Goal: Task Accomplishment & Management: Complete application form

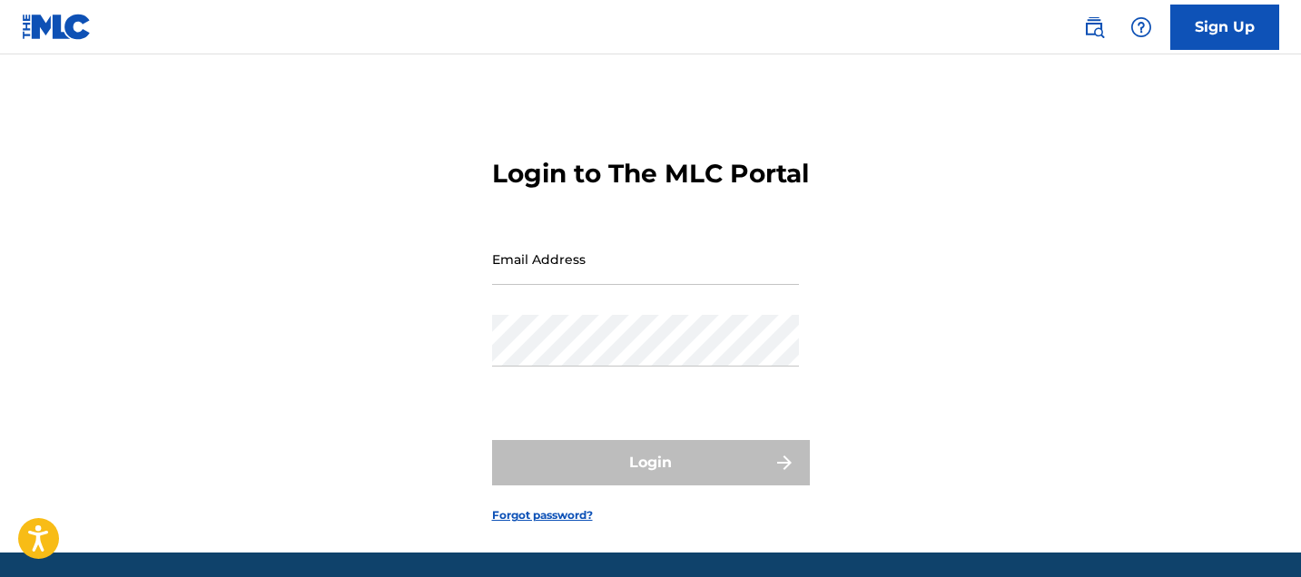
click at [582, 278] on input "Email Address" at bounding box center [645, 259] width 307 height 52
type input "[EMAIL_ADDRESS][DOMAIN_NAME]"
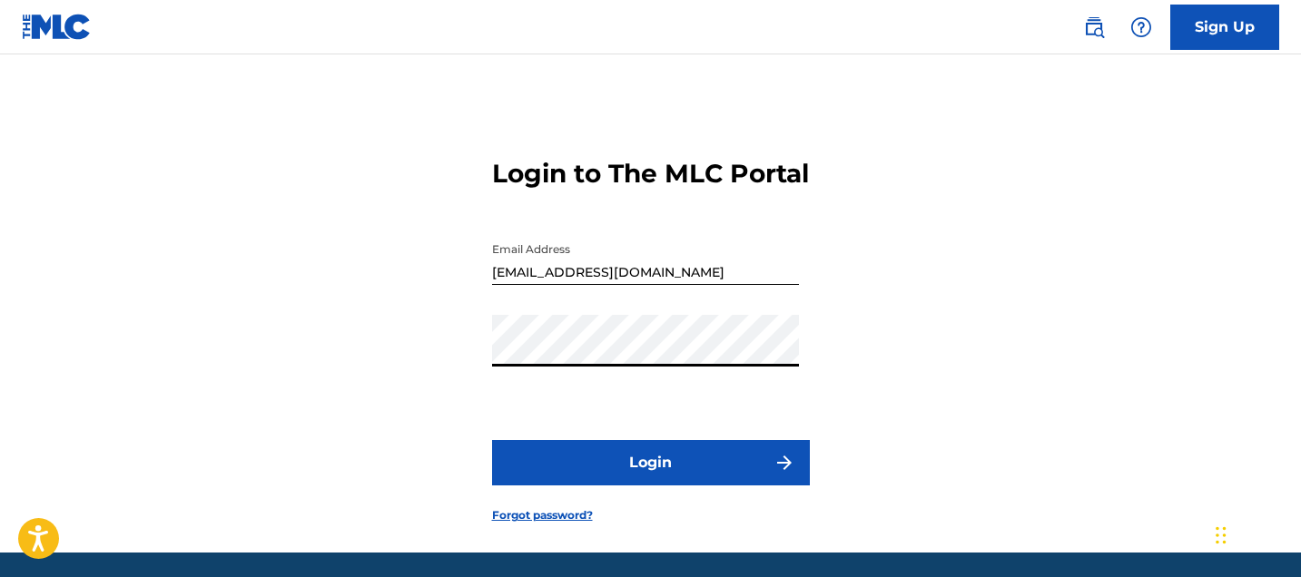
click at [617, 472] on button "Login" at bounding box center [651, 462] width 318 height 45
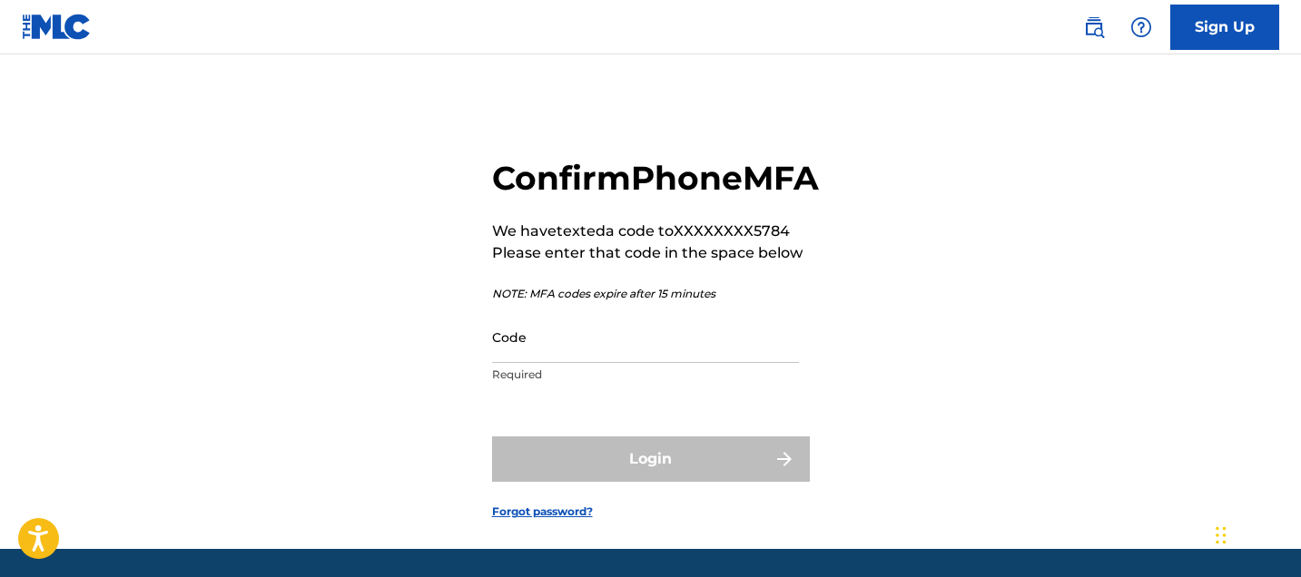
click at [550, 363] on input "Code" at bounding box center [645, 337] width 307 height 52
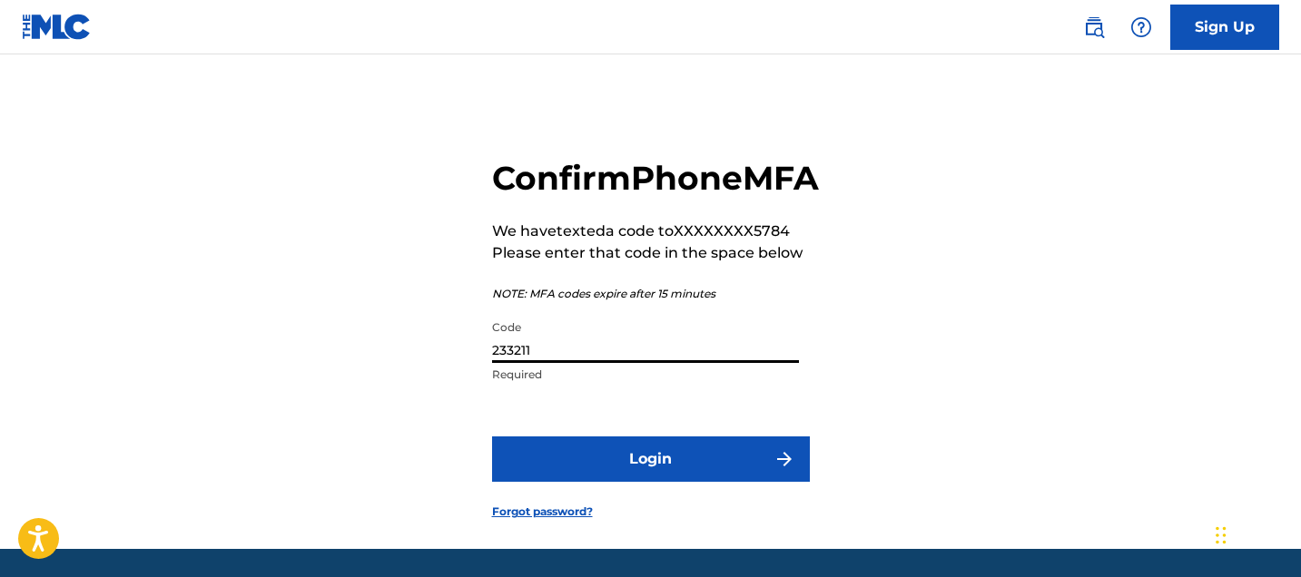
type input "233211"
click at [718, 482] on button "Login" at bounding box center [651, 459] width 318 height 45
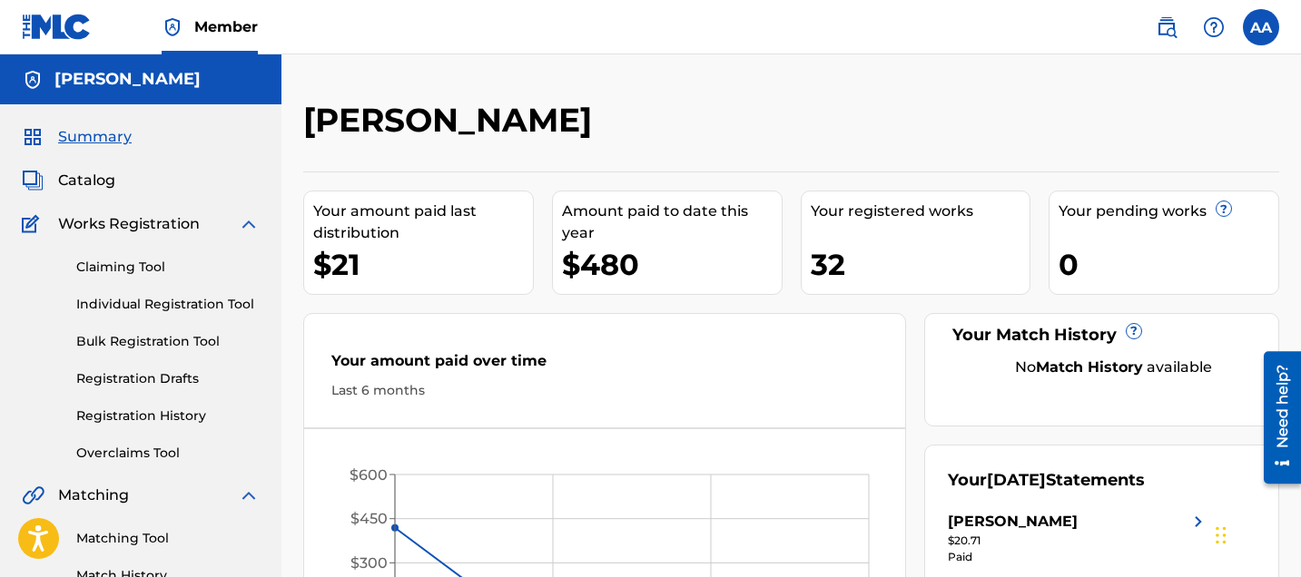
click at [149, 277] on div "Claiming Tool Individual Registration Tool Bulk Registration Tool Registration …" at bounding box center [141, 349] width 238 height 228
click at [142, 268] on link "Claiming Tool" at bounding box center [167, 267] width 183 height 19
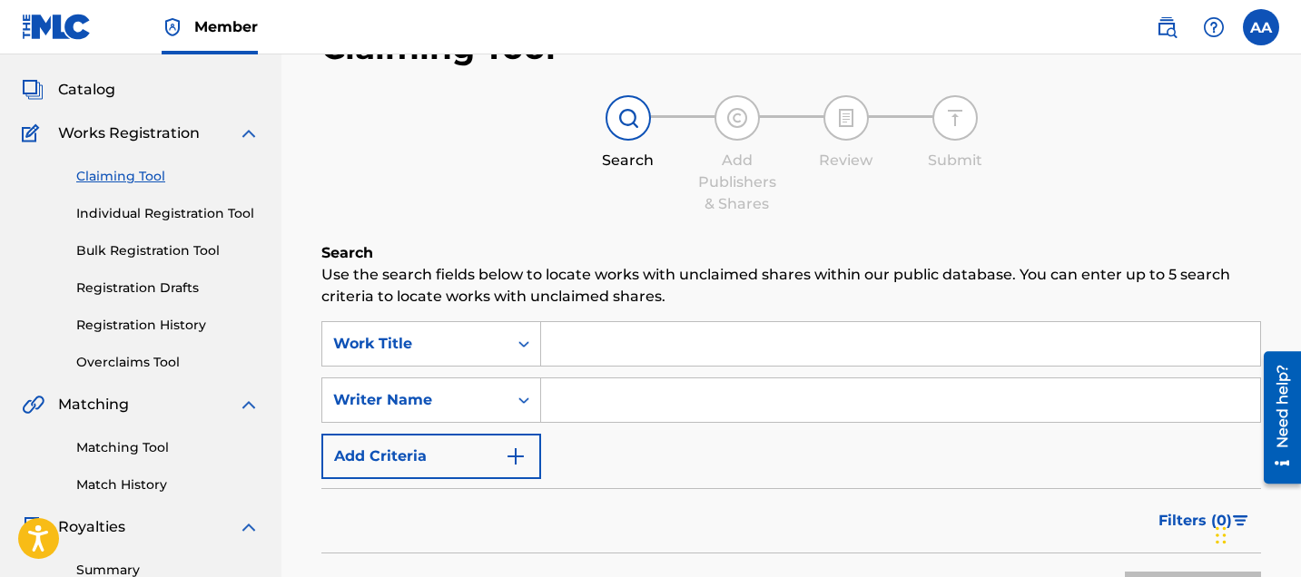
scroll to position [86, 0]
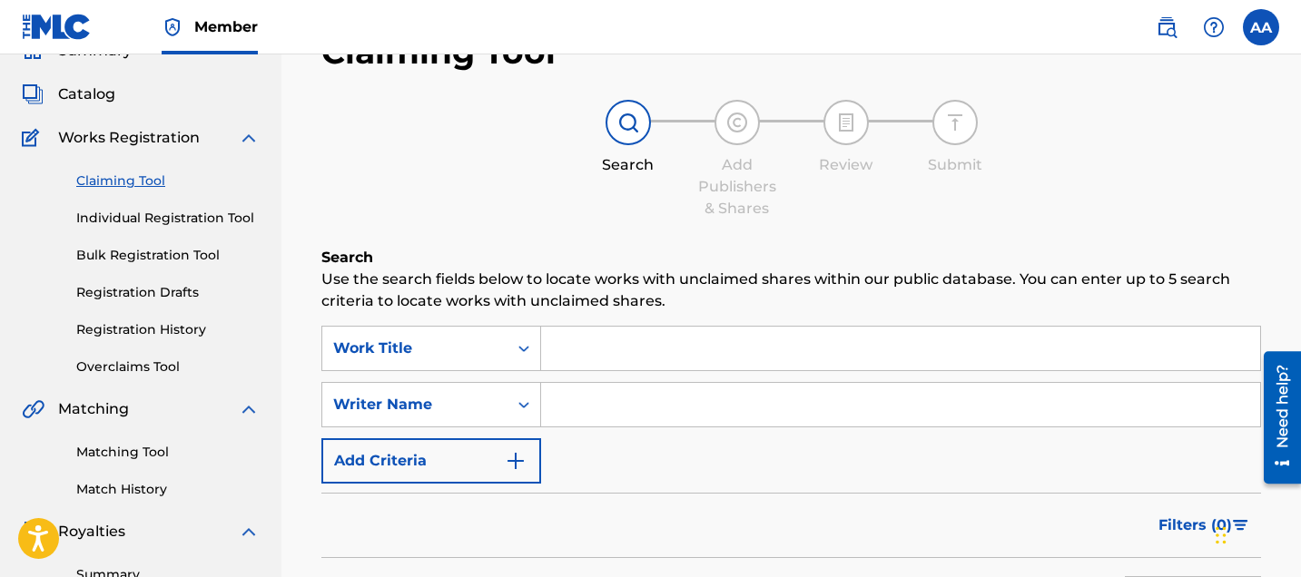
click at [657, 394] on input "Search Form" at bounding box center [900, 405] width 719 height 44
type input "[PERSON_NAME]"
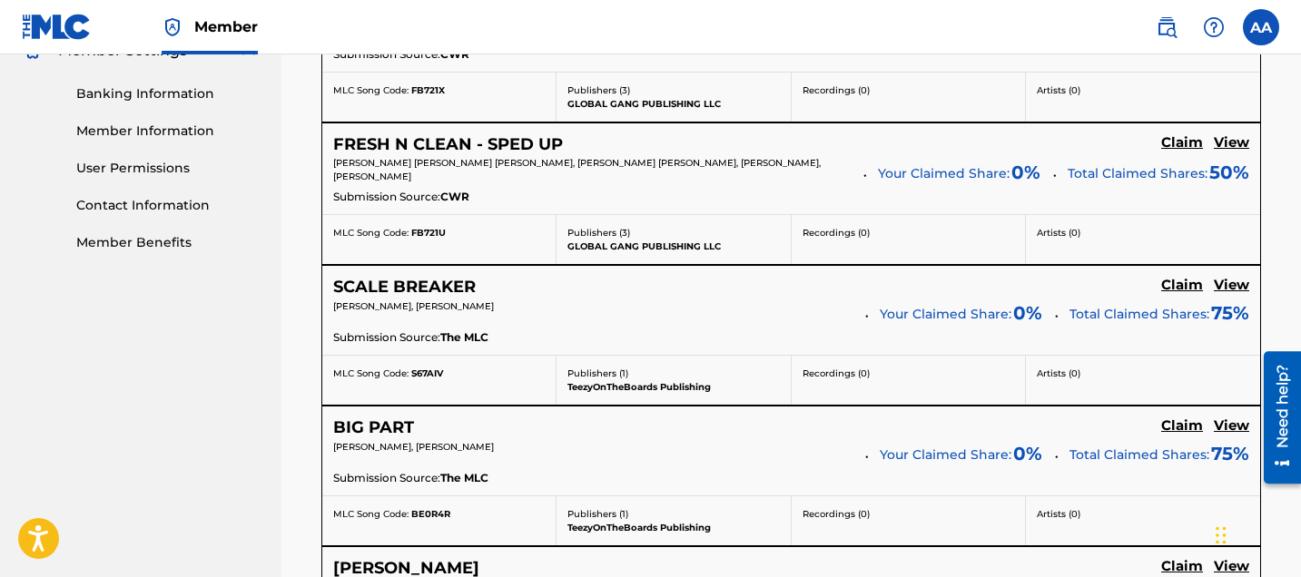
scroll to position [770, 0]
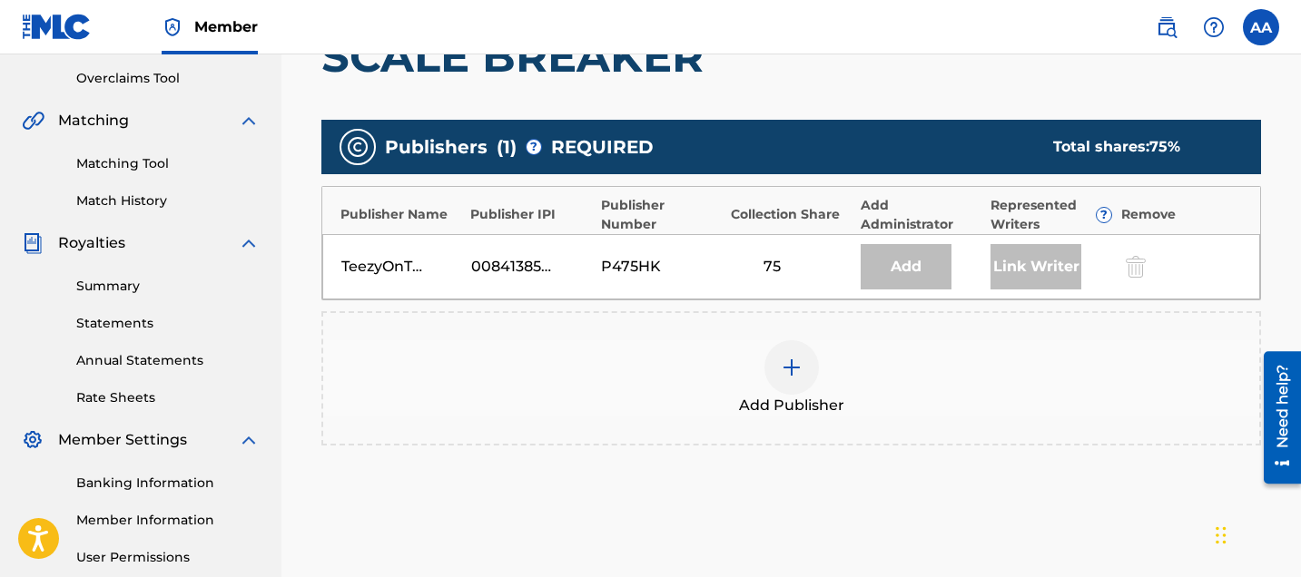
scroll to position [371, 0]
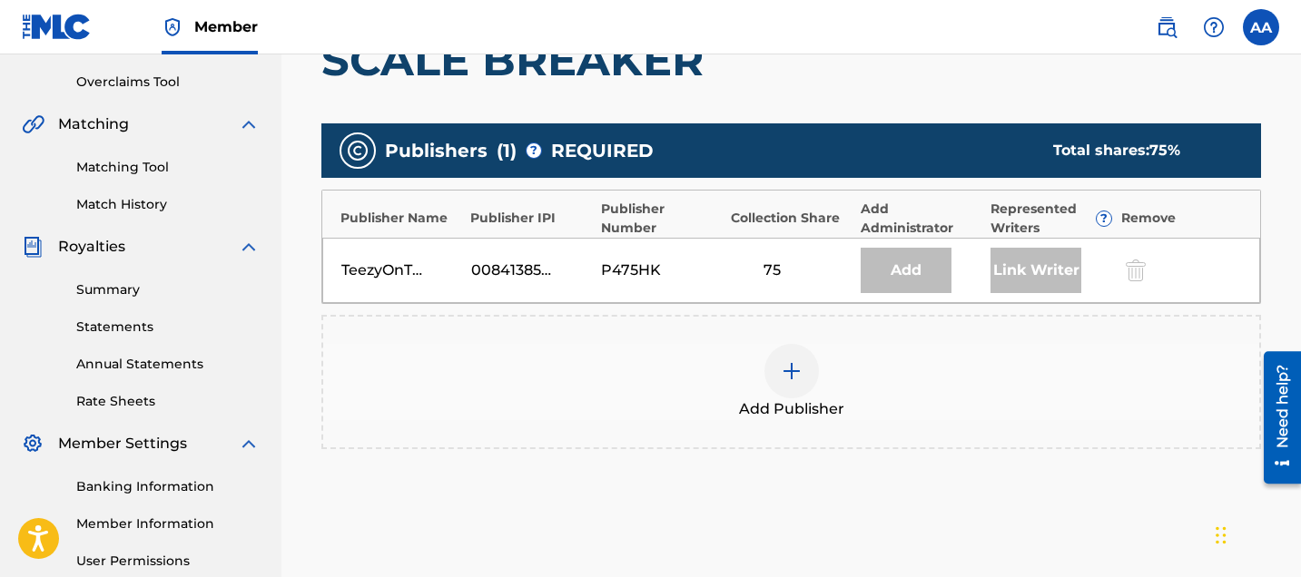
click at [784, 387] on div at bounding box center [791, 371] width 54 height 54
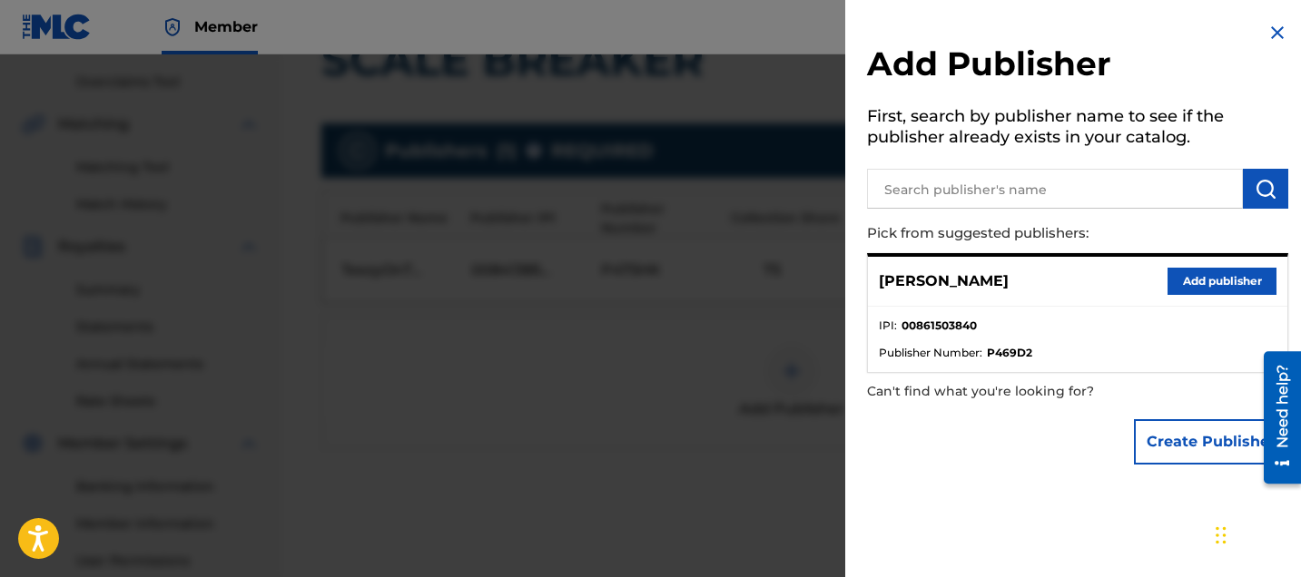
click at [1206, 275] on button "Add publisher" at bounding box center [1221, 281] width 109 height 27
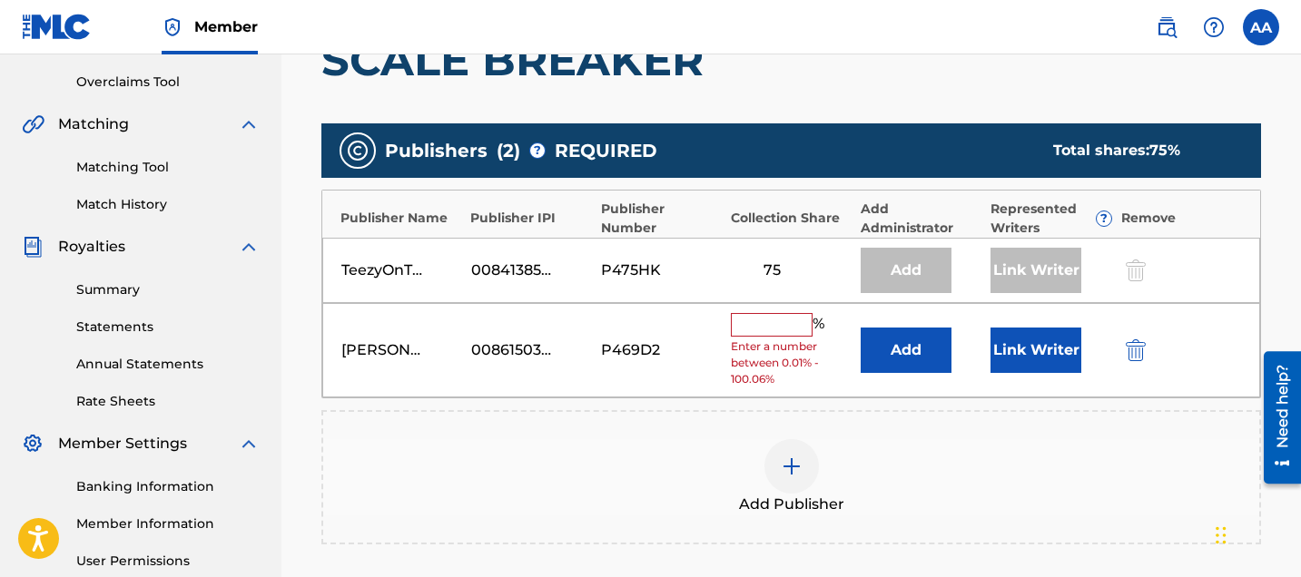
click at [766, 320] on input "text" at bounding box center [772, 325] width 82 height 24
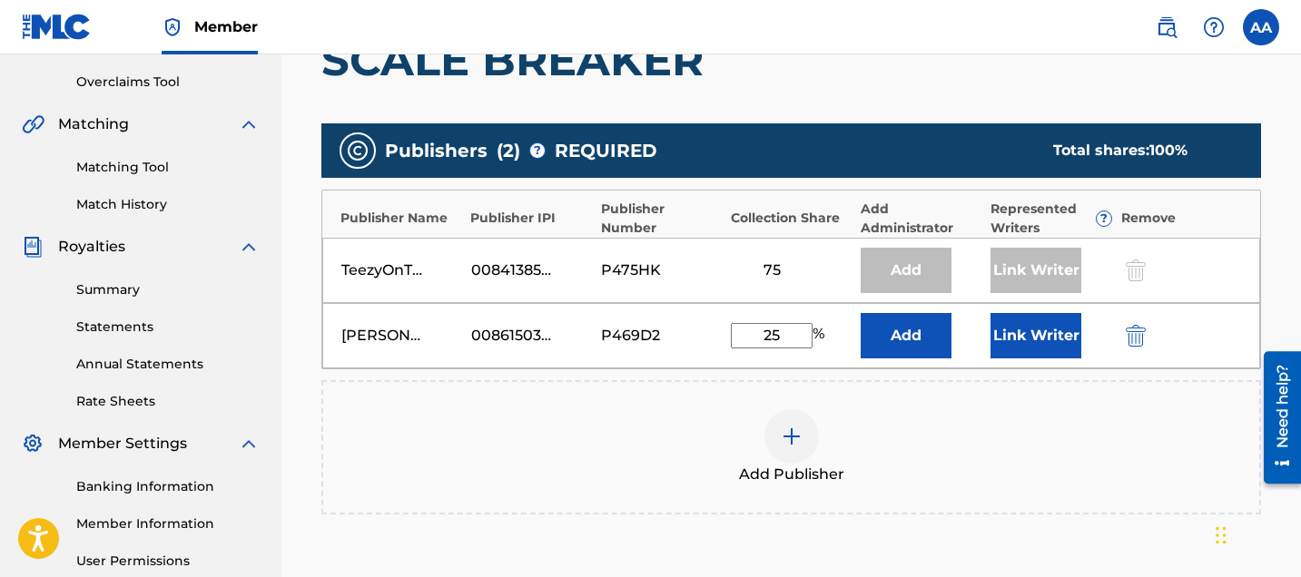
type input "25"
click at [903, 326] on button "Add" at bounding box center [905, 335] width 91 height 45
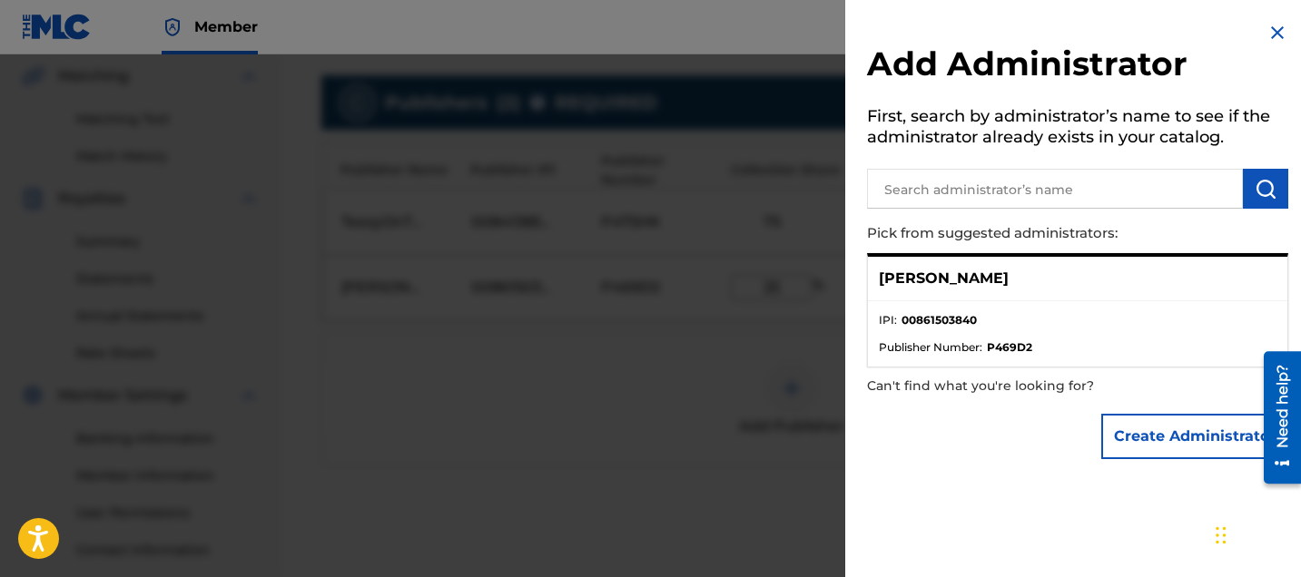
scroll to position [445, 0]
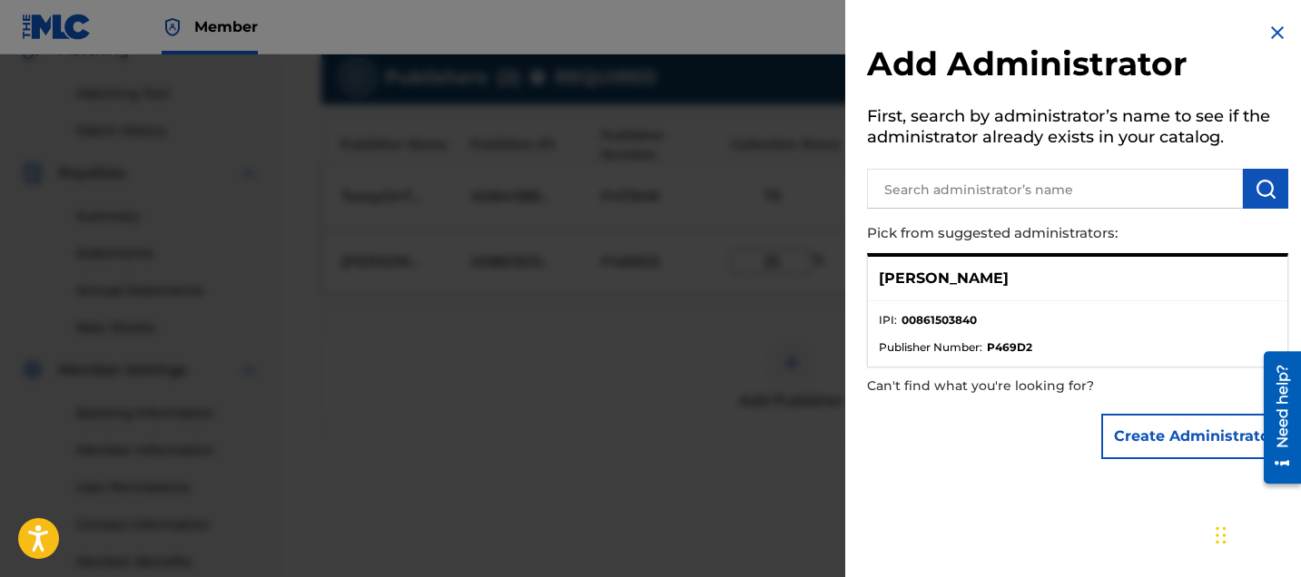
click at [946, 290] on div "Alexander Alexis" at bounding box center [1077, 279] width 419 height 44
click at [944, 272] on p "Alexander Alexis" at bounding box center [944, 279] width 130 height 22
click at [989, 192] on input "text" at bounding box center [1055, 189] width 376 height 40
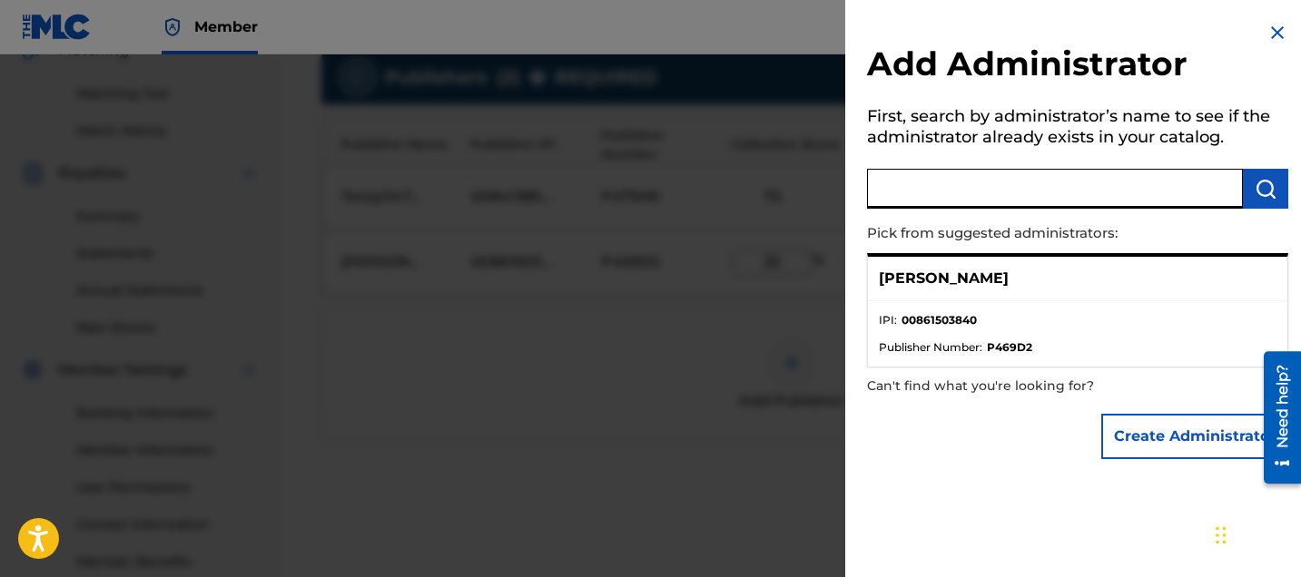
click at [957, 271] on p "Alexander Alexis" at bounding box center [944, 279] width 130 height 22
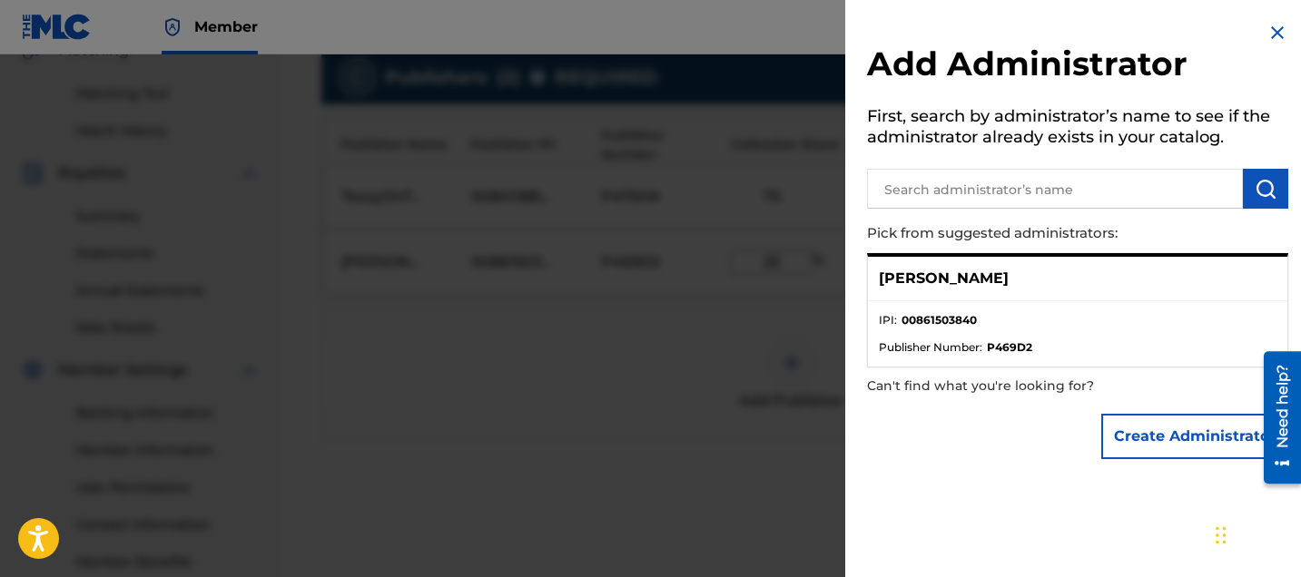
click at [1022, 294] on div "Alexander Alexis" at bounding box center [1077, 279] width 419 height 44
click at [1022, 286] on div "Alexander Alexis" at bounding box center [1077, 279] width 419 height 44
click at [1006, 284] on div "Alexander Alexis" at bounding box center [1077, 279] width 419 height 44
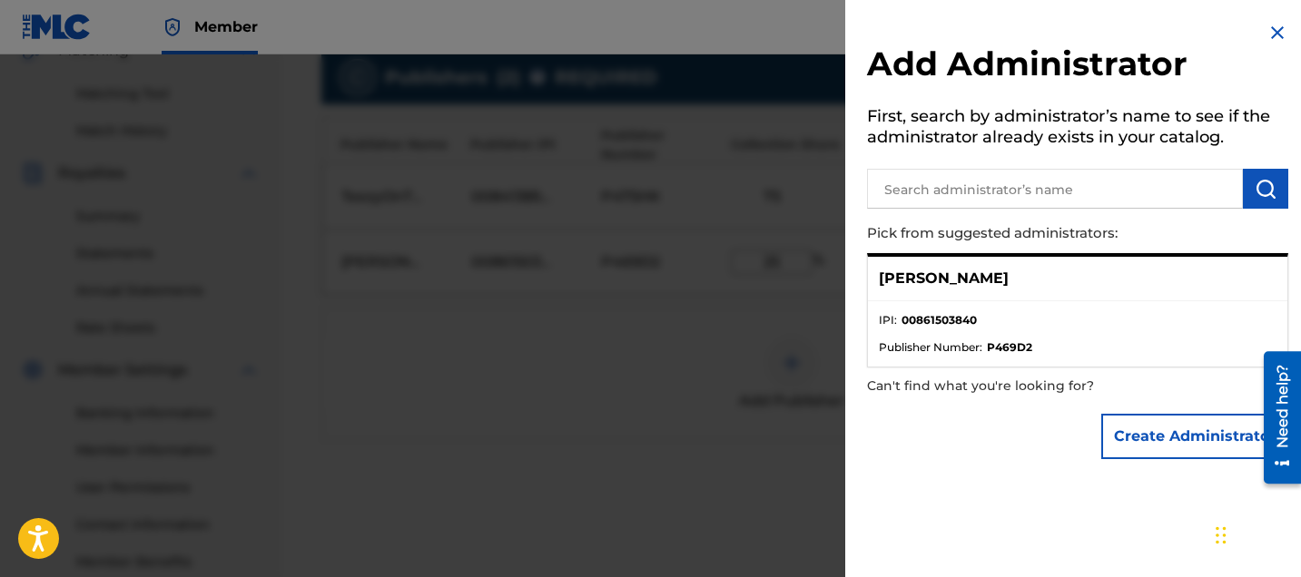
click at [1056, 284] on div "Alexander Alexis" at bounding box center [1077, 279] width 419 height 44
click at [1165, 301] on ul "IPI : 00861503840 Publisher Number : P469D2" at bounding box center [1077, 333] width 419 height 65
click at [666, 318] on div at bounding box center [650, 342] width 1301 height 577
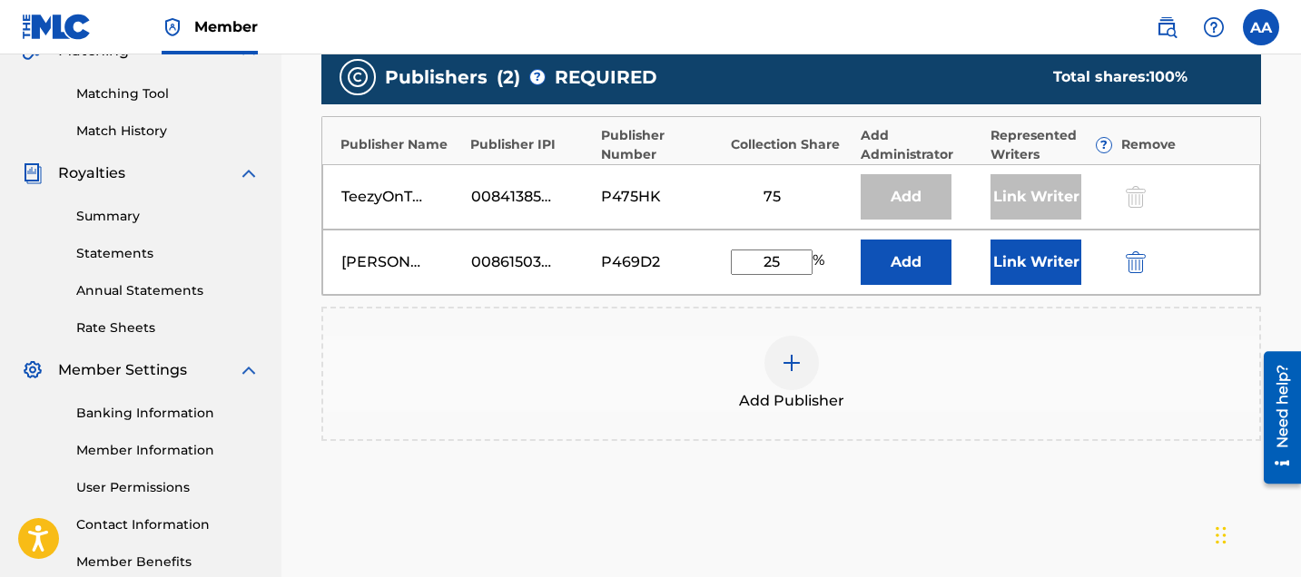
click at [1026, 275] on button "Link Writer" at bounding box center [1035, 262] width 91 height 45
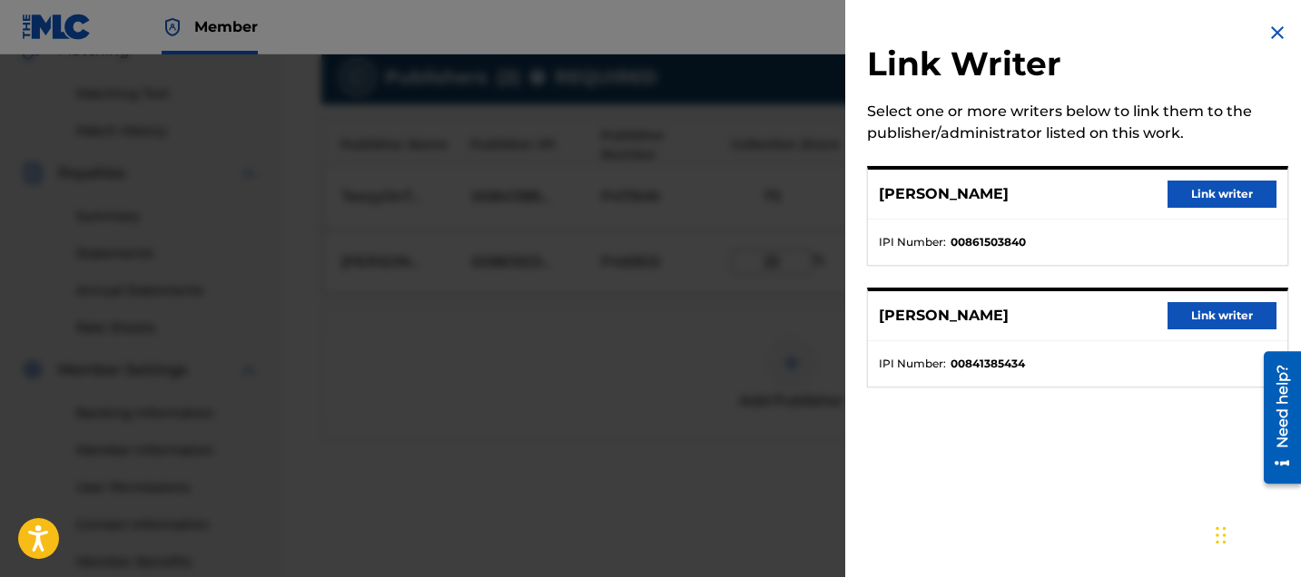
click at [1233, 193] on button "Link writer" at bounding box center [1221, 194] width 109 height 27
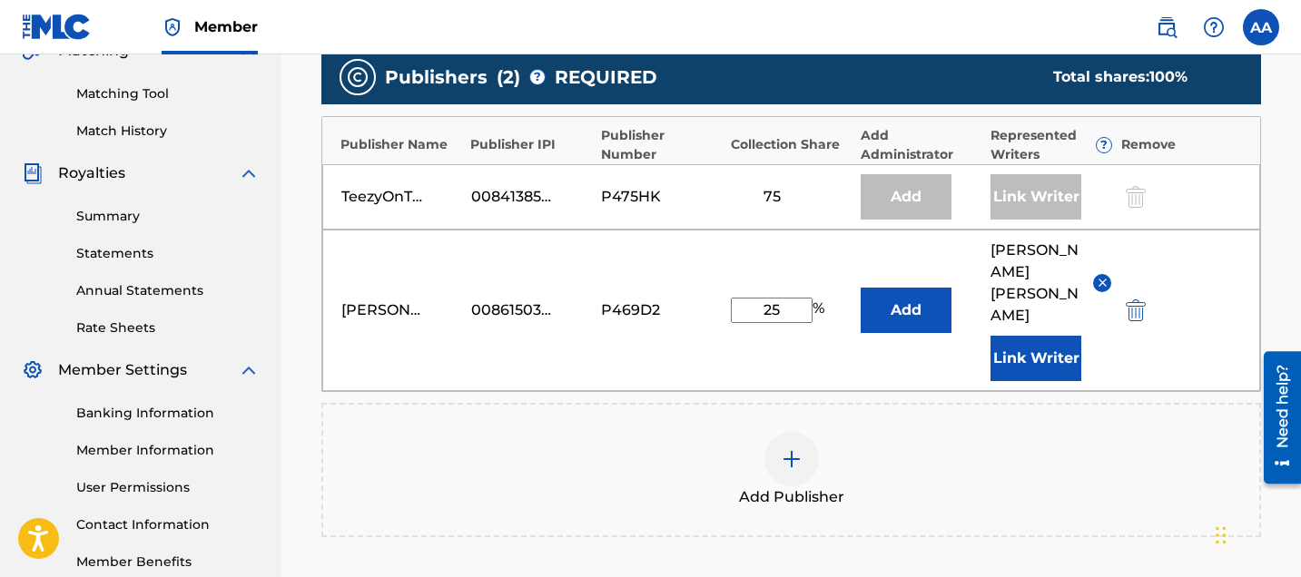
click at [897, 300] on button "Add" at bounding box center [905, 310] width 91 height 45
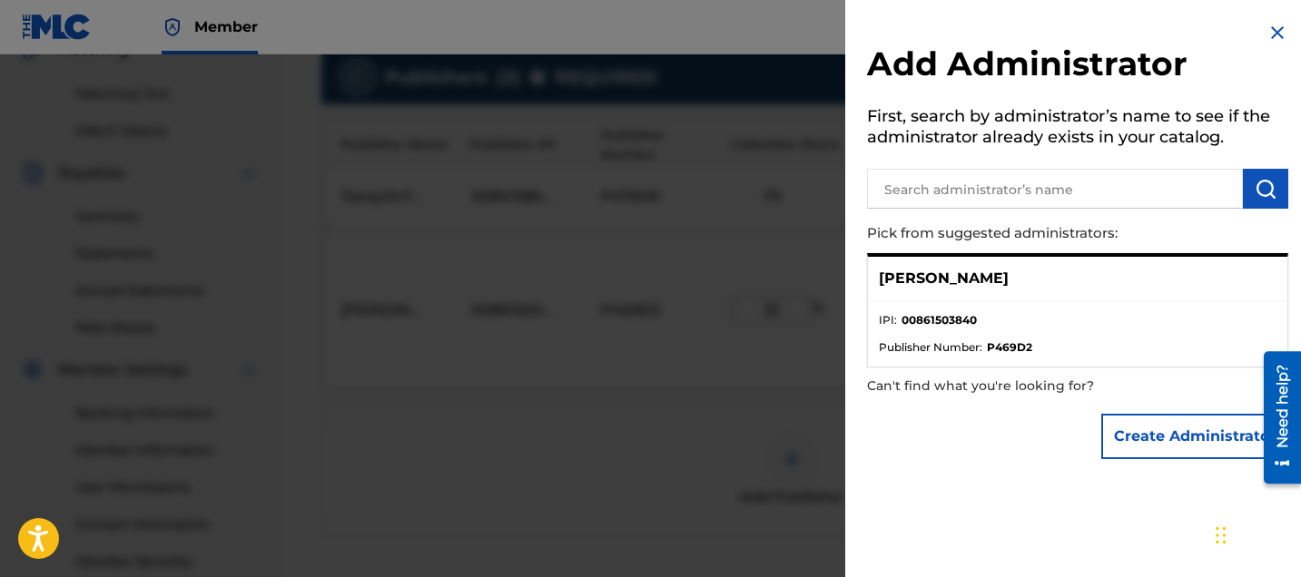
click at [964, 295] on div "Alexander Alexis" at bounding box center [1077, 279] width 419 height 44
click at [901, 319] on strong "00861503840" at bounding box center [938, 320] width 75 height 16
click at [932, 431] on div "Create Administrator" at bounding box center [1077, 437] width 421 height 64
click at [789, 392] on div at bounding box center [650, 342] width 1301 height 577
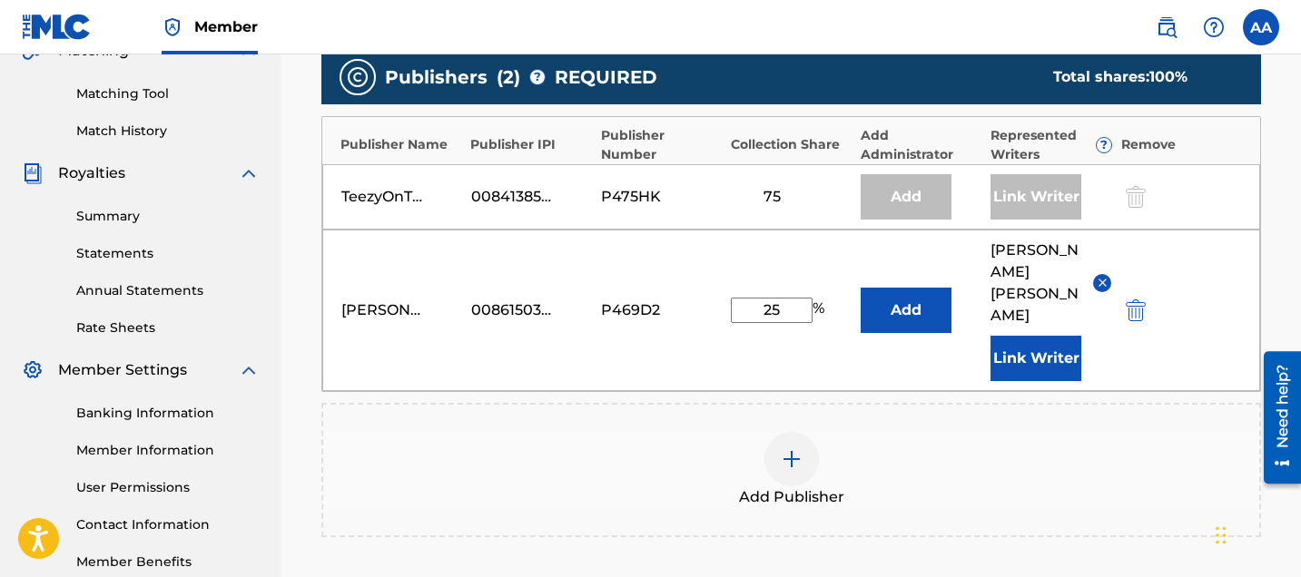
click at [907, 294] on button "Add" at bounding box center [905, 310] width 91 height 45
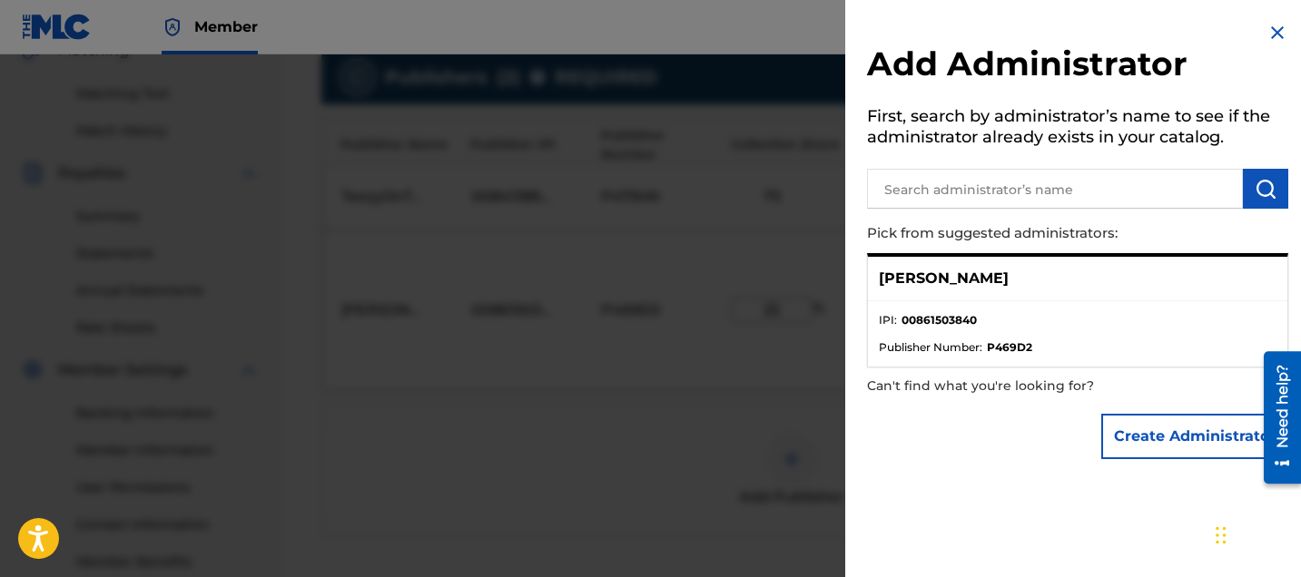
click at [1142, 434] on button "Create Administrator" at bounding box center [1194, 436] width 187 height 45
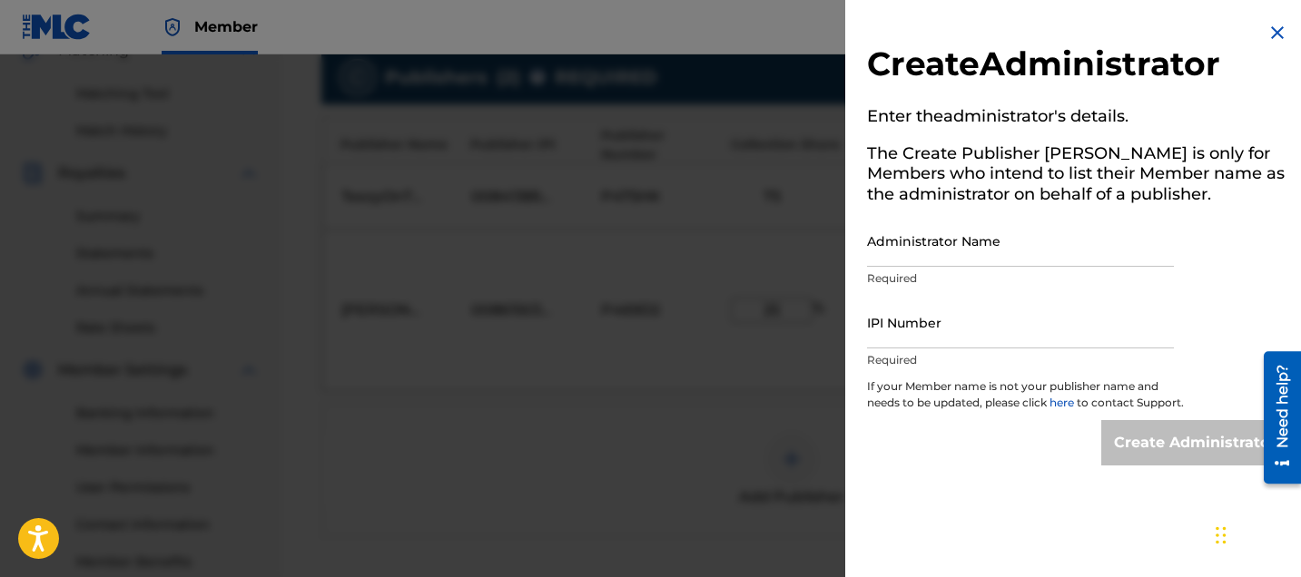
click at [925, 257] on input "Administrator Name" at bounding box center [1020, 241] width 307 height 52
click at [1272, 32] on img at bounding box center [1277, 33] width 22 height 22
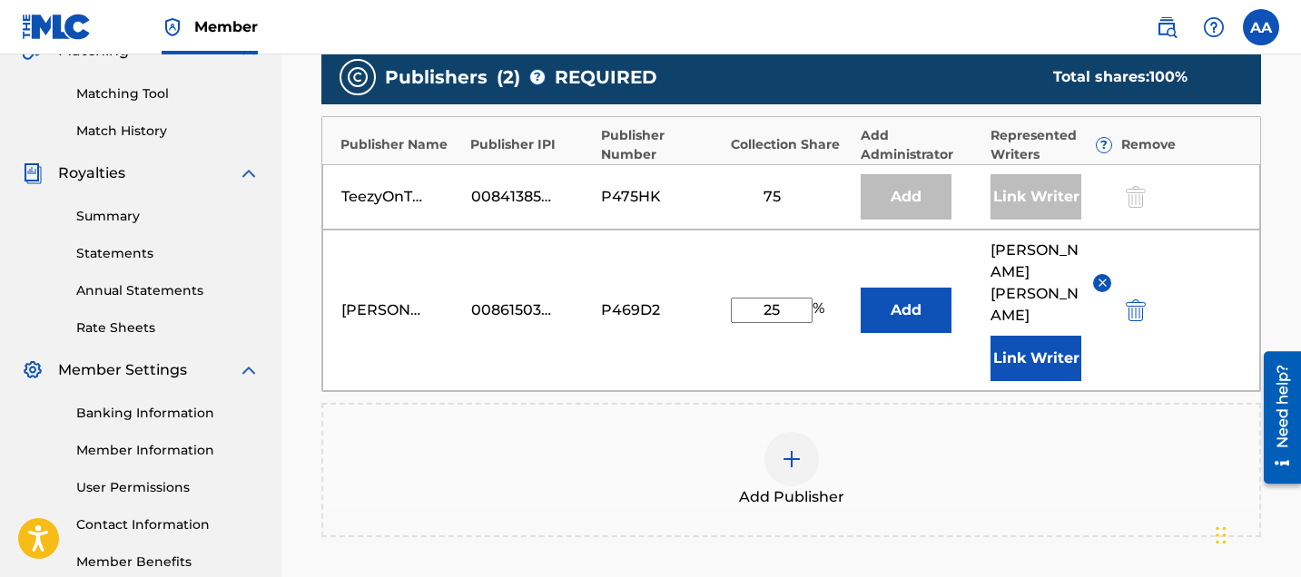
click at [880, 290] on button "Add" at bounding box center [905, 310] width 91 height 45
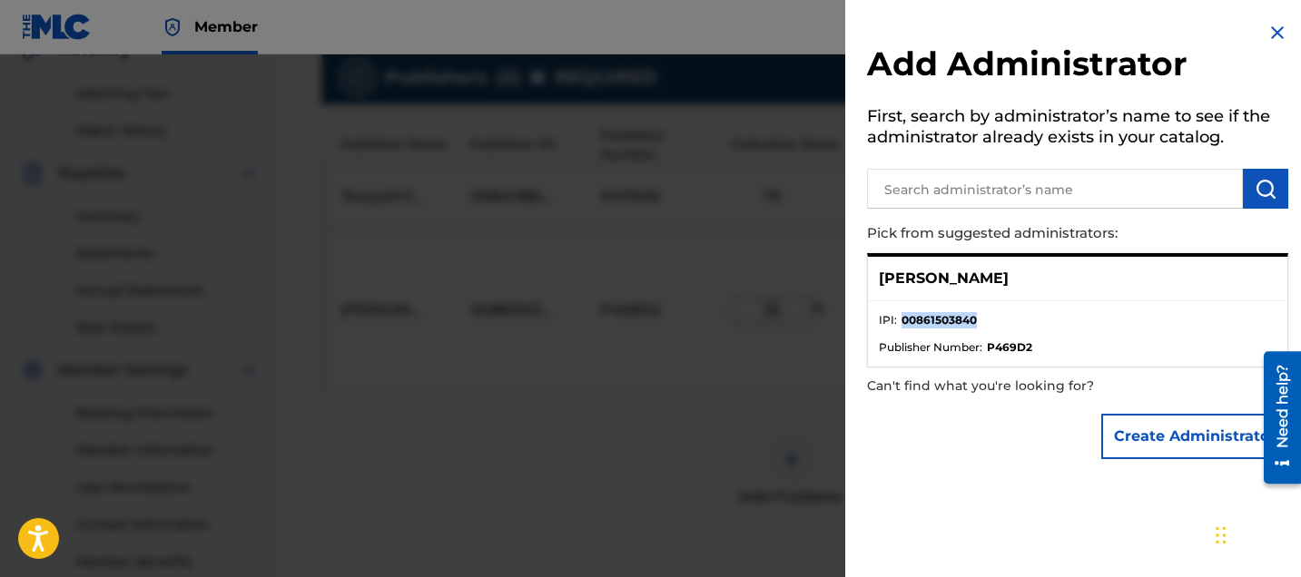
drag, startPoint x: 975, startPoint y: 318, endPoint x: 899, endPoint y: 318, distance: 75.3
click at [901, 318] on strong "00861503840" at bounding box center [938, 320] width 75 height 16
copy strong "00861503840"
click at [1160, 429] on button "Create Administrator" at bounding box center [1194, 436] width 187 height 45
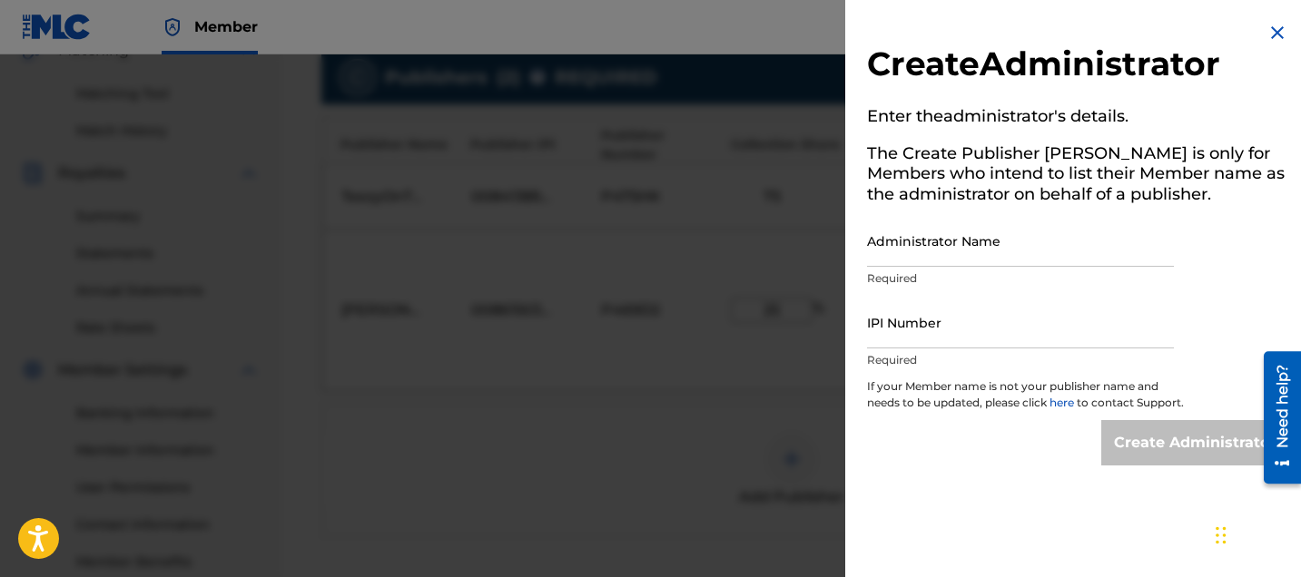
click at [949, 288] on div "Administrator Name Required" at bounding box center [1020, 256] width 307 height 82
click at [928, 272] on p "Required" at bounding box center [1020, 278] width 307 height 16
click at [910, 252] on input "Administrator Name" at bounding box center [1020, 241] width 307 height 52
type input "Alexander Alexis"
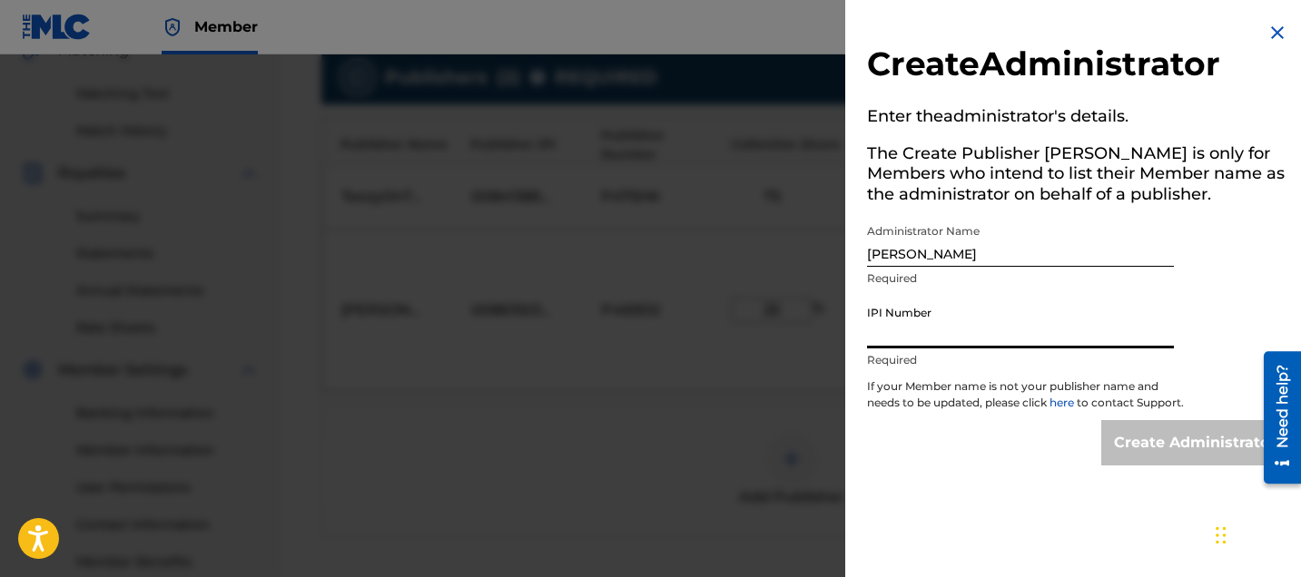
click at [927, 312] on input "IPI Number" at bounding box center [1020, 323] width 307 height 52
paste input "00861503840"
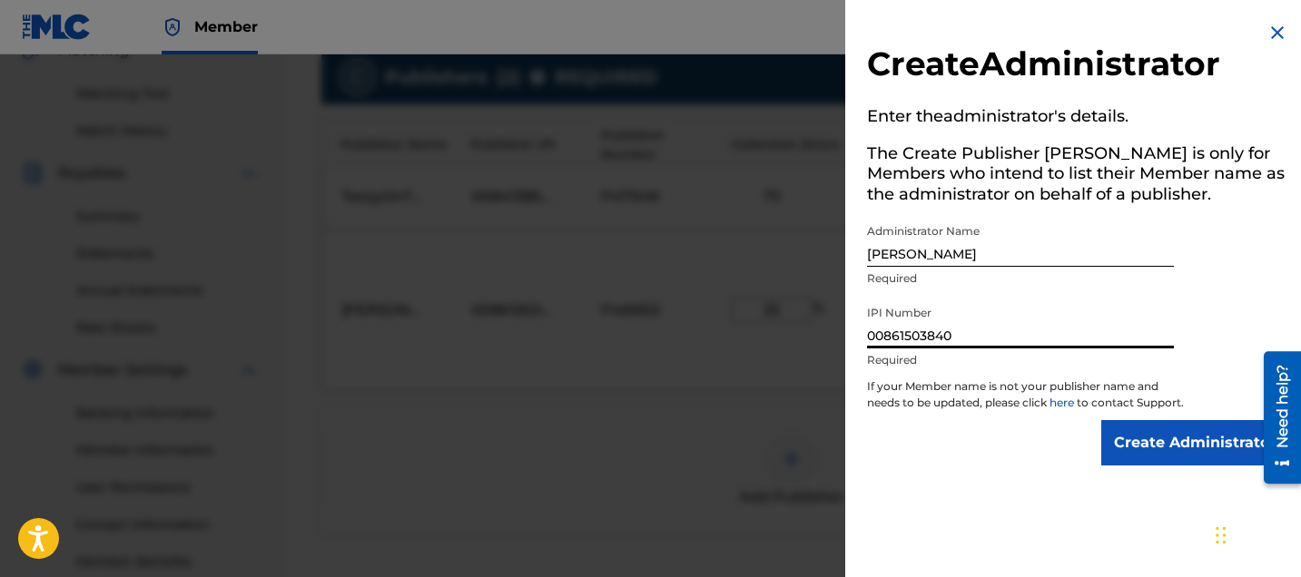
type input "00861503840"
click at [1200, 466] on input "Create Administrator" at bounding box center [1194, 442] width 187 height 45
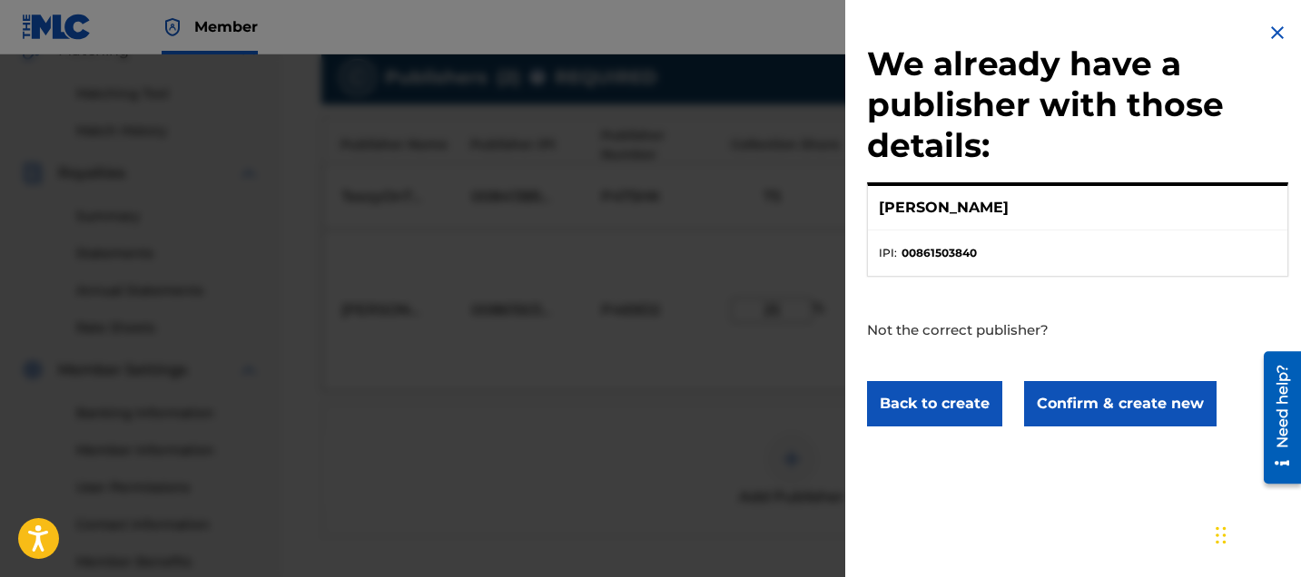
click at [1089, 407] on button "Confirm & create new" at bounding box center [1120, 403] width 192 height 45
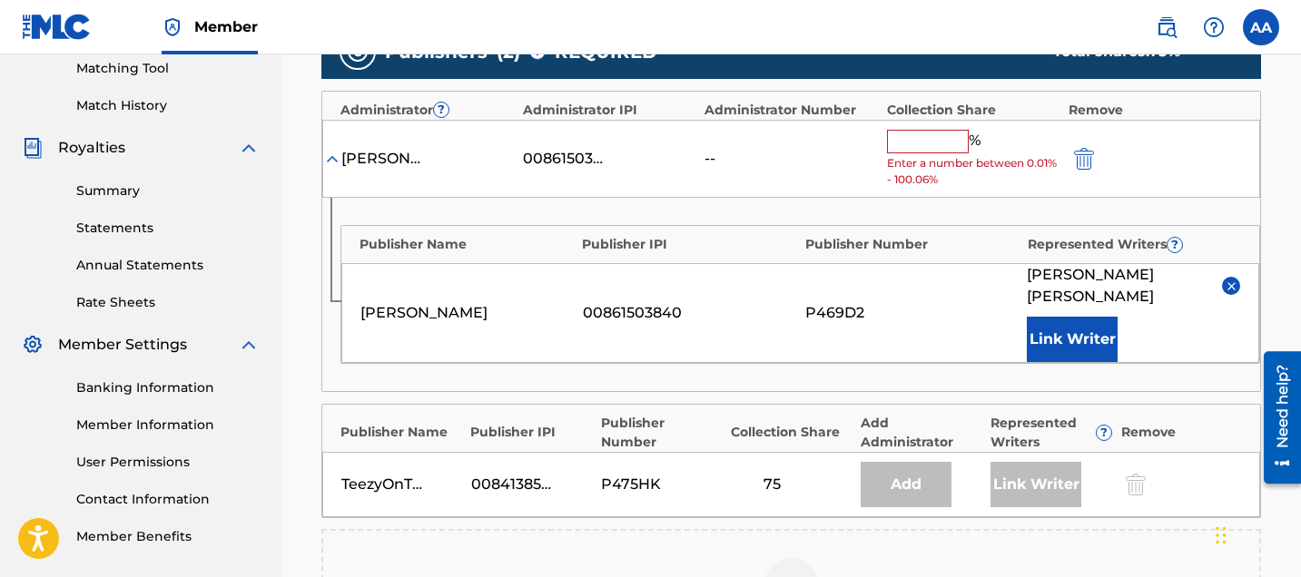
scroll to position [461, 0]
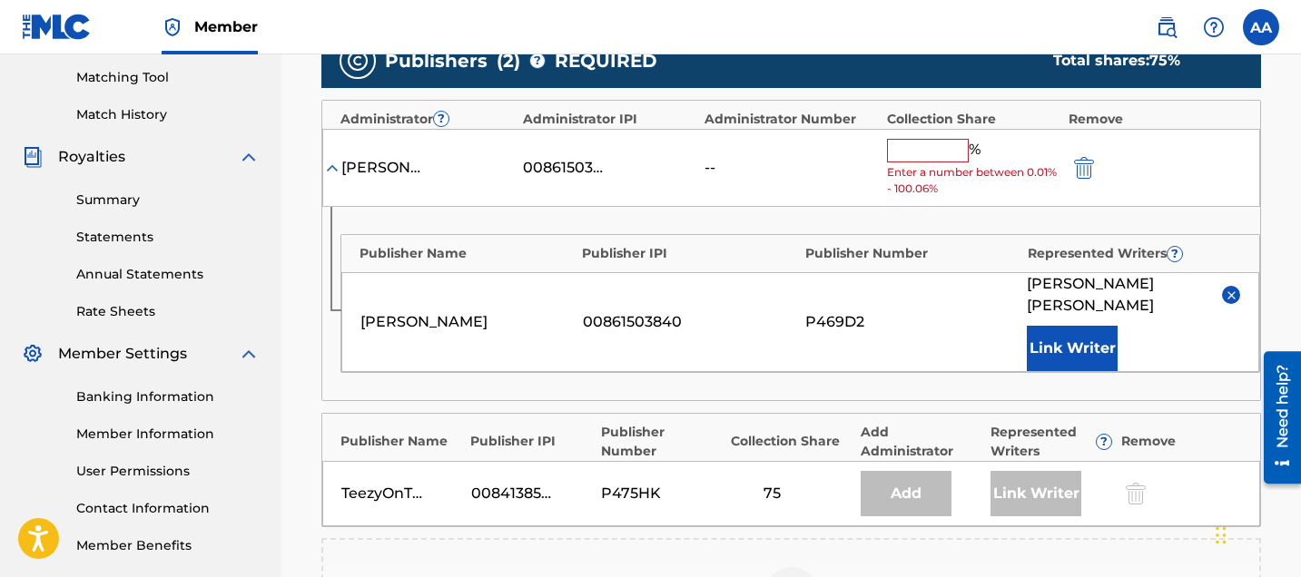
click at [928, 153] on input "text" at bounding box center [928, 151] width 82 height 24
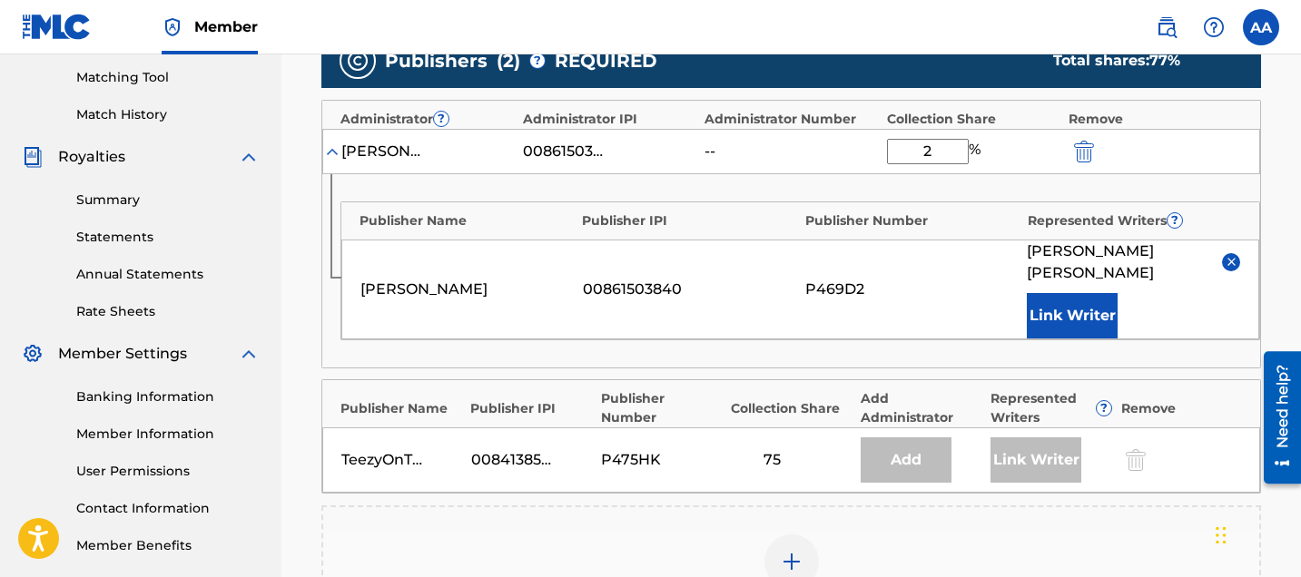
type input "25"
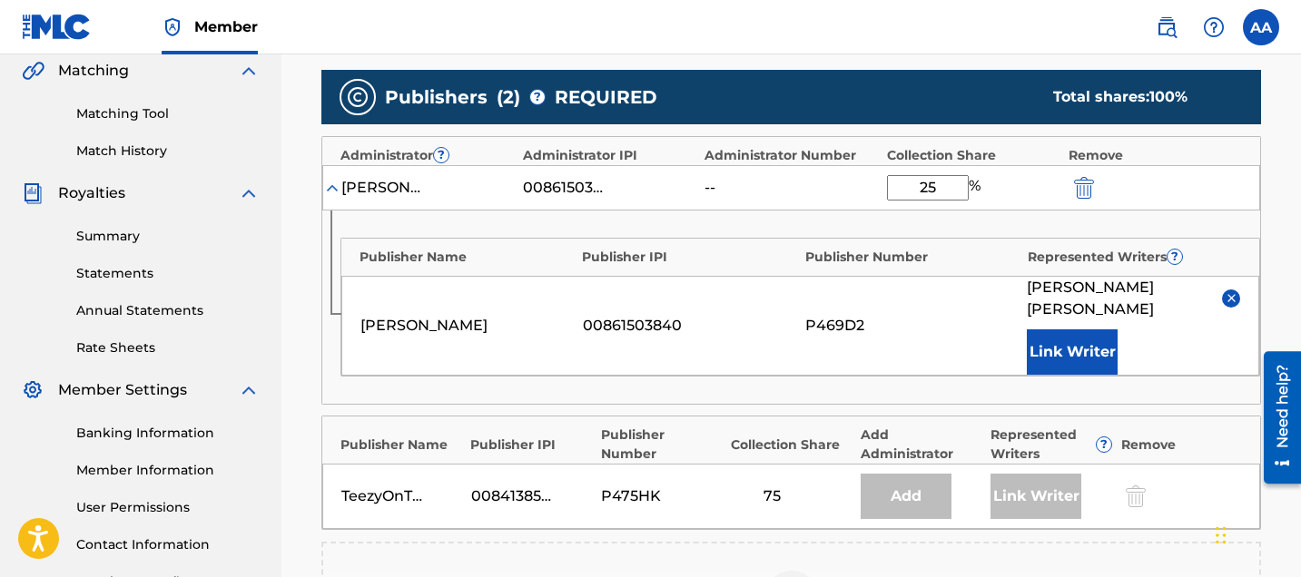
scroll to position [398, 0]
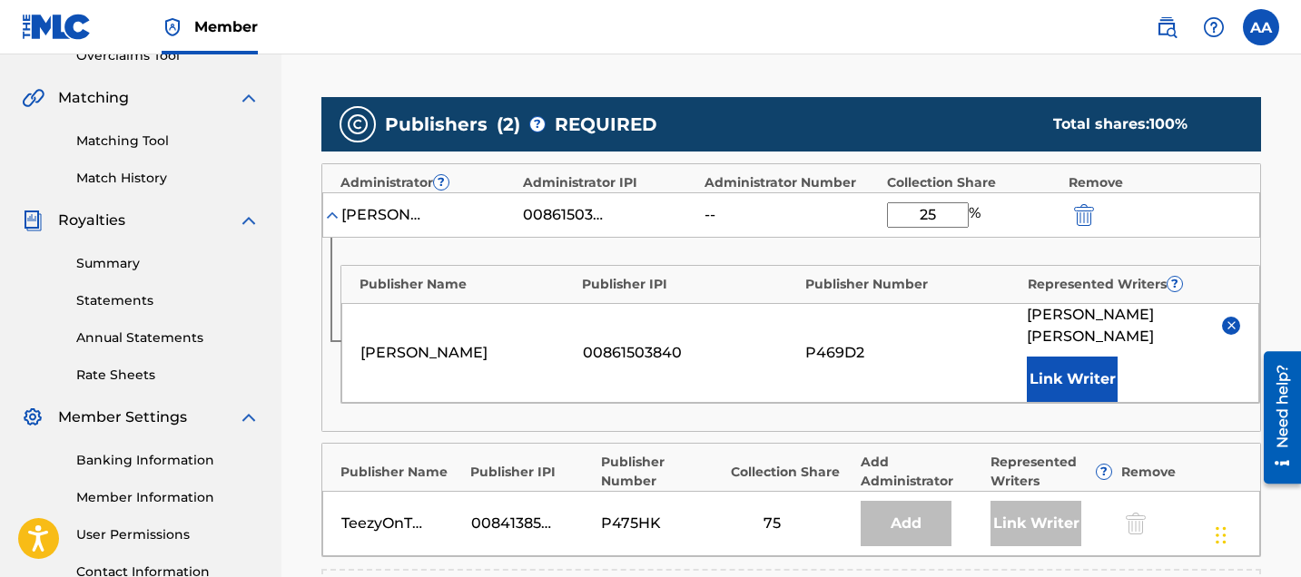
click button "submit" at bounding box center [1081, 214] width 27 height 21
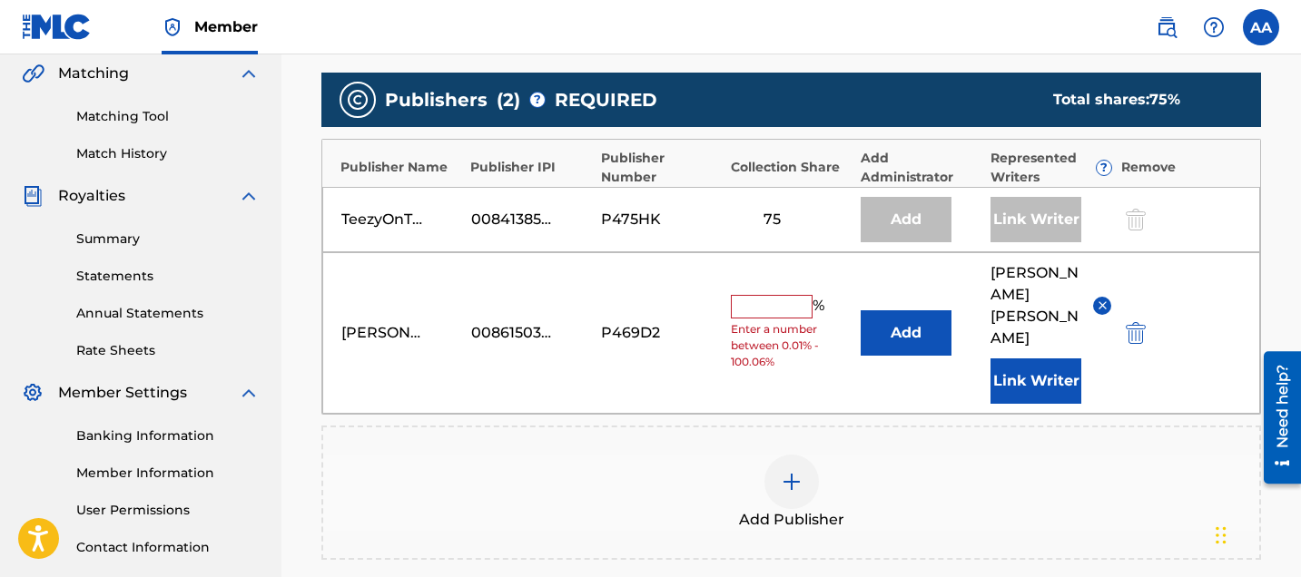
scroll to position [428, 0]
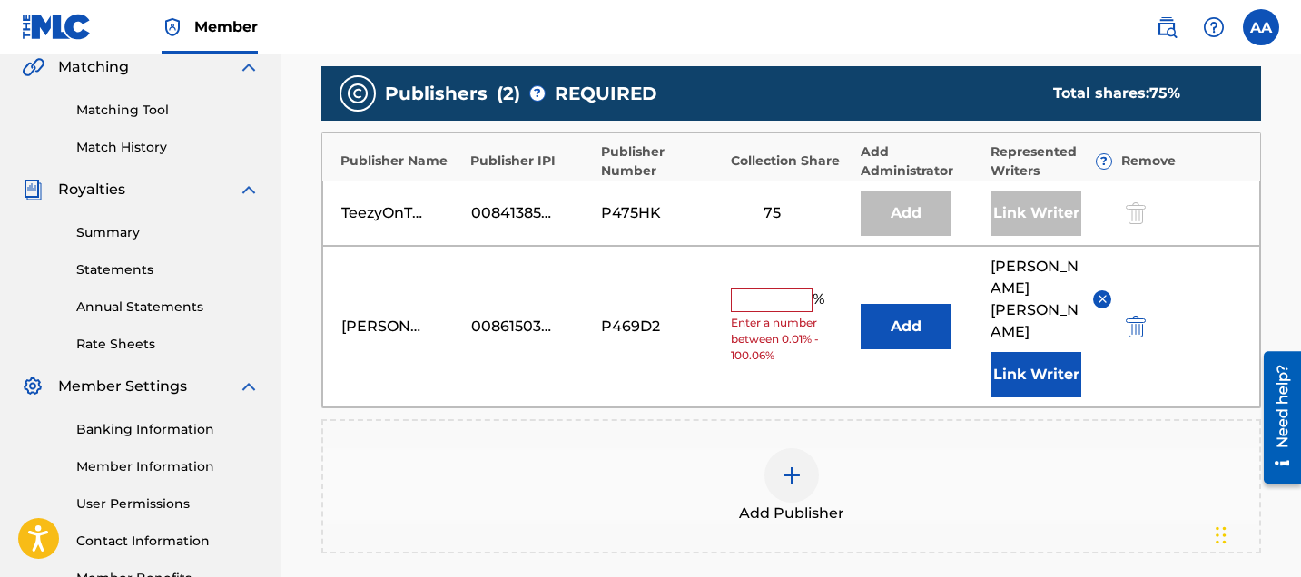
click at [774, 289] on input "text" at bounding box center [772, 301] width 82 height 24
type input "25"
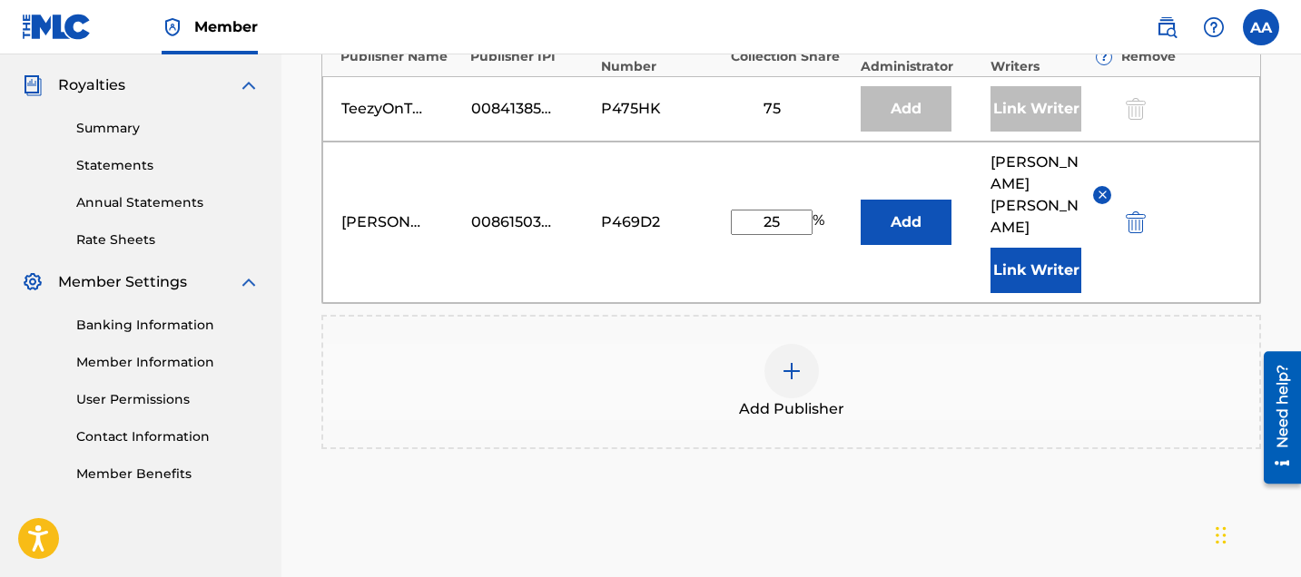
scroll to position [571, 0]
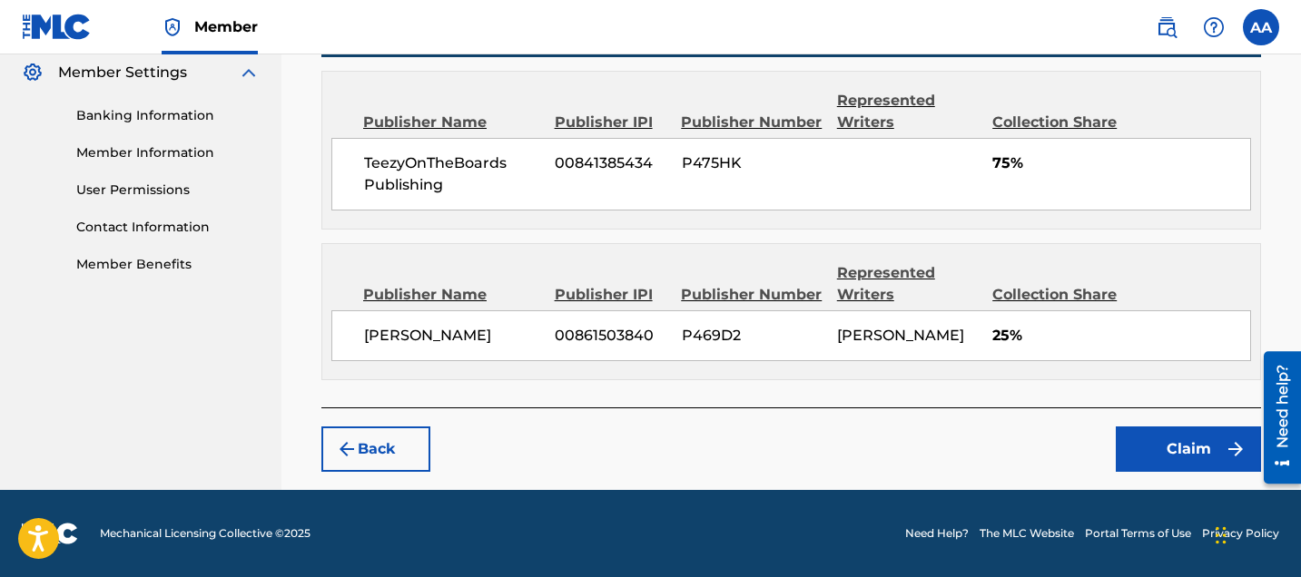
scroll to position [759, 0]
click at [1134, 445] on button "Claim" at bounding box center [1187, 449] width 145 height 45
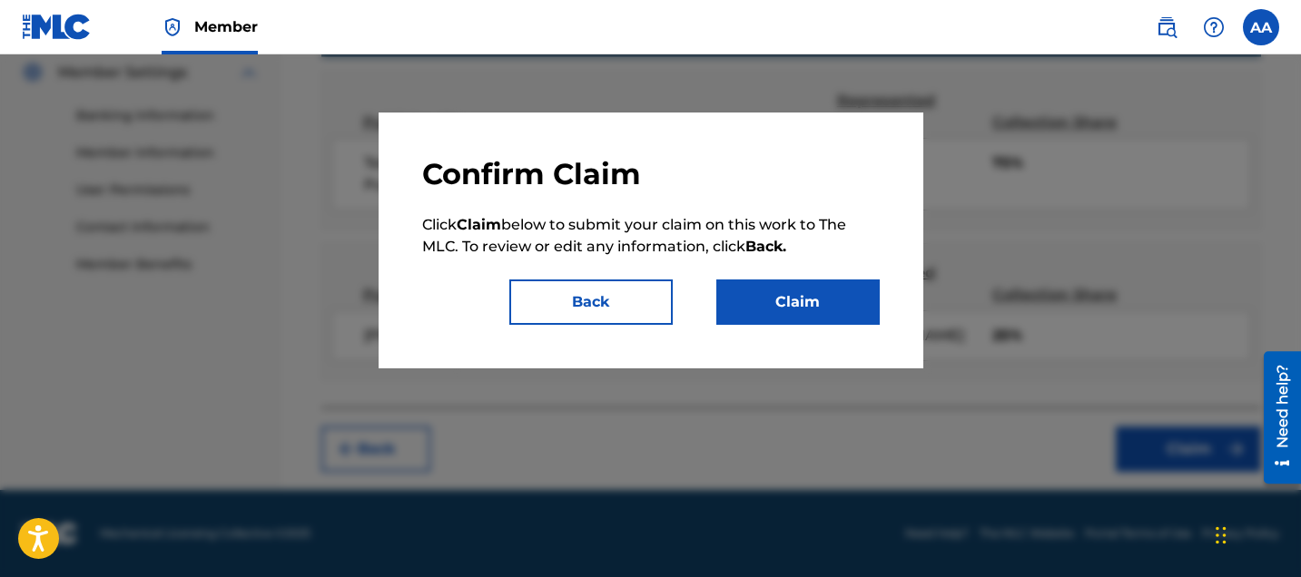
click at [803, 288] on button "Claim" at bounding box center [797, 302] width 163 height 45
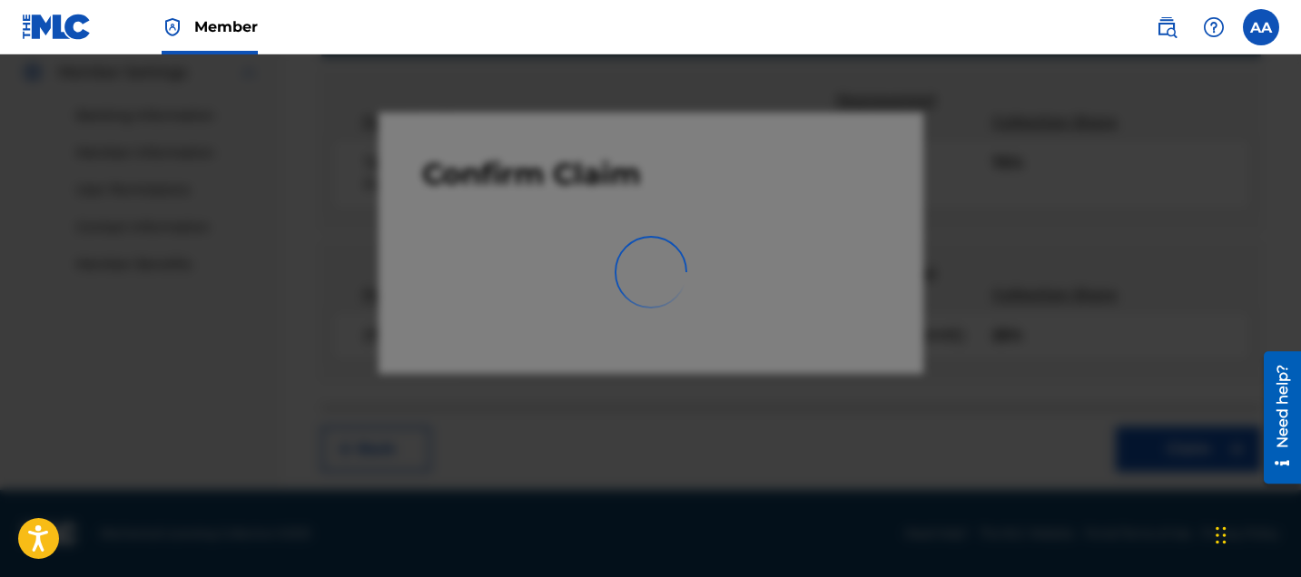
scroll to position [548, 0]
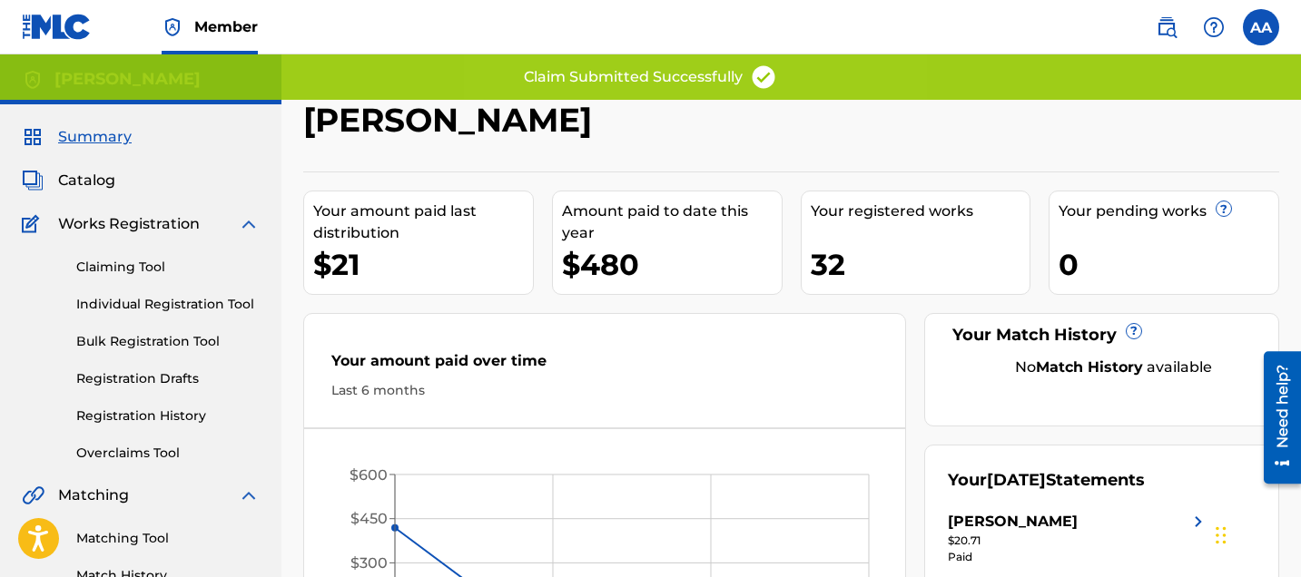
click at [97, 273] on link "Claiming Tool" at bounding box center [167, 267] width 183 height 19
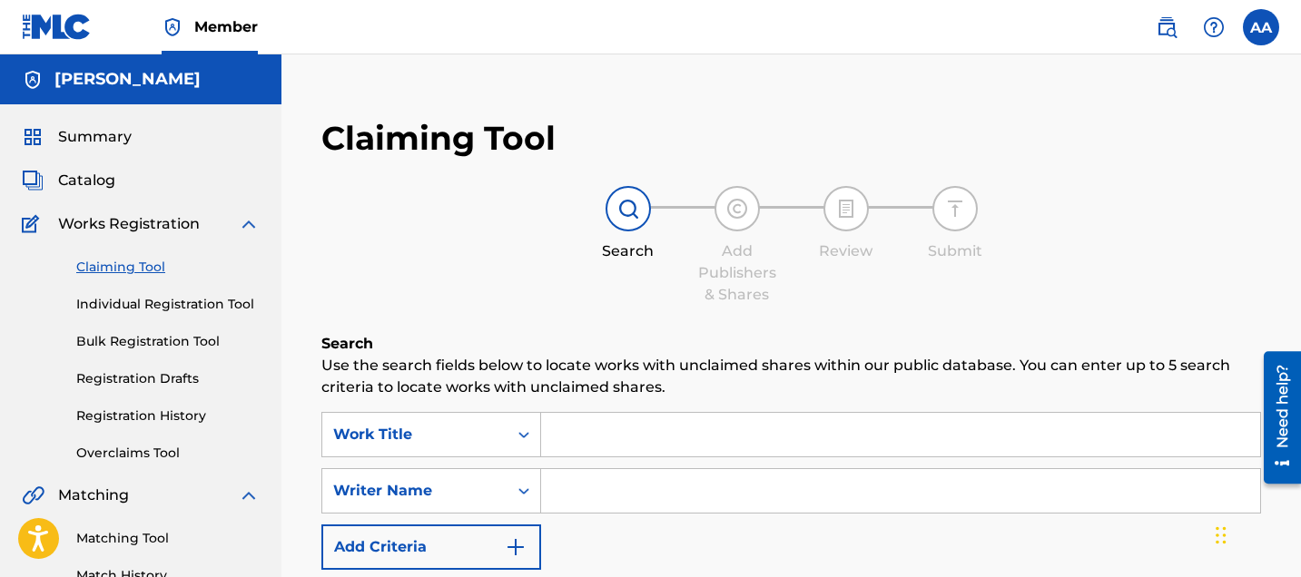
click at [781, 503] on input "Search Form" at bounding box center [900, 491] width 719 height 44
type input "Alexander Alexis"
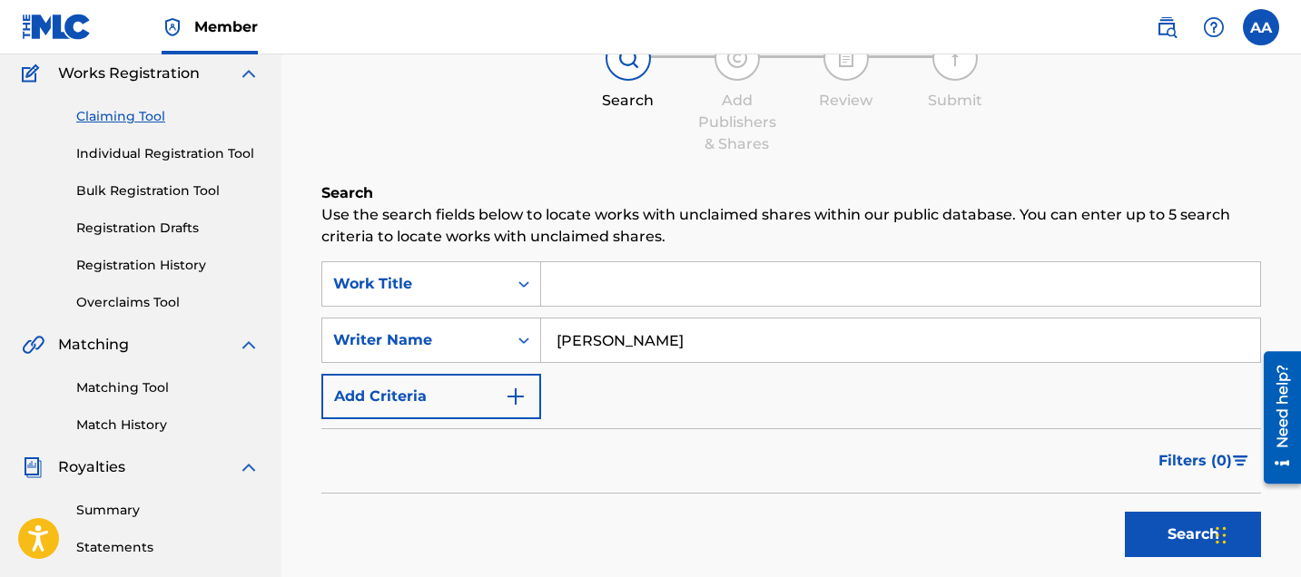
scroll to position [163, 0]
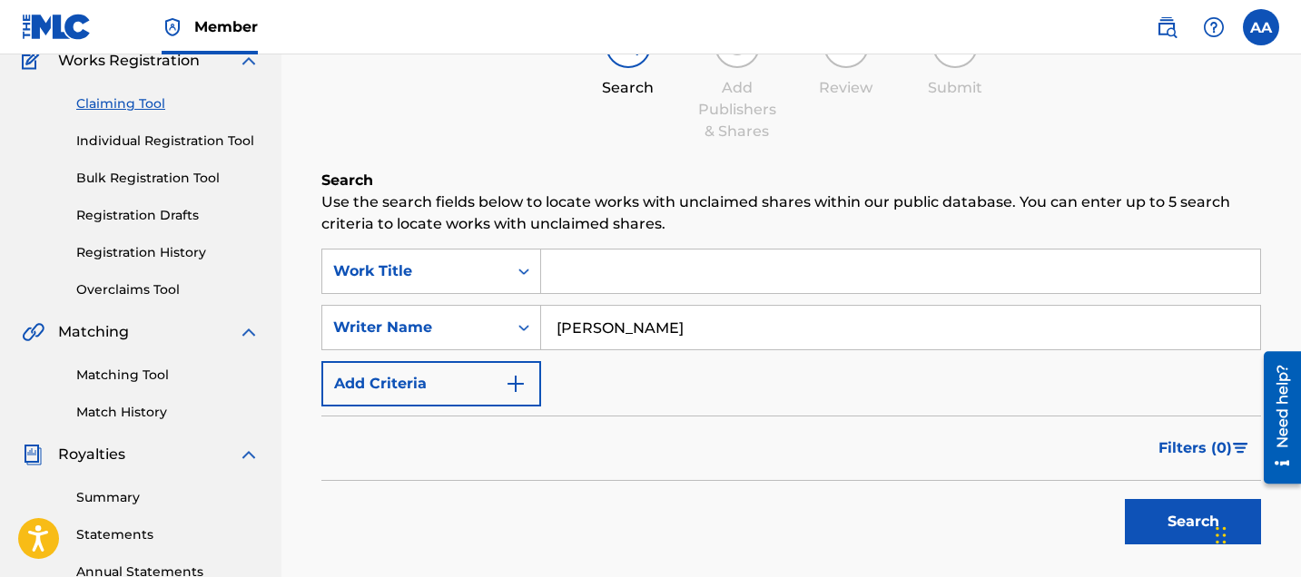
click at [1194, 525] on button "Search" at bounding box center [1192, 521] width 136 height 45
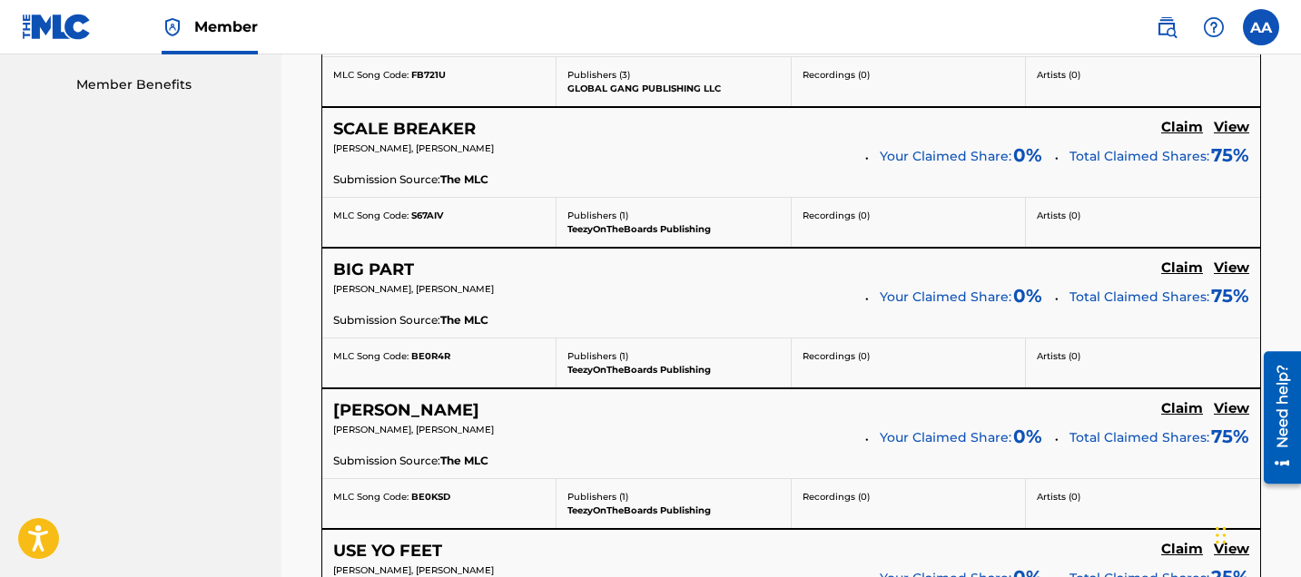
scroll to position [921, 0]
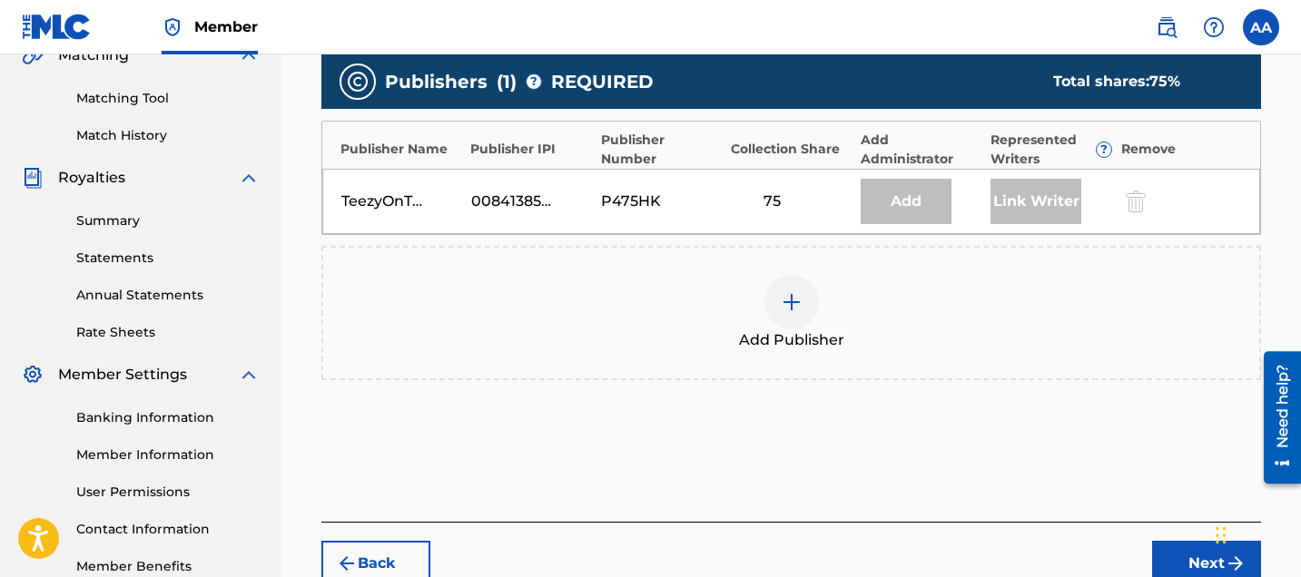
scroll to position [436, 0]
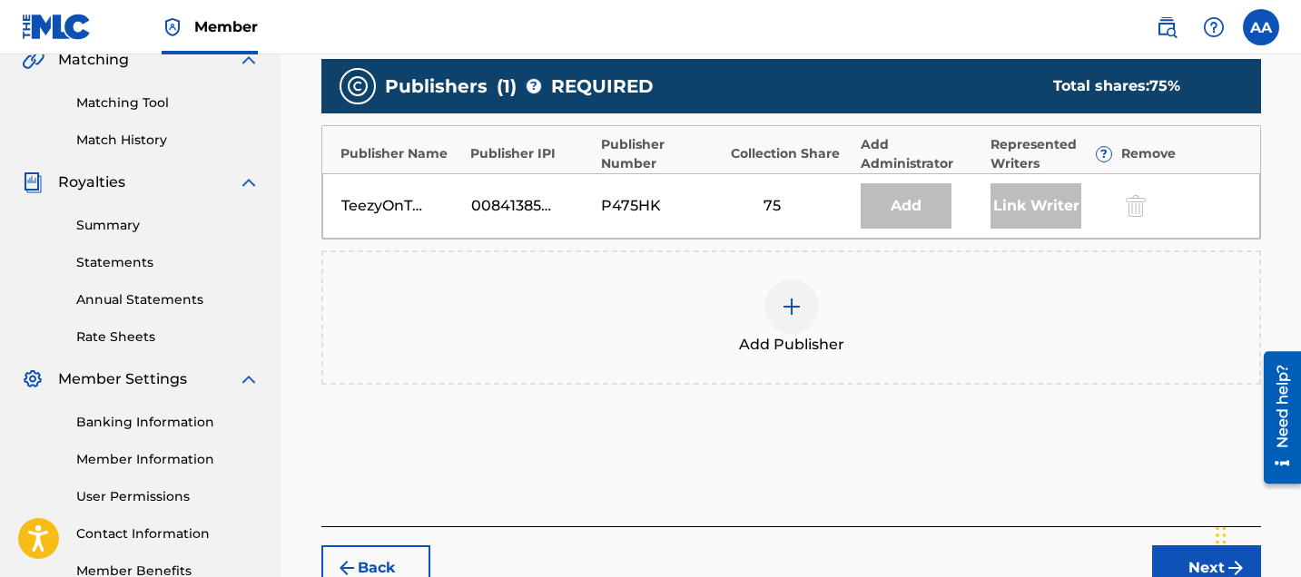
click at [787, 309] on img at bounding box center [792, 307] width 22 height 22
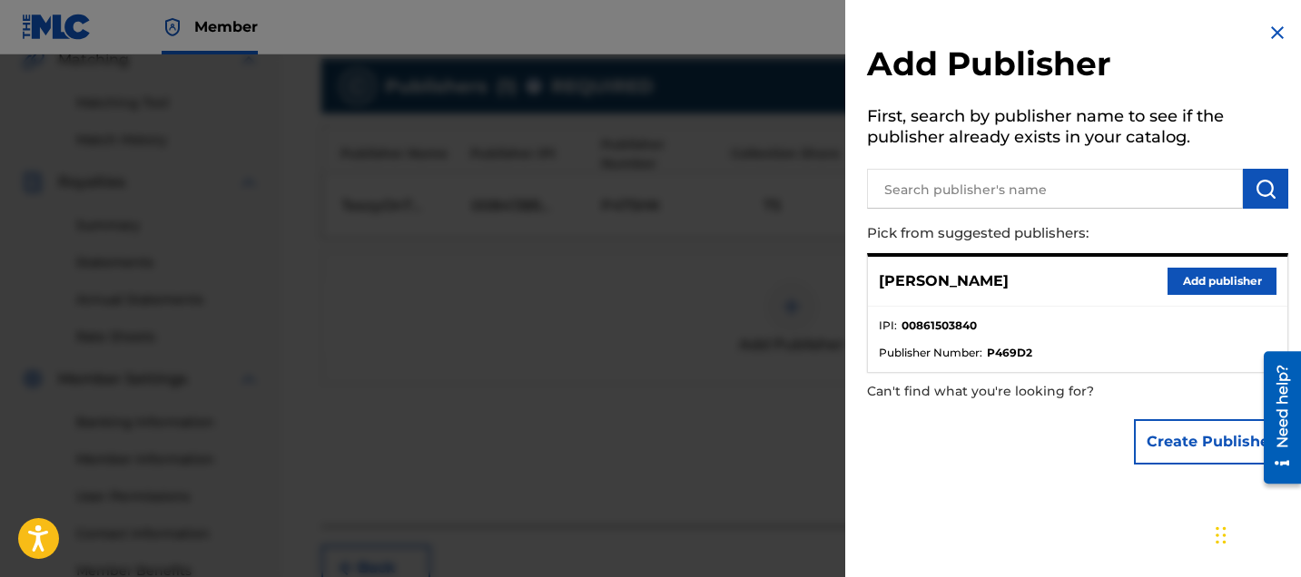
click at [1245, 288] on button "Add publisher" at bounding box center [1221, 281] width 109 height 27
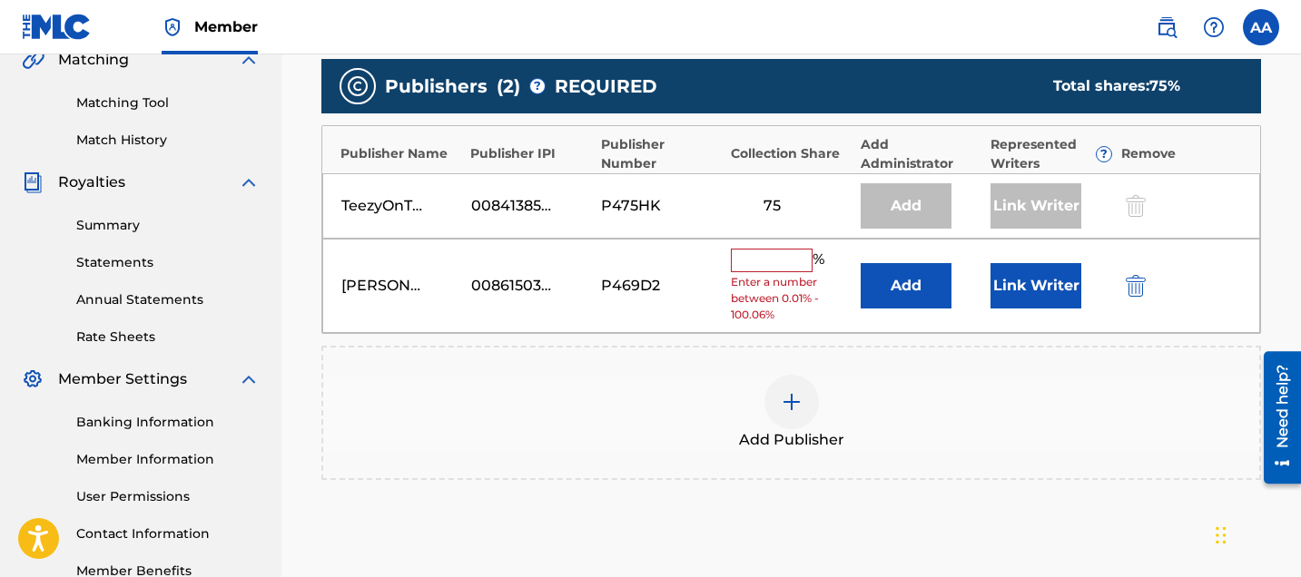
click at [728, 263] on div "Alexander Alexis 00861503840 P469D2 % Enter a number between 0.01% - 100.06% Ad…" at bounding box center [791, 286] width 938 height 95
click at [745, 263] on input "text" at bounding box center [772, 261] width 82 height 24
type input "25"
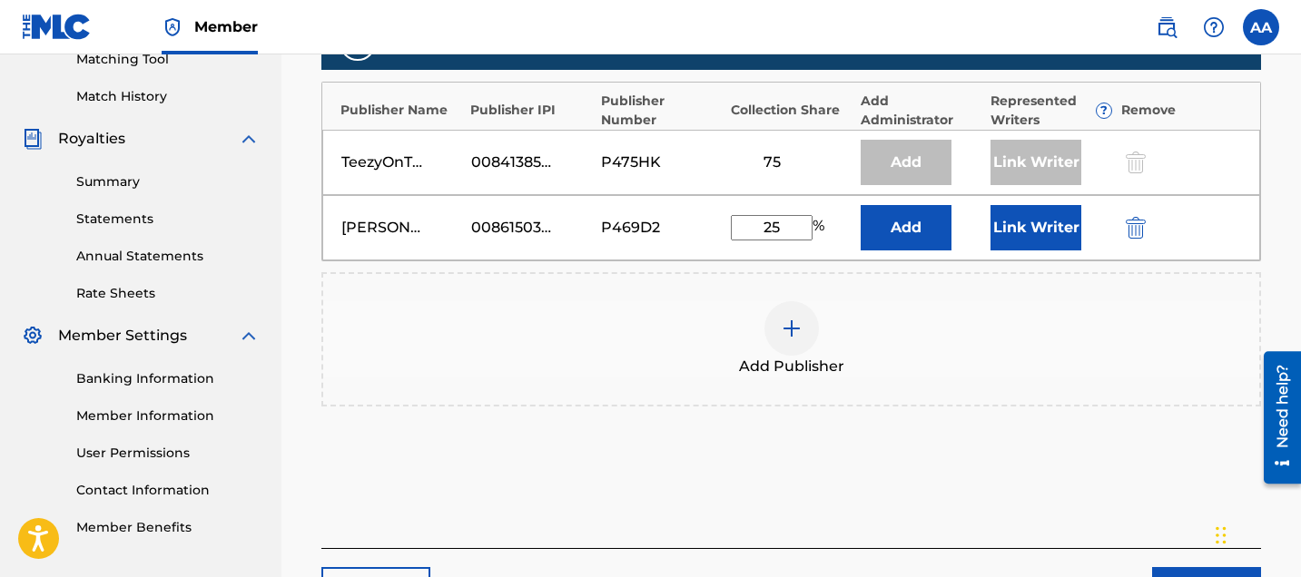
scroll to position [401, 0]
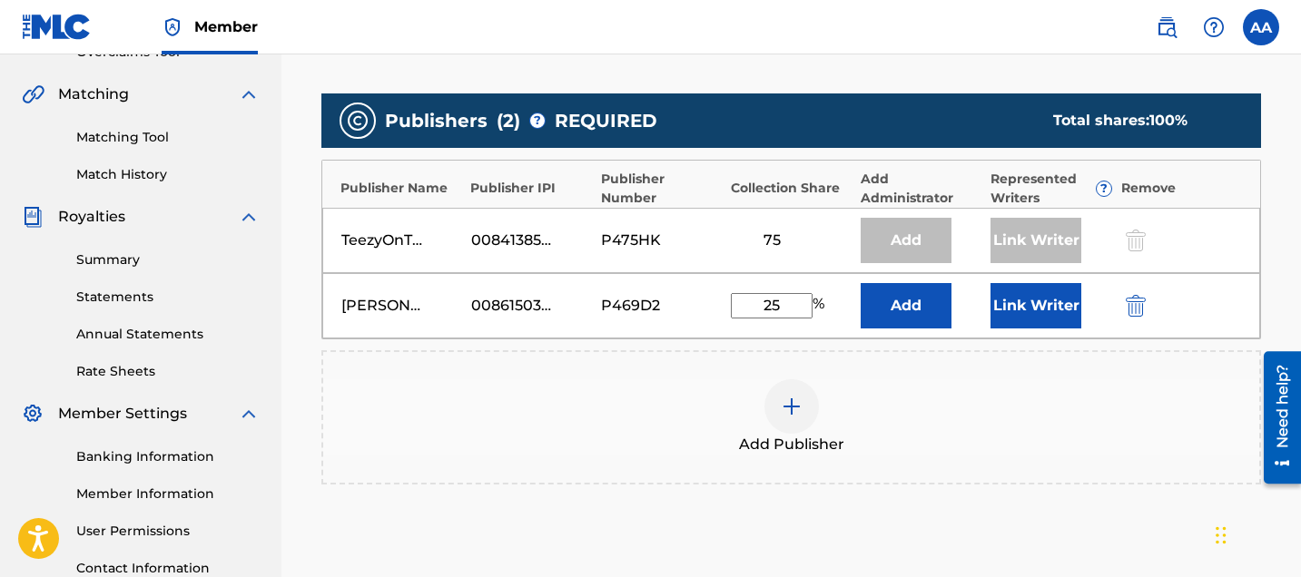
click at [1043, 319] on button "Link Writer" at bounding box center [1035, 305] width 91 height 45
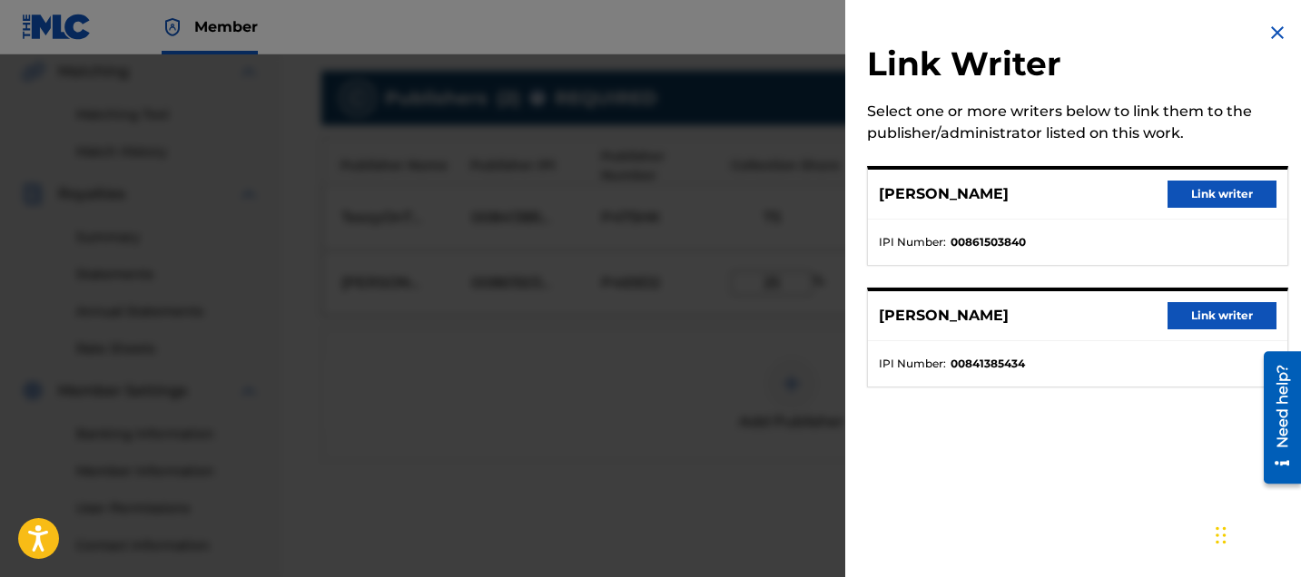
scroll to position [426, 0]
click at [1205, 191] on button "Link writer" at bounding box center [1221, 194] width 109 height 27
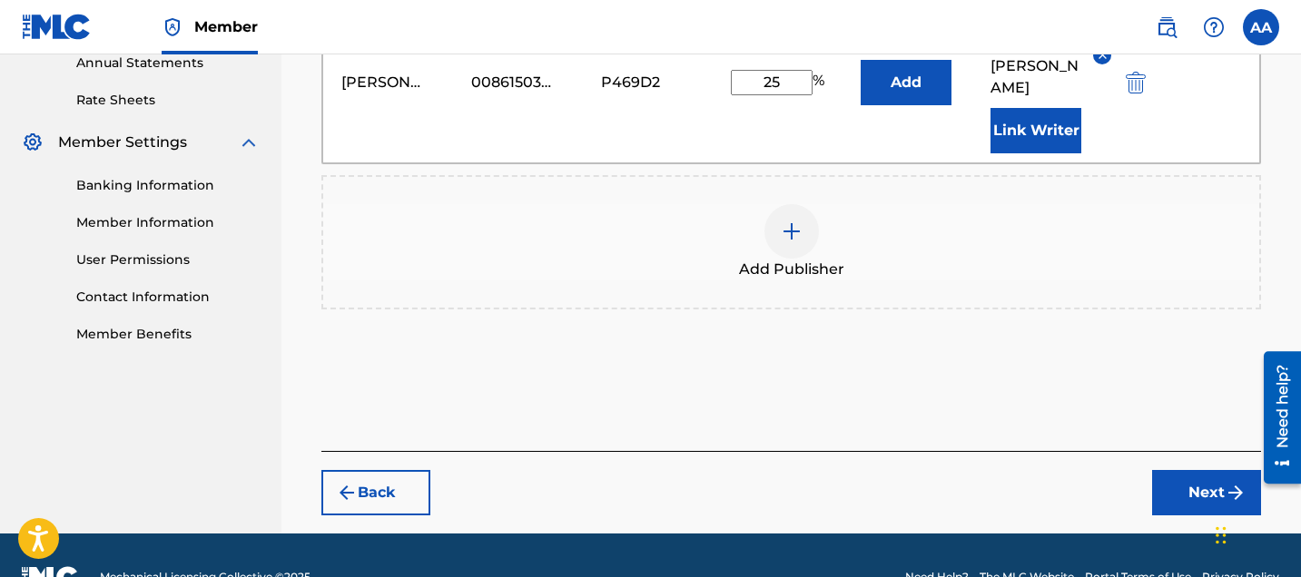
click at [1177, 470] on button "Next" at bounding box center [1206, 492] width 109 height 45
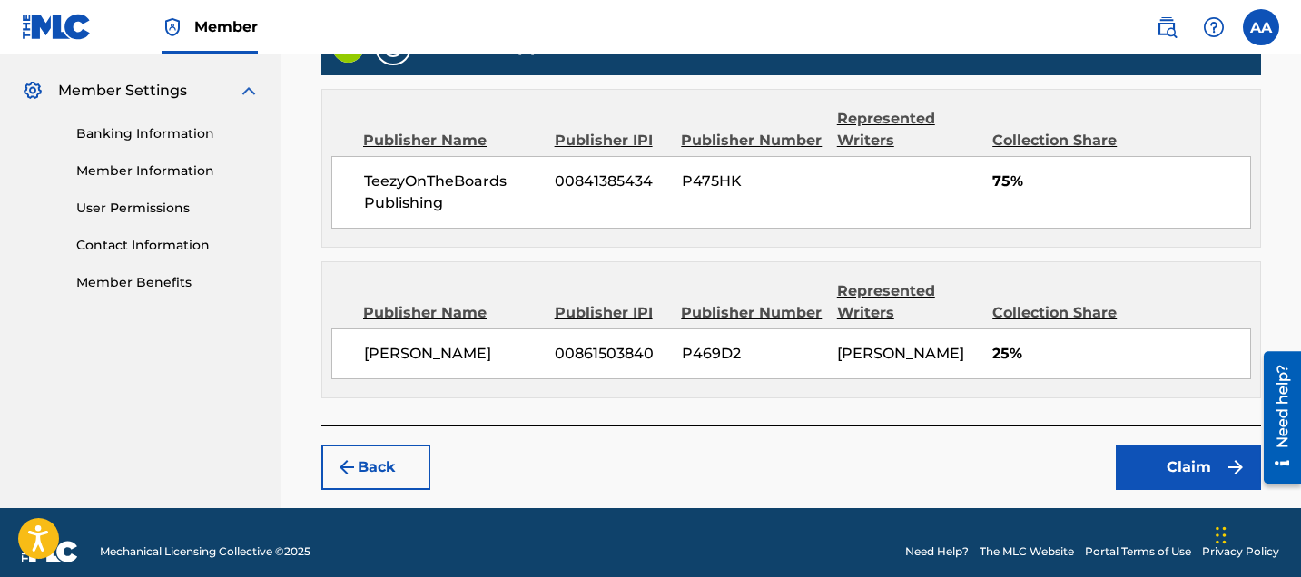
scroll to position [761, 0]
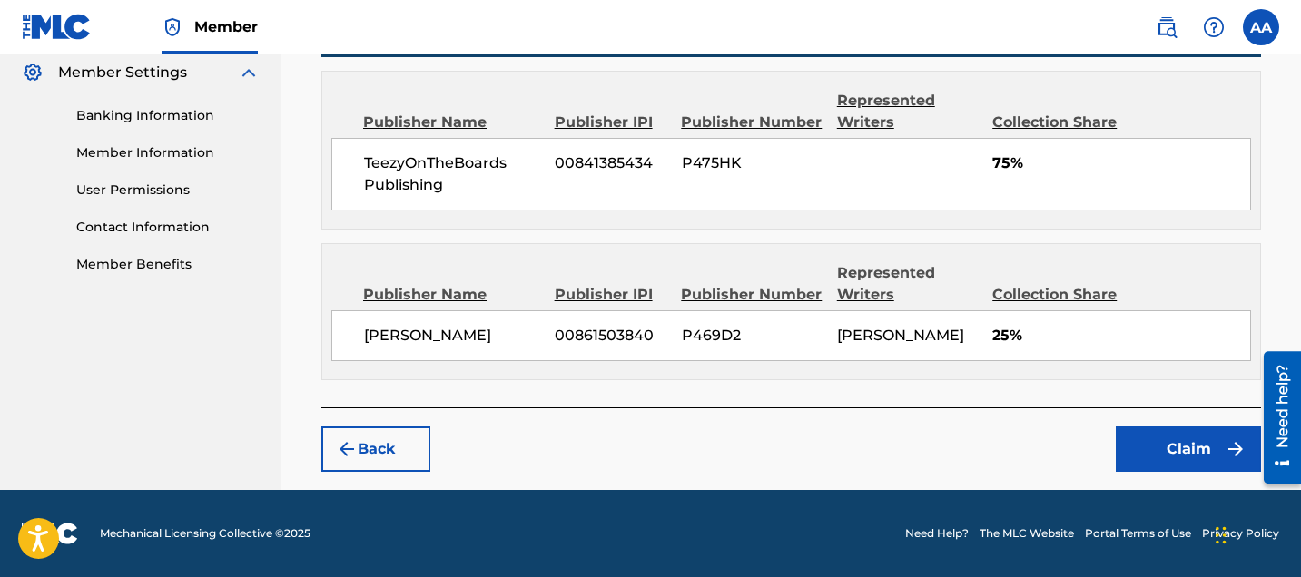
click at [1156, 441] on button "Claim" at bounding box center [1187, 449] width 145 height 45
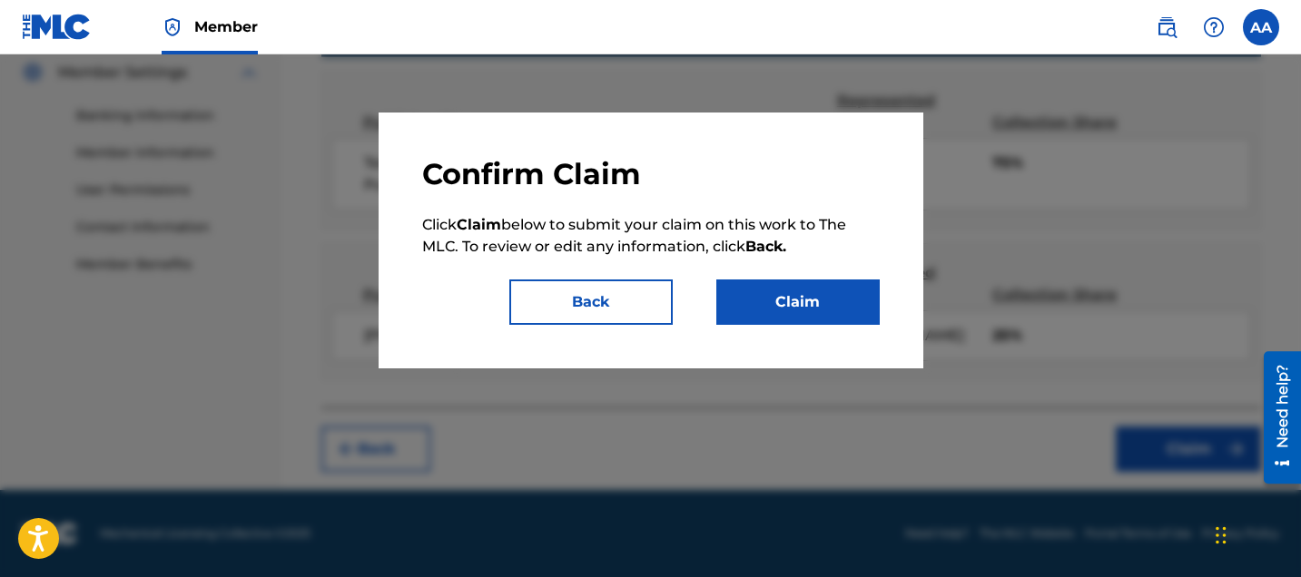
click at [728, 301] on button "Claim" at bounding box center [797, 302] width 163 height 45
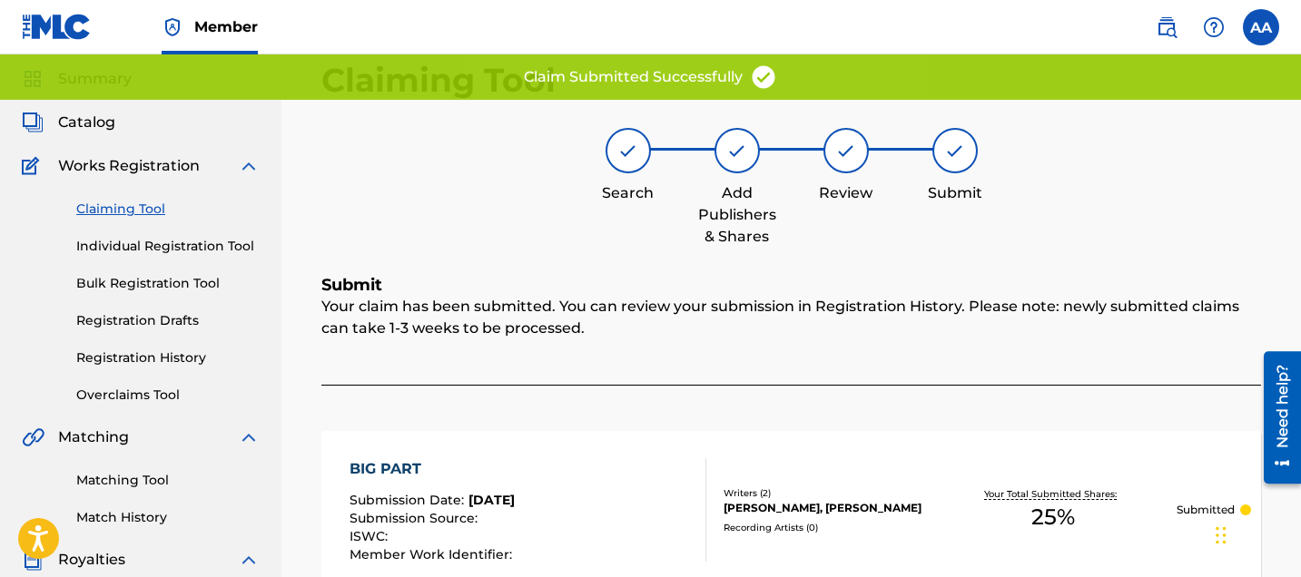
scroll to position [70, 0]
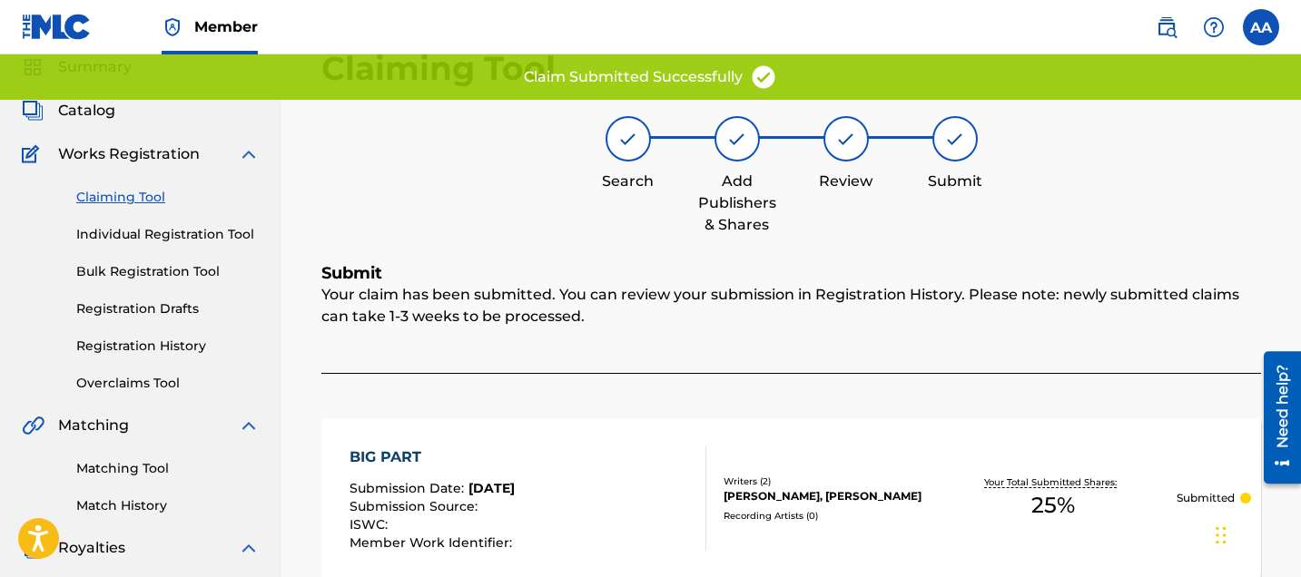
click at [120, 204] on link "Claiming Tool" at bounding box center [167, 197] width 183 height 19
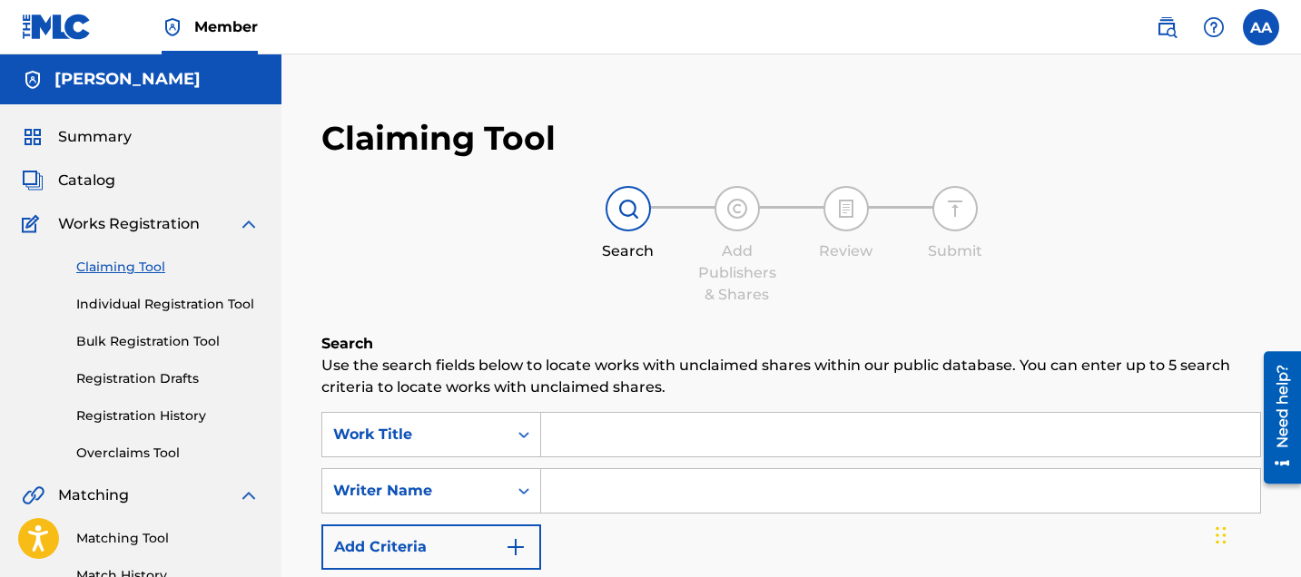
click at [590, 432] on input "Search Form" at bounding box center [900, 435] width 719 height 44
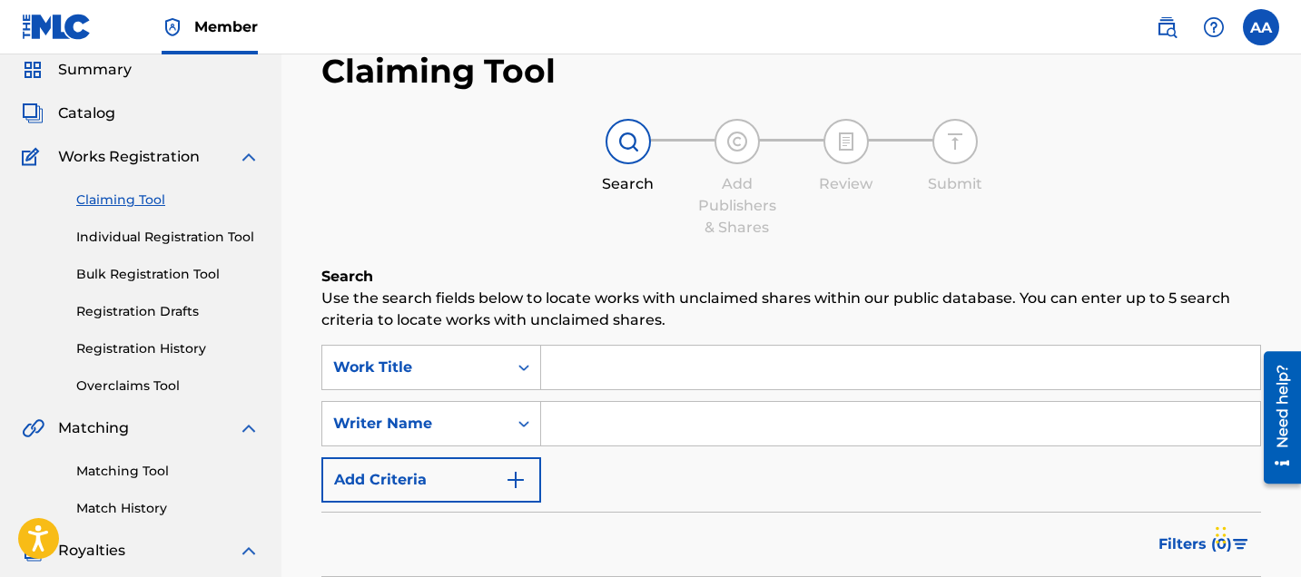
scroll to position [91, 0]
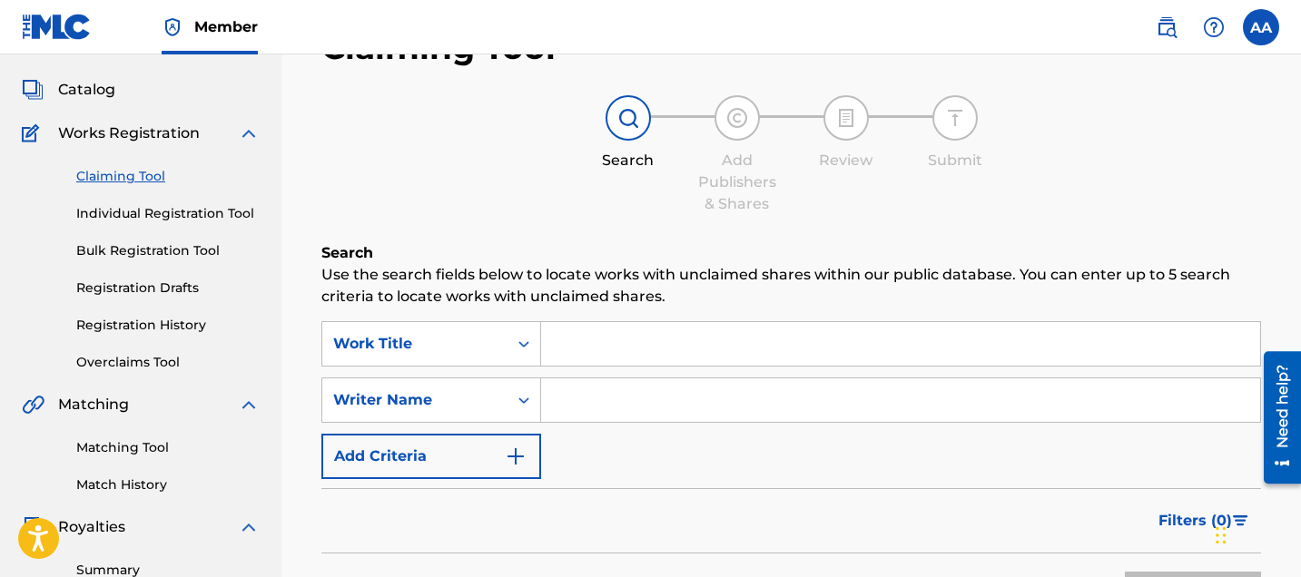
click at [615, 401] on input "Search Form" at bounding box center [900, 400] width 719 height 44
type input "Alexander Alexis"
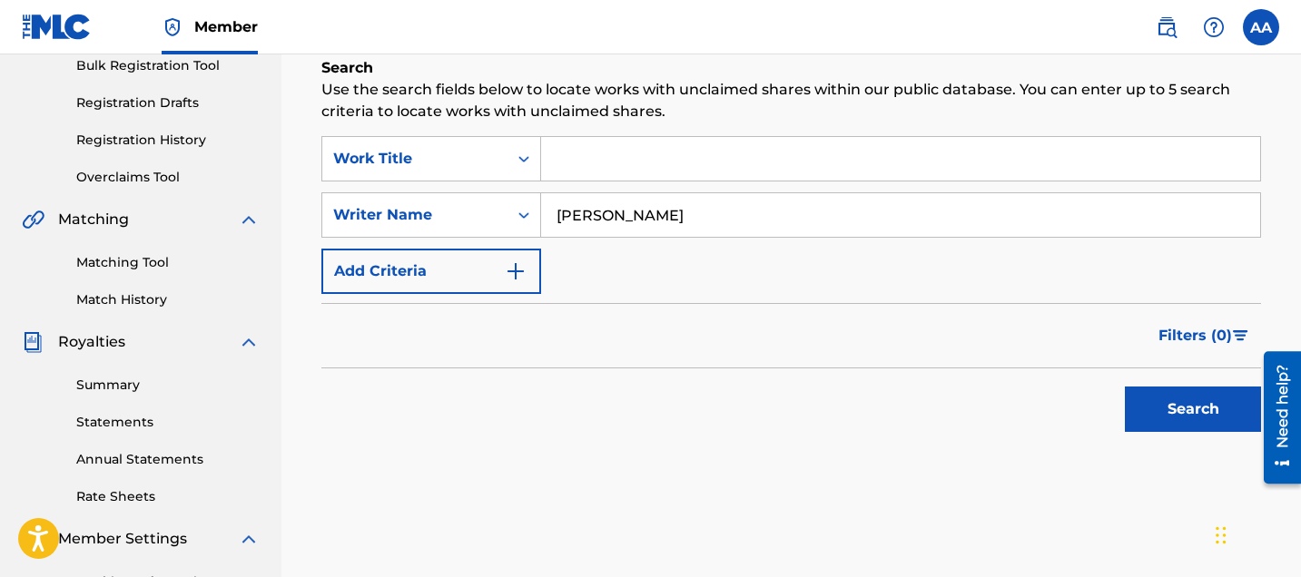
scroll to position [271, 0]
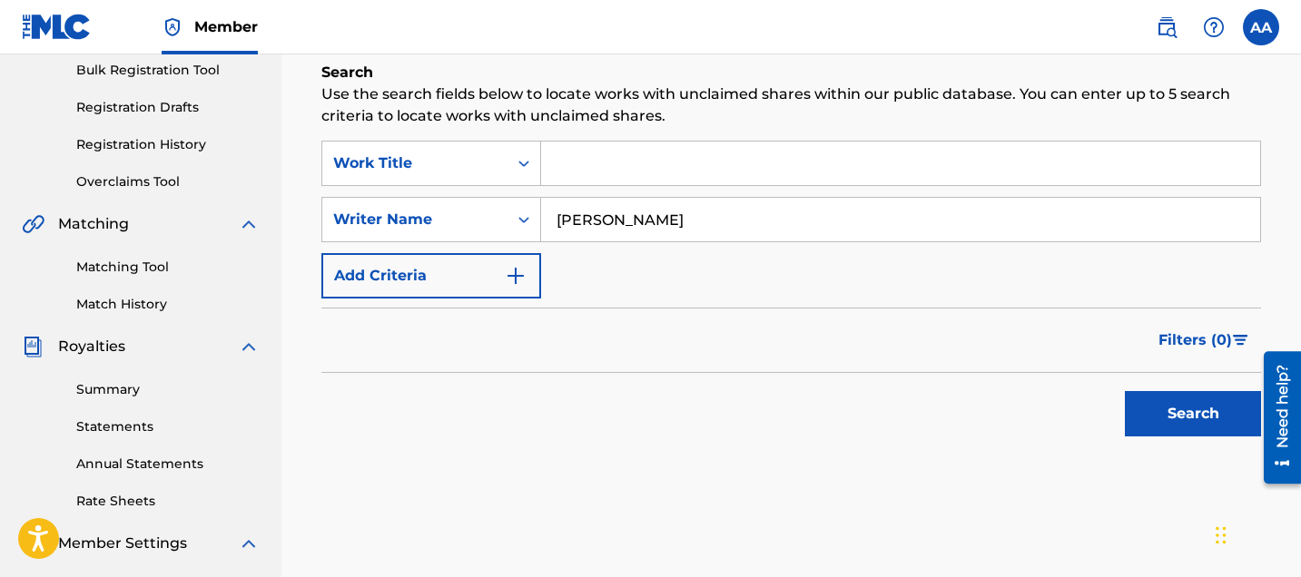
click at [1157, 422] on button "Search" at bounding box center [1192, 413] width 136 height 45
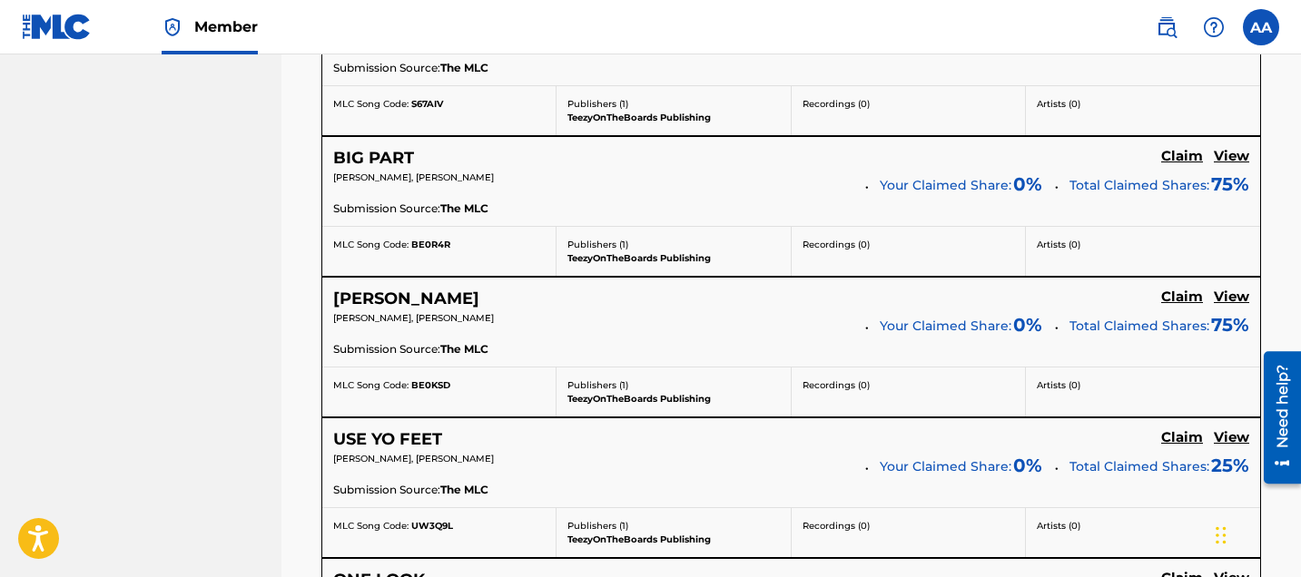
scroll to position [1054, 0]
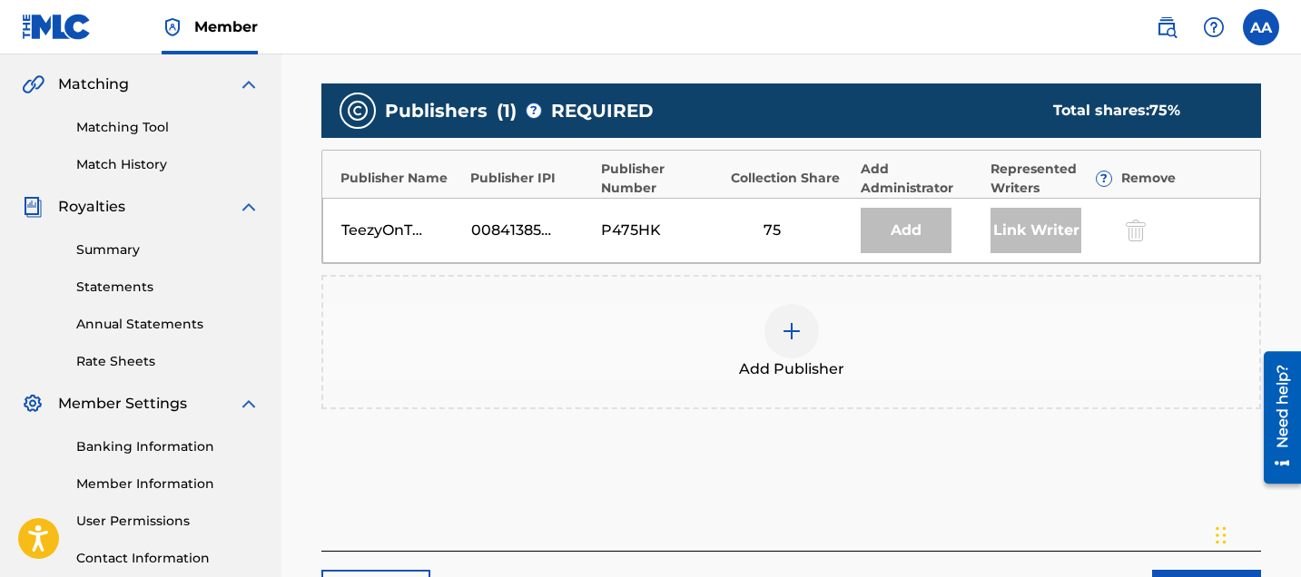
scroll to position [348, 0]
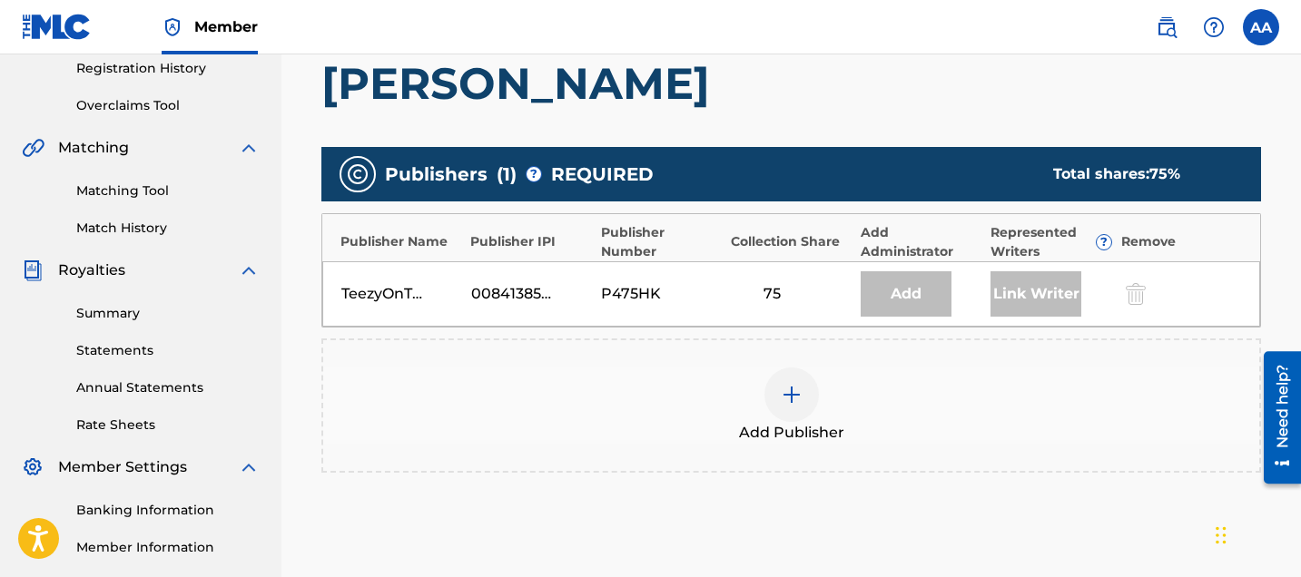
click at [803, 436] on span "Add Publisher" at bounding box center [791, 433] width 105 height 22
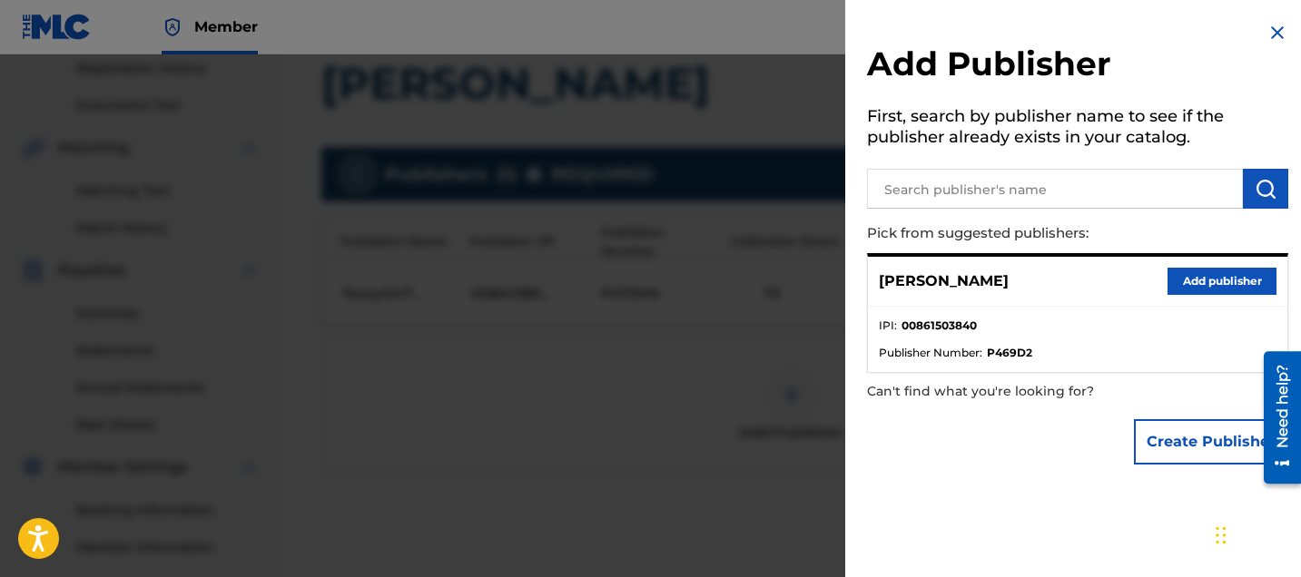
click at [486, 576] on div at bounding box center [650, 342] width 1301 height 577
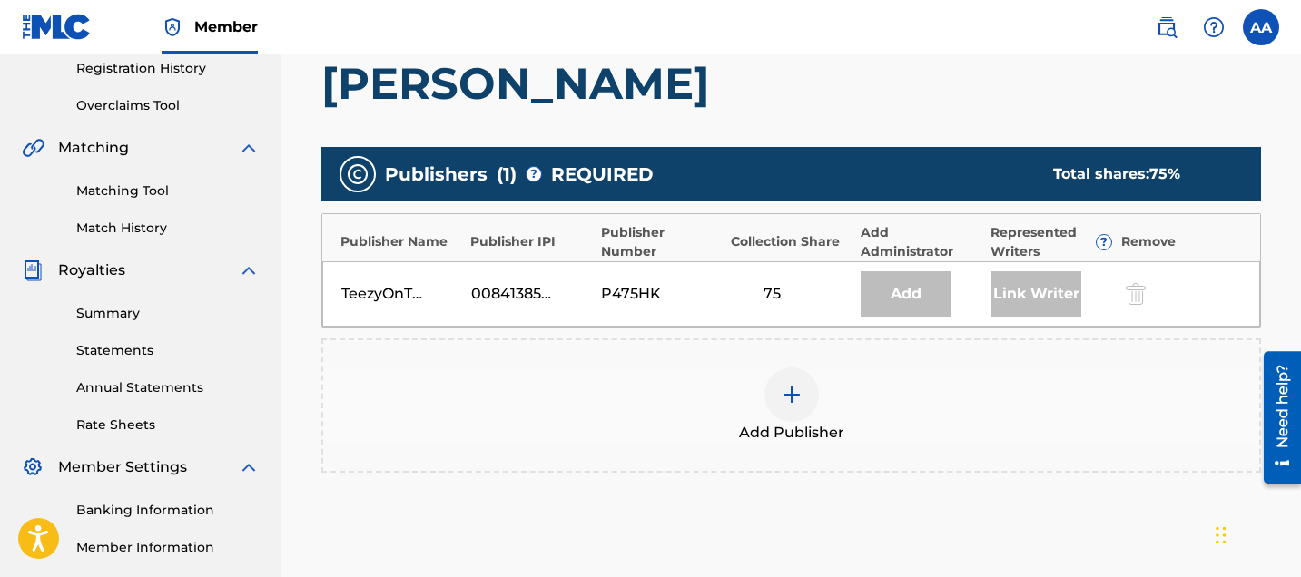
click at [794, 397] on img at bounding box center [792, 395] width 22 height 22
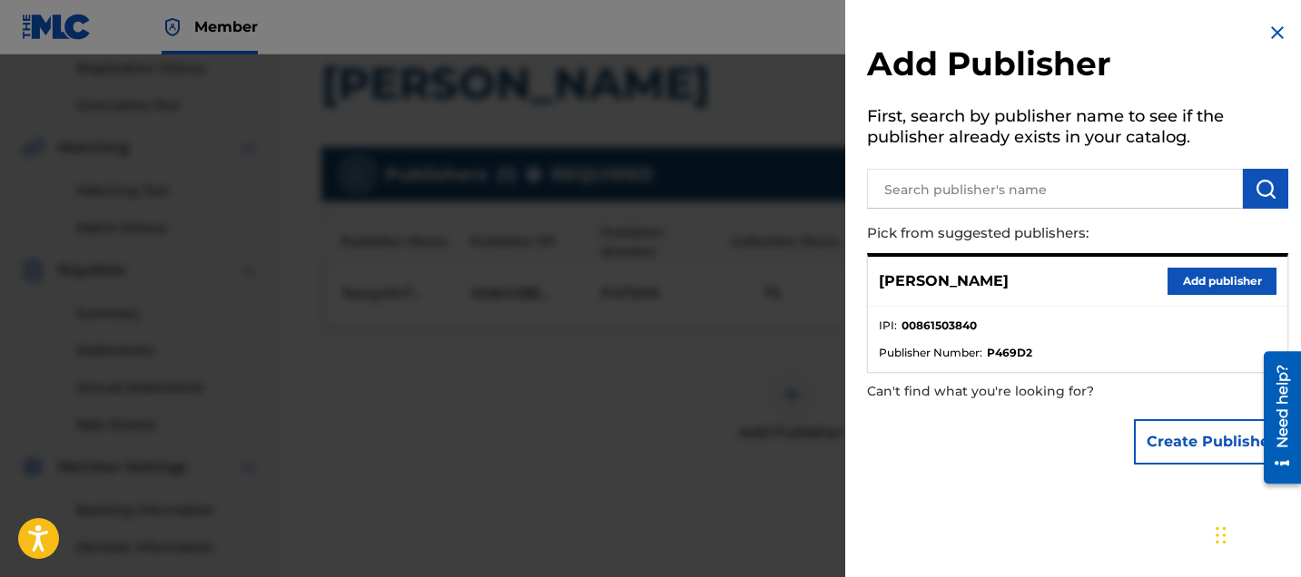
click at [1224, 290] on button "Add publisher" at bounding box center [1221, 281] width 109 height 27
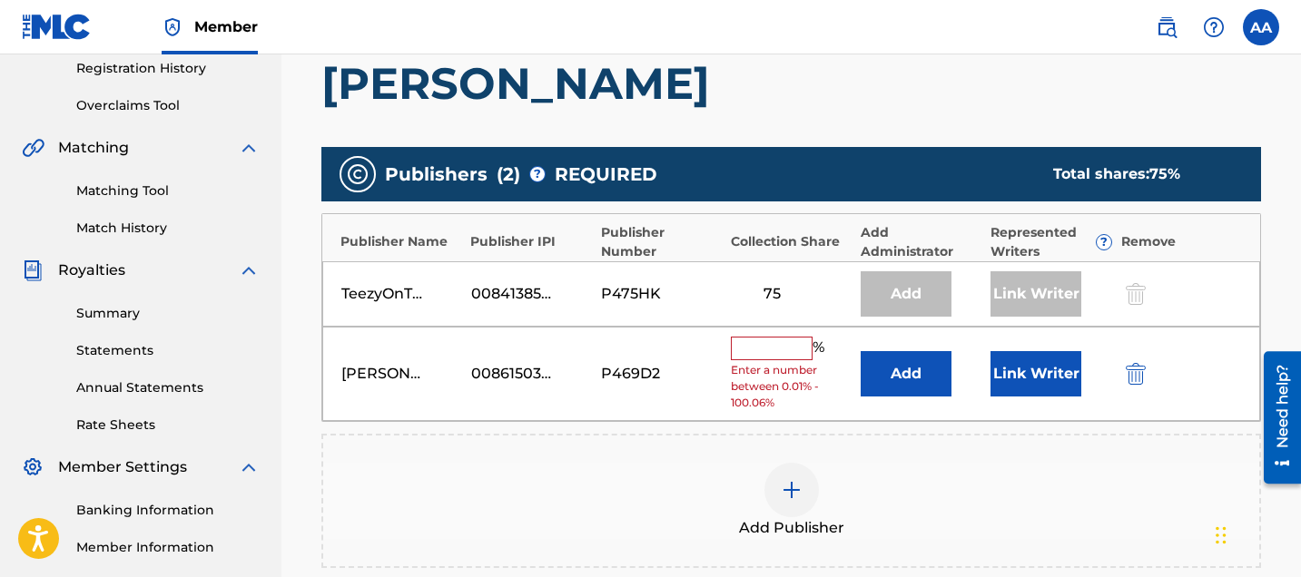
click at [753, 356] on input "text" at bounding box center [772, 349] width 82 height 24
type input "25"
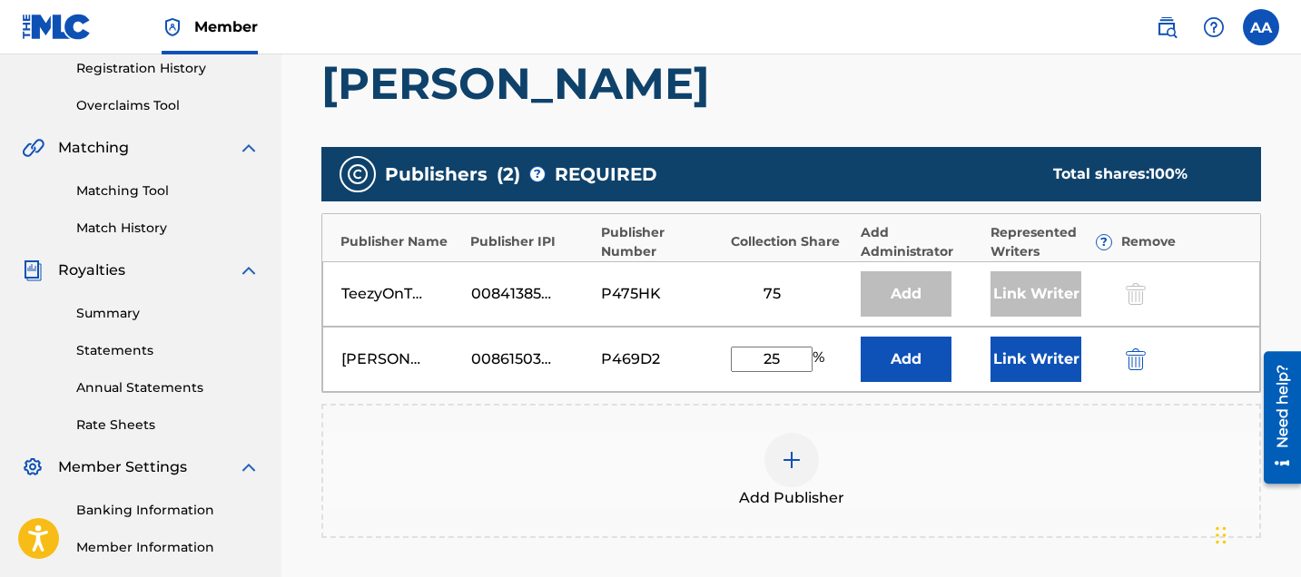
click at [1006, 359] on button "Link Writer" at bounding box center [1035, 359] width 91 height 45
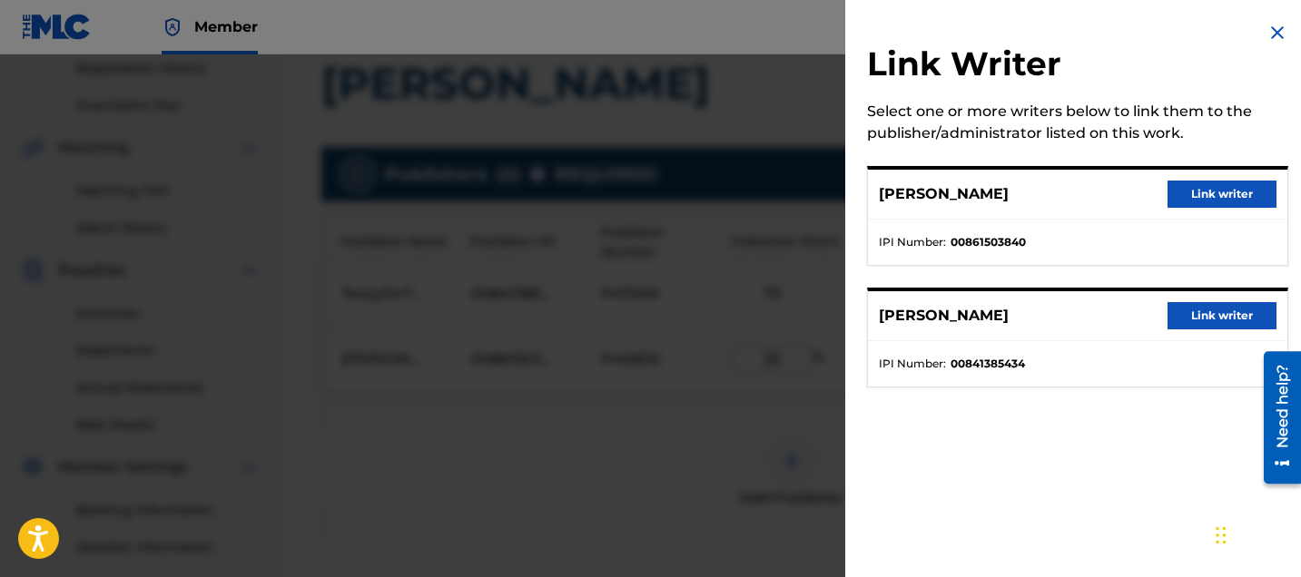
click at [1185, 201] on button "Link writer" at bounding box center [1221, 194] width 109 height 27
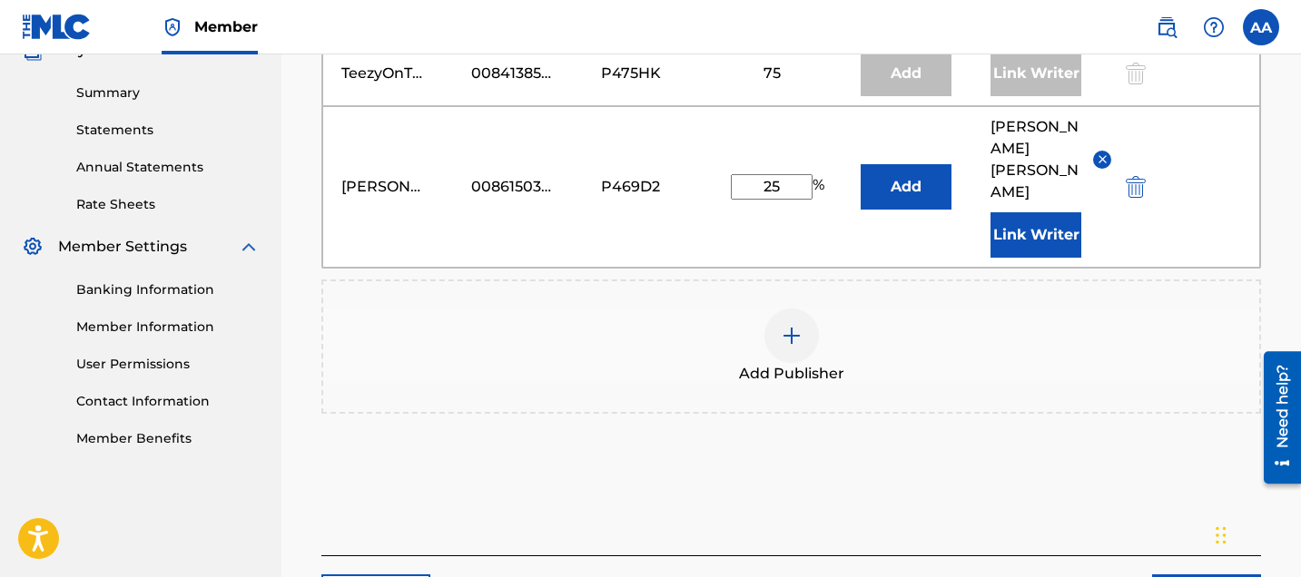
scroll to position [599, 0]
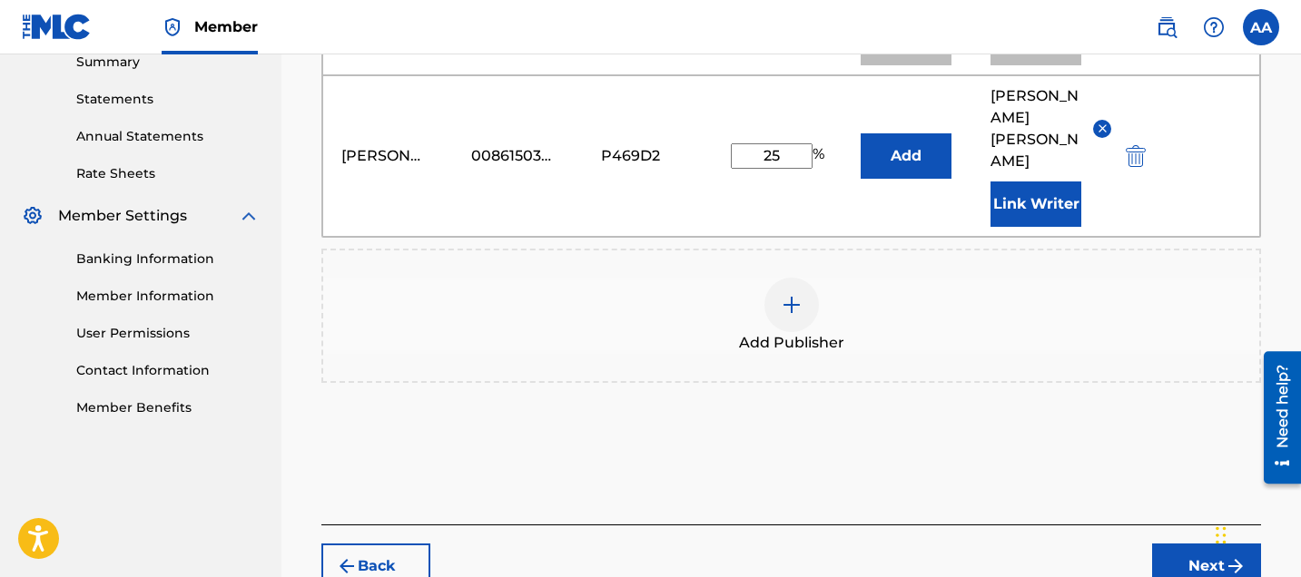
click at [1157, 544] on button "Next" at bounding box center [1206, 566] width 109 height 45
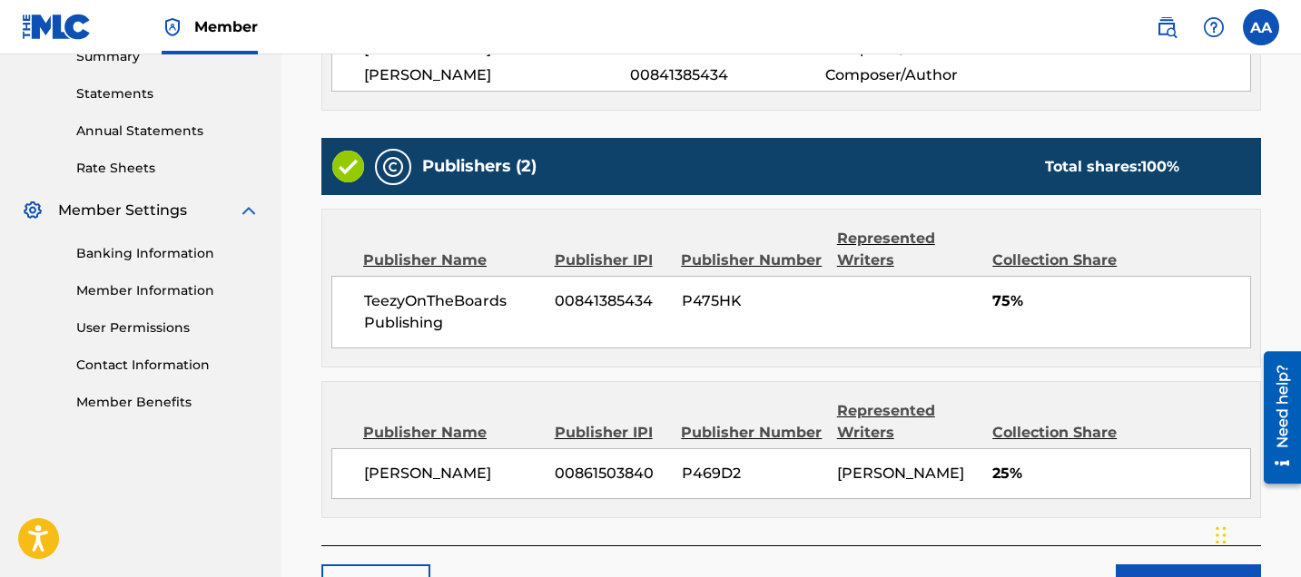
scroll to position [761, 0]
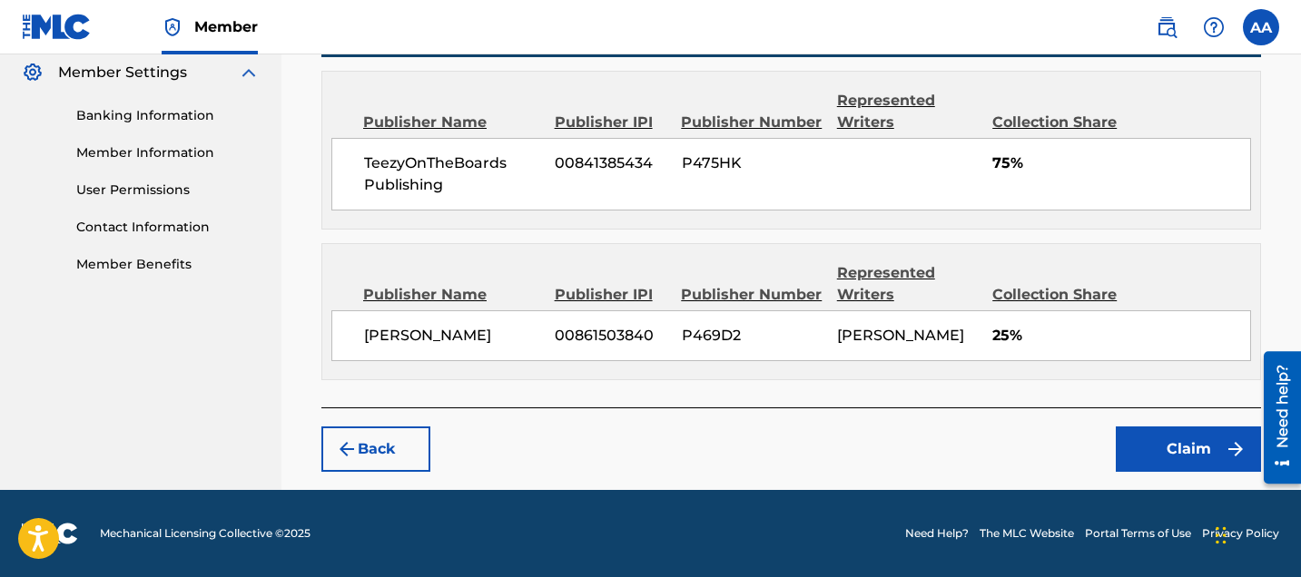
click at [1163, 456] on button "Claim" at bounding box center [1187, 449] width 145 height 45
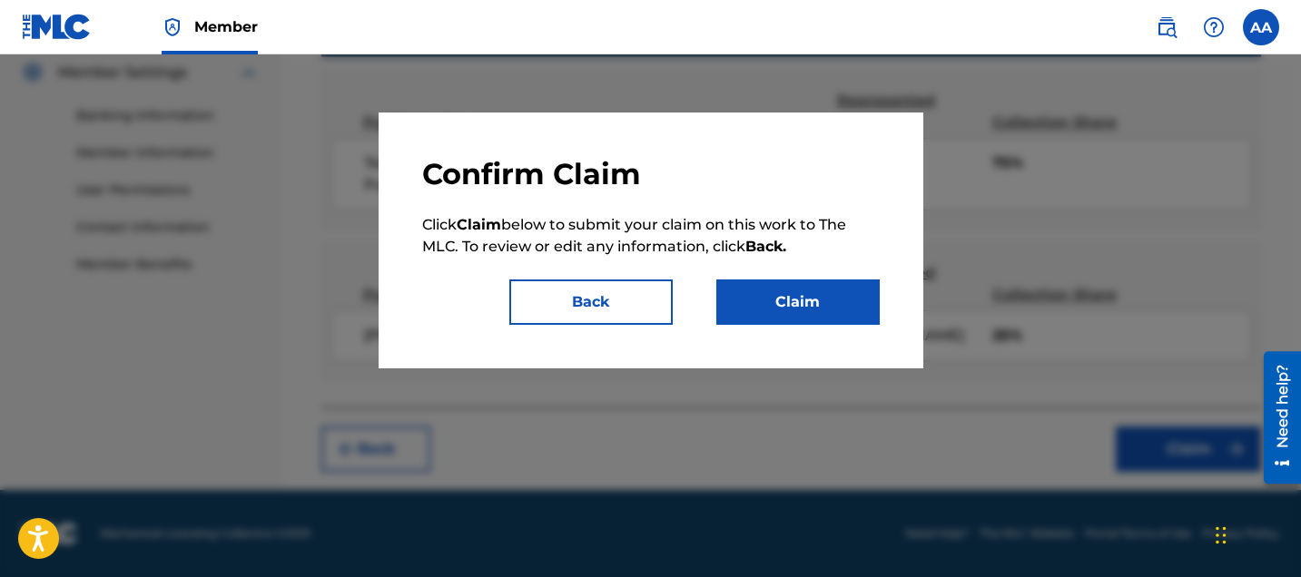
click at [759, 308] on button "Claim" at bounding box center [797, 302] width 163 height 45
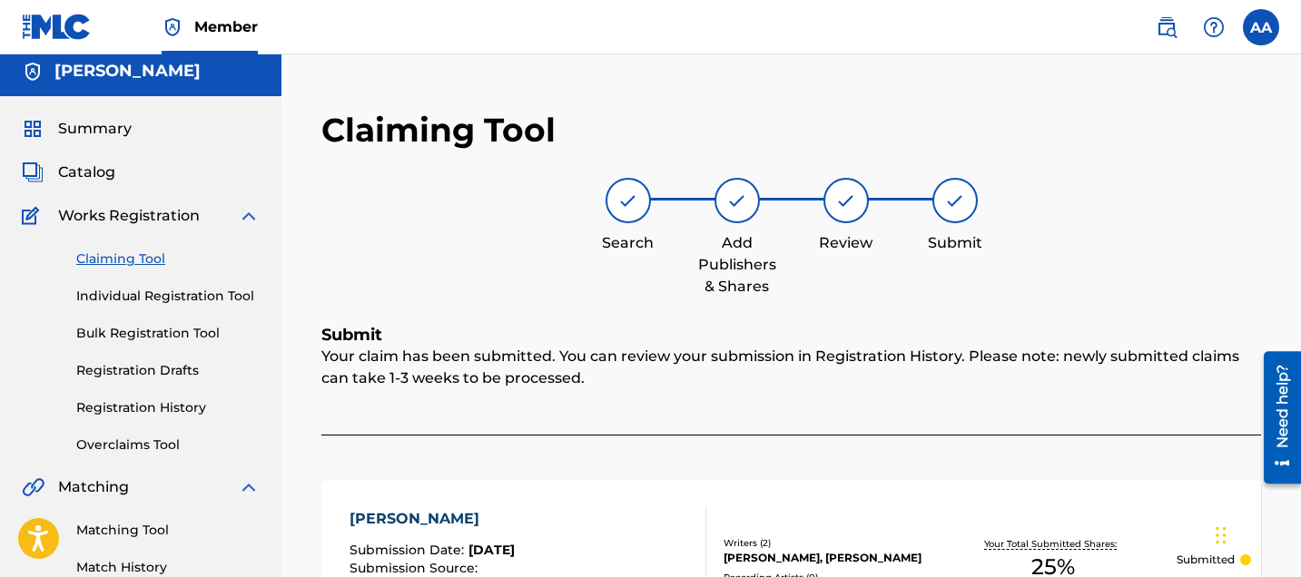
scroll to position [0, 0]
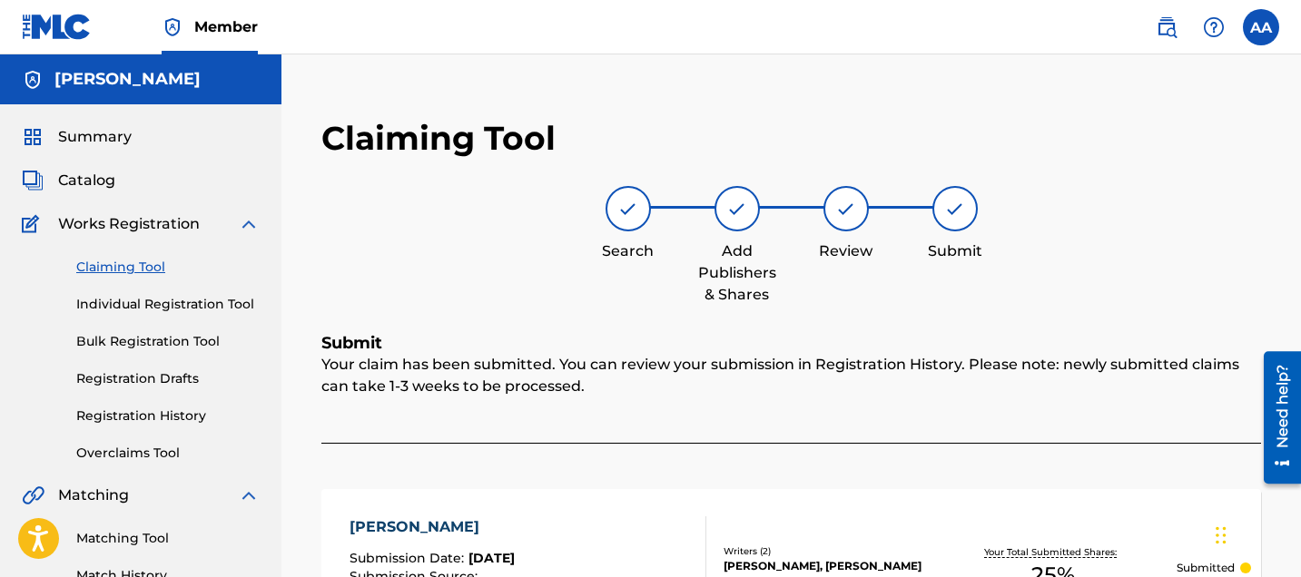
click at [122, 274] on link "Claiming Tool" at bounding box center [167, 267] width 183 height 19
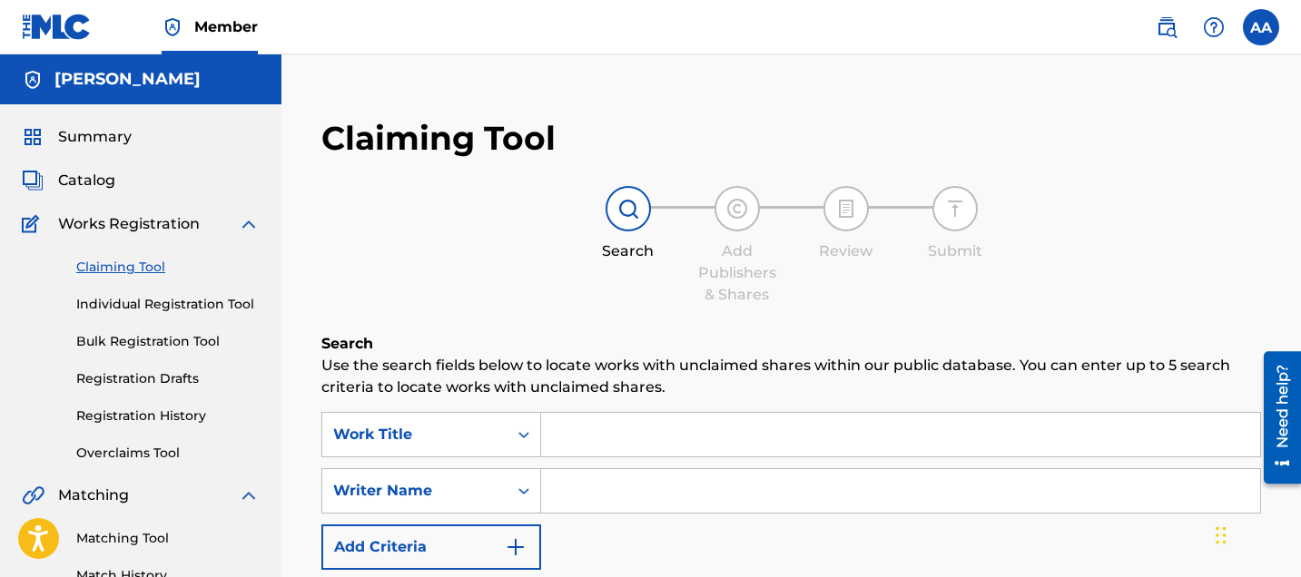
click at [684, 487] on input "Search Form" at bounding box center [900, 491] width 719 height 44
type input "Alexander Alexis"
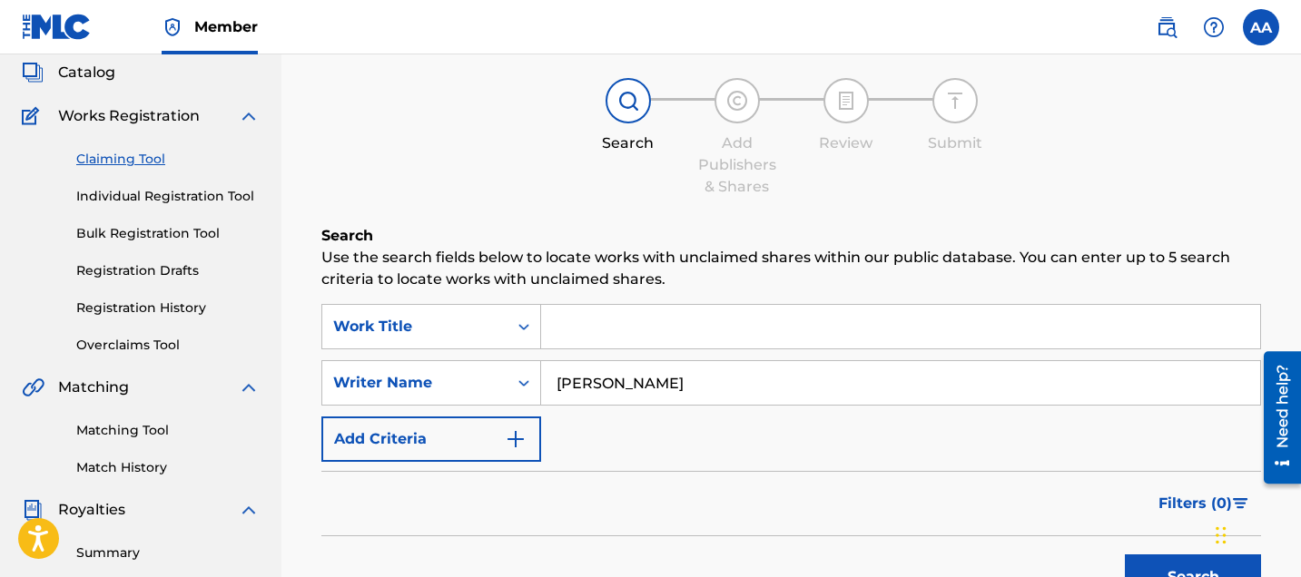
scroll to position [193, 0]
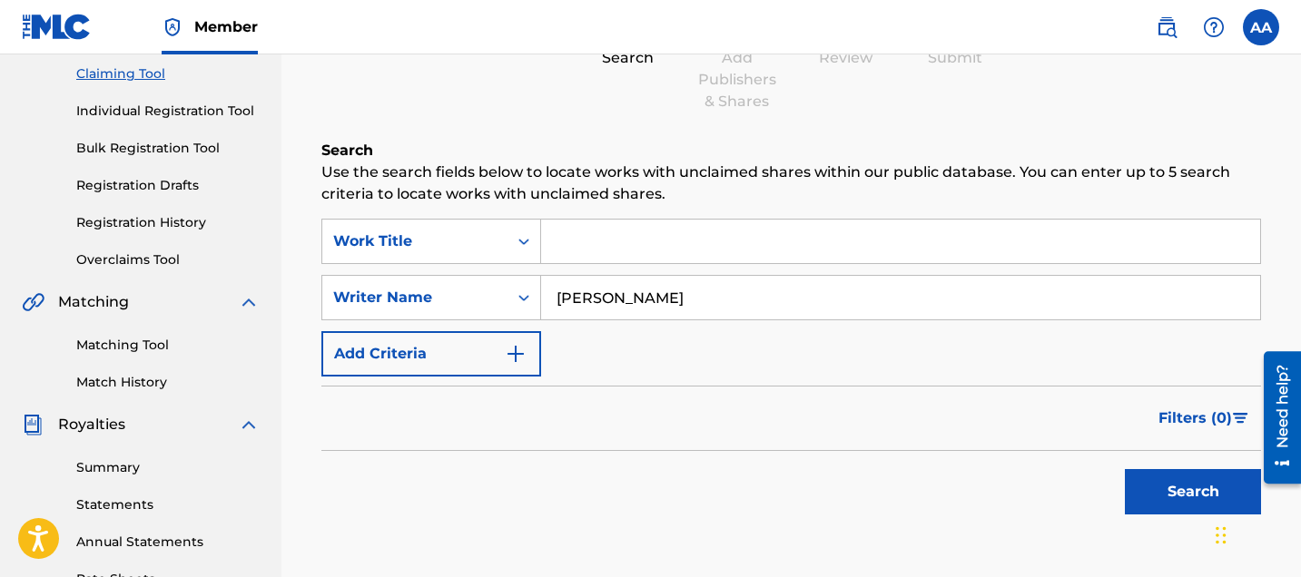
click at [1153, 488] on button "Search" at bounding box center [1192, 491] width 136 height 45
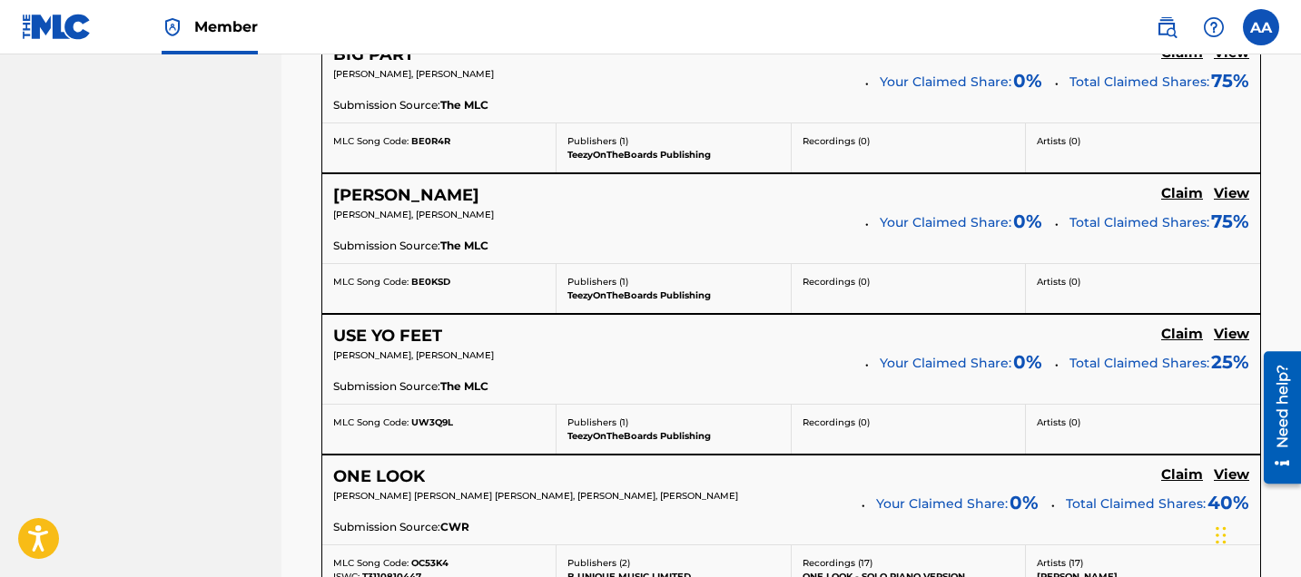
scroll to position [1146, 0]
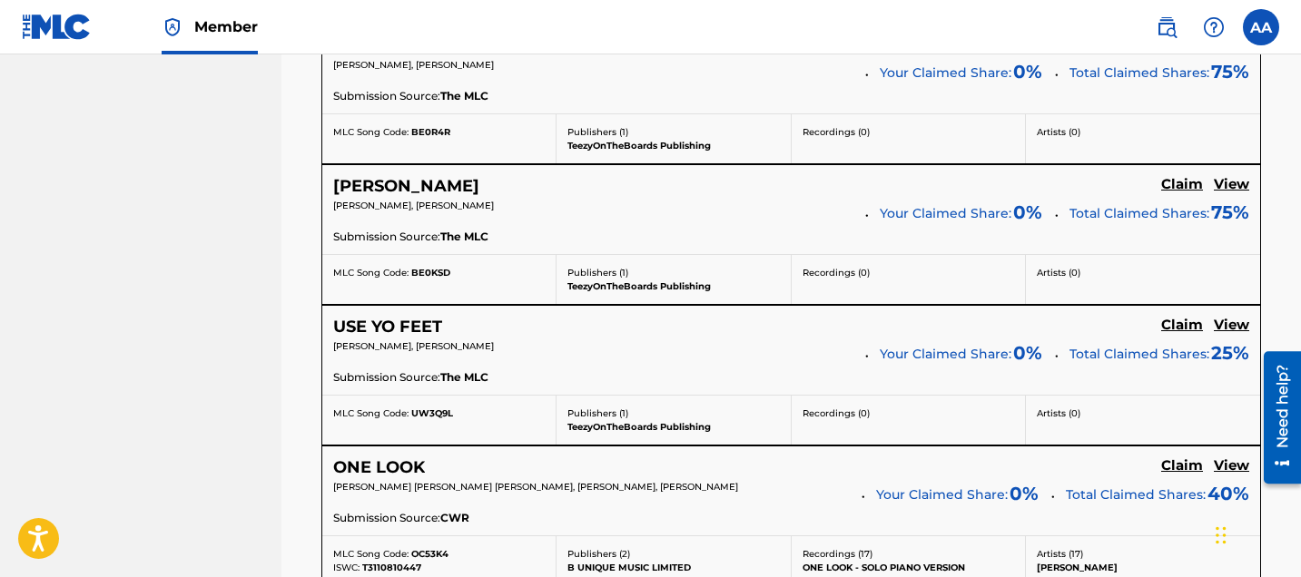
click at [1232, 328] on h5 "View" at bounding box center [1230, 325] width 35 height 17
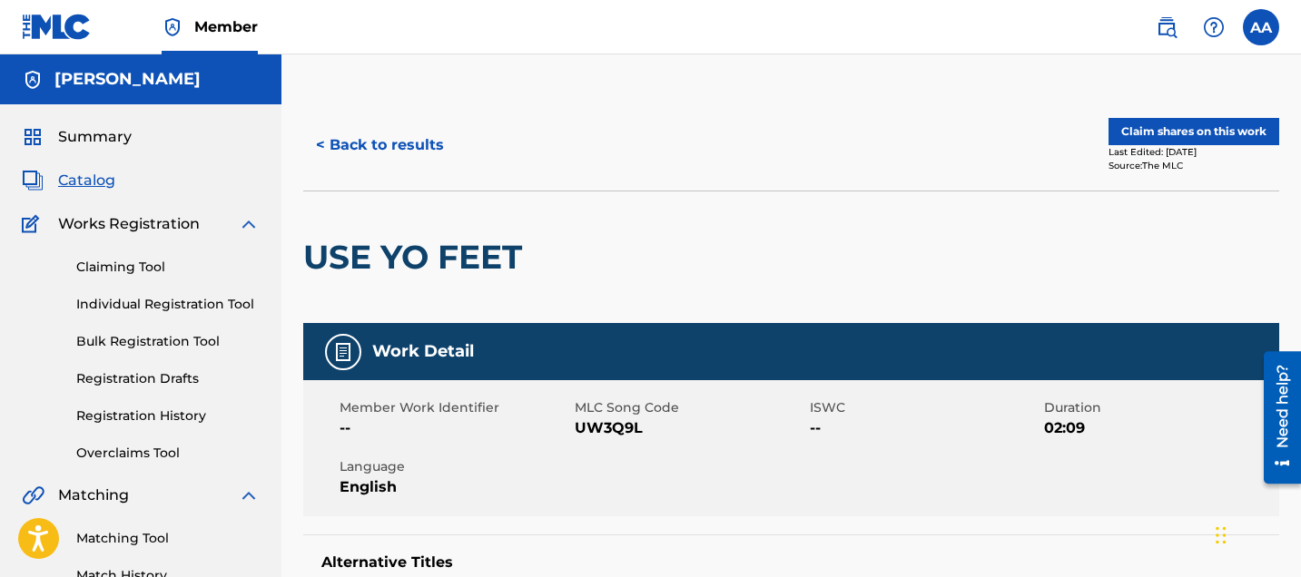
click at [1173, 136] on button "Claim shares on this work" at bounding box center [1193, 131] width 171 height 27
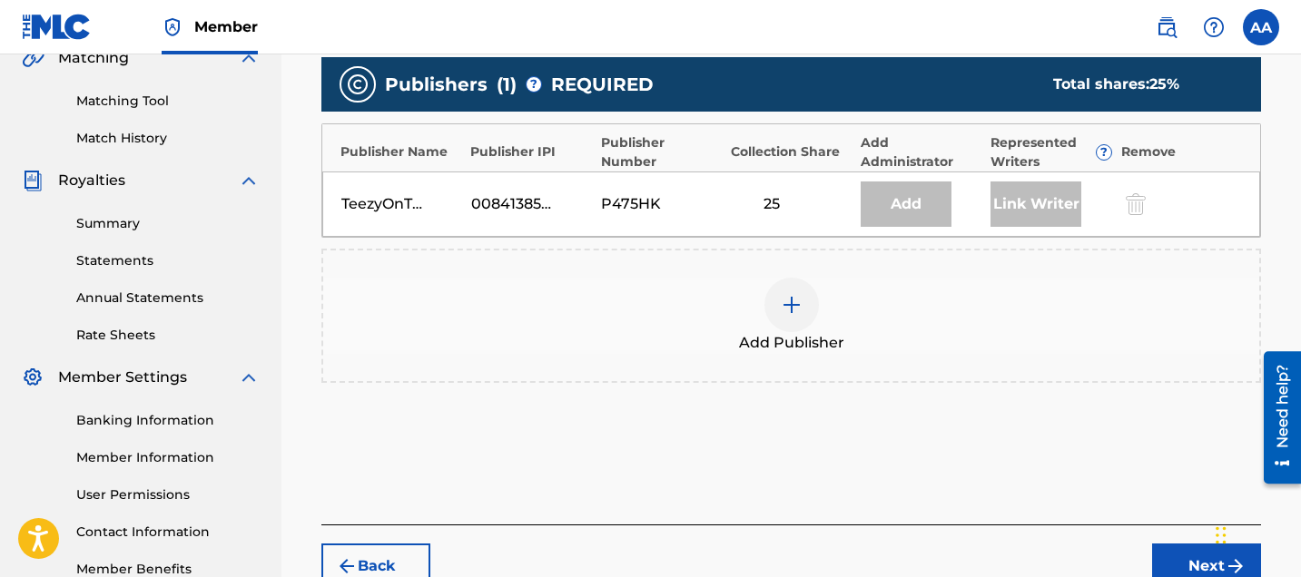
scroll to position [431, 0]
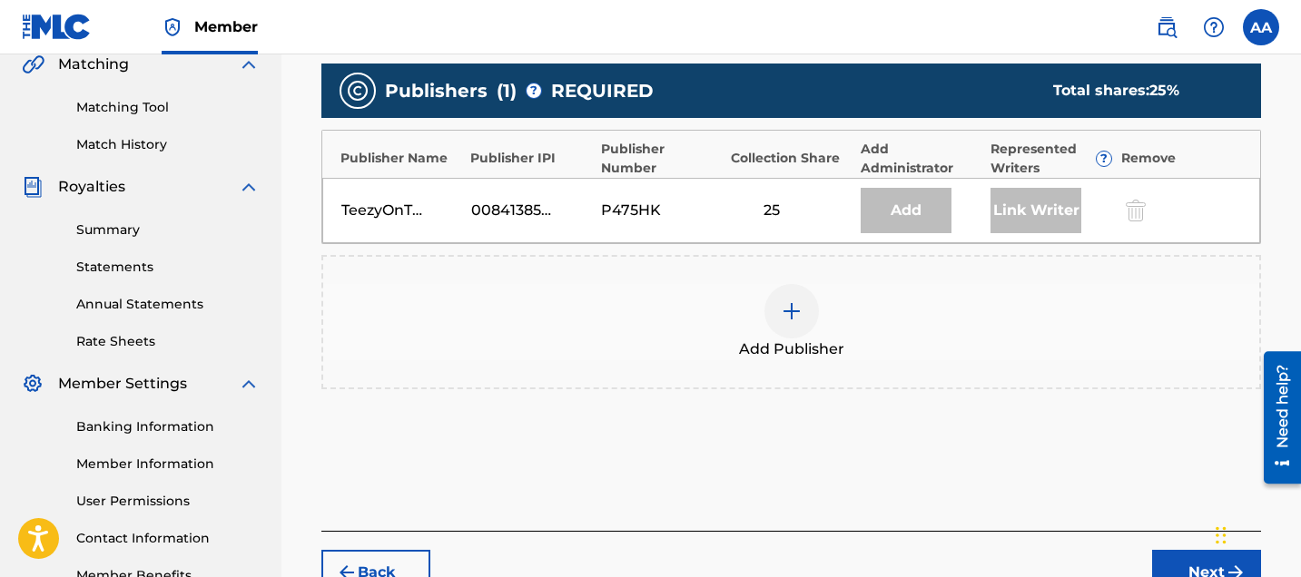
click at [787, 310] on img at bounding box center [792, 311] width 22 height 22
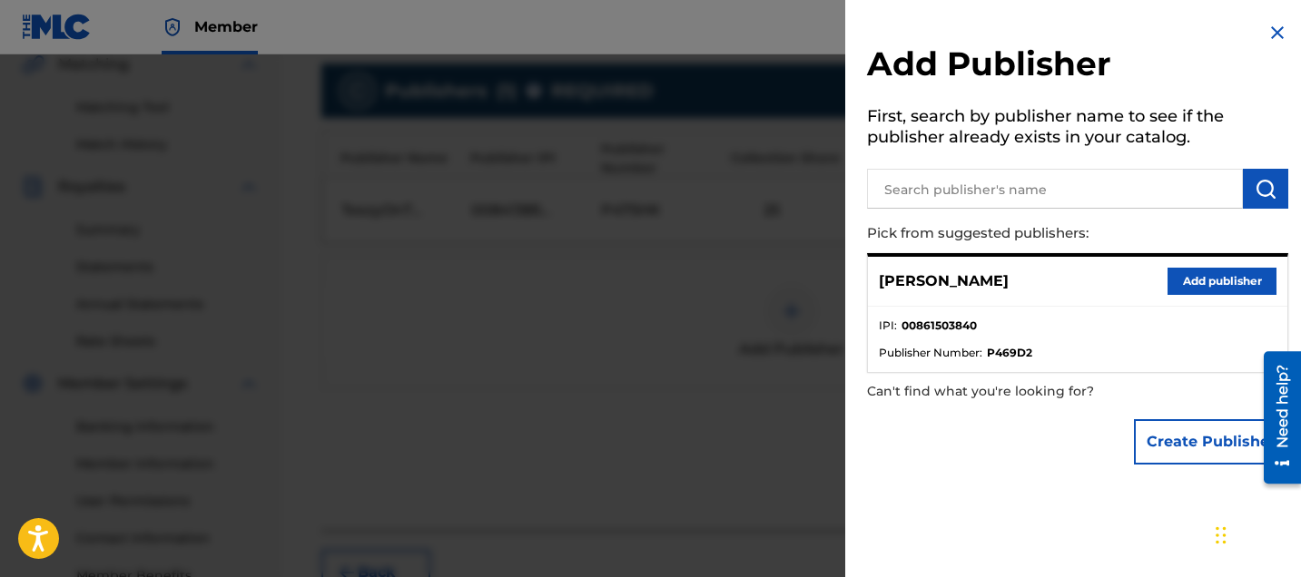
click at [1236, 280] on button "Add publisher" at bounding box center [1221, 281] width 109 height 27
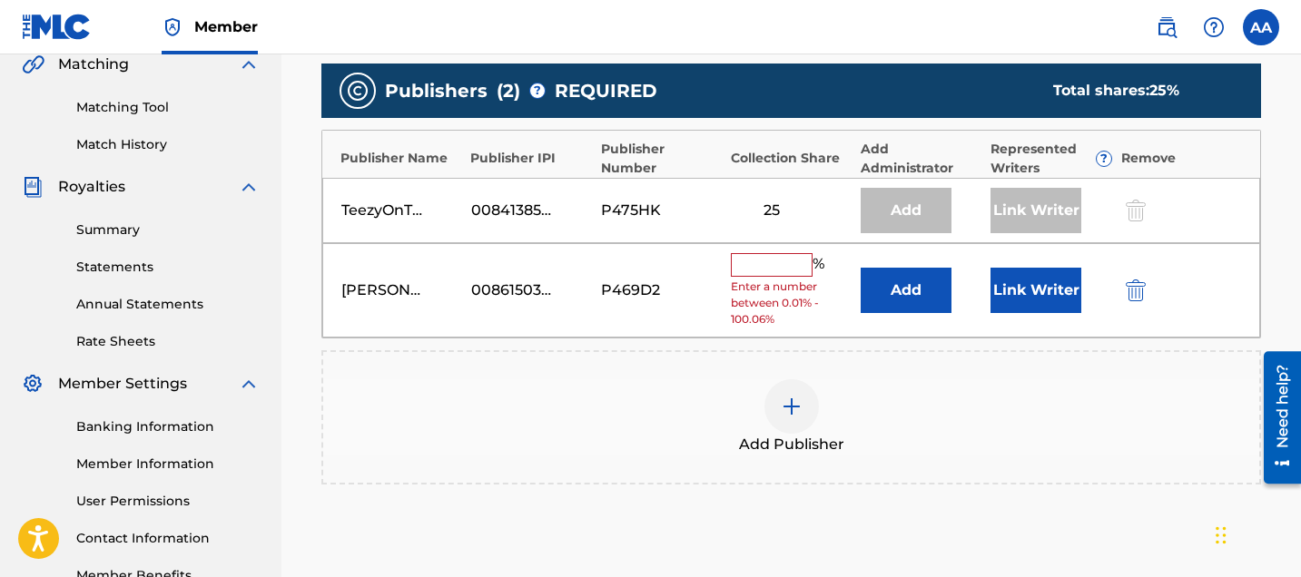
click at [747, 285] on span "Enter a number between 0.01% - 100.06%" at bounding box center [791, 303] width 121 height 49
click at [743, 275] on input "text" at bounding box center [772, 265] width 82 height 24
type input "25"
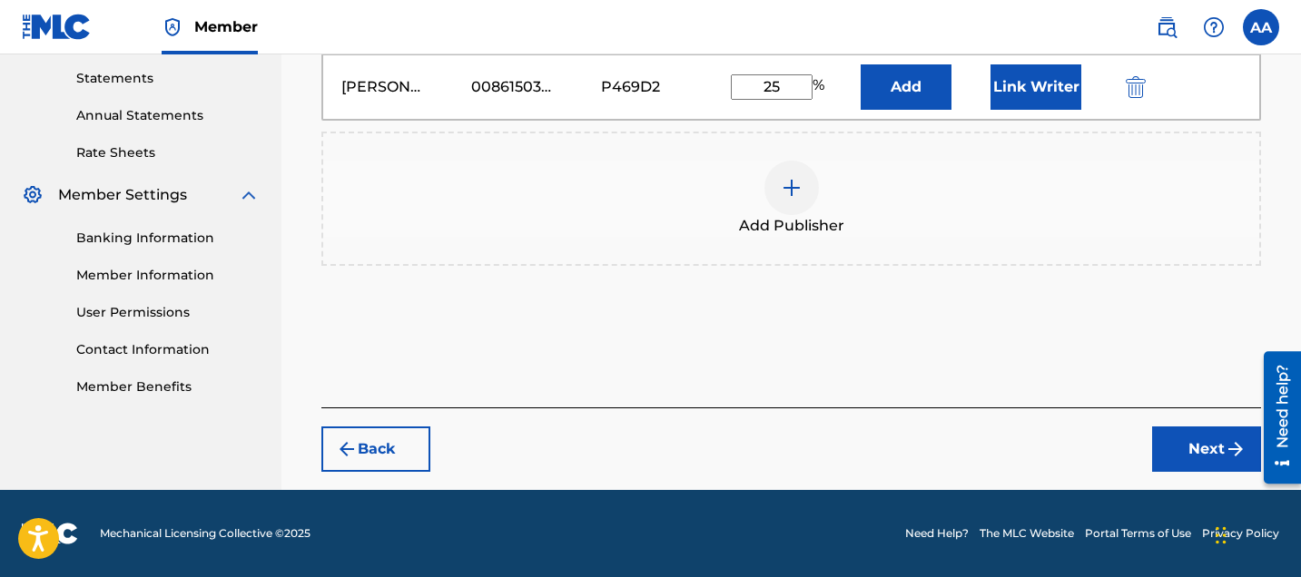
click at [1195, 467] on button "Next" at bounding box center [1206, 449] width 109 height 45
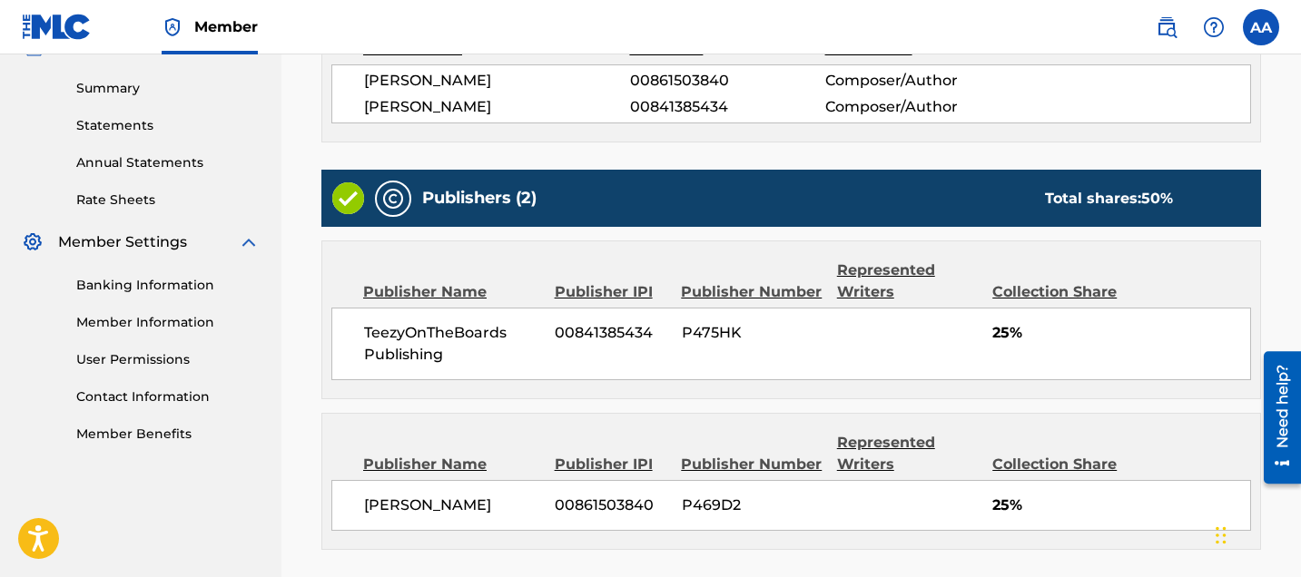
scroll to position [740, 0]
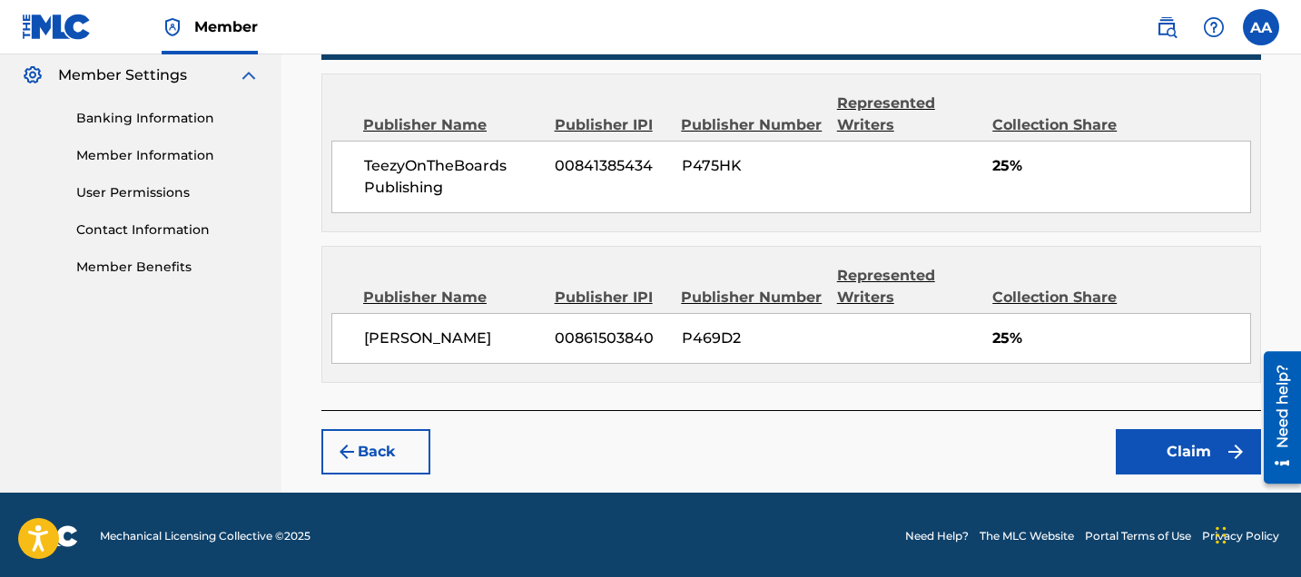
click at [1143, 422] on div "Back Claim" at bounding box center [790, 442] width 939 height 64
click at [1148, 443] on button "Claim" at bounding box center [1187, 451] width 145 height 45
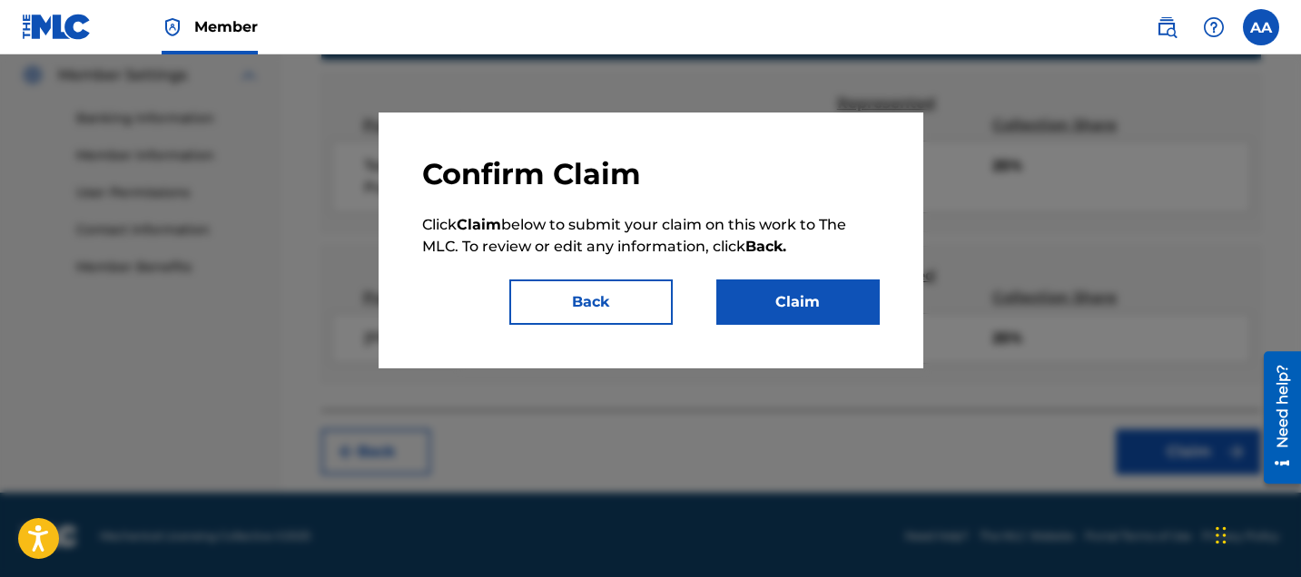
click at [797, 280] on button "Claim" at bounding box center [797, 302] width 163 height 45
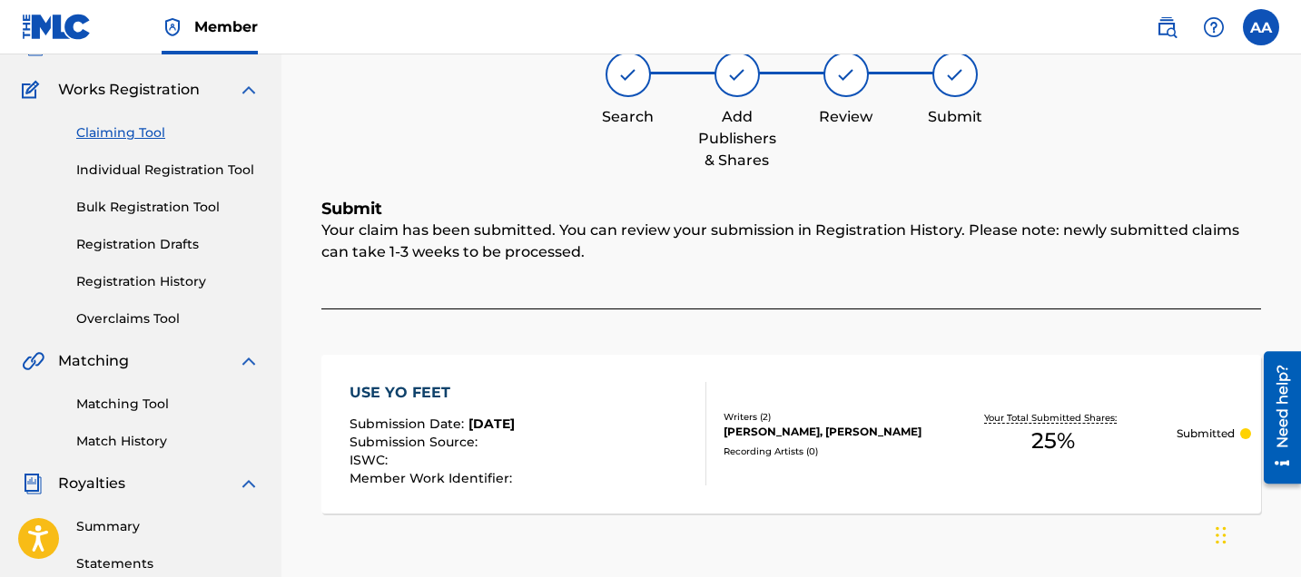
scroll to position [126, 0]
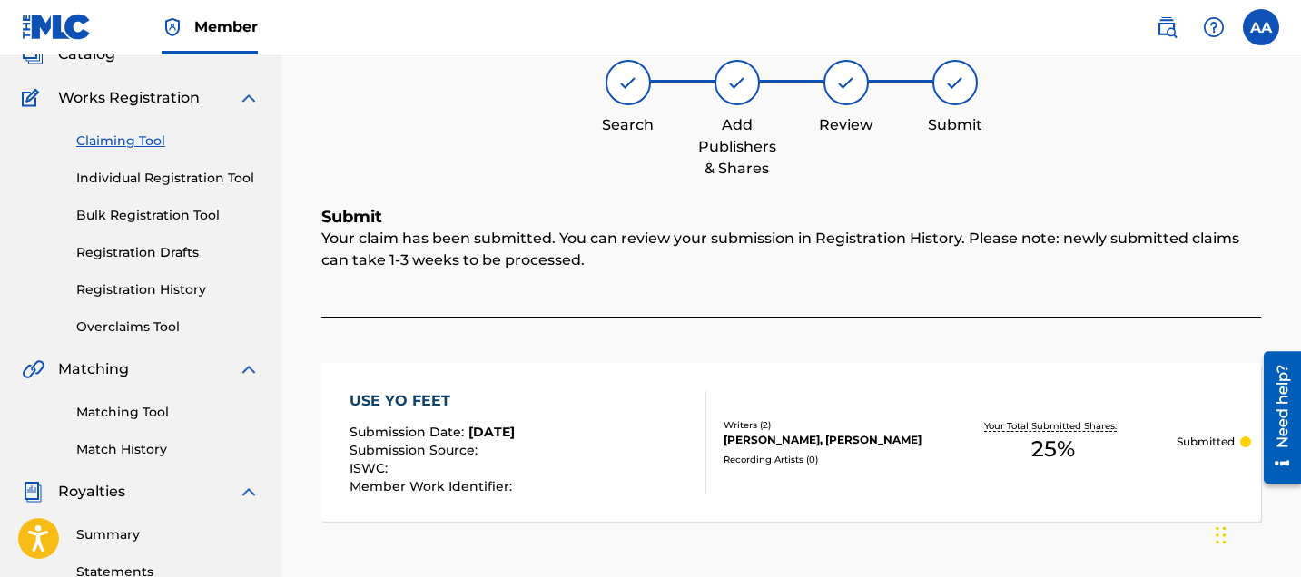
click at [142, 142] on link "Claiming Tool" at bounding box center [167, 141] width 183 height 19
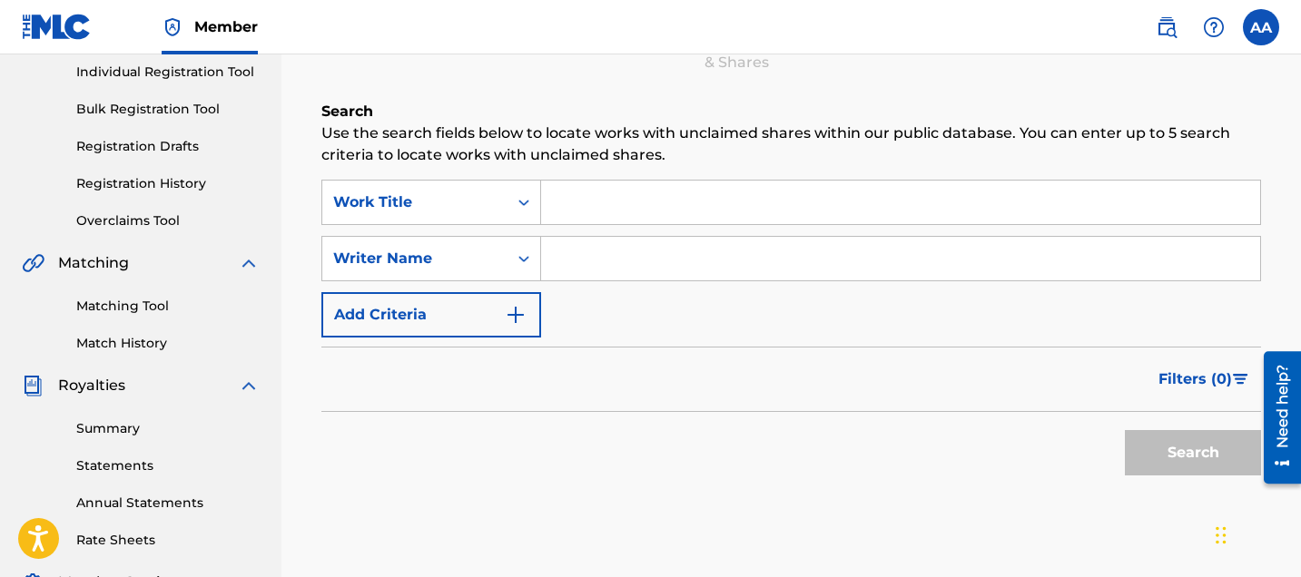
scroll to position [308, 0]
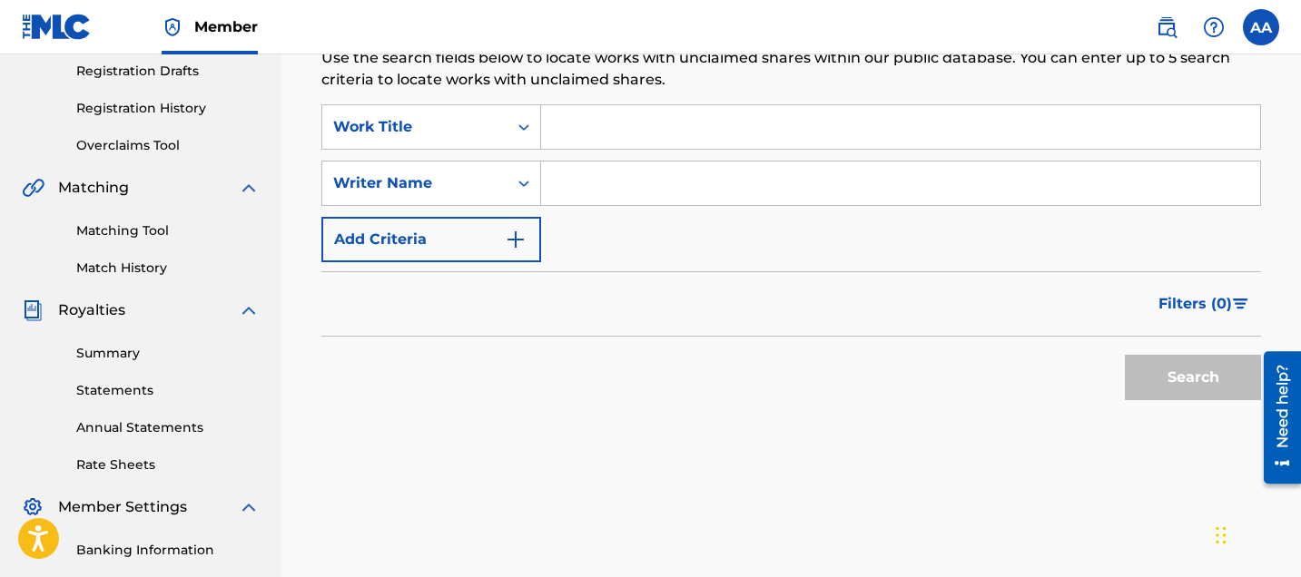
click at [612, 198] on input "Search Form" at bounding box center [900, 184] width 719 height 44
type input "Alexander Alexis"
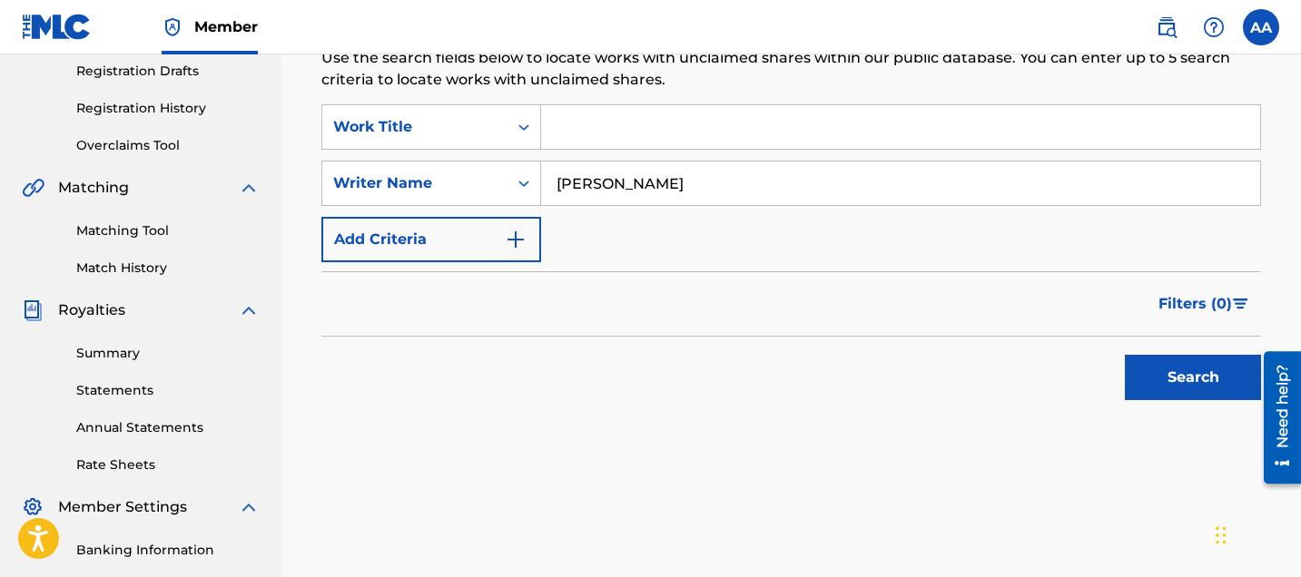
click at [1185, 385] on button "Search" at bounding box center [1192, 377] width 136 height 45
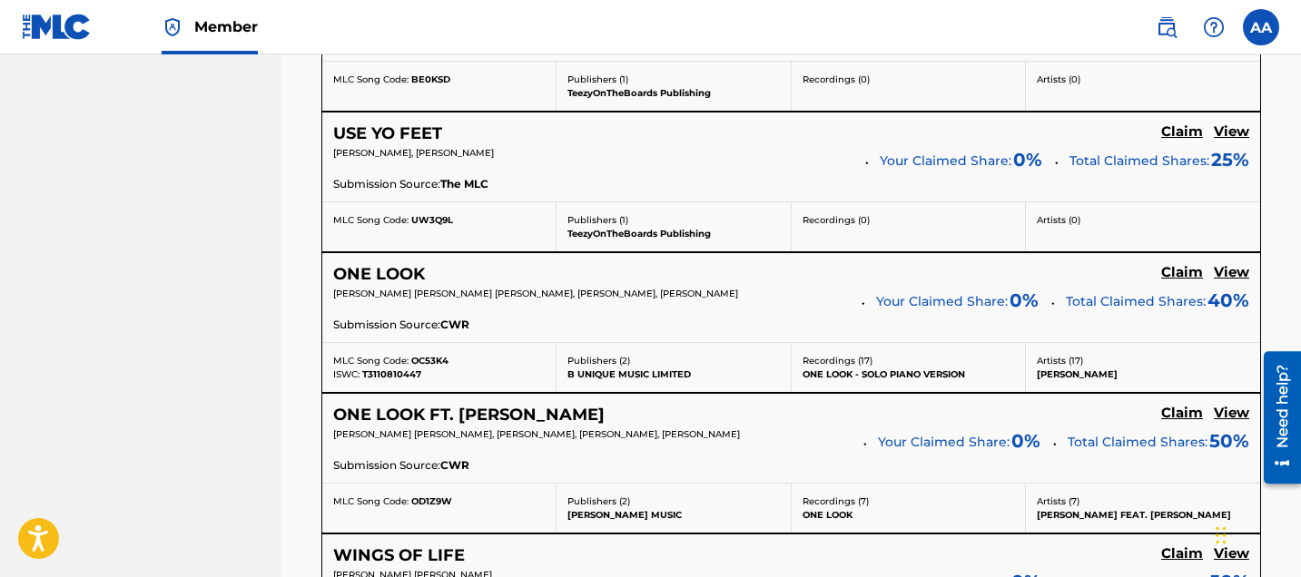
scroll to position [1345, 0]
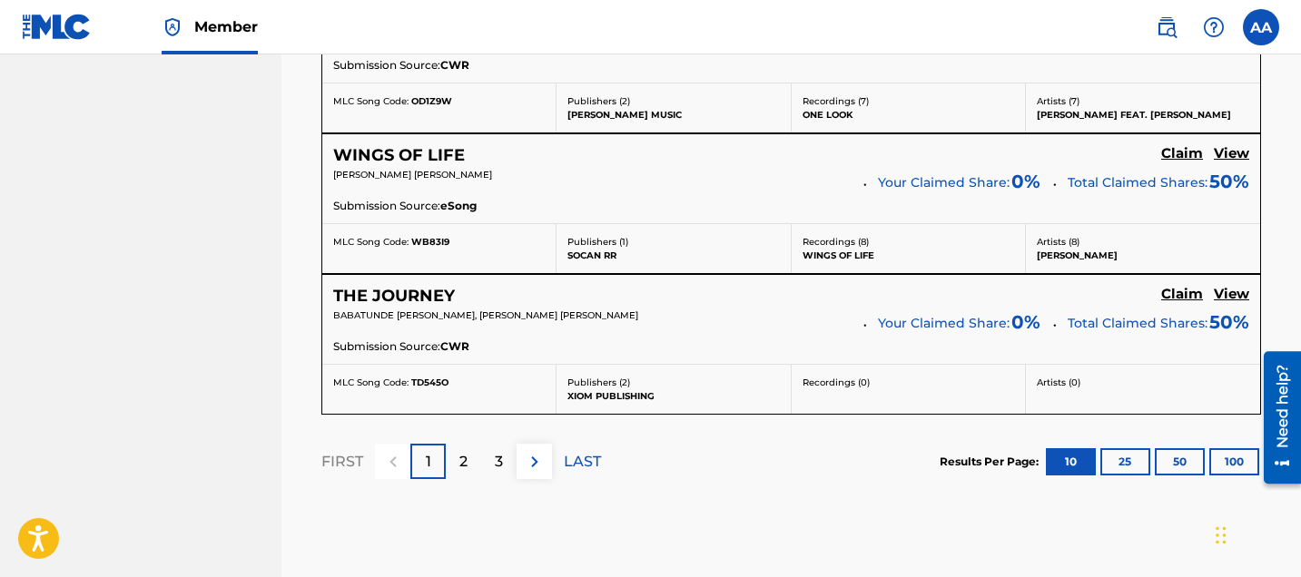
click at [470, 470] on div "2" at bounding box center [463, 461] width 35 height 35
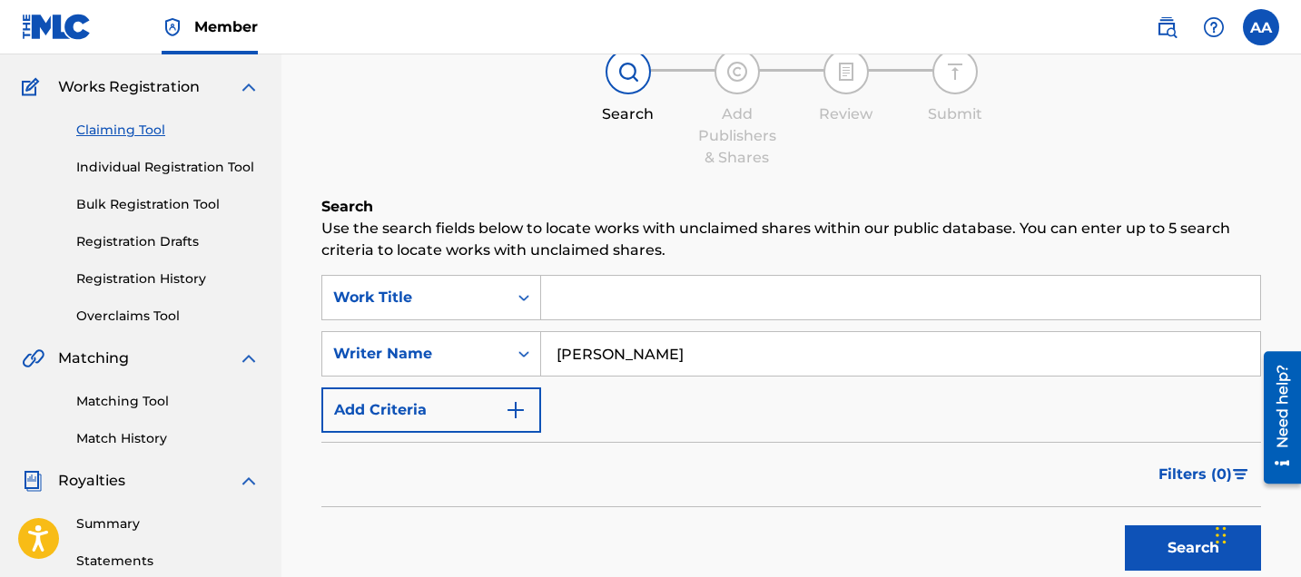
scroll to position [125, 0]
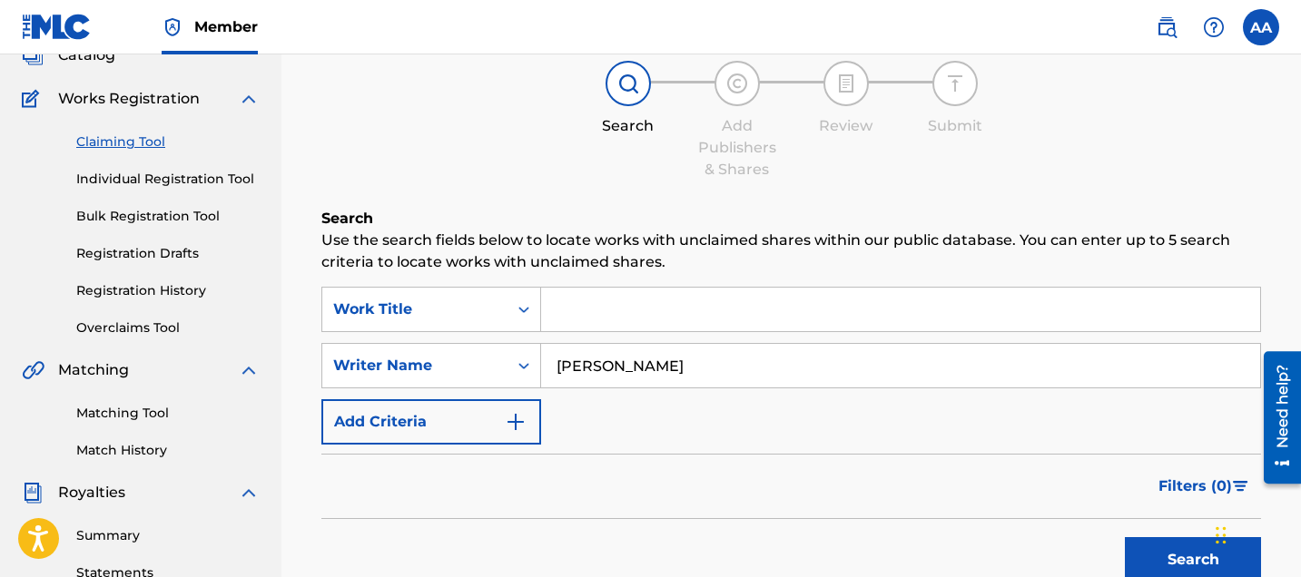
click at [164, 182] on link "Individual Registration Tool" at bounding box center [167, 179] width 183 height 19
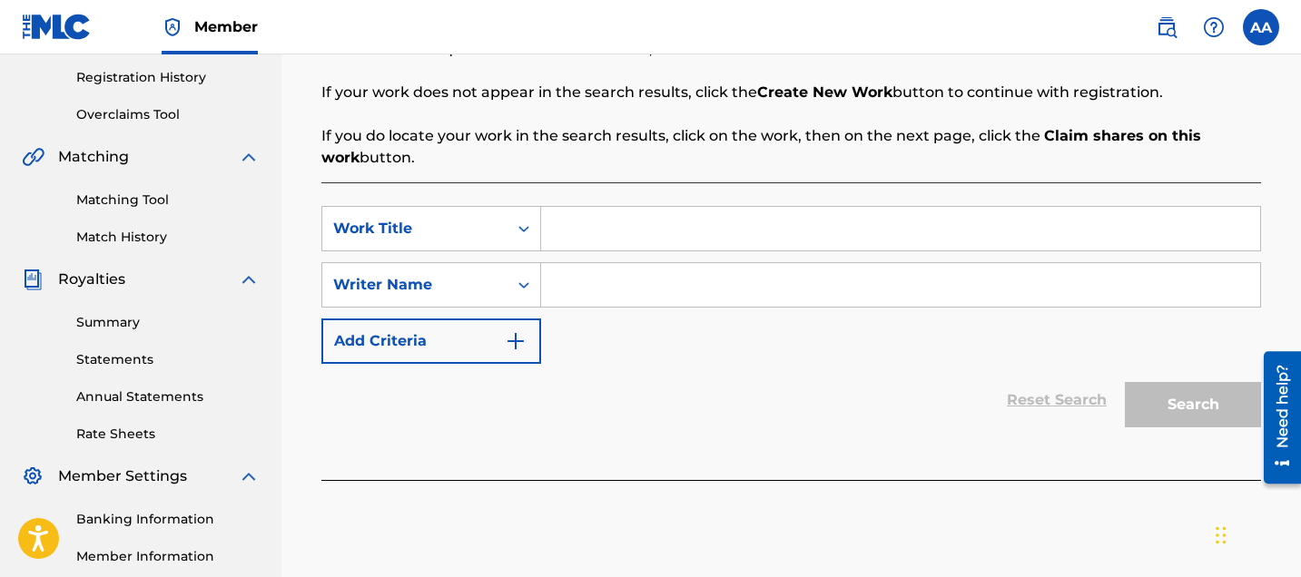
scroll to position [351, 0]
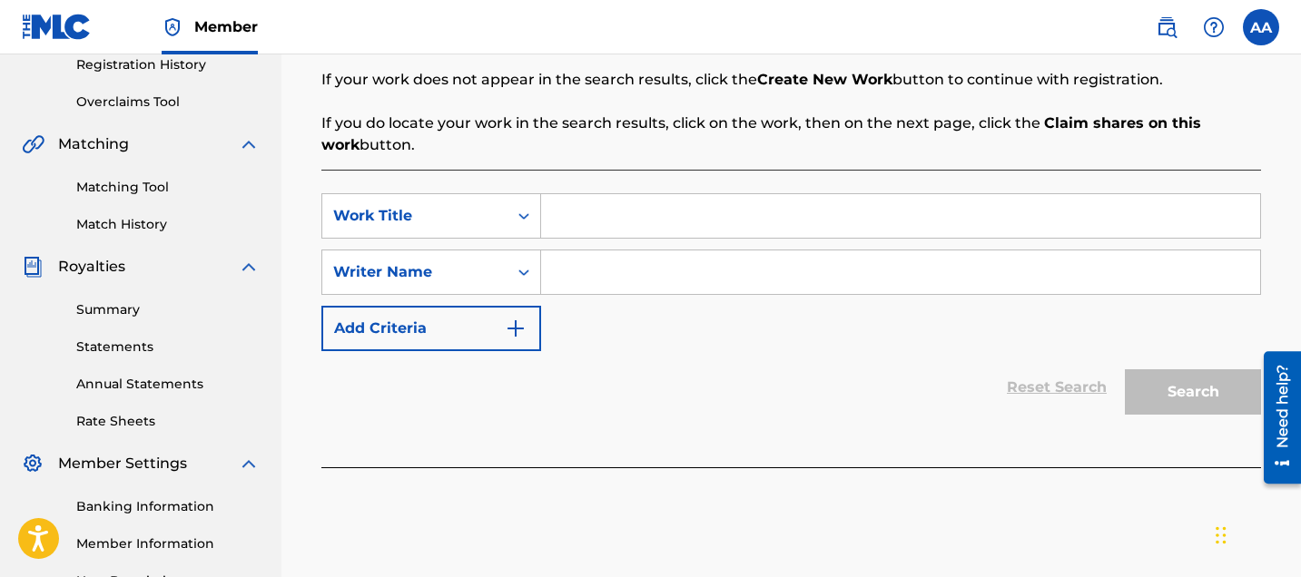
click at [614, 234] on input "Search Form" at bounding box center [900, 216] width 719 height 44
type input "head over heels"
click at [640, 253] on input "Search Form" at bounding box center [900, 272] width 719 height 44
type input "Alexander Alexis"
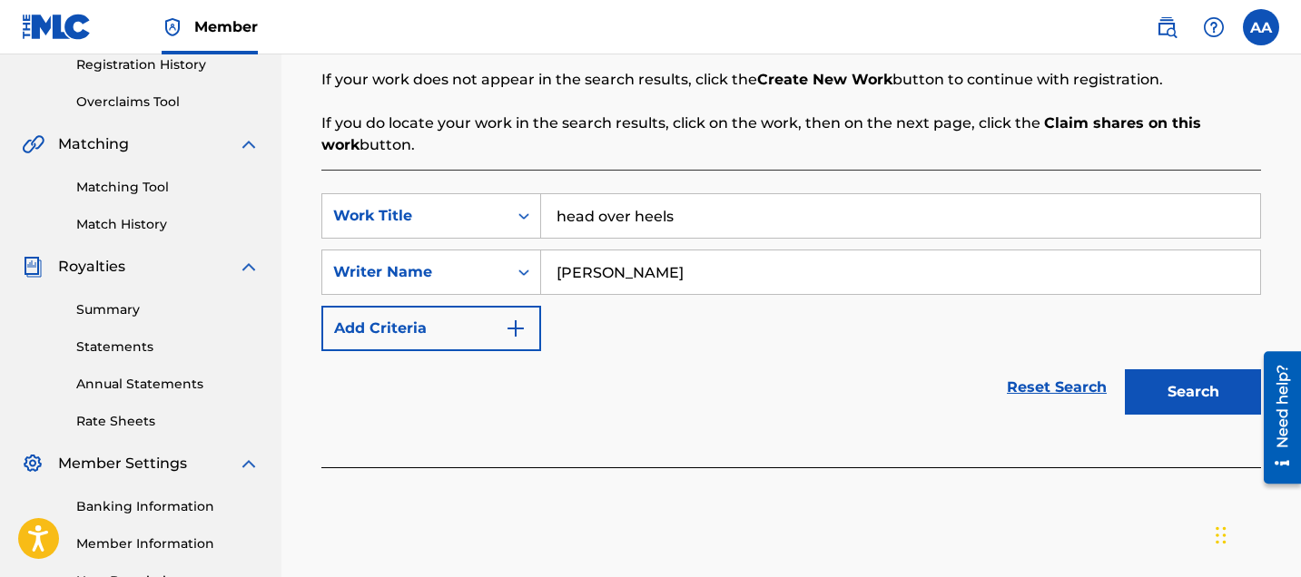
click at [1134, 391] on button "Search" at bounding box center [1192, 391] width 136 height 45
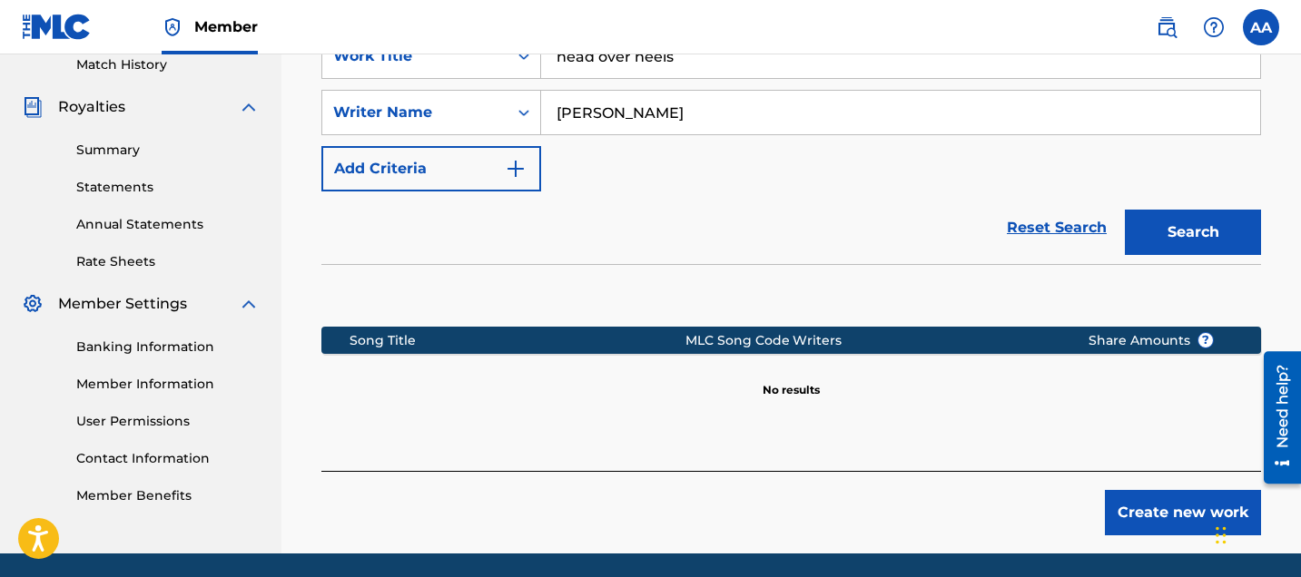
scroll to position [574, 0]
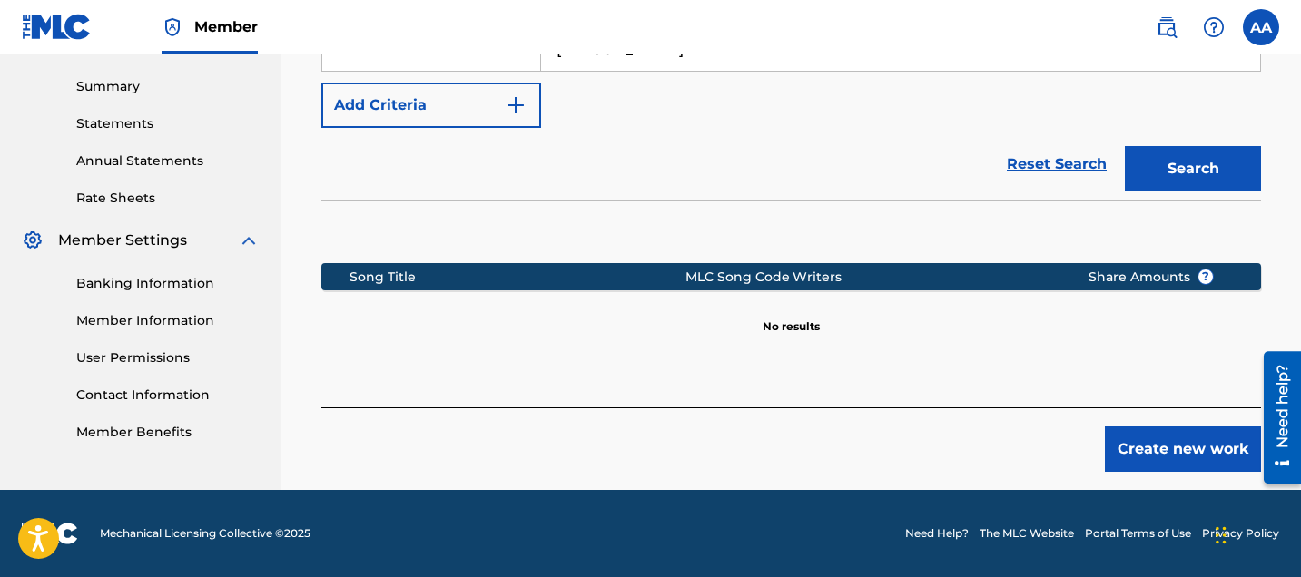
click at [1149, 448] on button "Create new work" at bounding box center [1183, 449] width 156 height 45
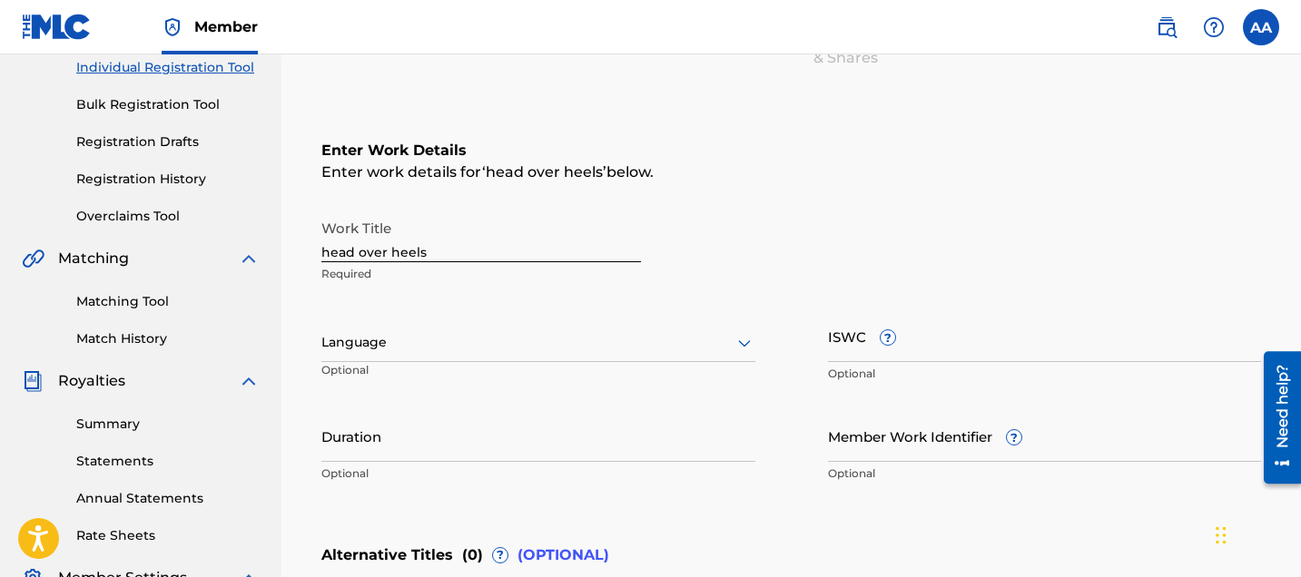
scroll to position [248, 0]
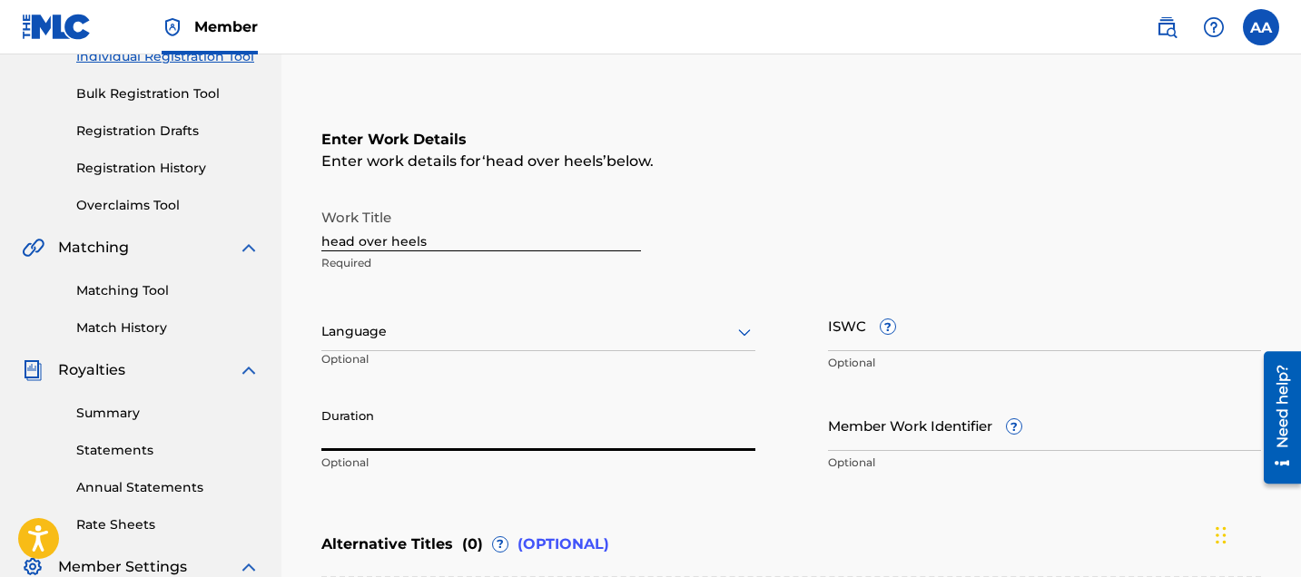
click at [410, 429] on input "Duration" at bounding box center [538, 425] width 434 height 52
click at [466, 437] on input "02:" at bounding box center [538, 425] width 434 height 52
type input "02:19"
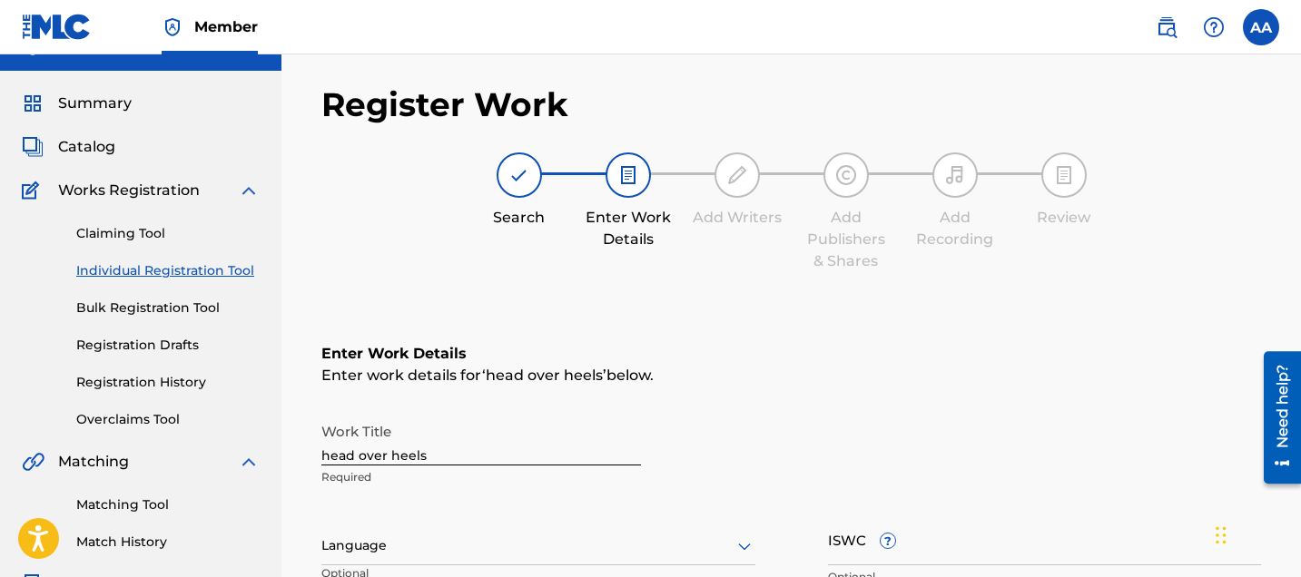
scroll to position [0, 0]
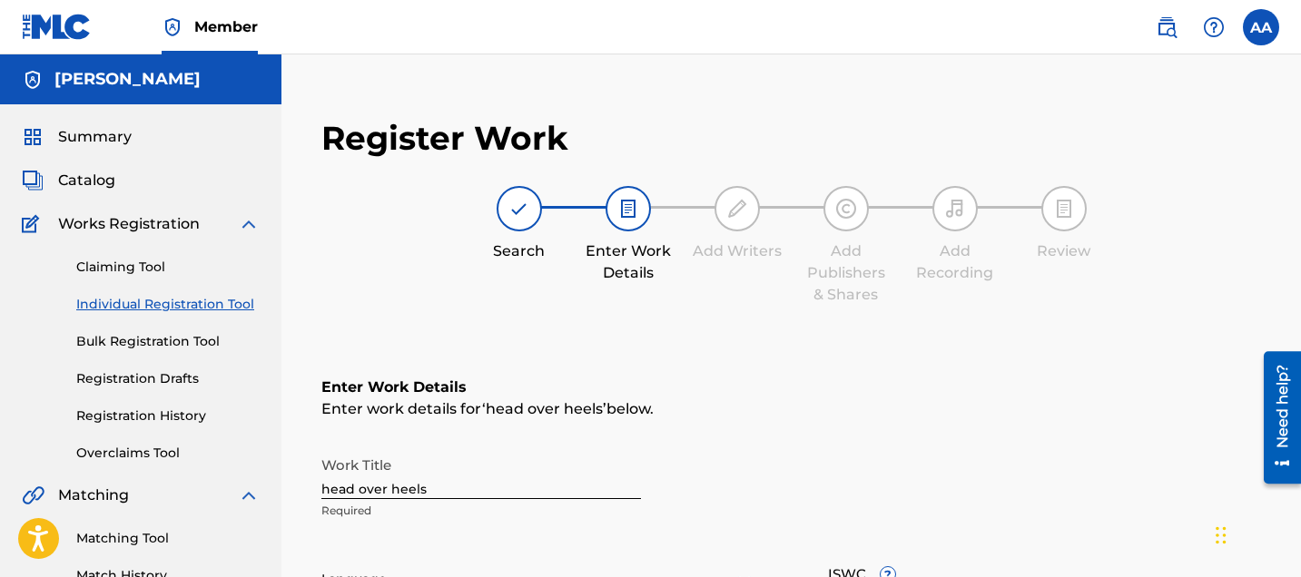
click at [123, 275] on link "Claiming Tool" at bounding box center [167, 267] width 183 height 19
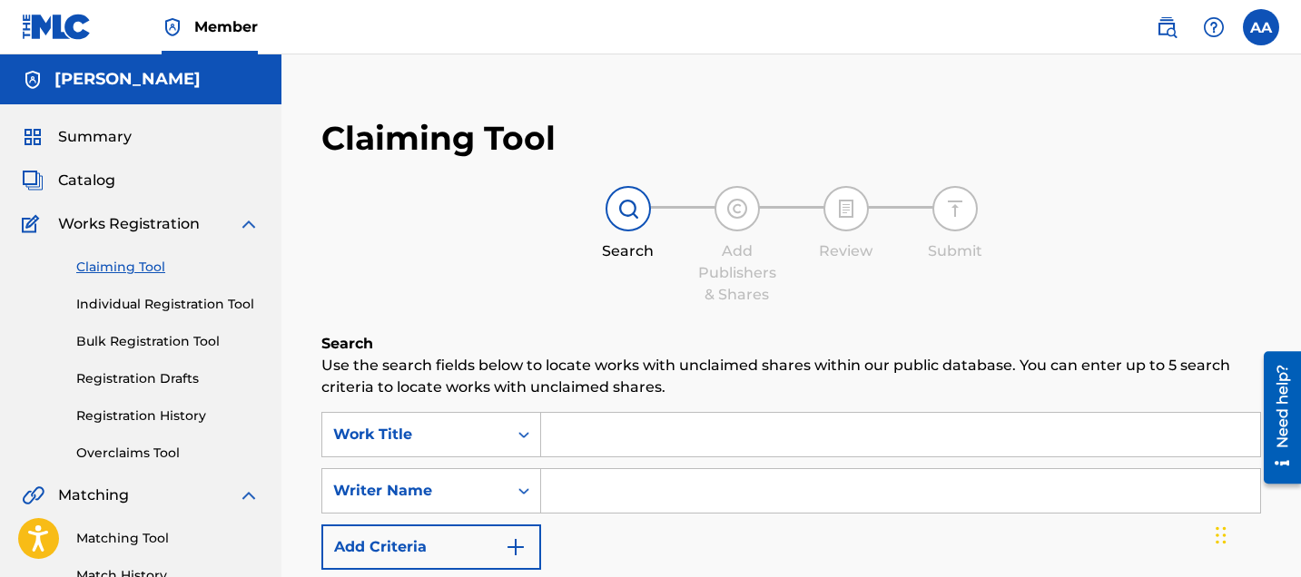
click at [613, 437] on input "Search Form" at bounding box center [900, 435] width 719 height 44
click at [611, 493] on input "Search Form" at bounding box center [900, 491] width 719 height 44
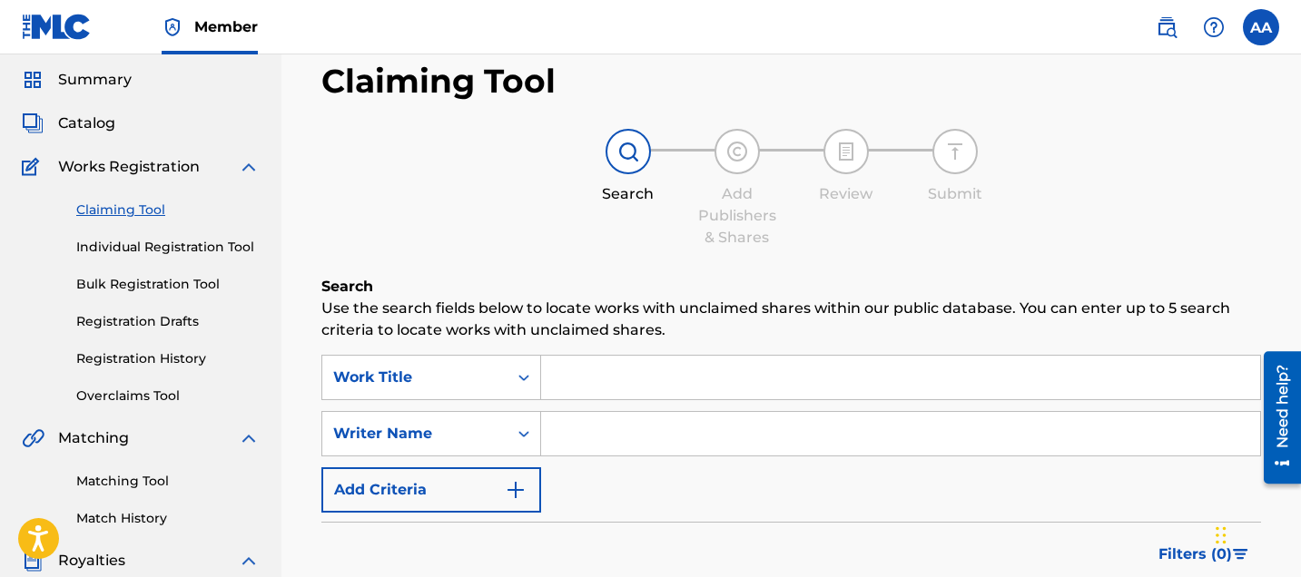
scroll to position [83, 0]
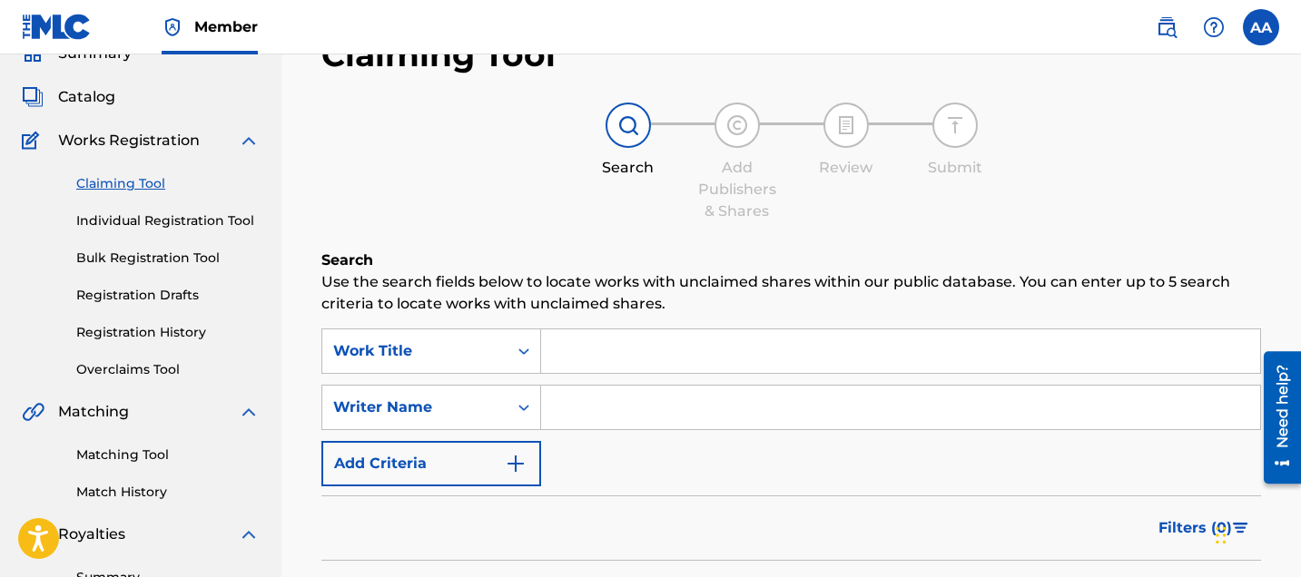
click at [578, 344] on input "Search Form" at bounding box center [900, 351] width 719 height 44
drag, startPoint x: 776, startPoint y: 358, endPoint x: 614, endPoint y: 355, distance: 161.6
click at [614, 355] on input "still the peyak (still the "one")" at bounding box center [900, 351] width 719 height 44
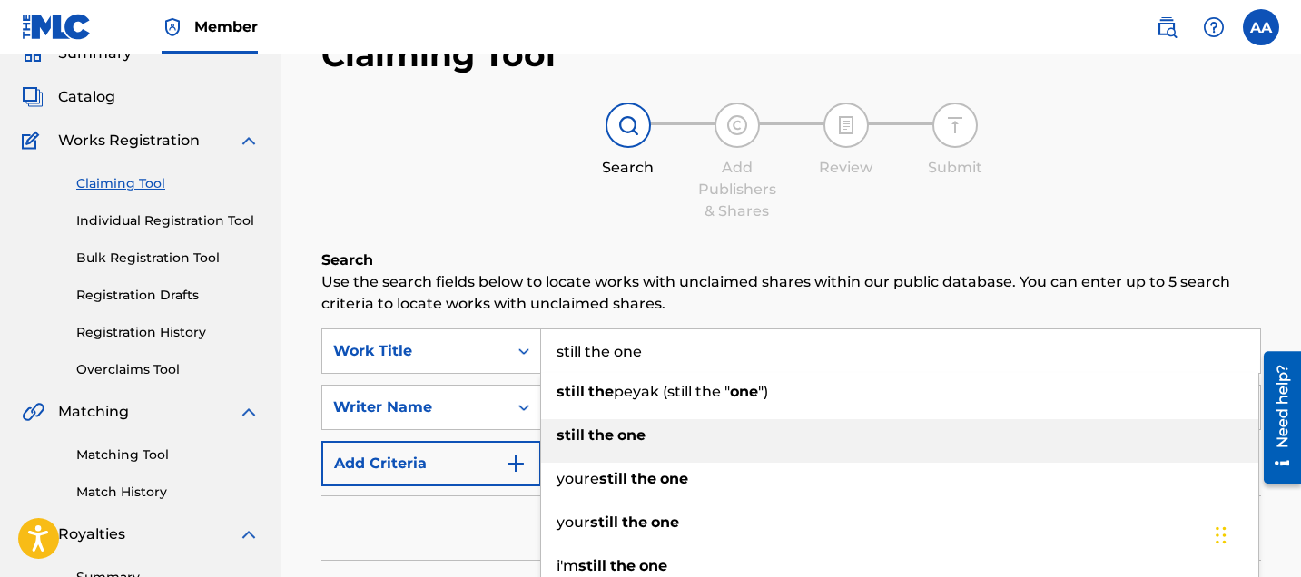
type input "still the one"
click at [631, 445] on div "still the one" at bounding box center [899, 435] width 717 height 33
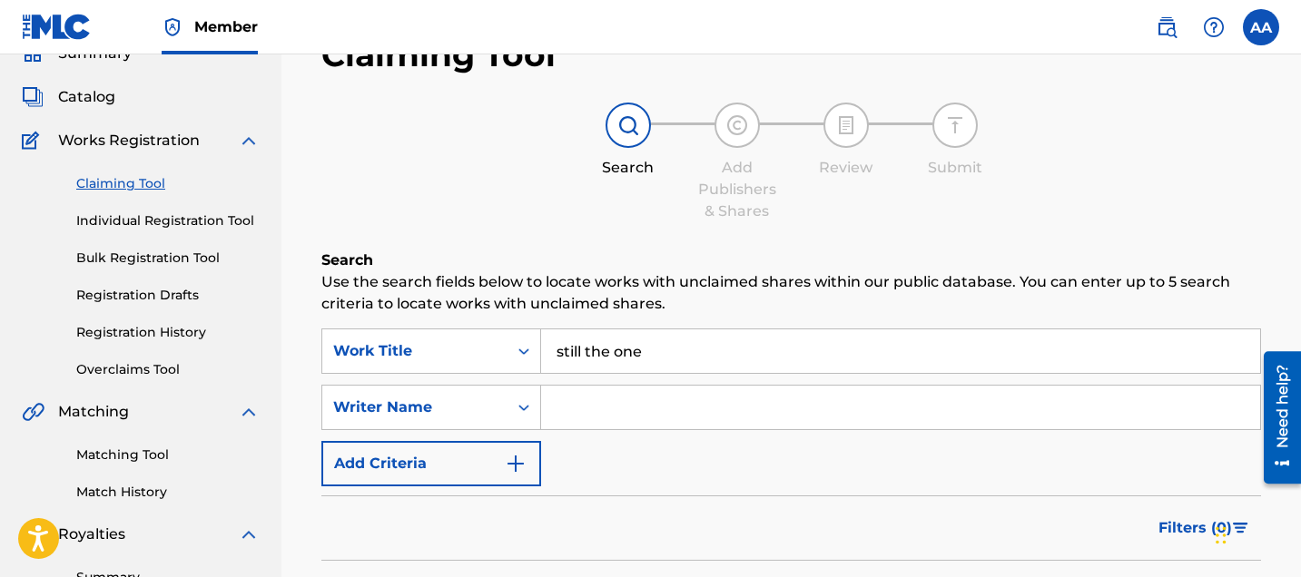
click at [613, 407] on input "Search Form" at bounding box center [900, 408] width 719 height 44
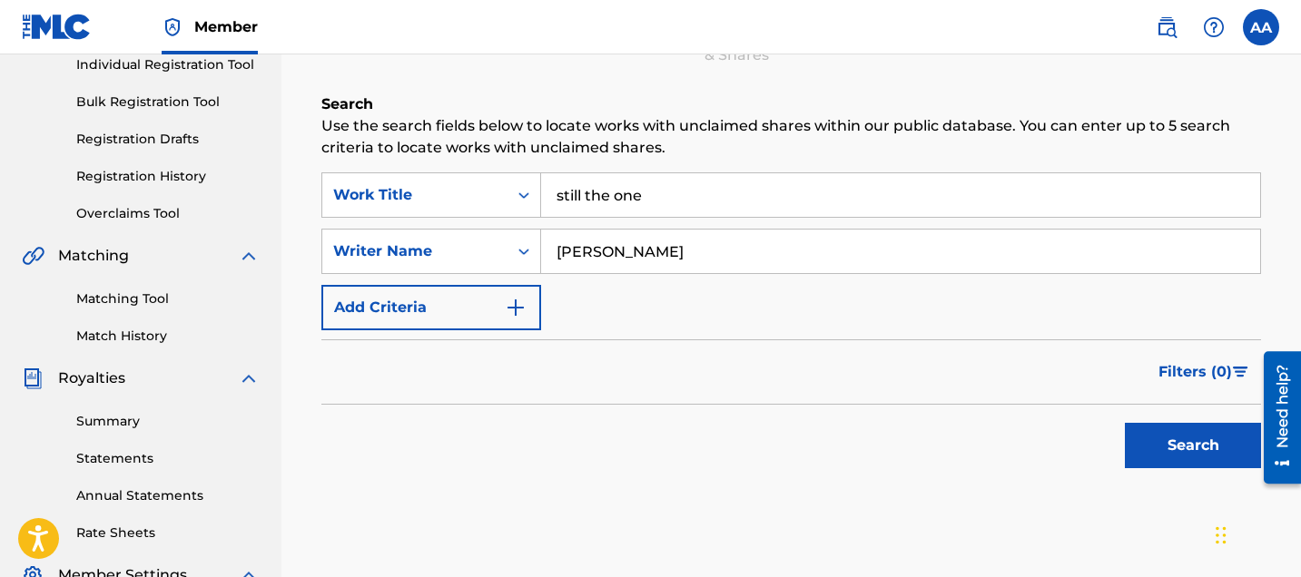
scroll to position [281, 0]
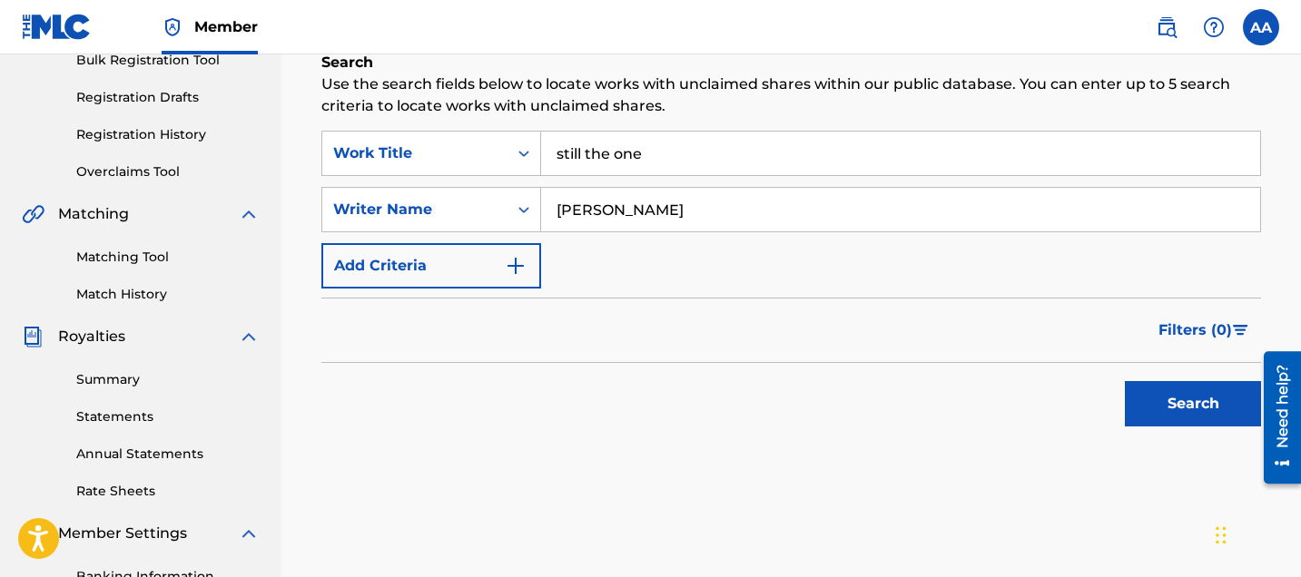
type input "kodie shane"
click at [1155, 399] on button "Search" at bounding box center [1192, 403] width 136 height 45
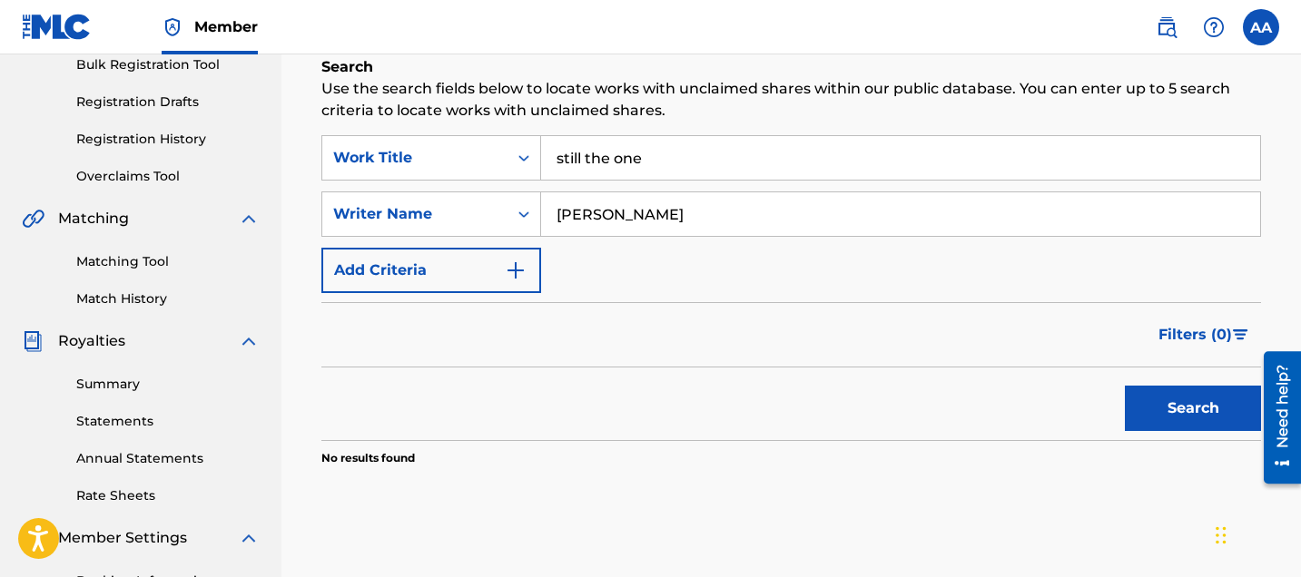
scroll to position [238, 0]
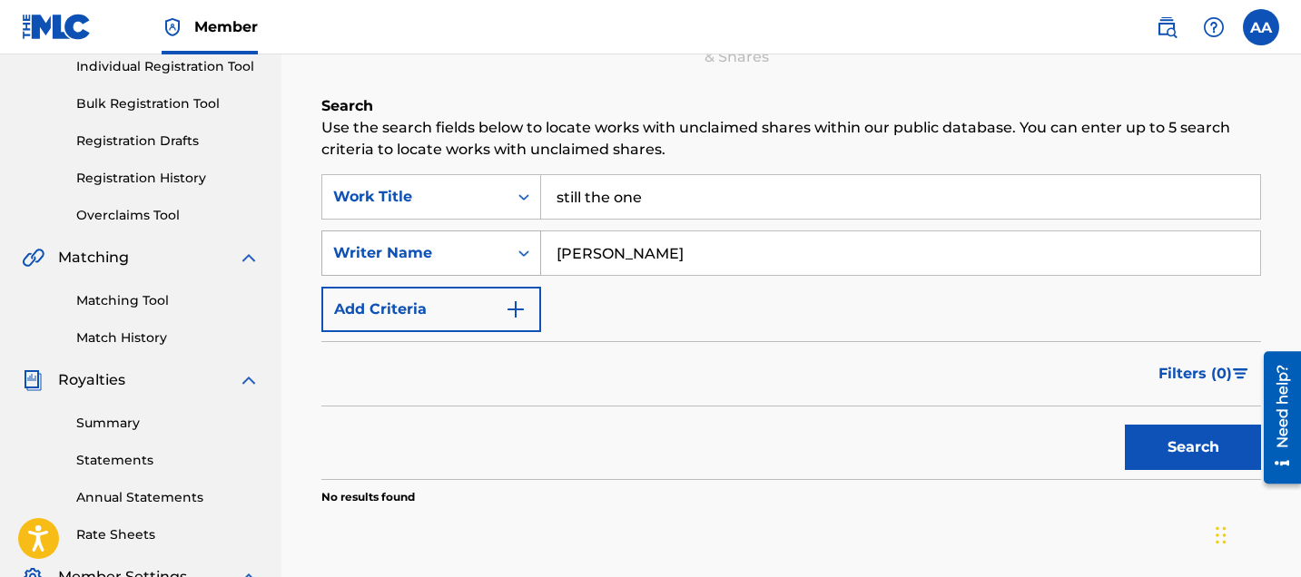
drag, startPoint x: 650, startPoint y: 263, endPoint x: 516, endPoint y: 238, distance: 136.7
click at [516, 238] on div "SearchWithCriteriaf8058dab-d6d9-4630-9421-05f99834864b Writer Name kodie shane" at bounding box center [790, 253] width 939 height 45
type input "Alexander Alexis"
click at [1188, 453] on button "Search" at bounding box center [1192, 447] width 136 height 45
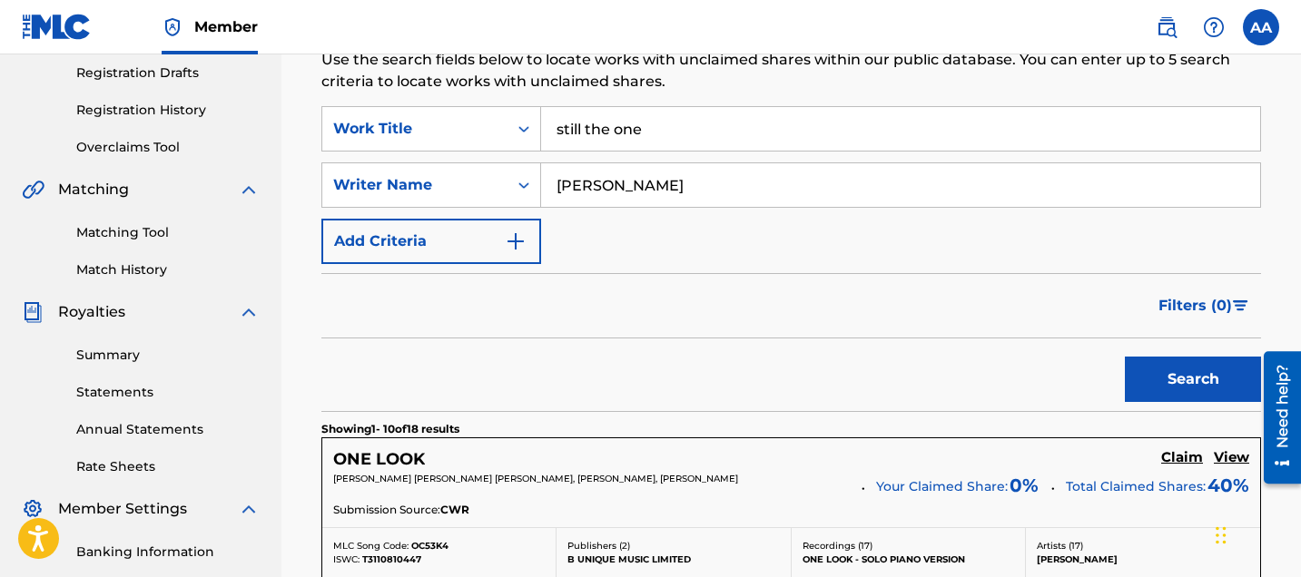
scroll to position [125, 0]
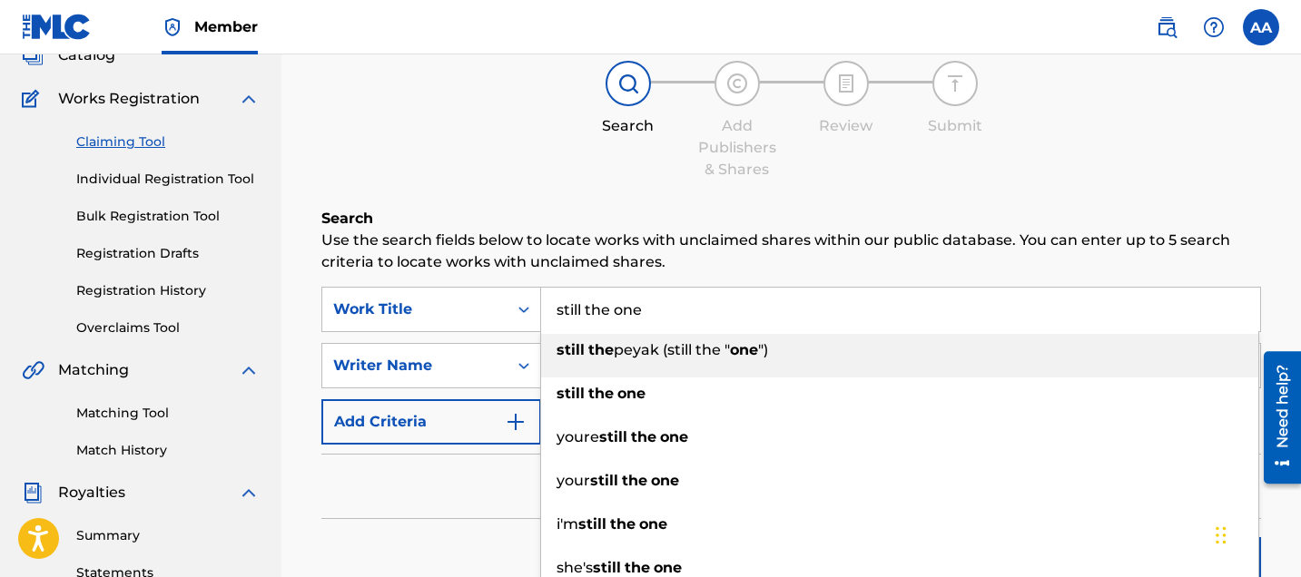
drag, startPoint x: 658, startPoint y: 303, endPoint x: 553, endPoint y: 287, distance: 106.5
click at [553, 287] on div "still the one still the peyak (still the " one ") still the one youre still the…" at bounding box center [901, 309] width 720 height 45
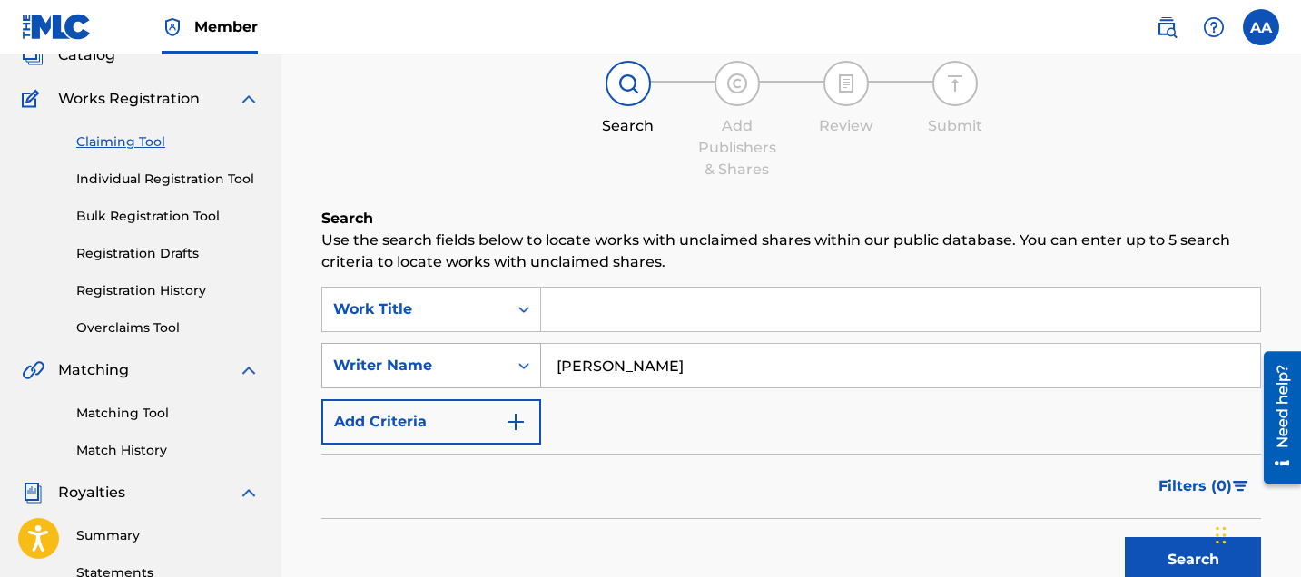
drag, startPoint x: 678, startPoint y: 354, endPoint x: 493, endPoint y: 356, distance: 185.2
click at [493, 356] on div "SearchWithCriteriaf8058dab-d6d9-4630-9421-05f99834864b Writer Name Alexander Al…" at bounding box center [790, 365] width 939 height 45
drag, startPoint x: 685, startPoint y: 374, endPoint x: 525, endPoint y: 373, distance: 160.6
click at [528, 373] on div "SearchWithCriteriaf8058dab-d6d9-4630-9421-05f99834864b Writer Name Alexander Al…" at bounding box center [790, 365] width 939 height 45
click at [1124, 537] on button "Search" at bounding box center [1192, 559] width 136 height 45
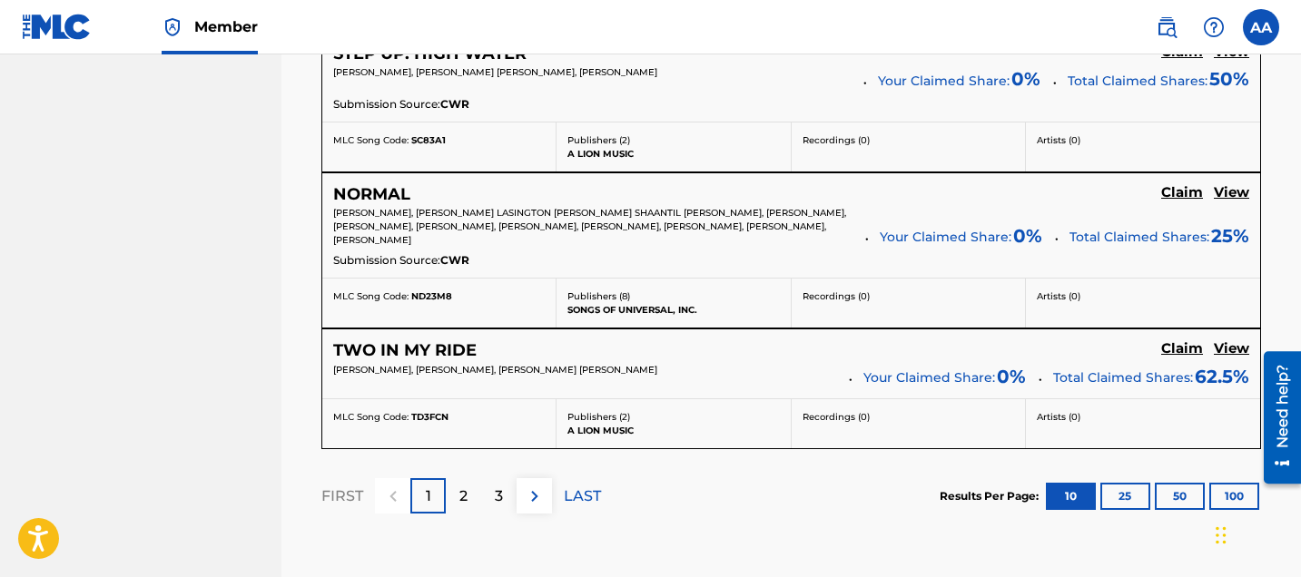
scroll to position [1681, 0]
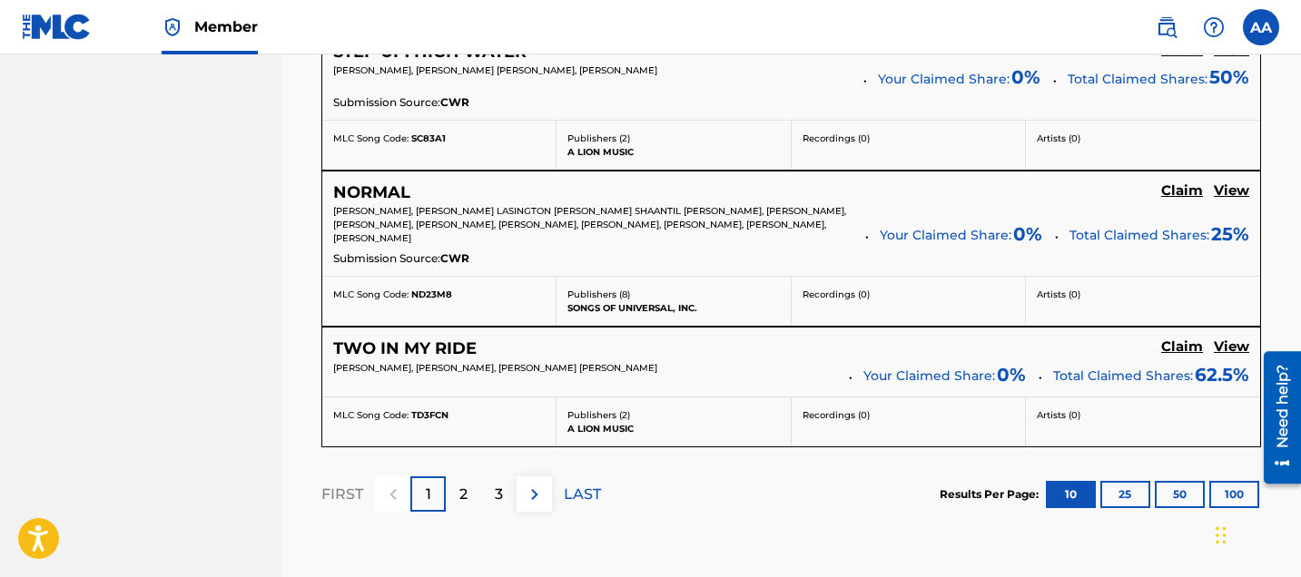
click at [457, 506] on div "2" at bounding box center [463, 493] width 35 height 35
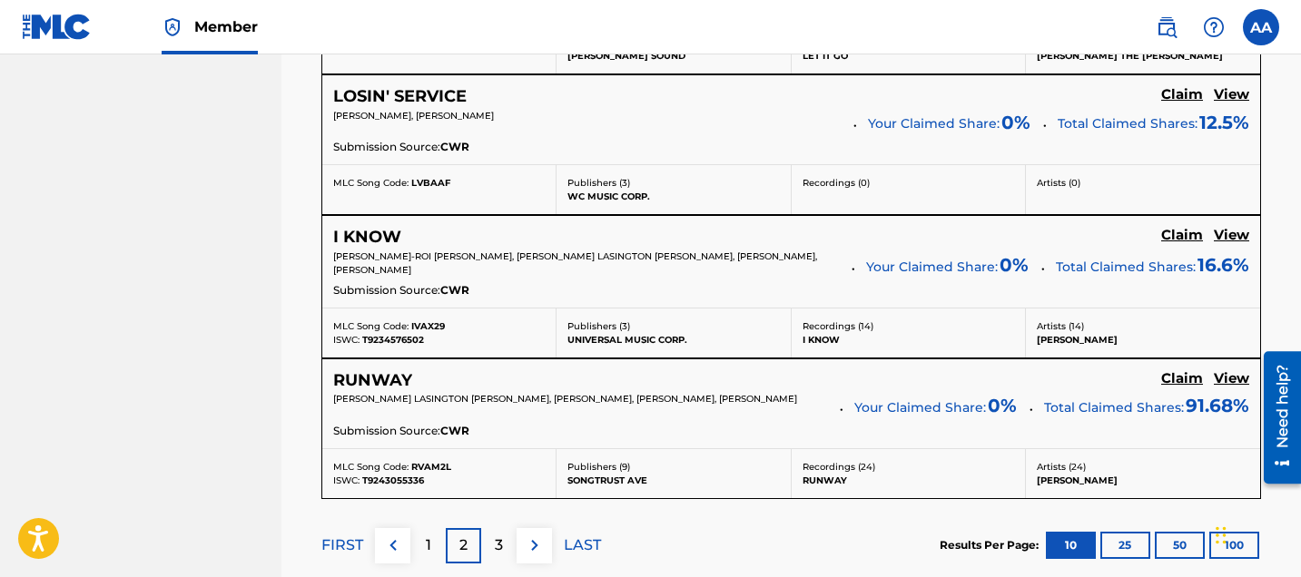
scroll to position [1873, 0]
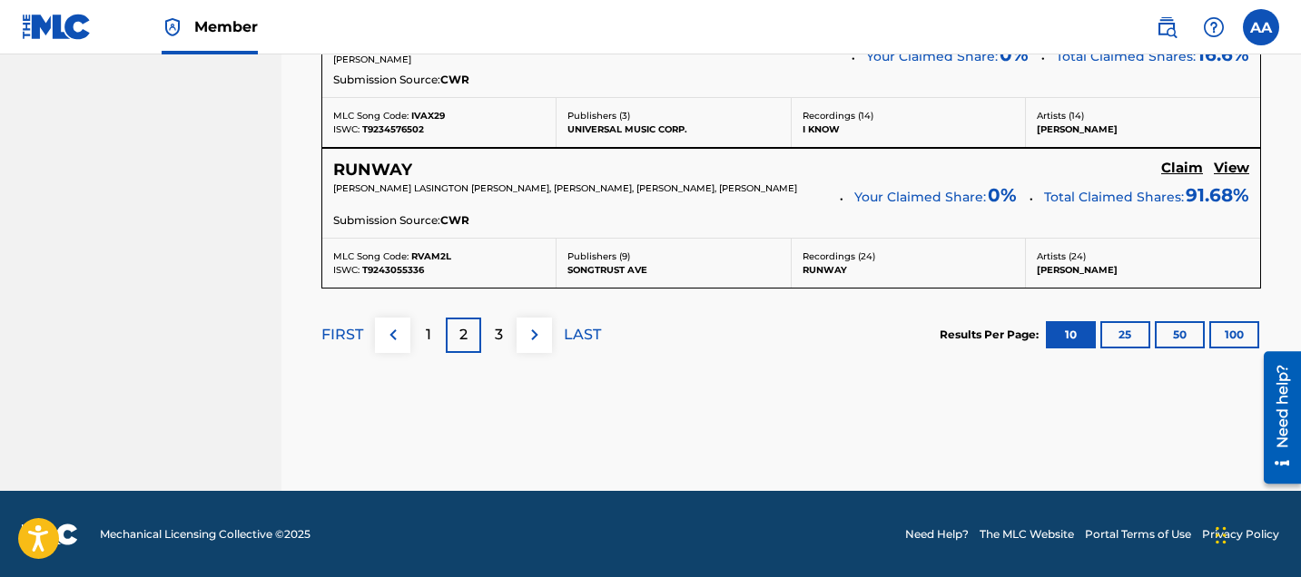
click at [485, 342] on div "3" at bounding box center [498, 335] width 35 height 35
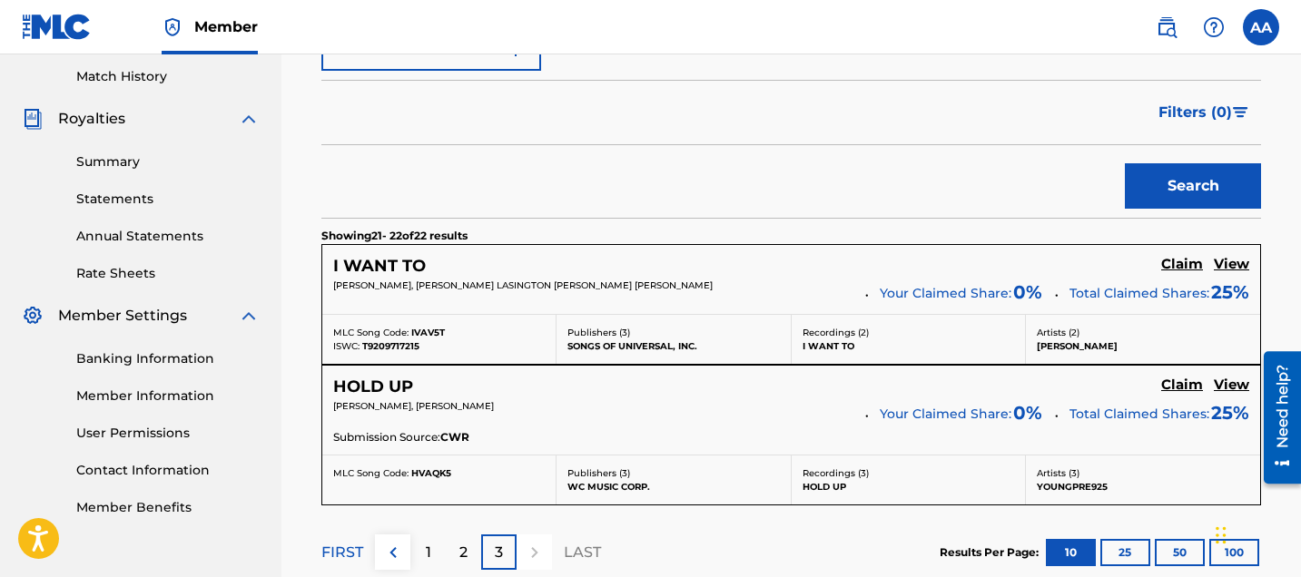
scroll to position [579, 0]
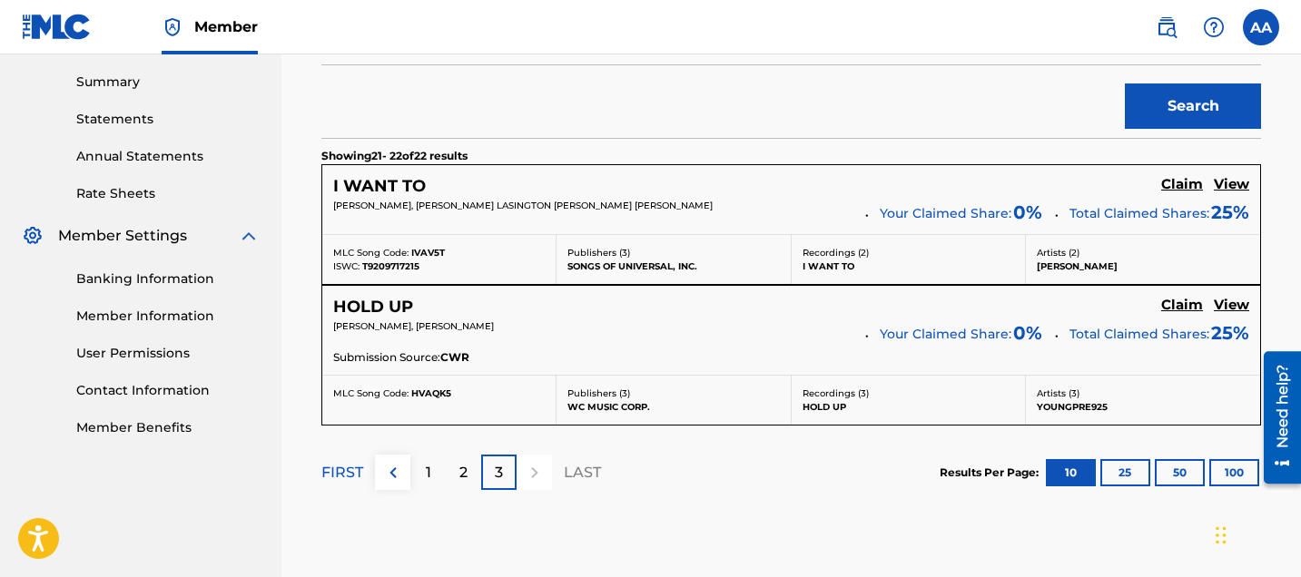
click at [432, 467] on div "1" at bounding box center [427, 472] width 35 height 35
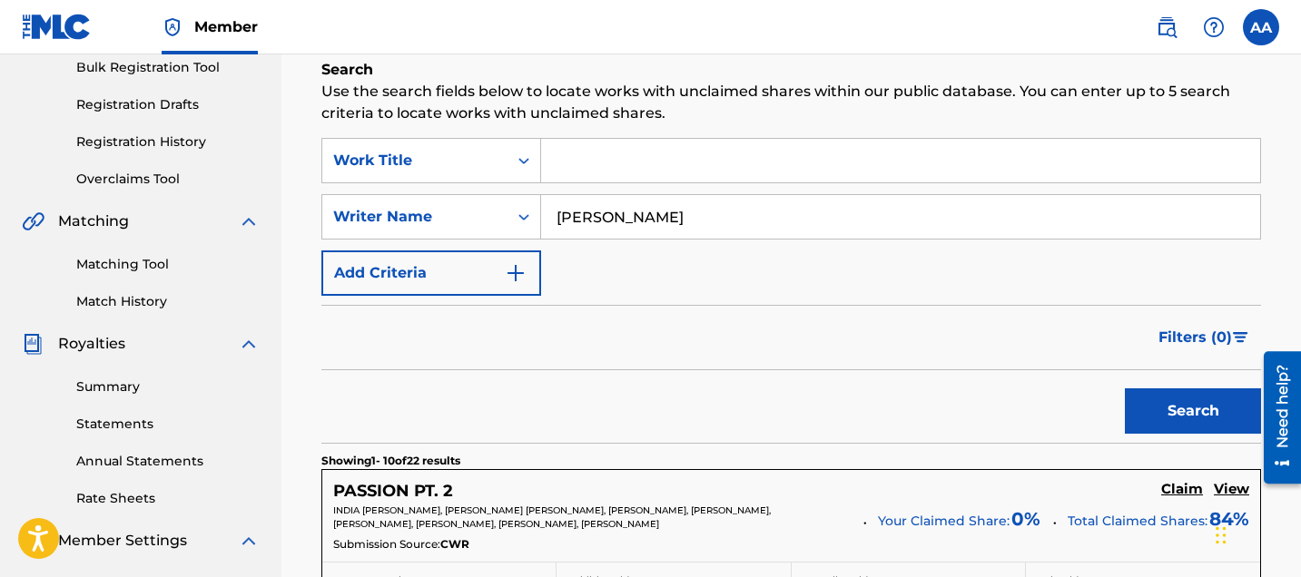
scroll to position [270, 0]
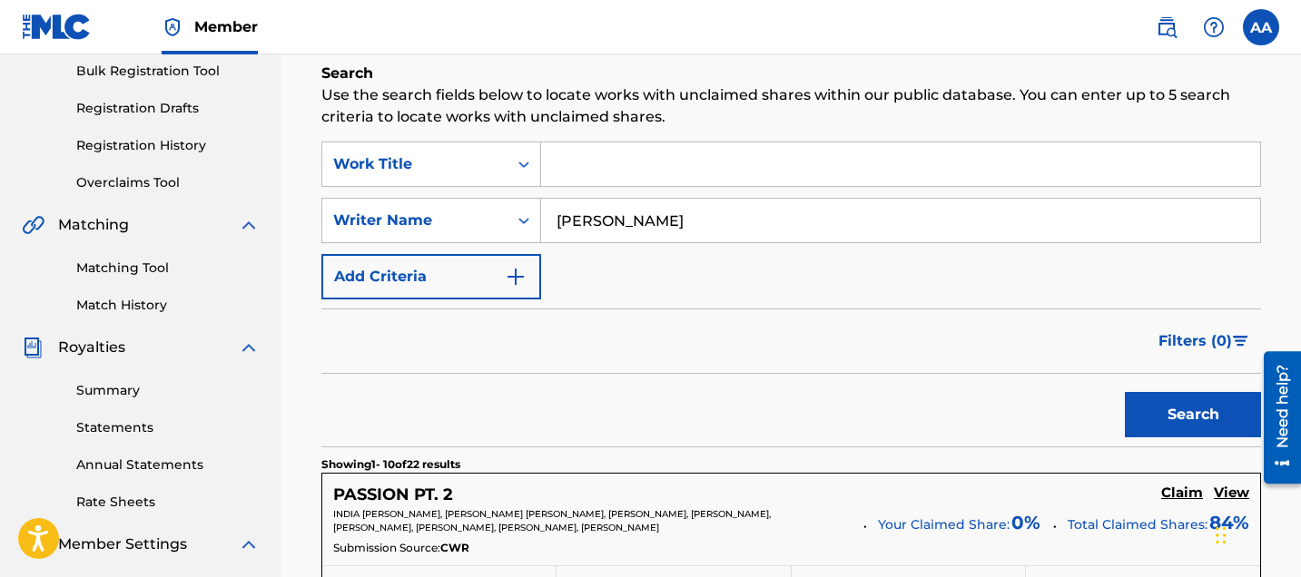
drag, startPoint x: 700, startPoint y: 232, endPoint x: 593, endPoint y: 224, distance: 107.4
click at [593, 224] on input "kodie shane" at bounding box center [900, 221] width 719 height 44
type input "kodie marr"
click at [1124, 392] on button "Search" at bounding box center [1192, 414] width 136 height 45
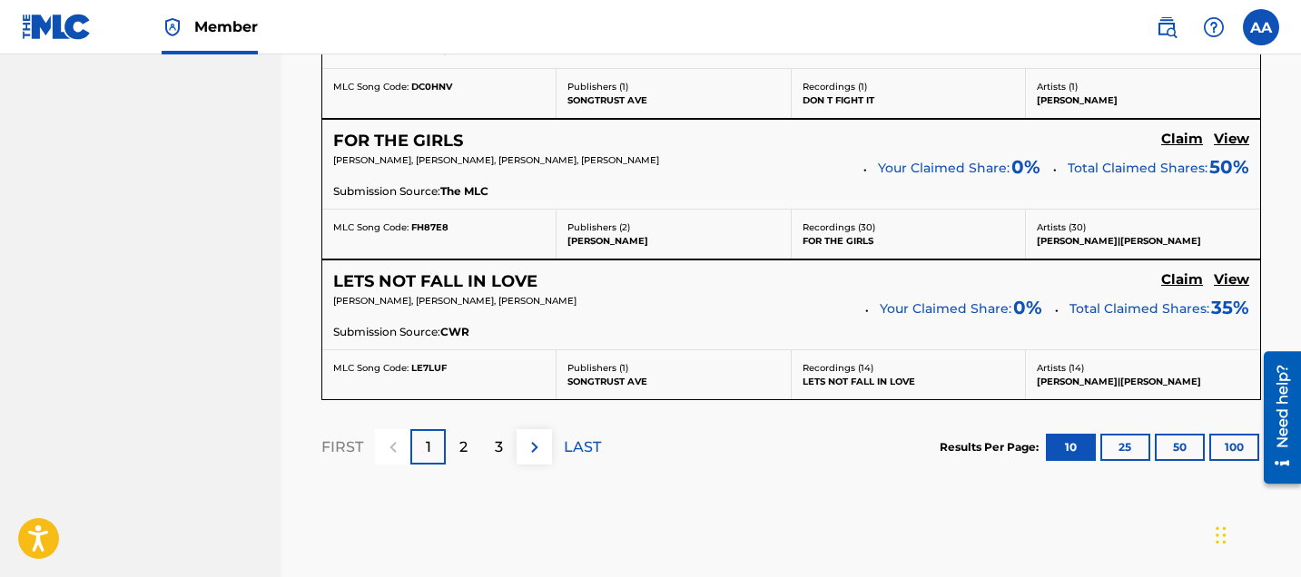
scroll to position [1862, 0]
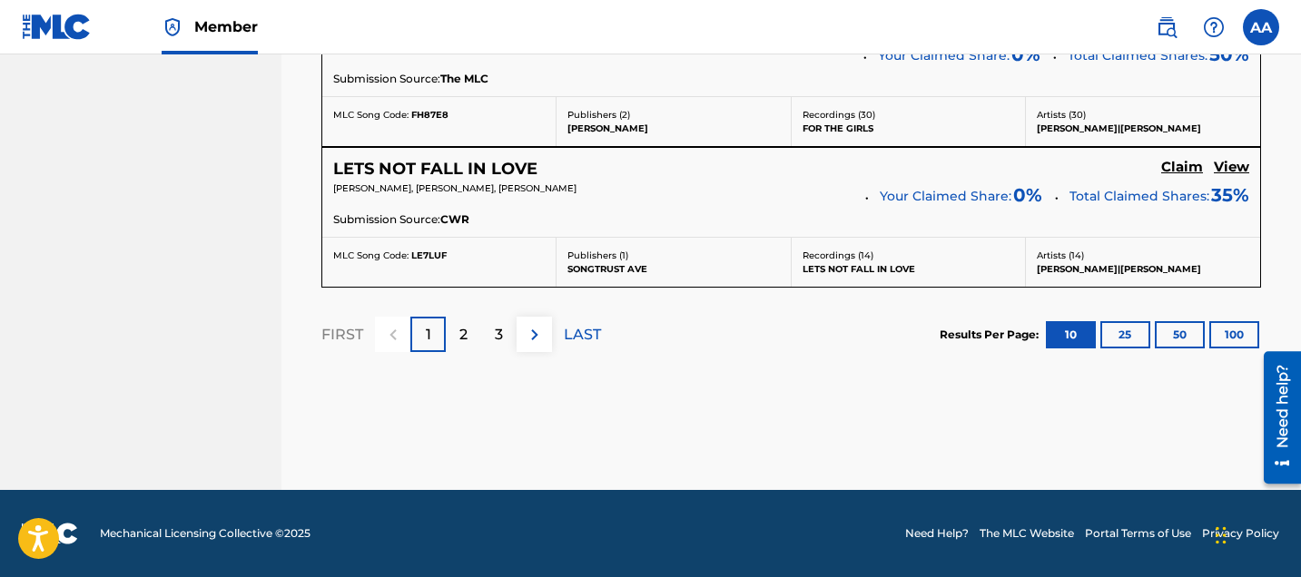
click at [474, 343] on div "2" at bounding box center [463, 334] width 35 height 35
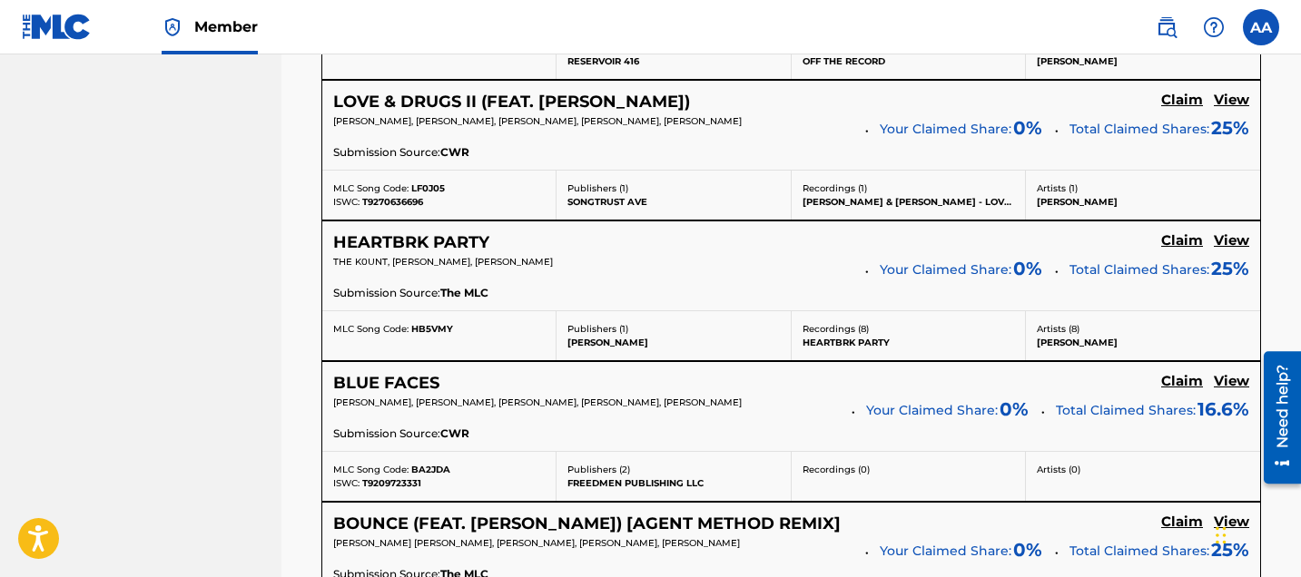
scroll to position [1083, 0]
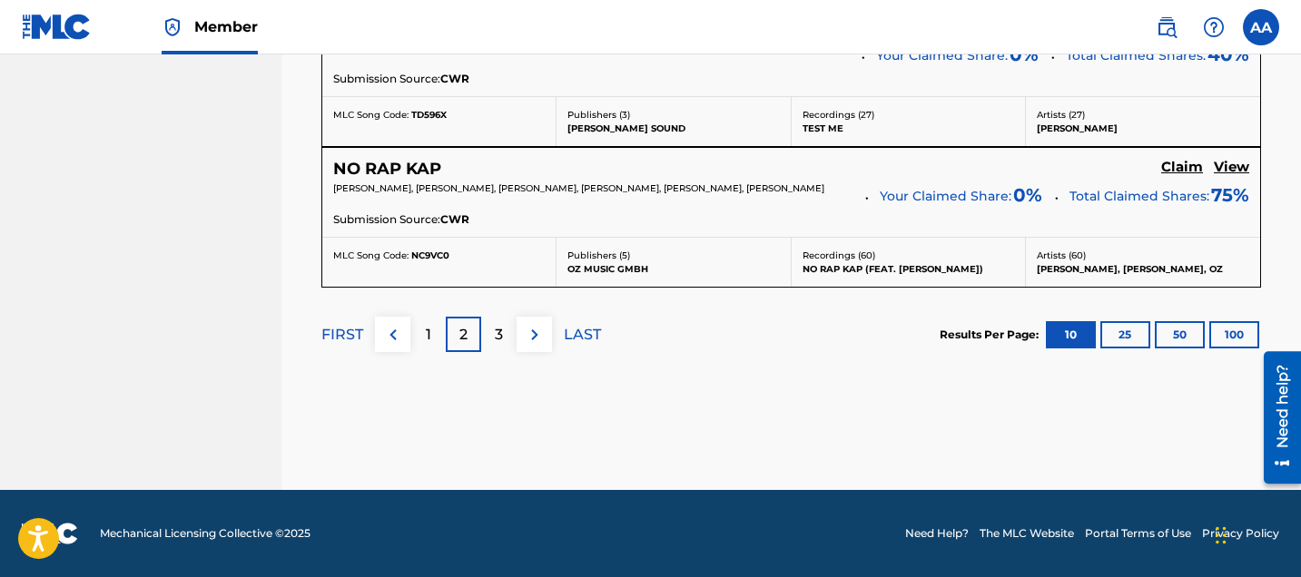
click at [500, 349] on div "3" at bounding box center [498, 334] width 35 height 35
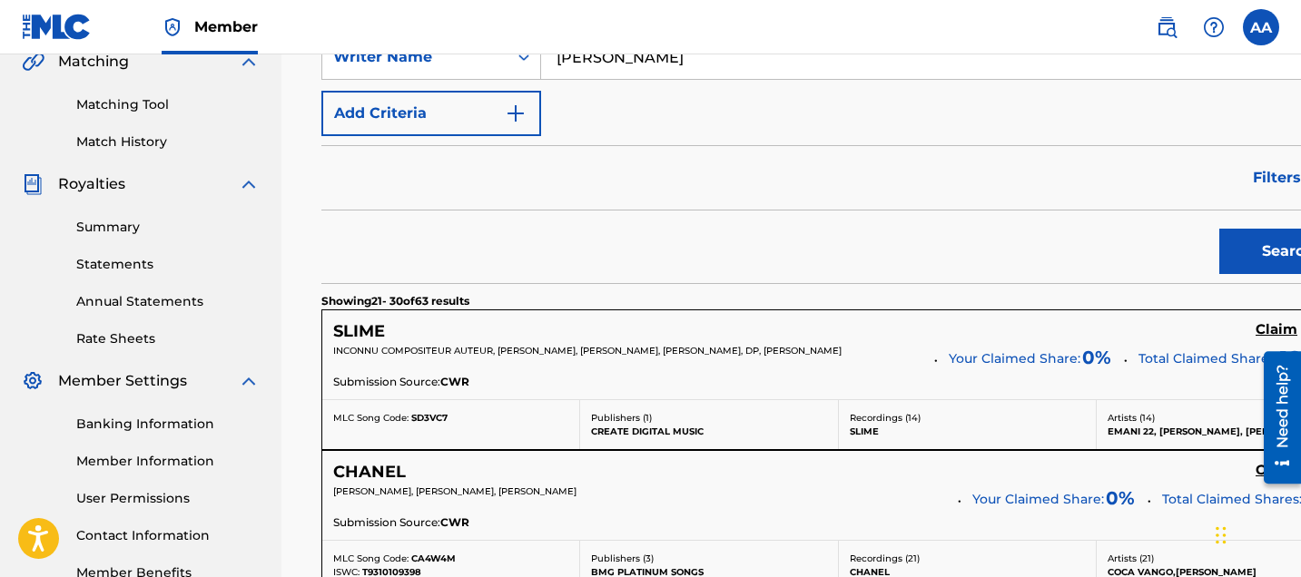
scroll to position [421, 0]
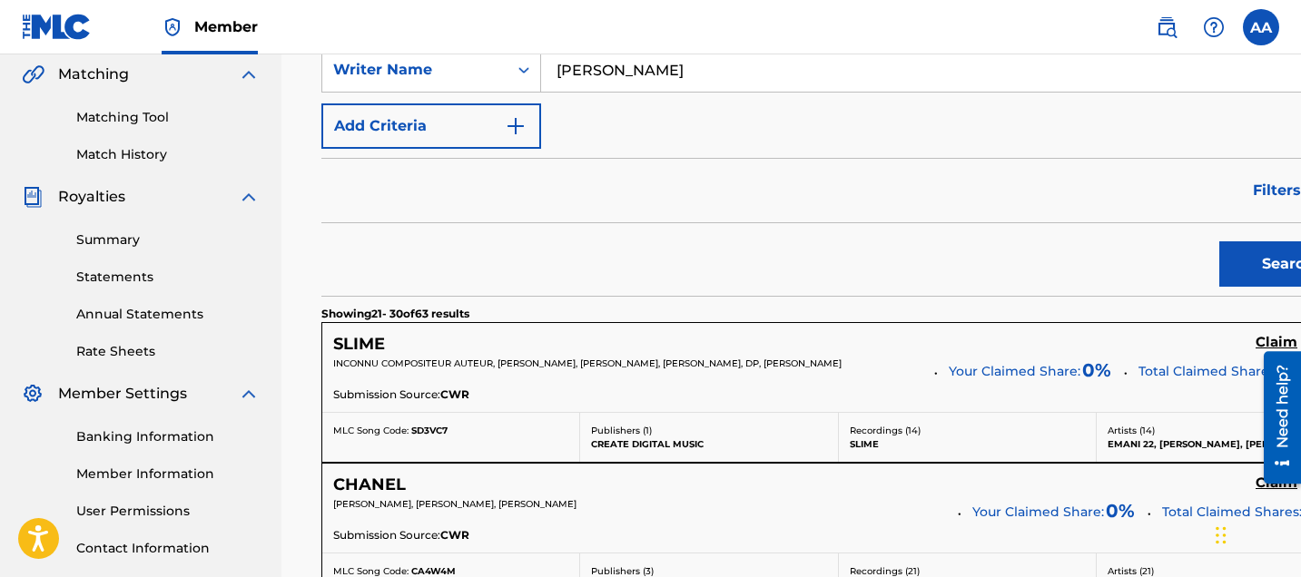
click at [1242, 182] on button "Filters ( 0 )" at bounding box center [1298, 190] width 113 height 45
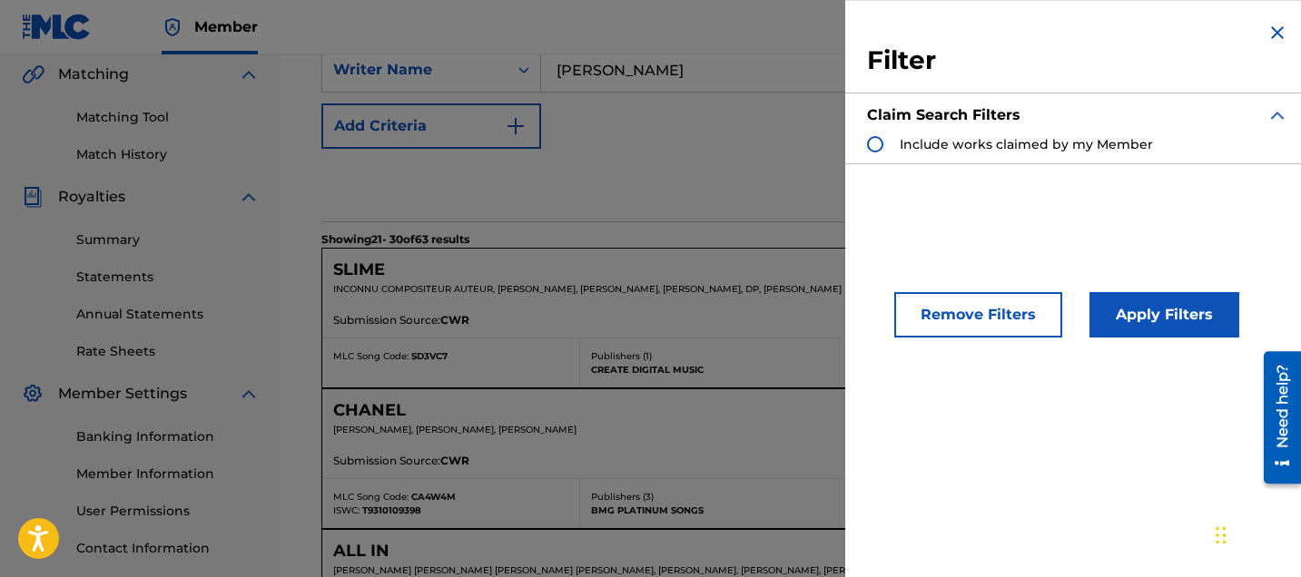
click at [1272, 34] on img "Search Form" at bounding box center [1277, 33] width 22 height 22
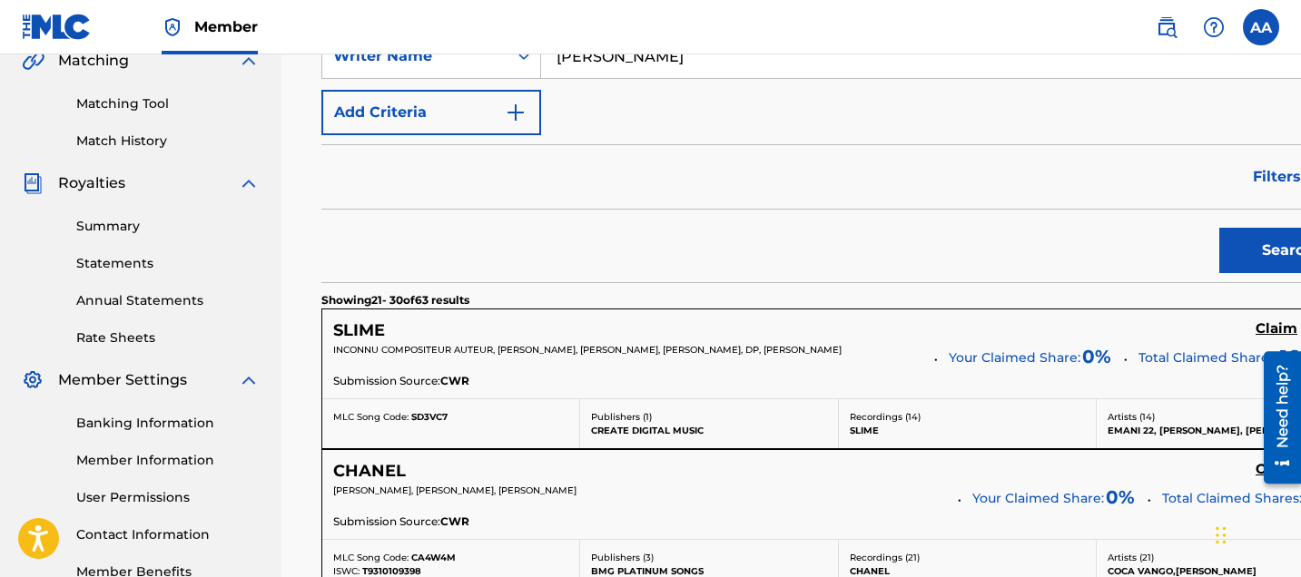
scroll to position [436, 0]
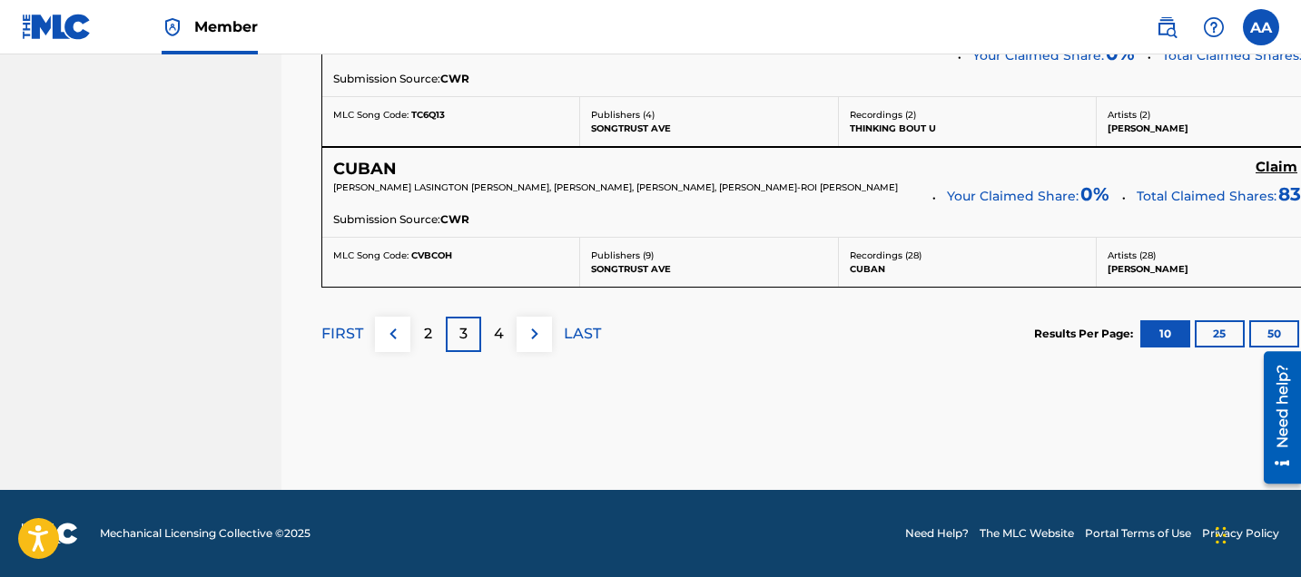
click at [504, 347] on div "4" at bounding box center [498, 334] width 35 height 35
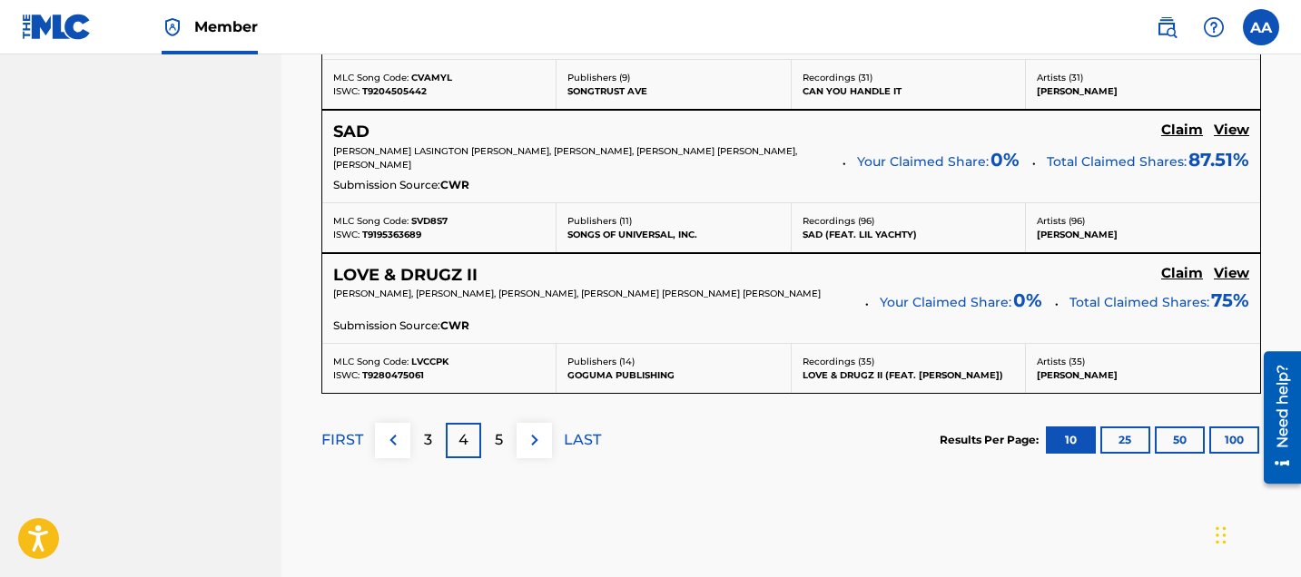
scroll to position [1753, 0]
click at [496, 428] on p "5" at bounding box center [499, 439] width 8 height 22
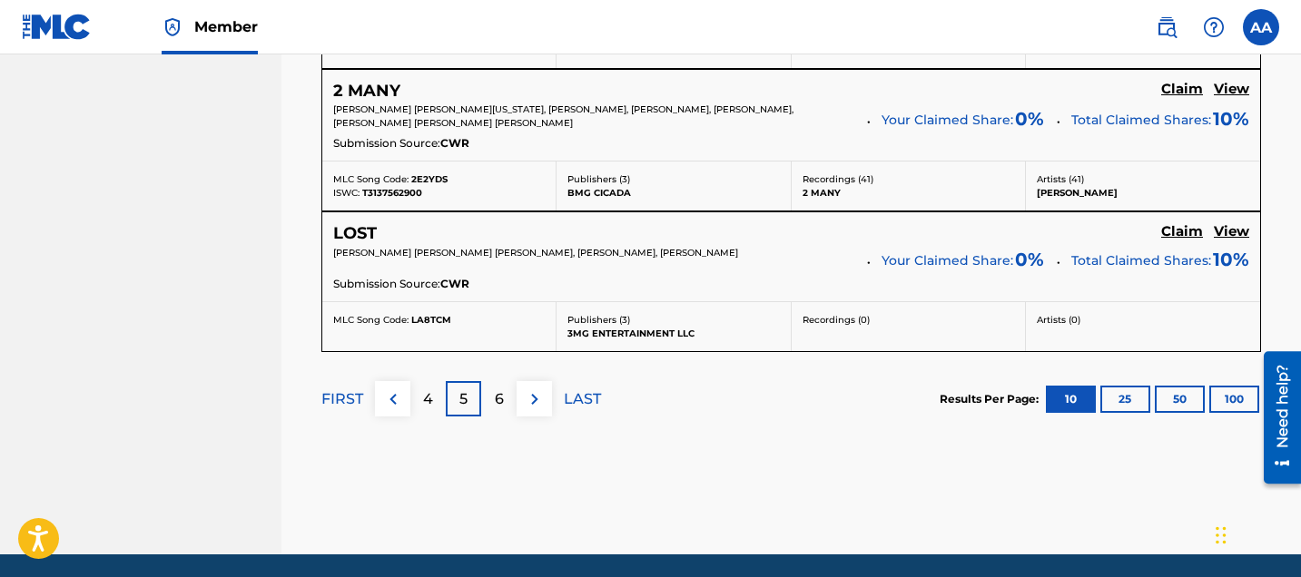
scroll to position [1825, 0]
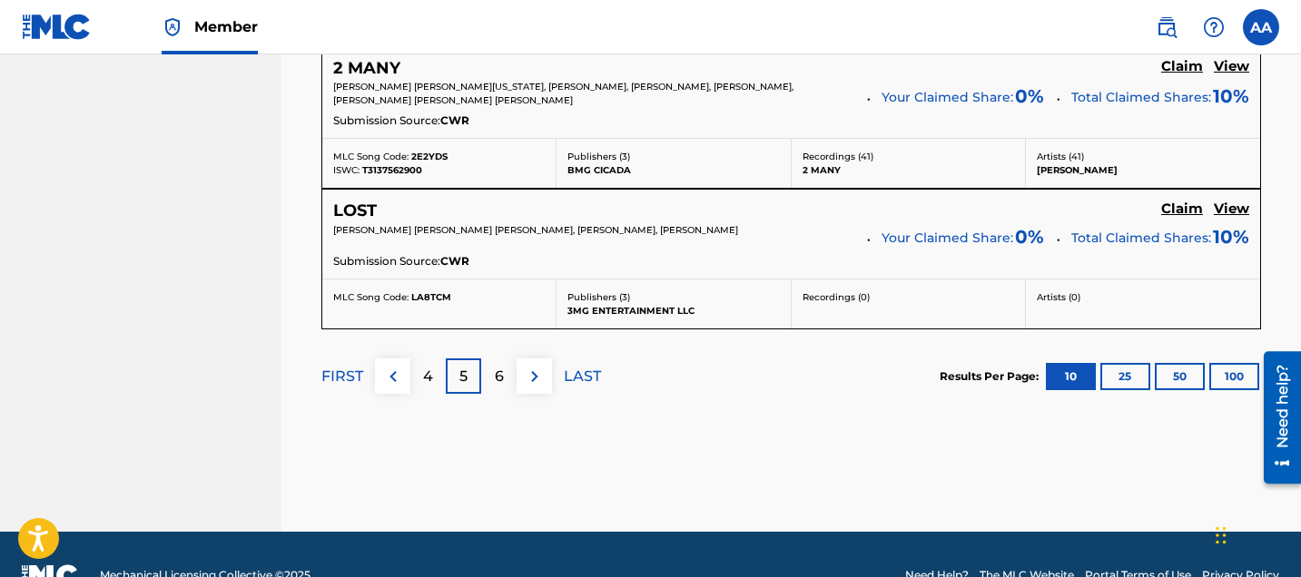
click at [502, 378] on p "6" at bounding box center [499, 377] width 9 height 22
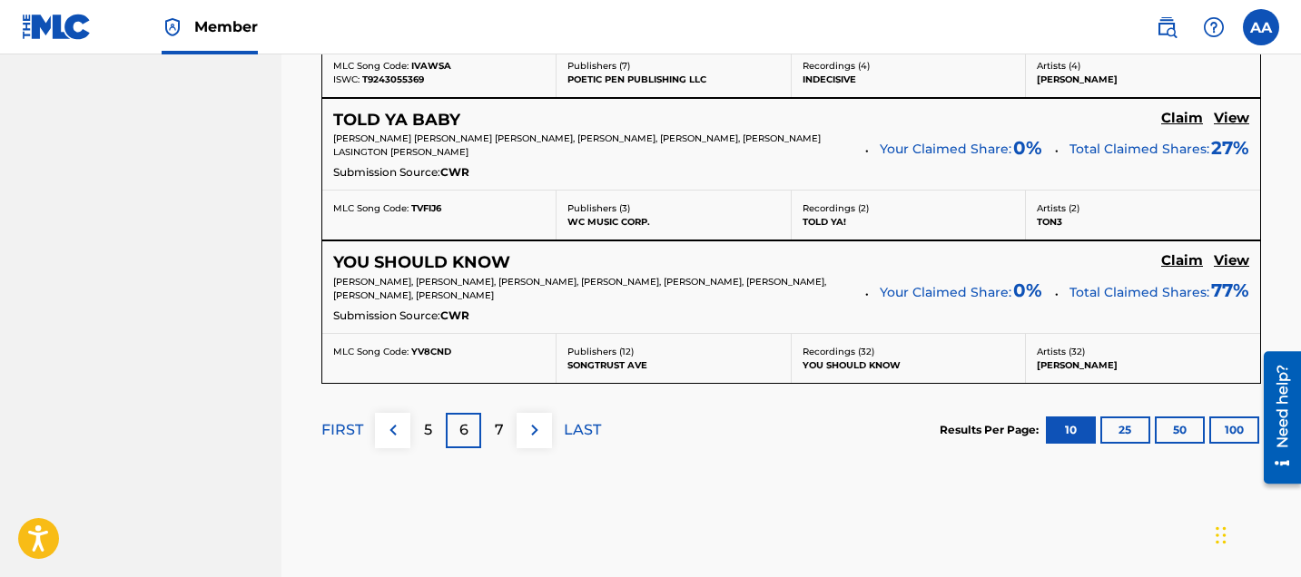
scroll to position [1794, 0]
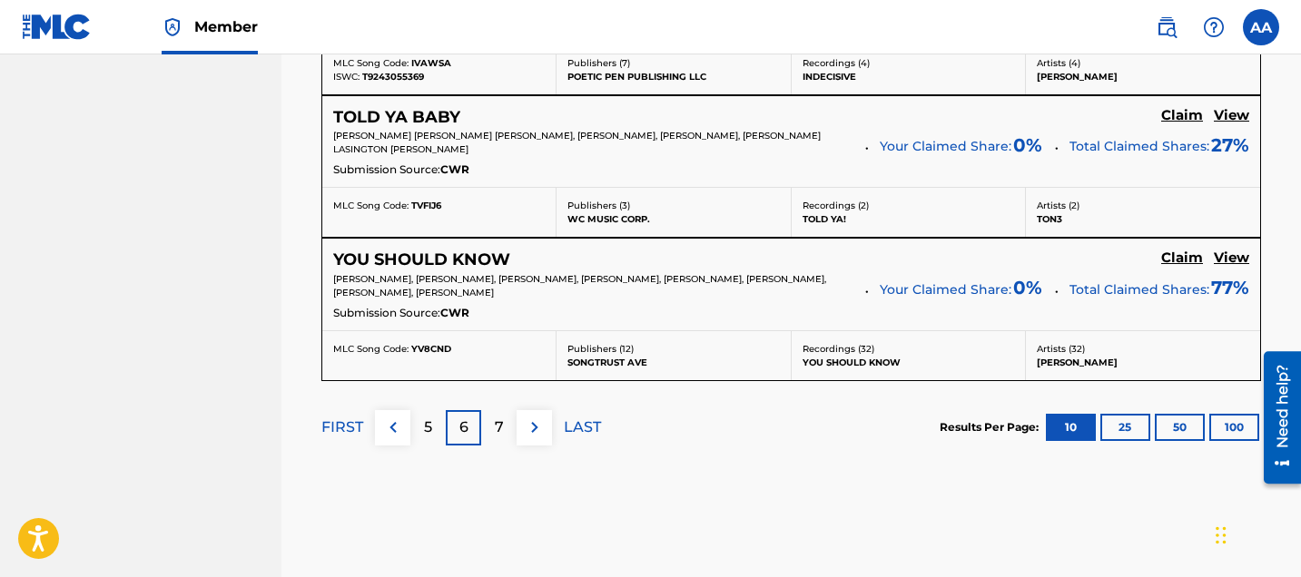
click at [498, 428] on p "7" at bounding box center [499, 428] width 9 height 22
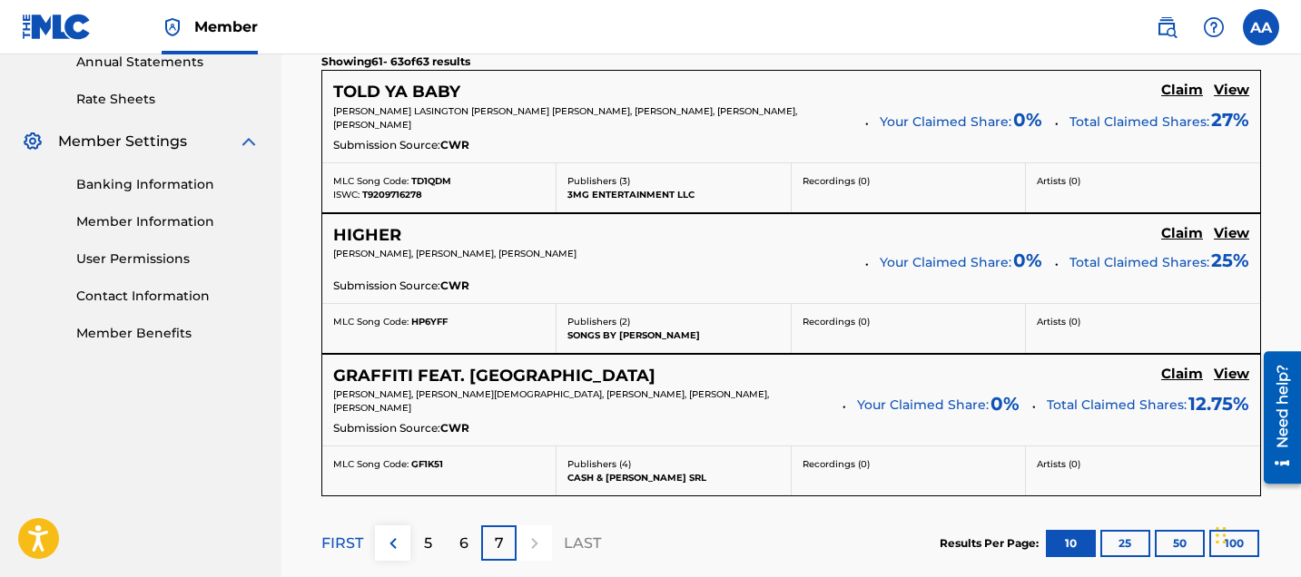
scroll to position [680, 0]
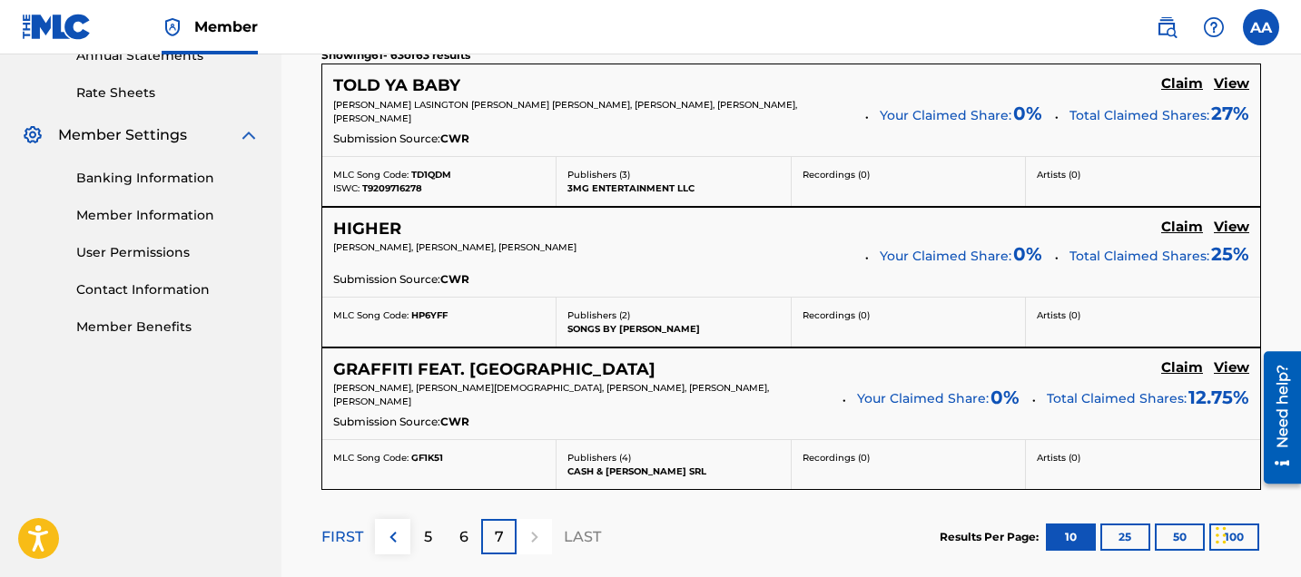
click at [353, 538] on p "FIRST" at bounding box center [342, 537] width 42 height 22
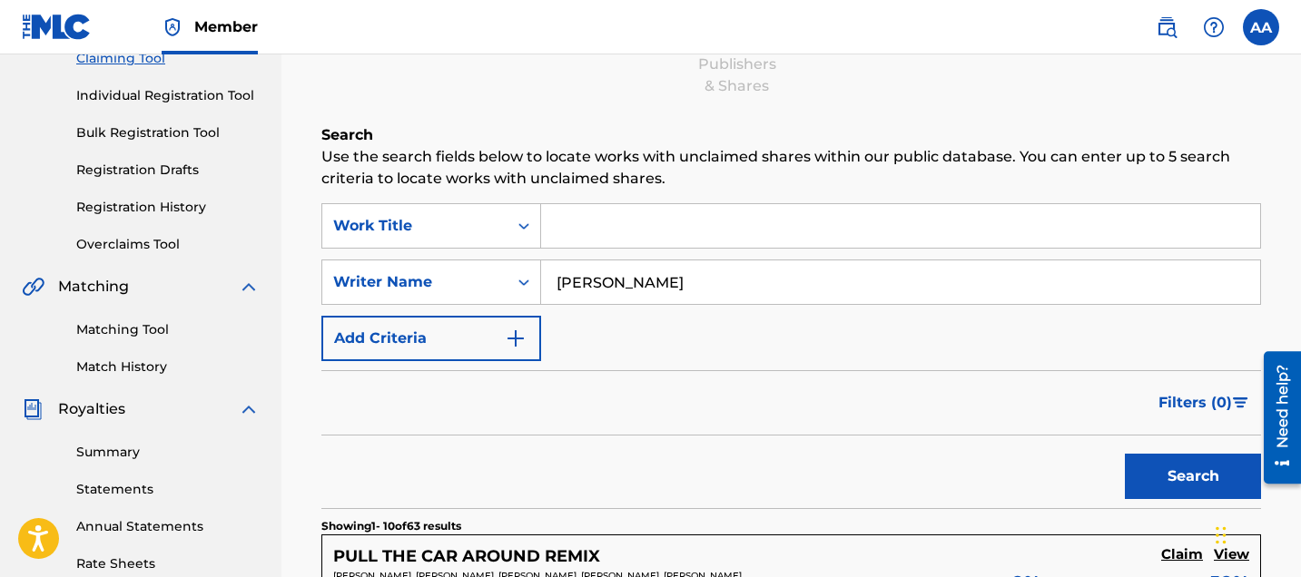
scroll to position [210, 0]
click at [130, 488] on link "Statements" at bounding box center [167, 488] width 183 height 19
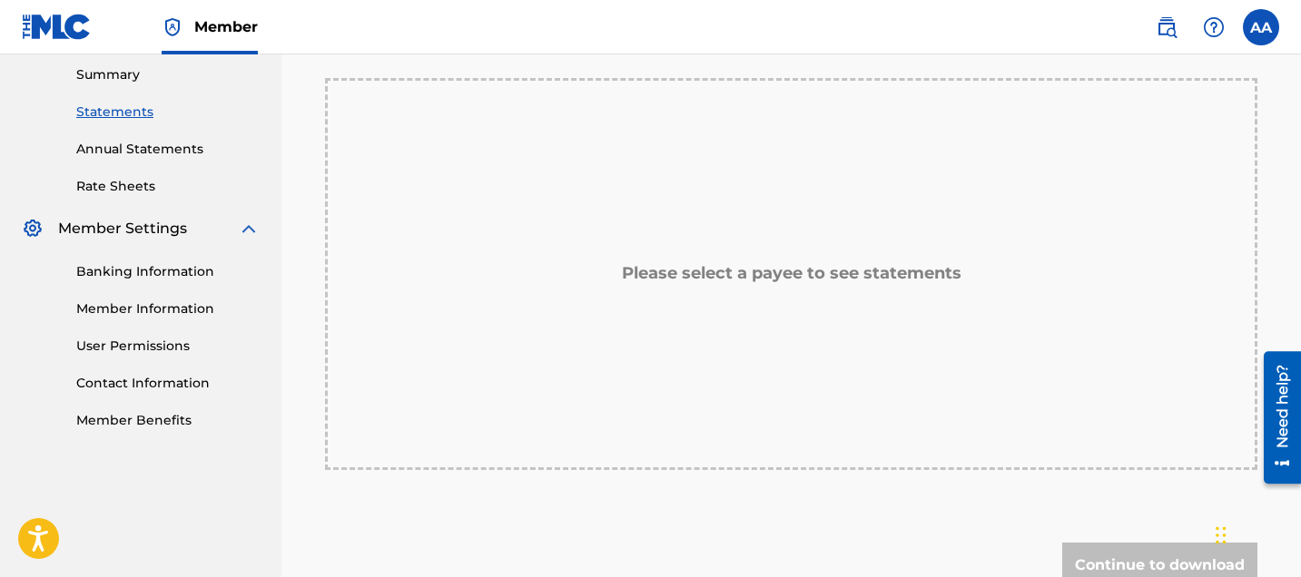
scroll to position [334, 0]
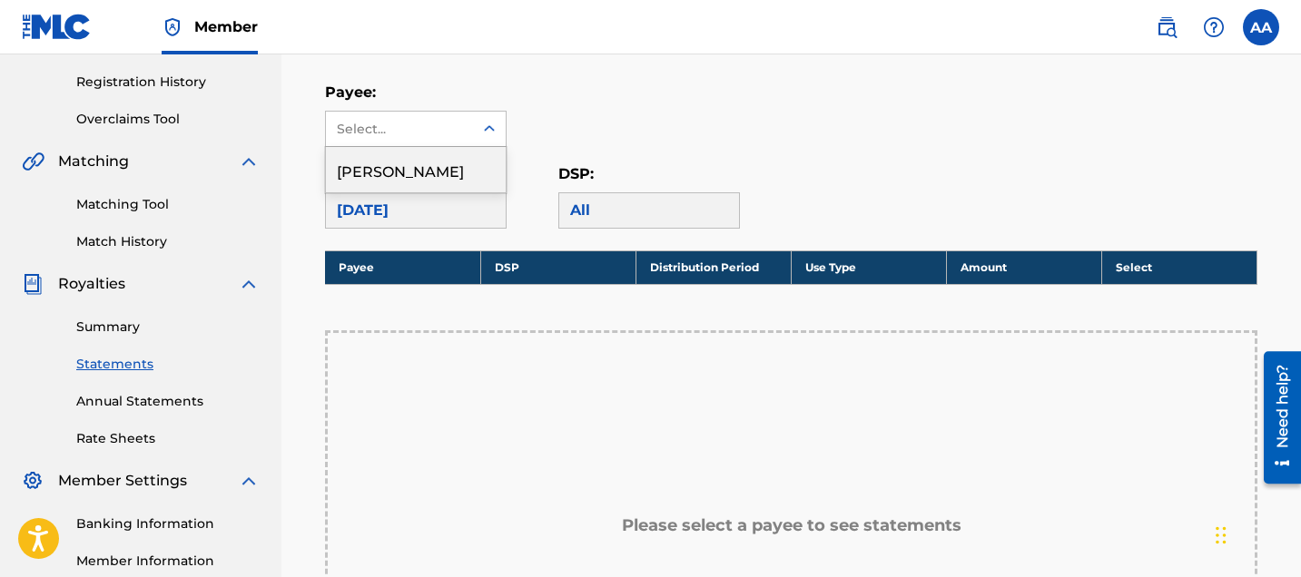
click at [399, 129] on div "Select..." at bounding box center [398, 129] width 123 height 19
click at [391, 160] on div "Alexander Alexis" at bounding box center [416, 169] width 180 height 45
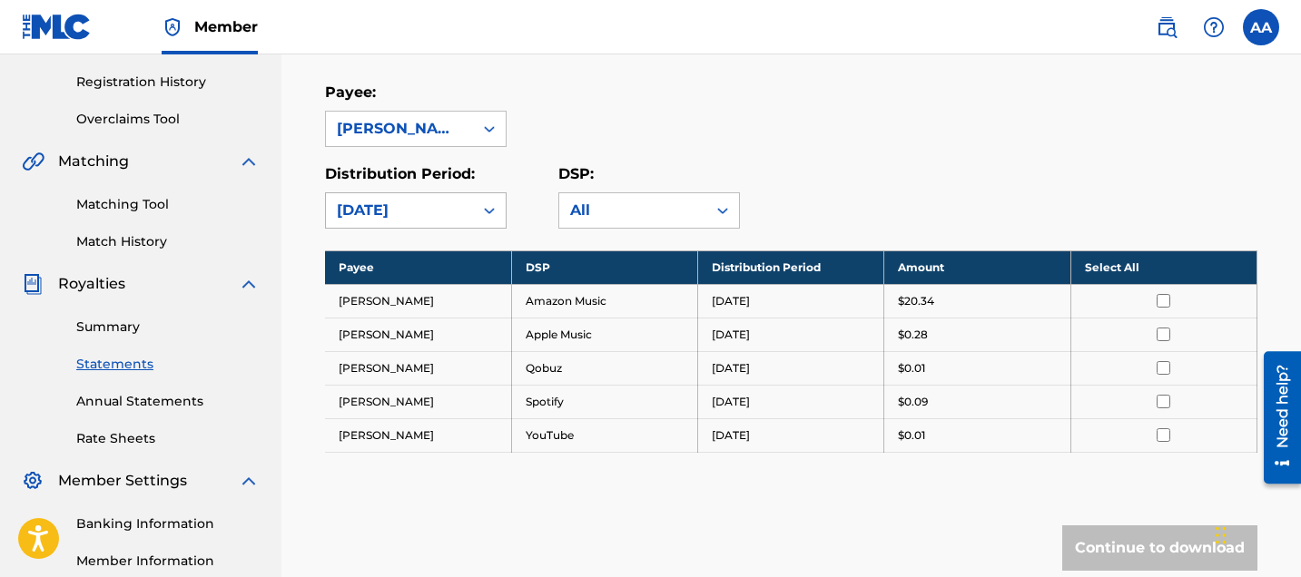
click at [450, 206] on div "August 2025" at bounding box center [399, 211] width 125 height 22
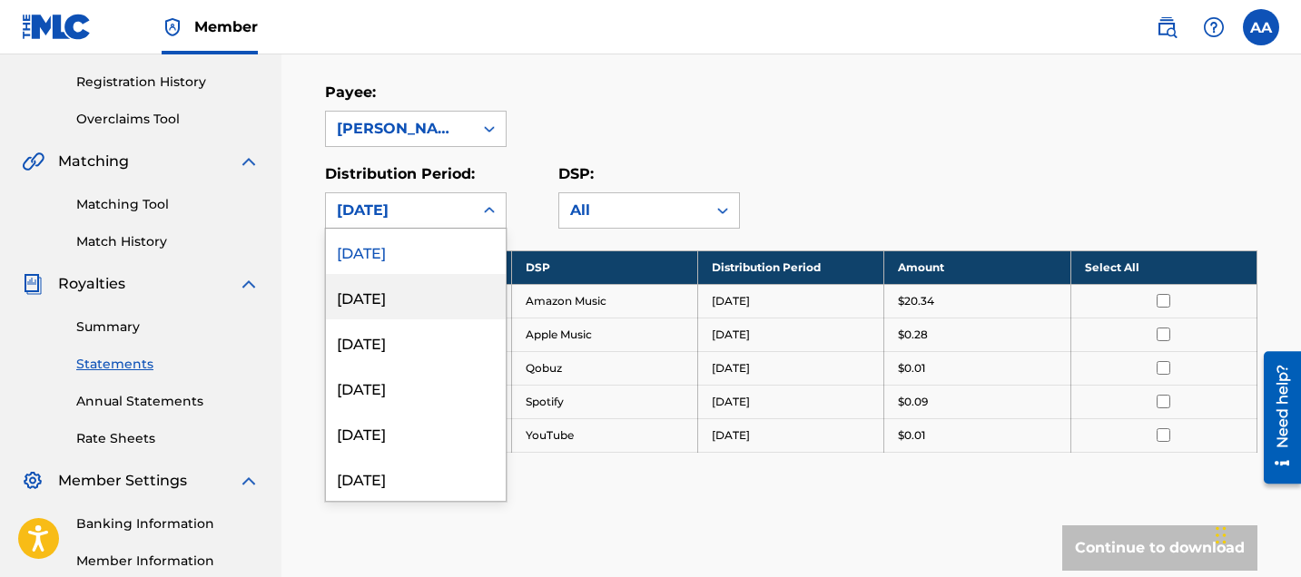
click at [417, 299] on div "July 2025" at bounding box center [416, 296] width 180 height 45
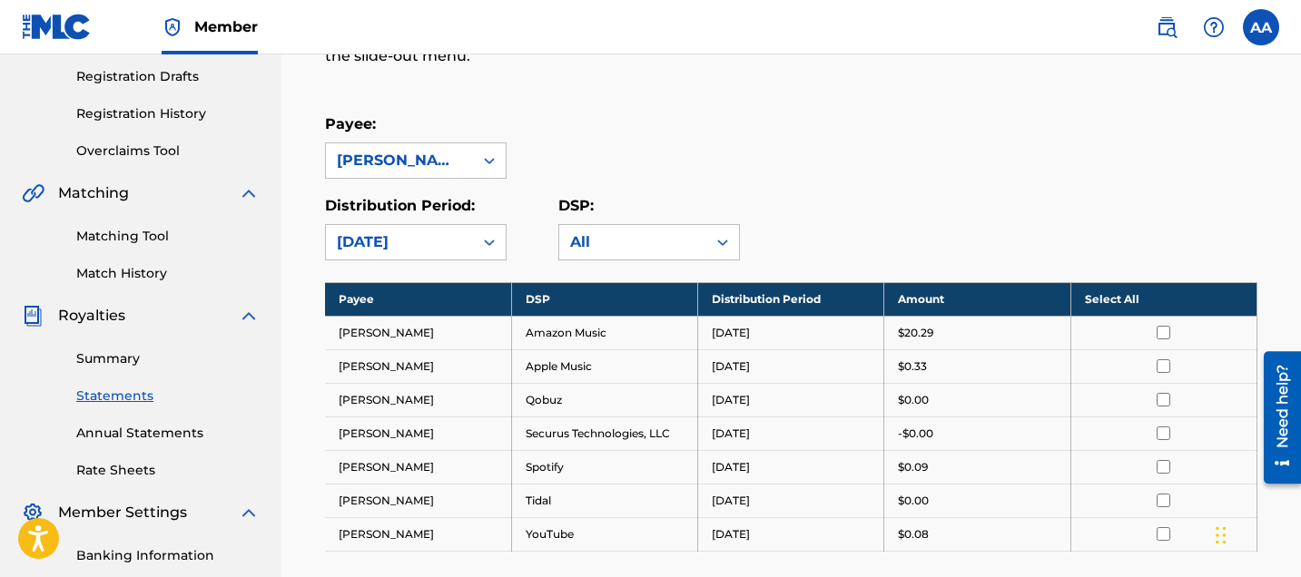
scroll to position [294, 0]
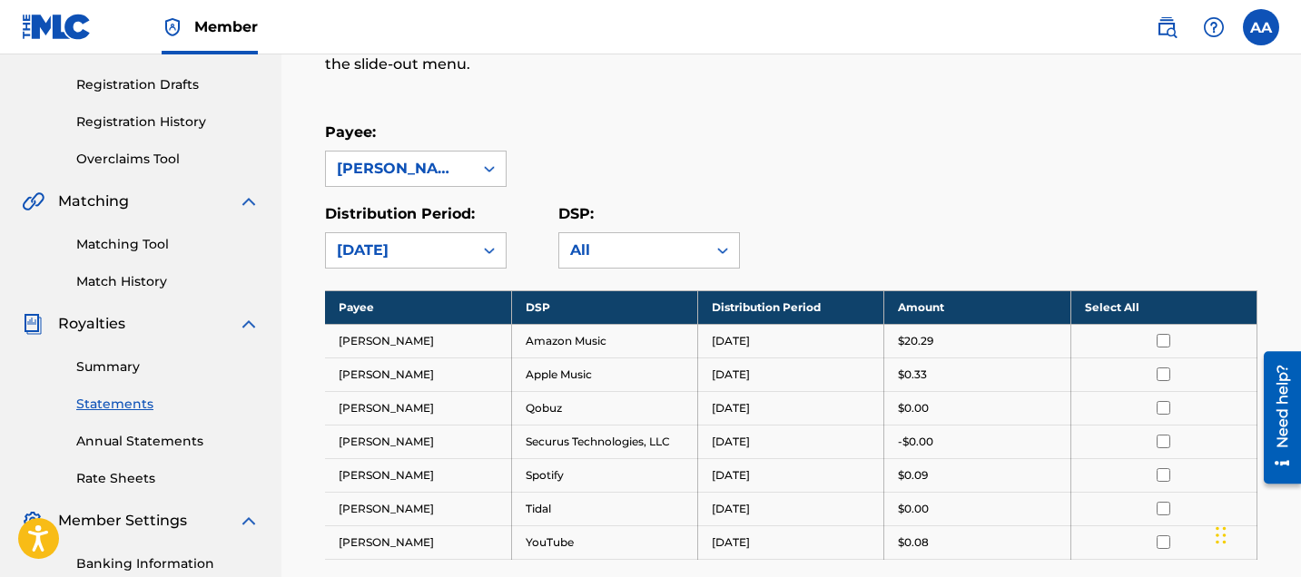
click at [114, 157] on link "Overclaims Tool" at bounding box center [167, 159] width 183 height 19
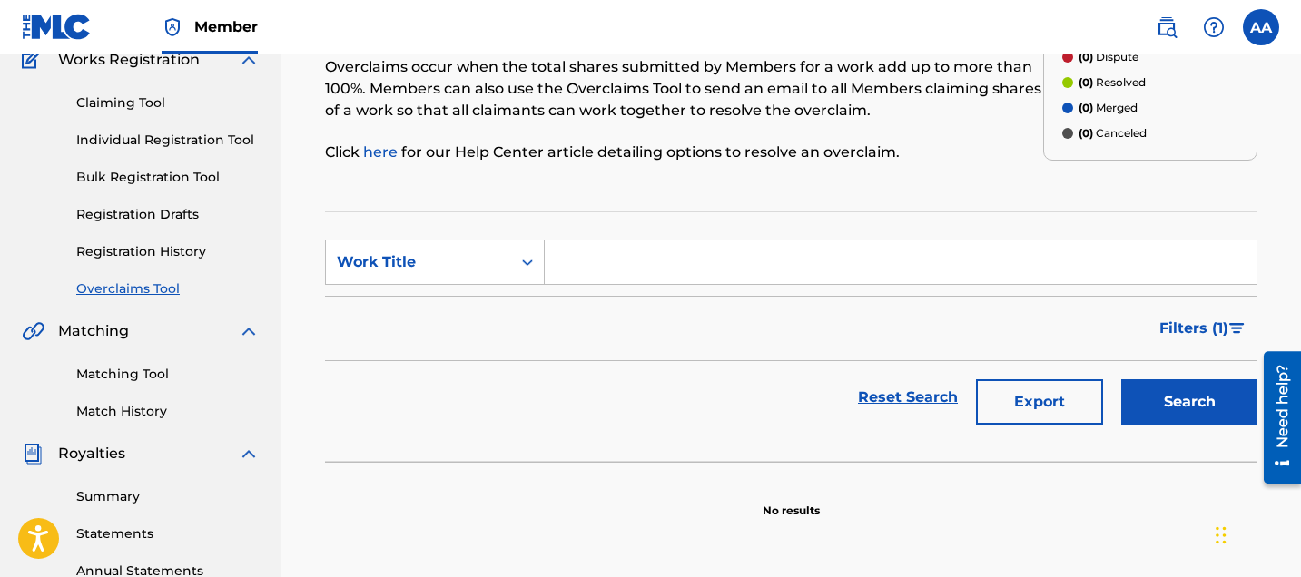
scroll to position [246, 0]
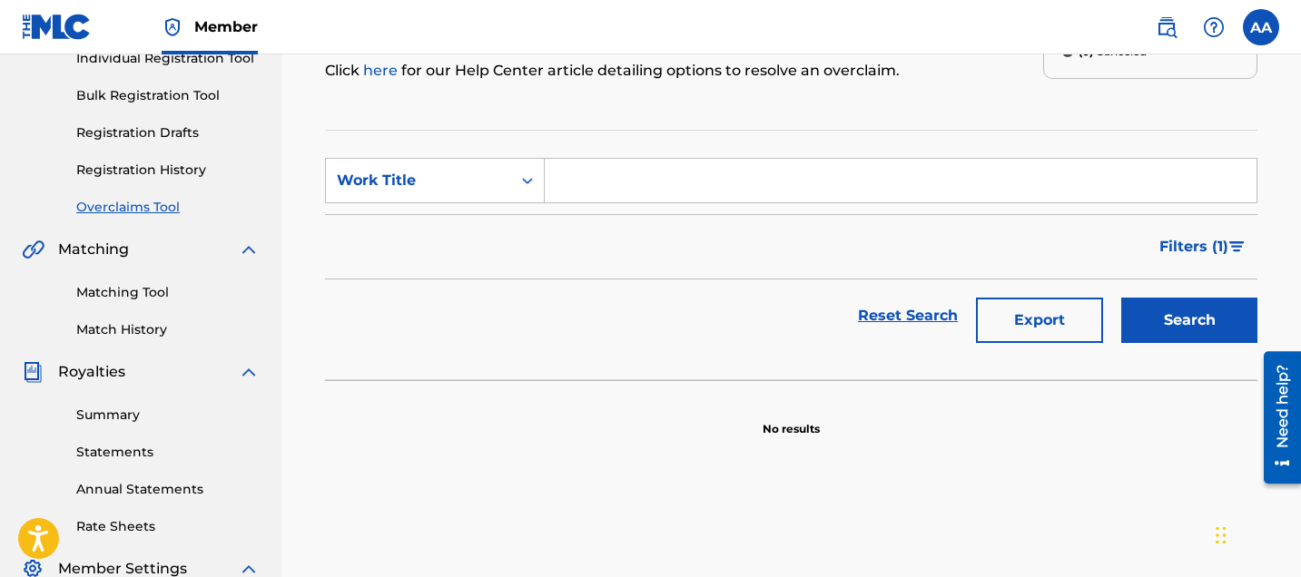
click at [125, 295] on link "Matching Tool" at bounding box center [167, 292] width 183 height 19
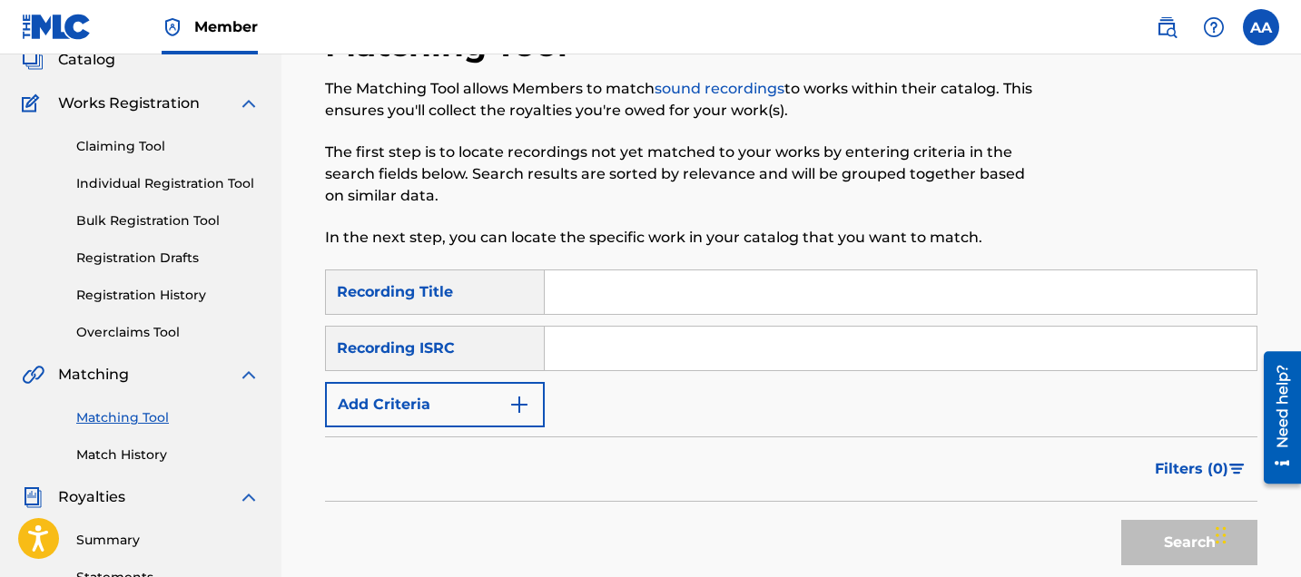
scroll to position [123, 0]
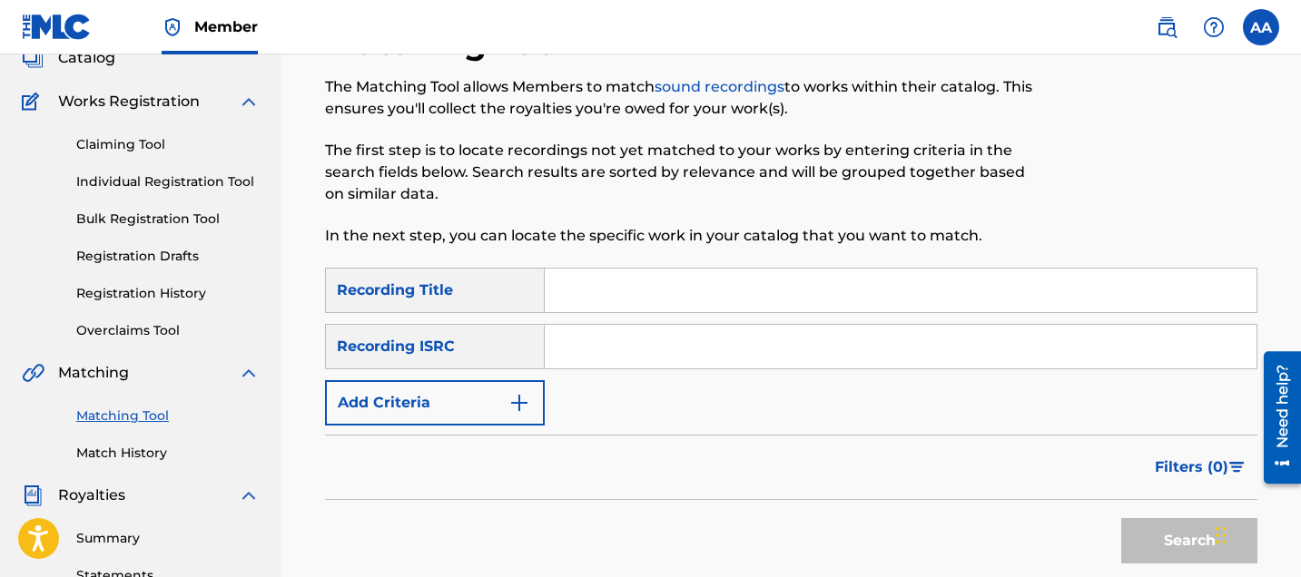
click at [618, 298] on input "Search Form" at bounding box center [901, 291] width 712 height 44
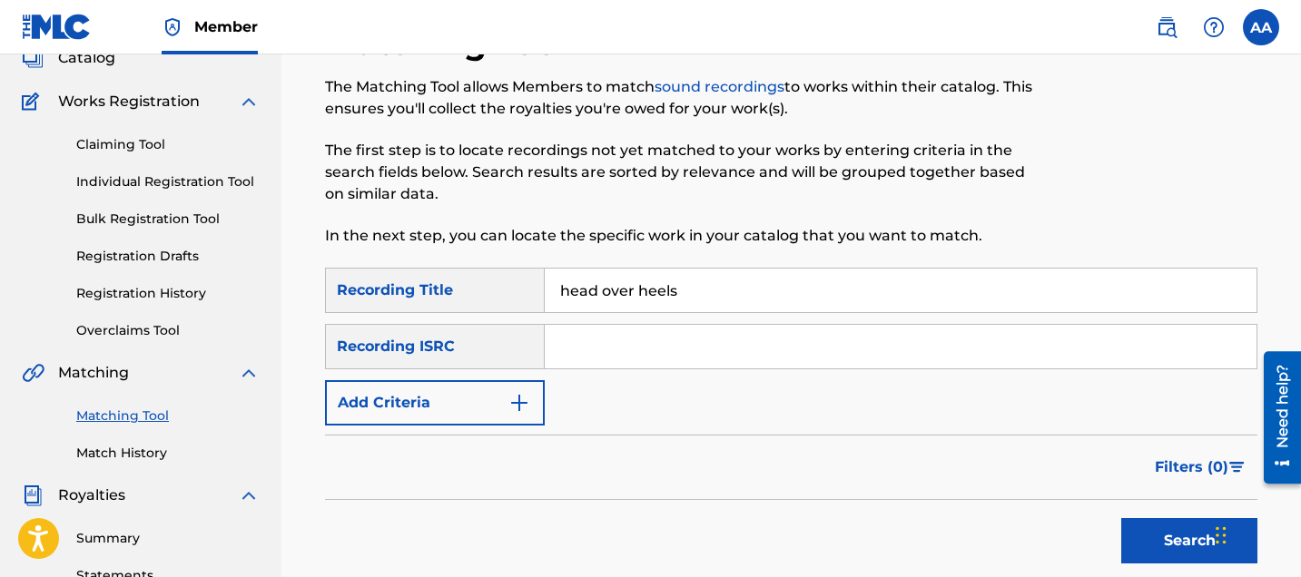
type input "head over heels"
click at [476, 402] on button "Add Criteria" at bounding box center [435, 402] width 220 height 45
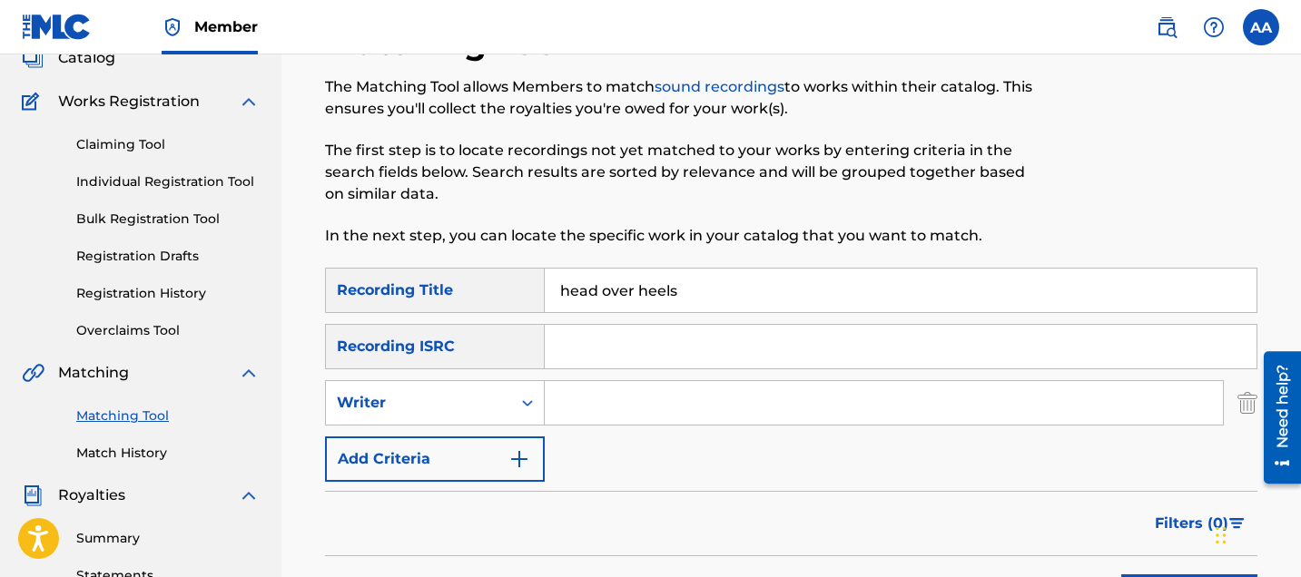
click at [587, 396] on input "Search Form" at bounding box center [884, 403] width 678 height 44
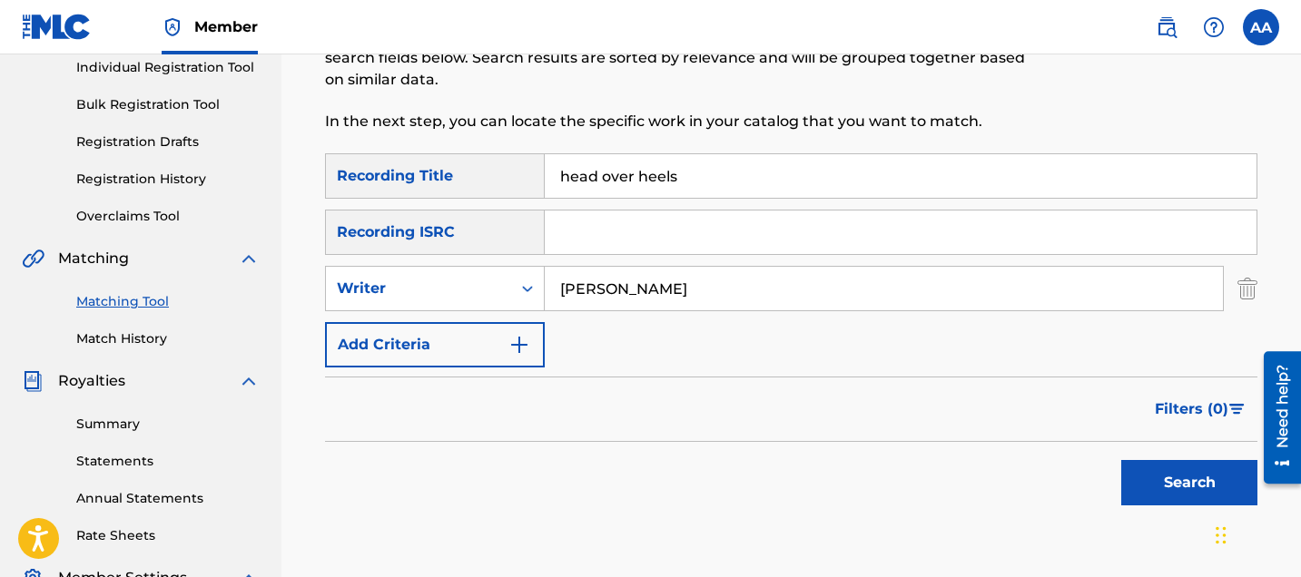
scroll to position [342, 0]
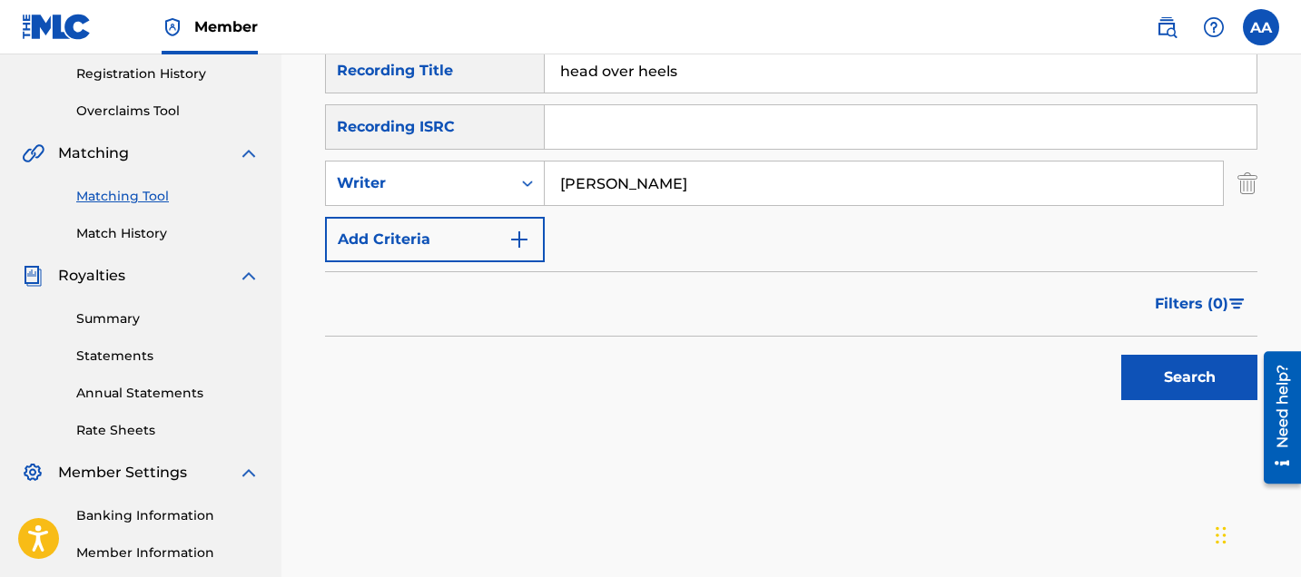
type input "alexander Alexis"
click at [1192, 393] on button "Search" at bounding box center [1189, 377] width 136 height 45
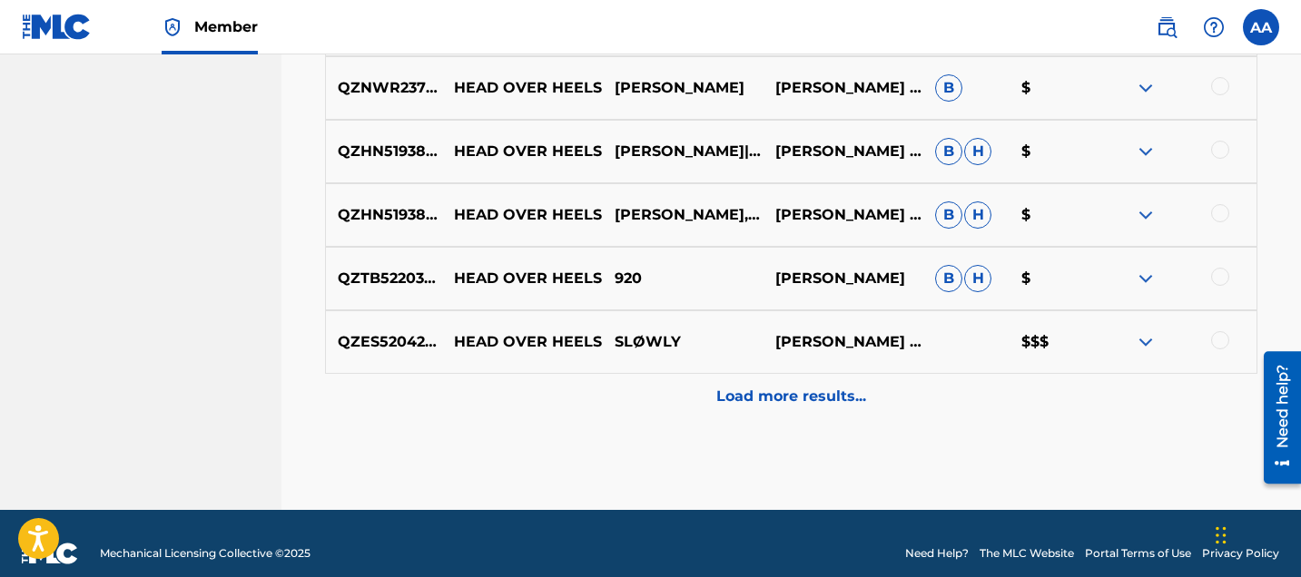
scroll to position [1104, 0]
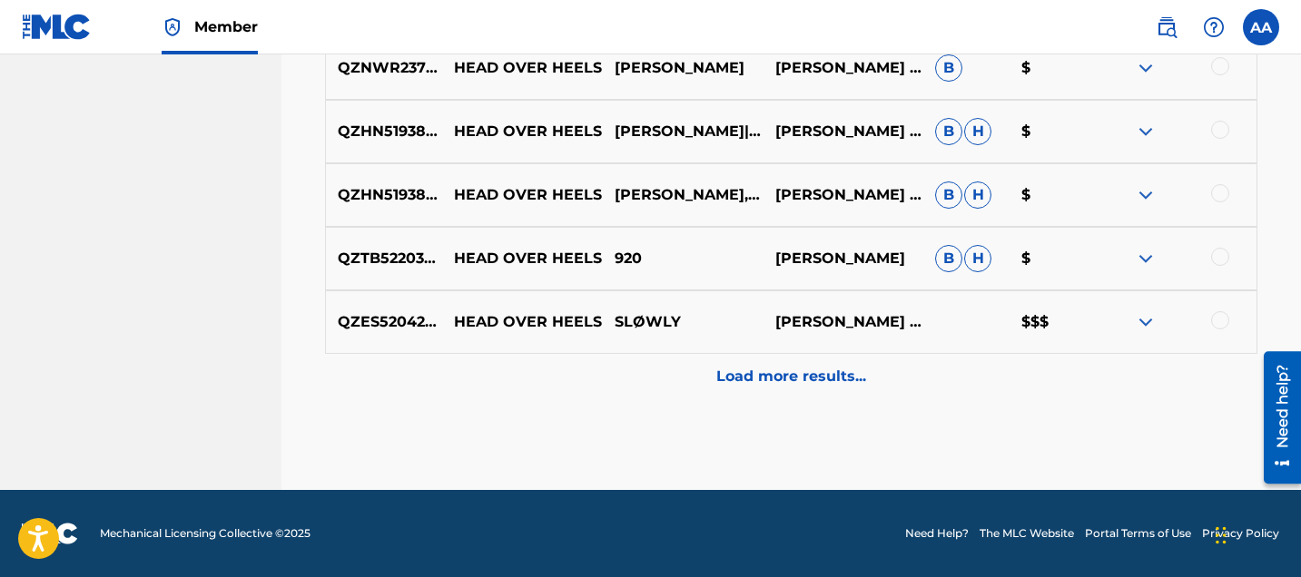
click at [751, 366] on p "Load more results..." at bounding box center [791, 377] width 150 height 22
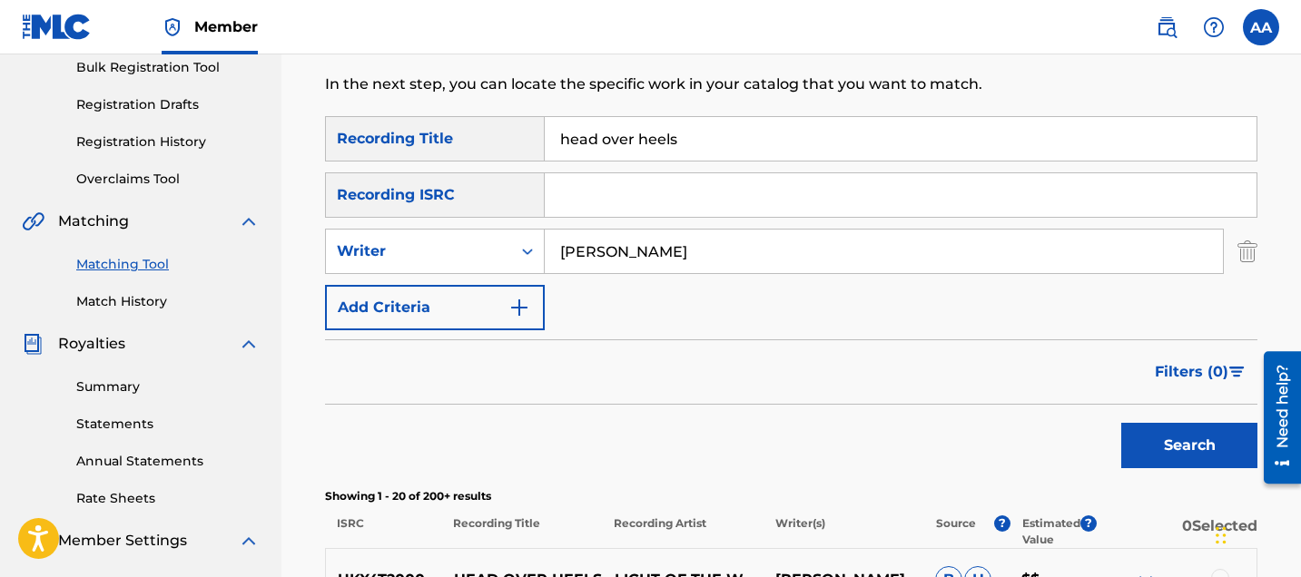
scroll to position [272, 0]
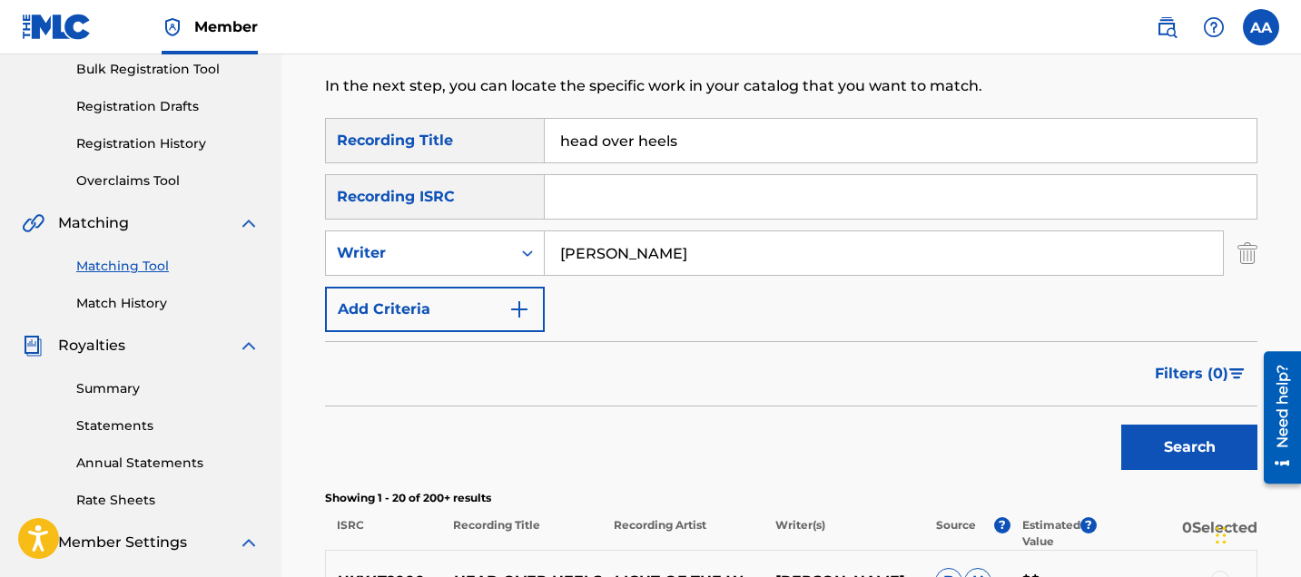
click at [534, 317] on button "Add Criteria" at bounding box center [435, 309] width 220 height 45
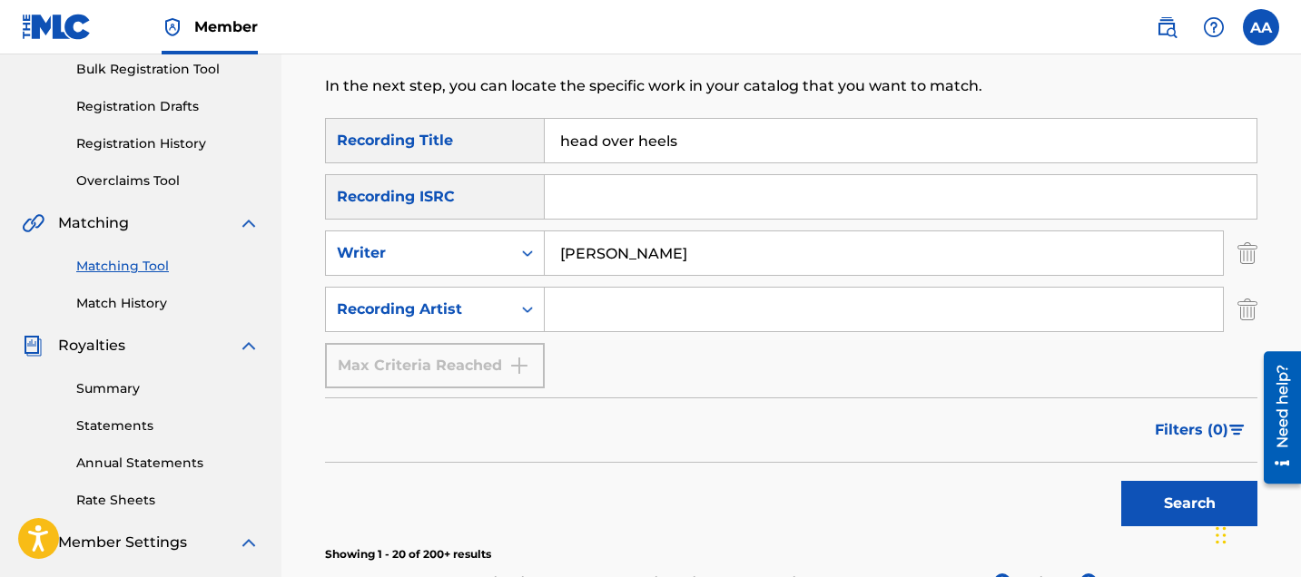
click at [572, 306] on input "Search Form" at bounding box center [884, 310] width 678 height 44
type input "bdii"
click at [1121, 481] on button "Search" at bounding box center [1189, 503] width 136 height 45
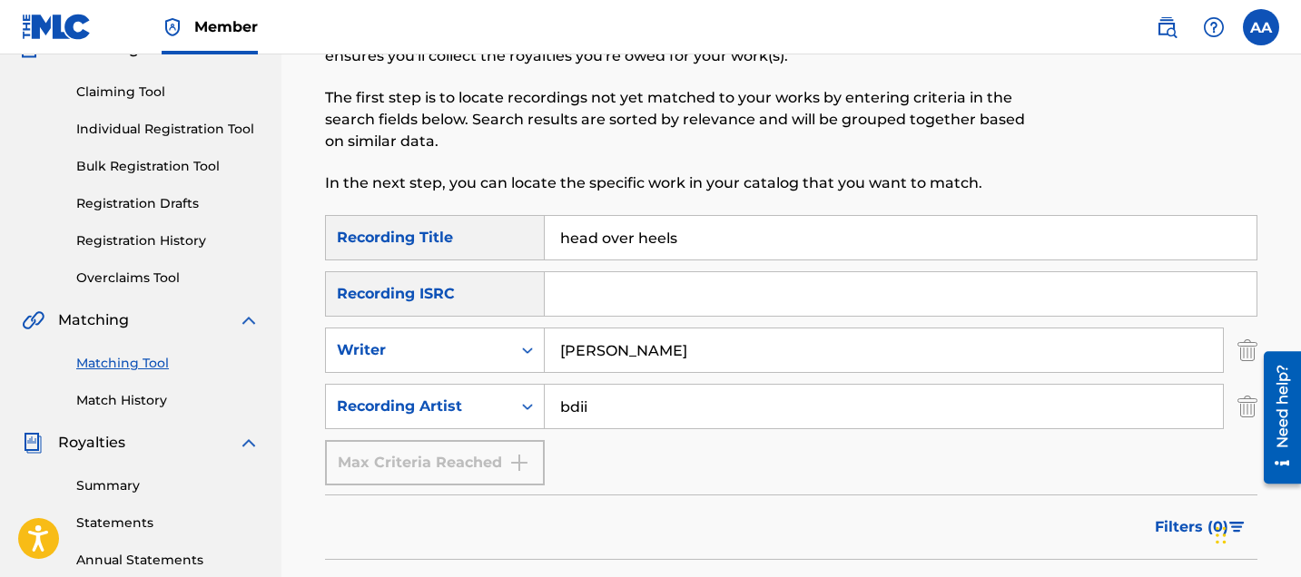
scroll to position [0, 0]
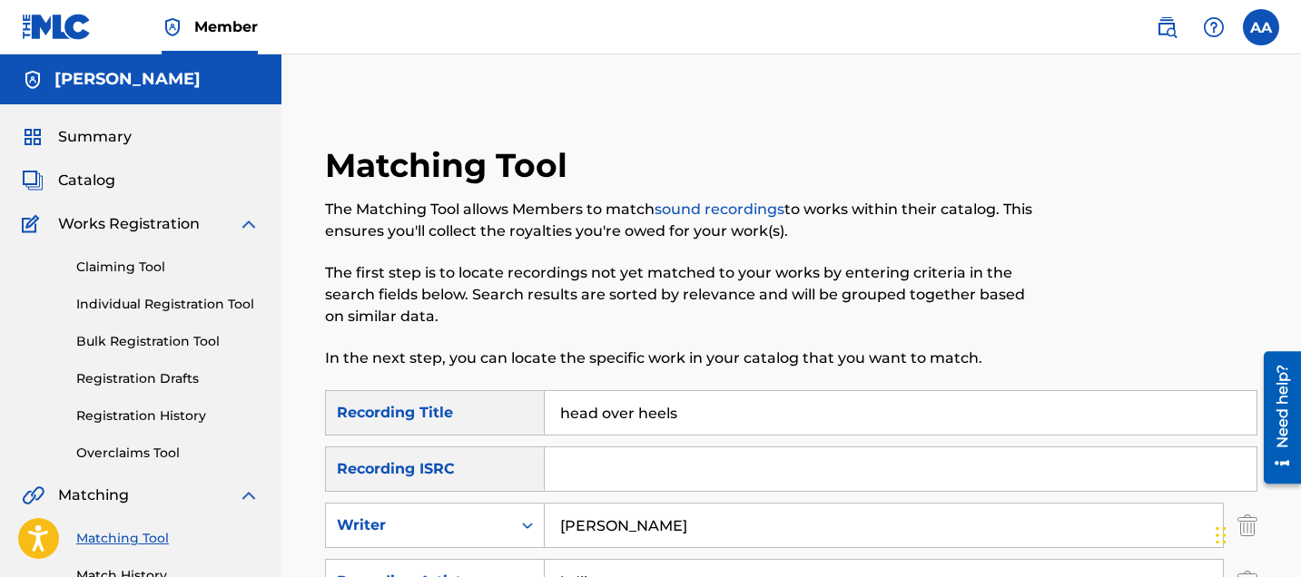
click at [711, 205] on link "sound recordings" at bounding box center [719, 209] width 130 height 17
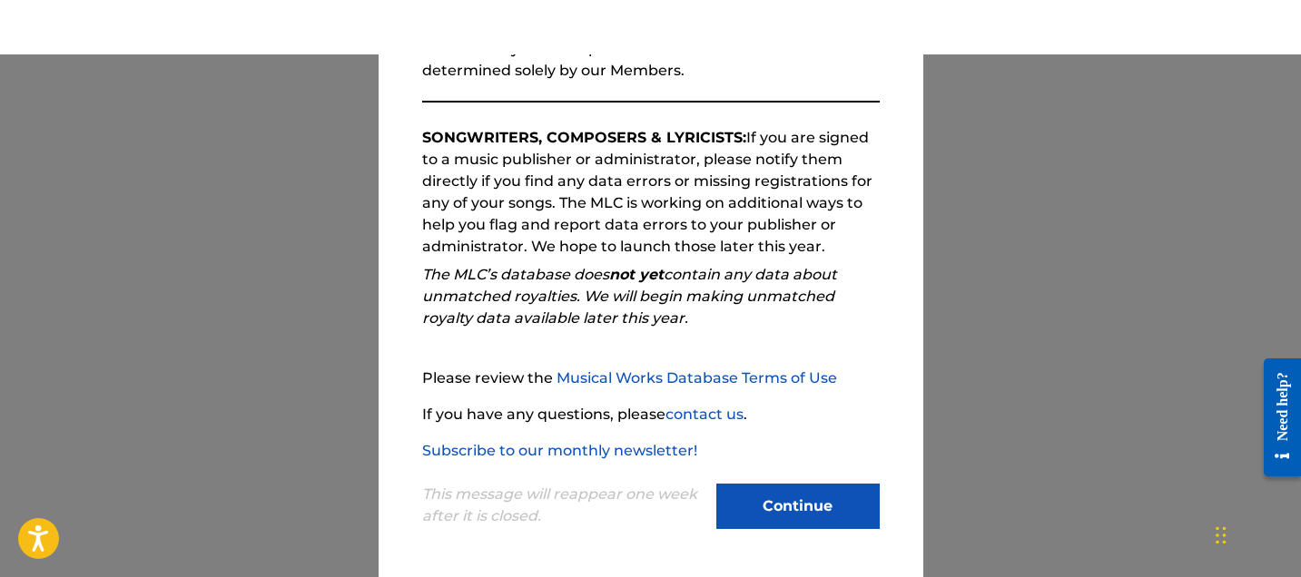
click at [785, 499] on button "Continue" at bounding box center [797, 506] width 163 height 45
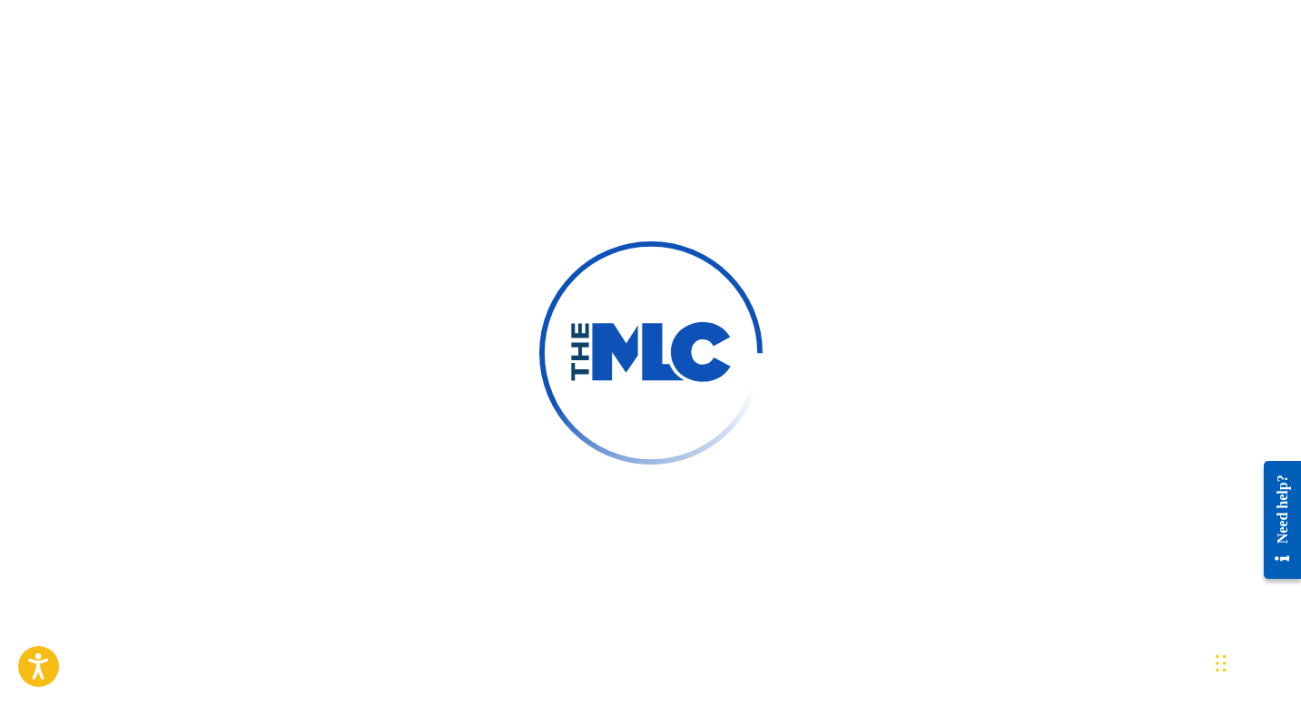
click at [375, 324] on div at bounding box center [650, 352] width 1301 height 705
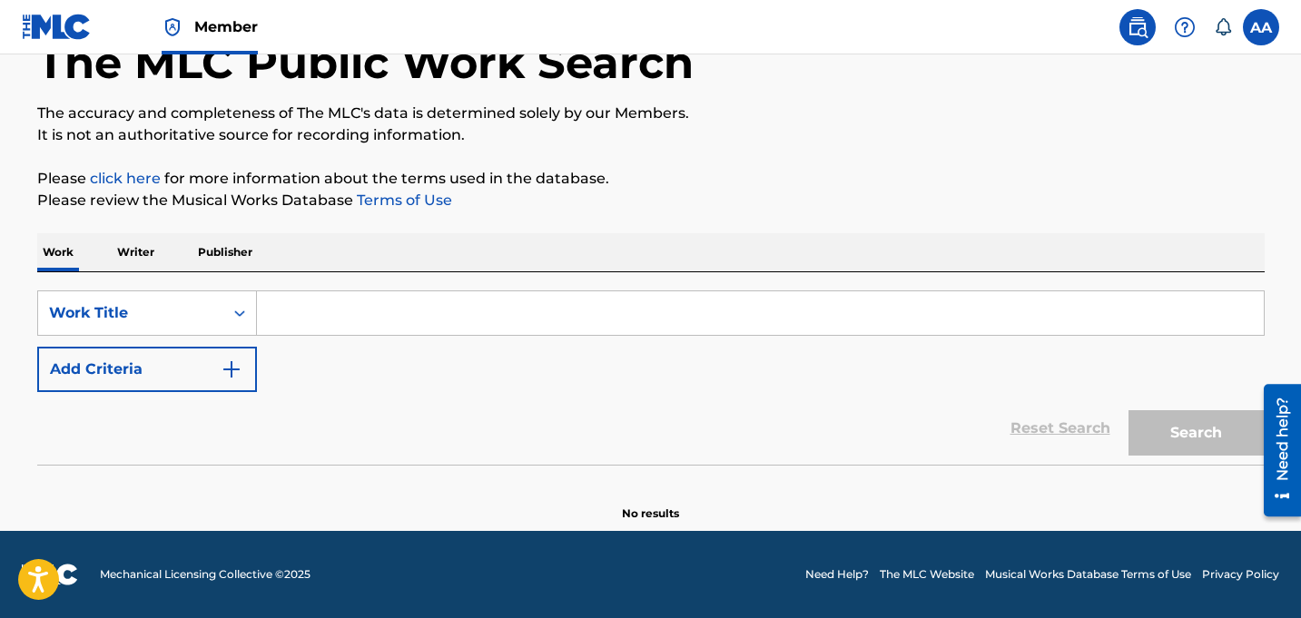
click at [301, 307] on input "Search Form" at bounding box center [760, 313] width 1006 height 44
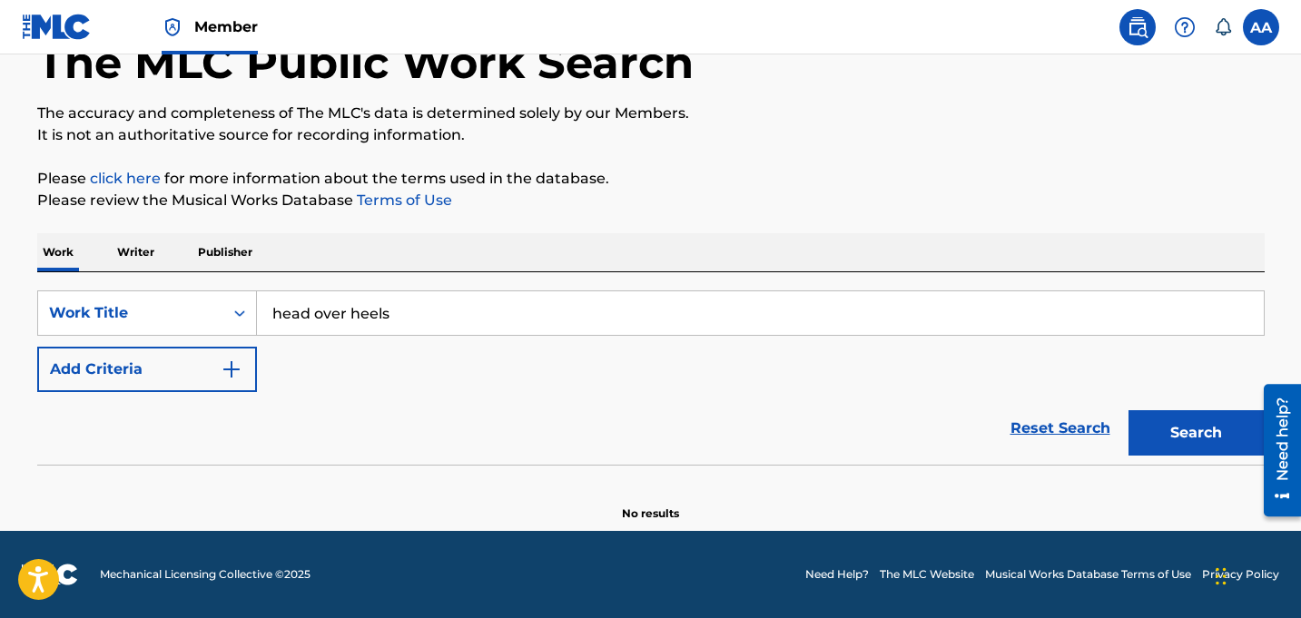
type input "head over heels"
click at [1185, 436] on button "Search" at bounding box center [1196, 432] width 136 height 45
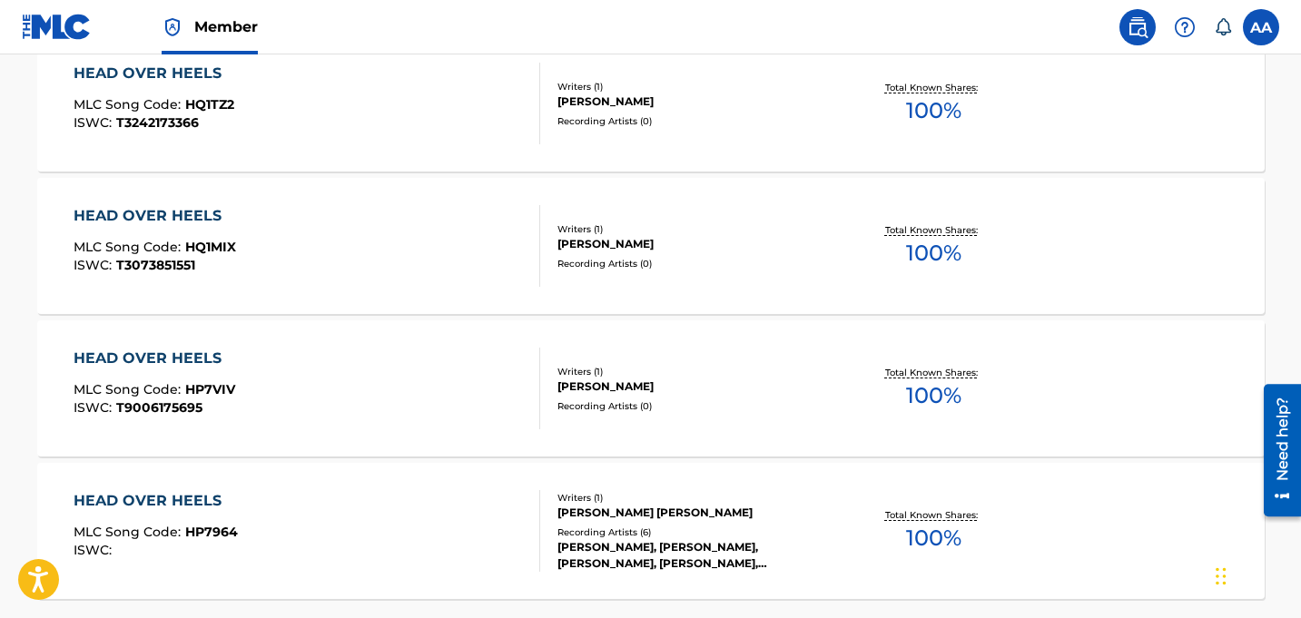
scroll to position [1604, 0]
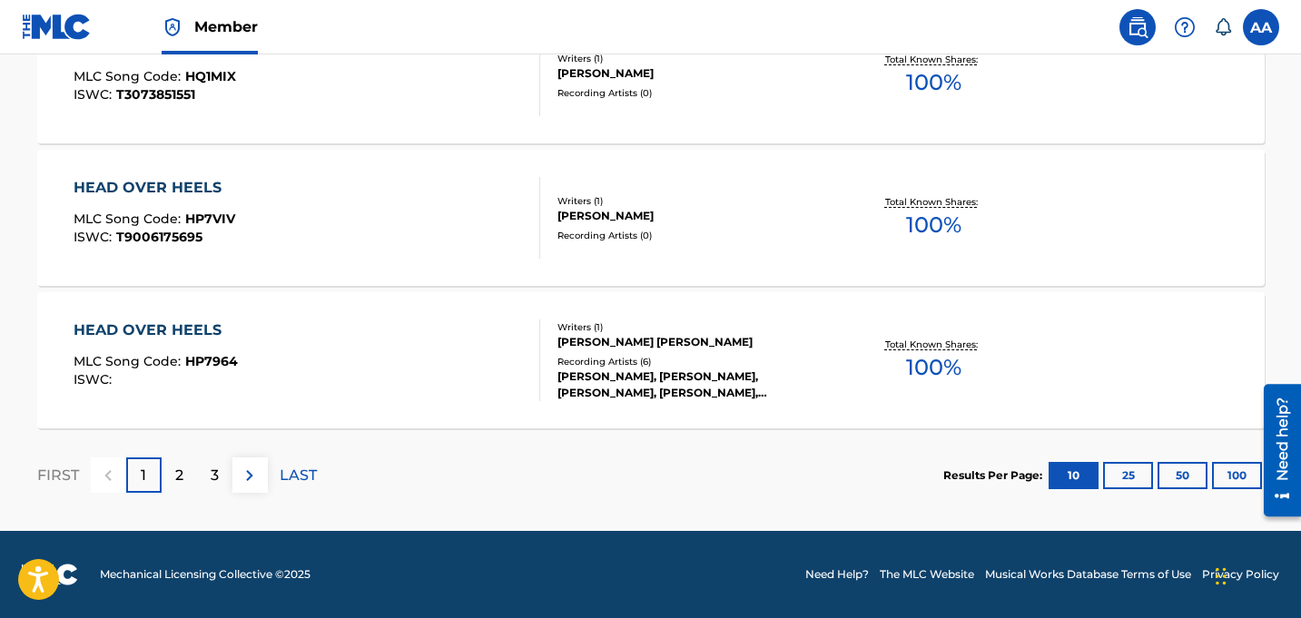
click at [178, 479] on p "2" at bounding box center [179, 476] width 8 height 22
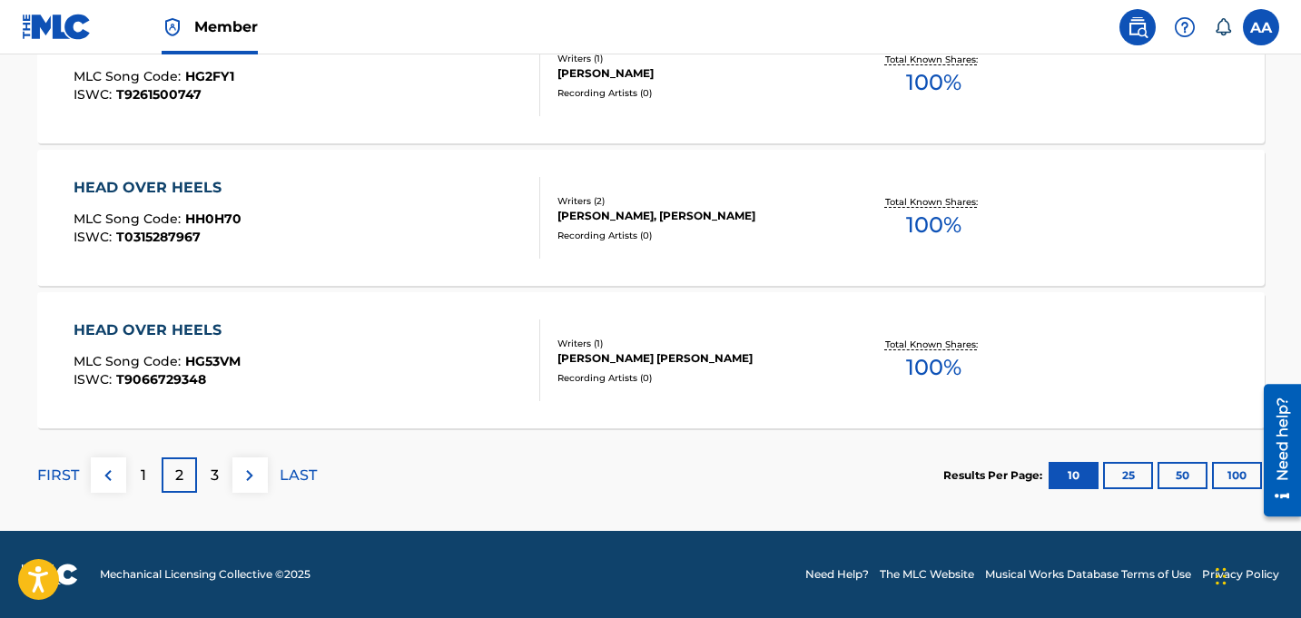
click at [213, 482] on p "3" at bounding box center [215, 476] width 8 height 22
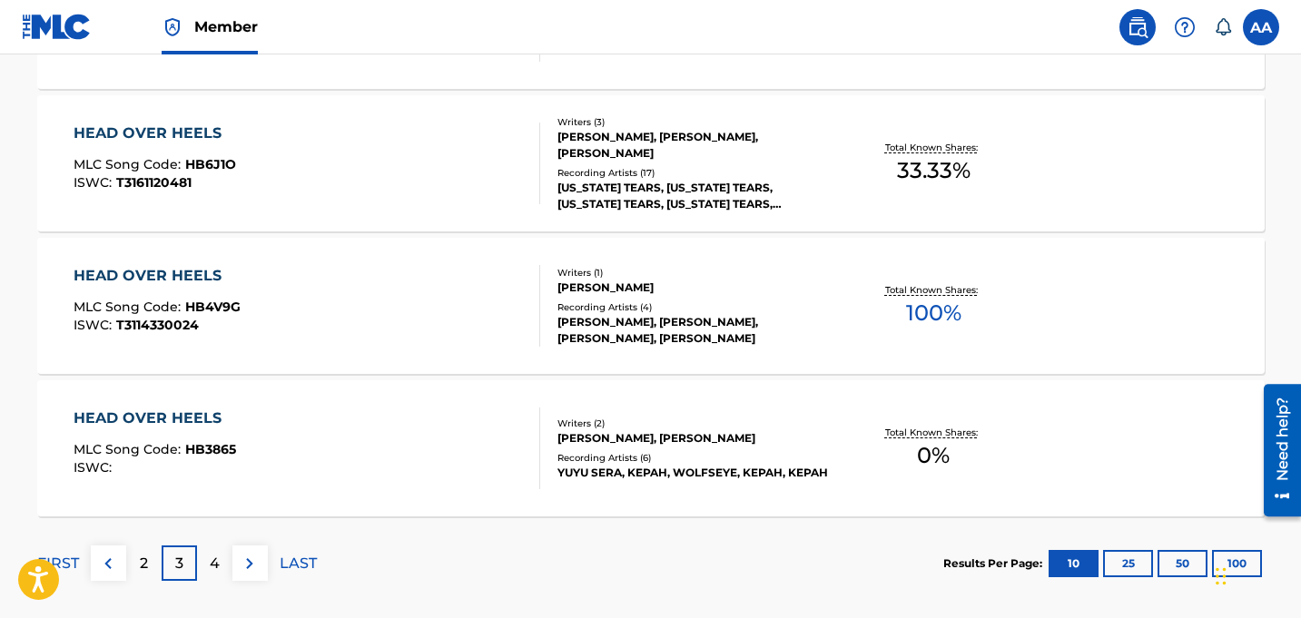
scroll to position [1519, 0]
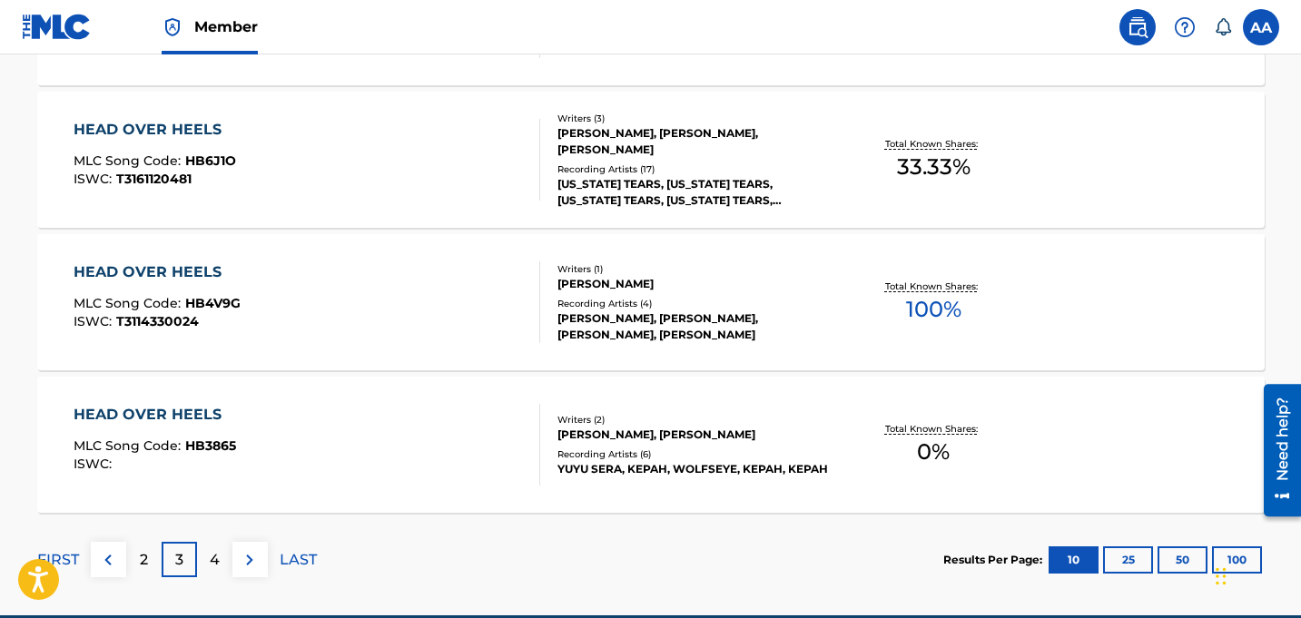
click at [219, 564] on p "4" at bounding box center [215, 560] width 10 height 22
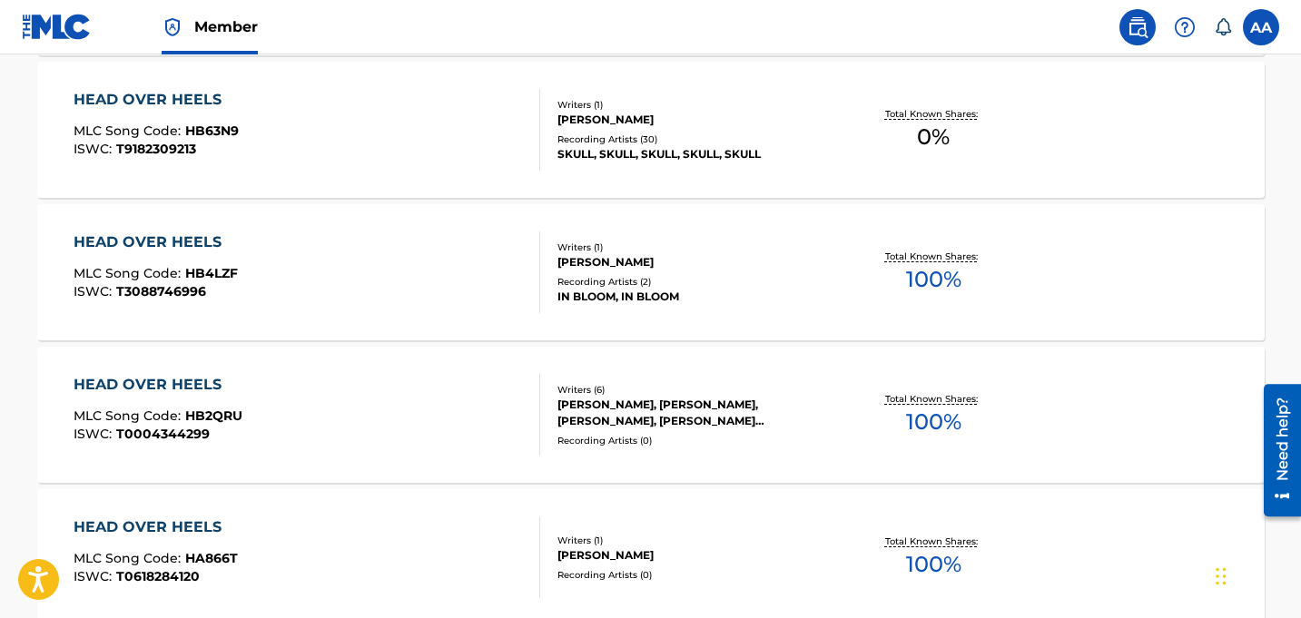
scroll to position [1496, 0]
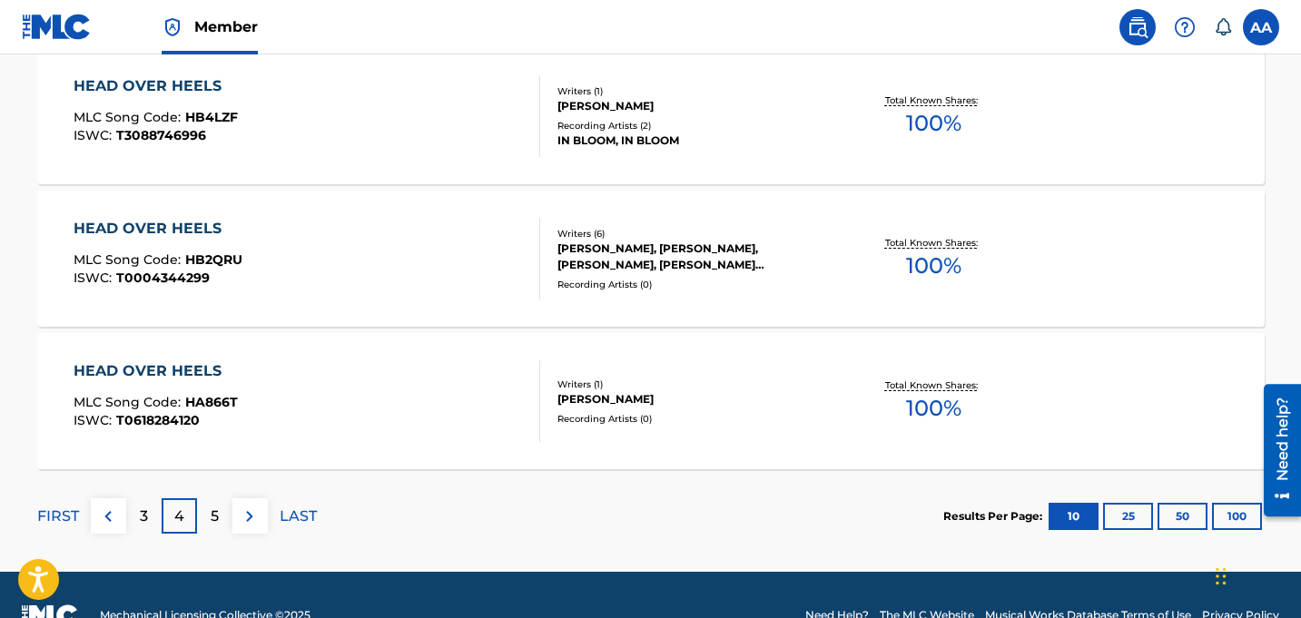
click at [217, 522] on p "5" at bounding box center [215, 517] width 8 height 22
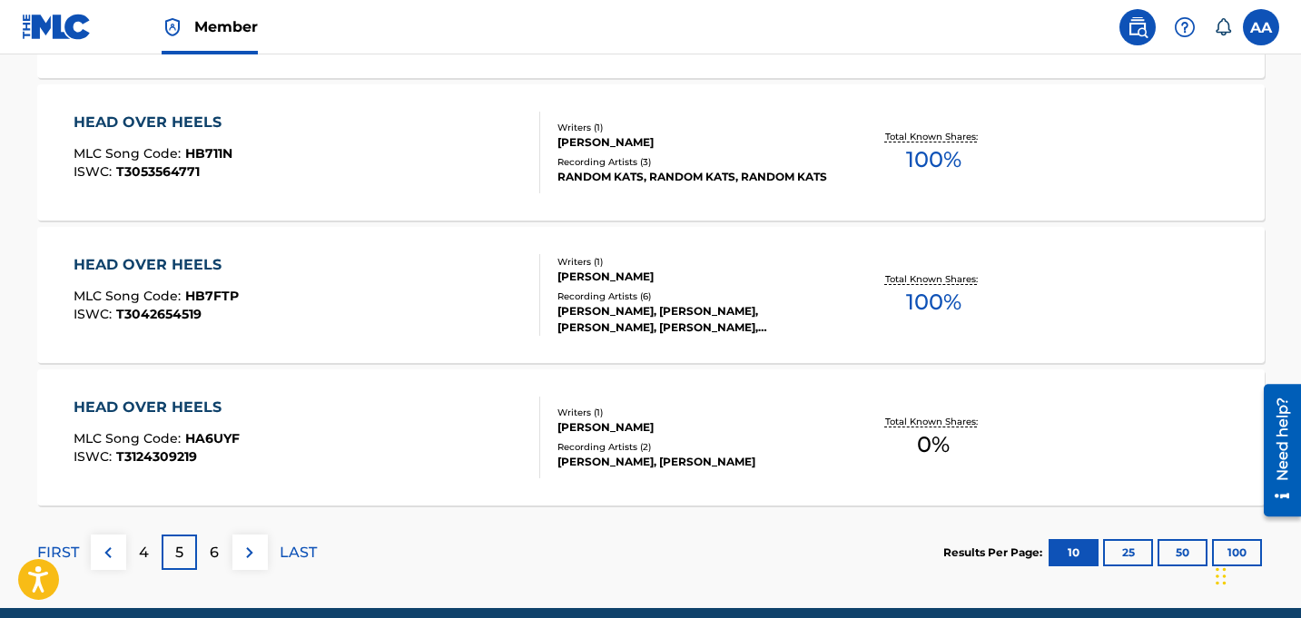
scroll to position [1604, 0]
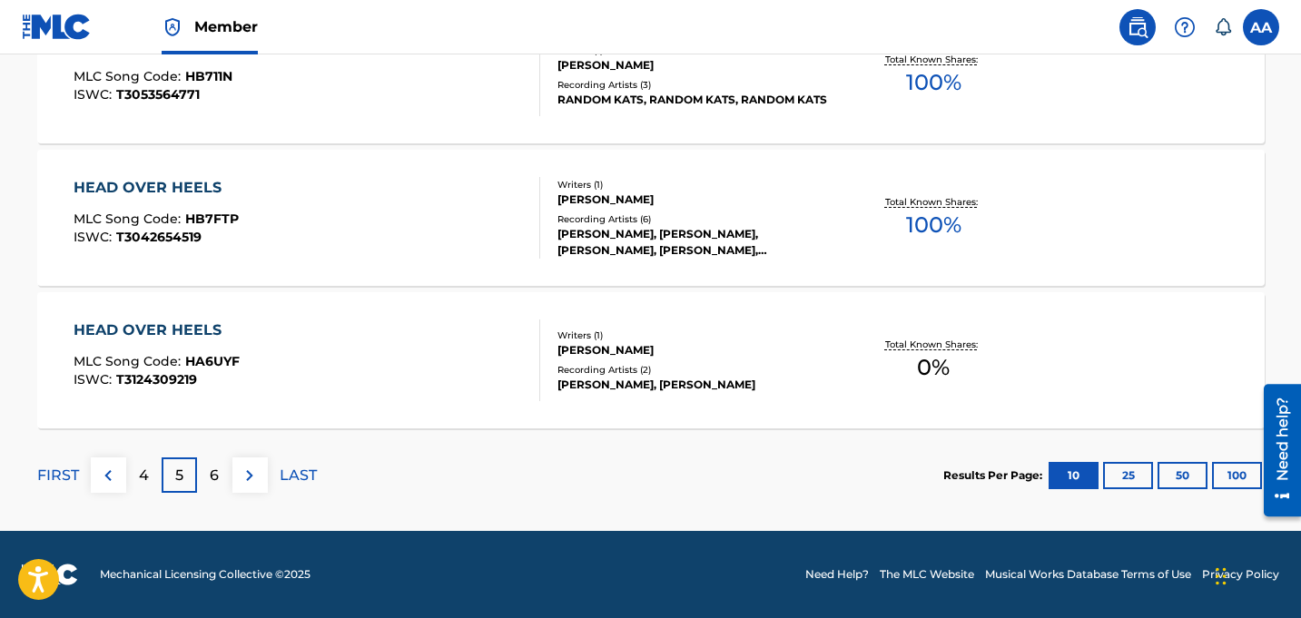
click at [217, 461] on div "6" at bounding box center [214, 474] width 35 height 35
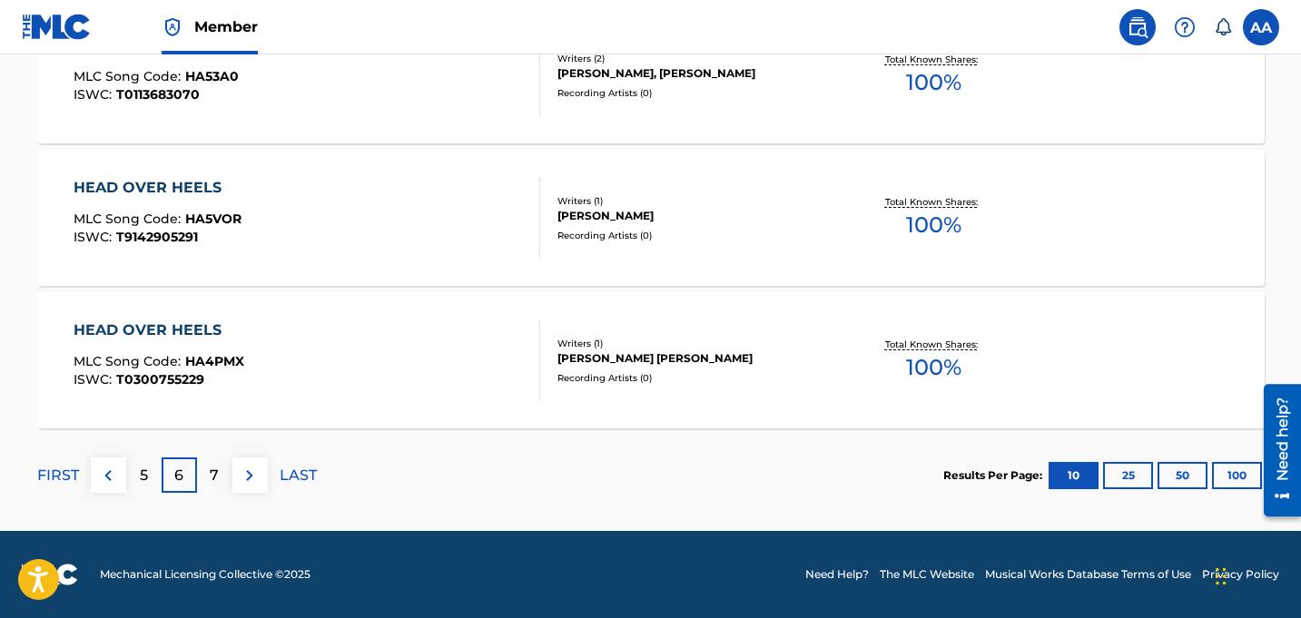
click at [207, 466] on div "7" at bounding box center [214, 474] width 35 height 35
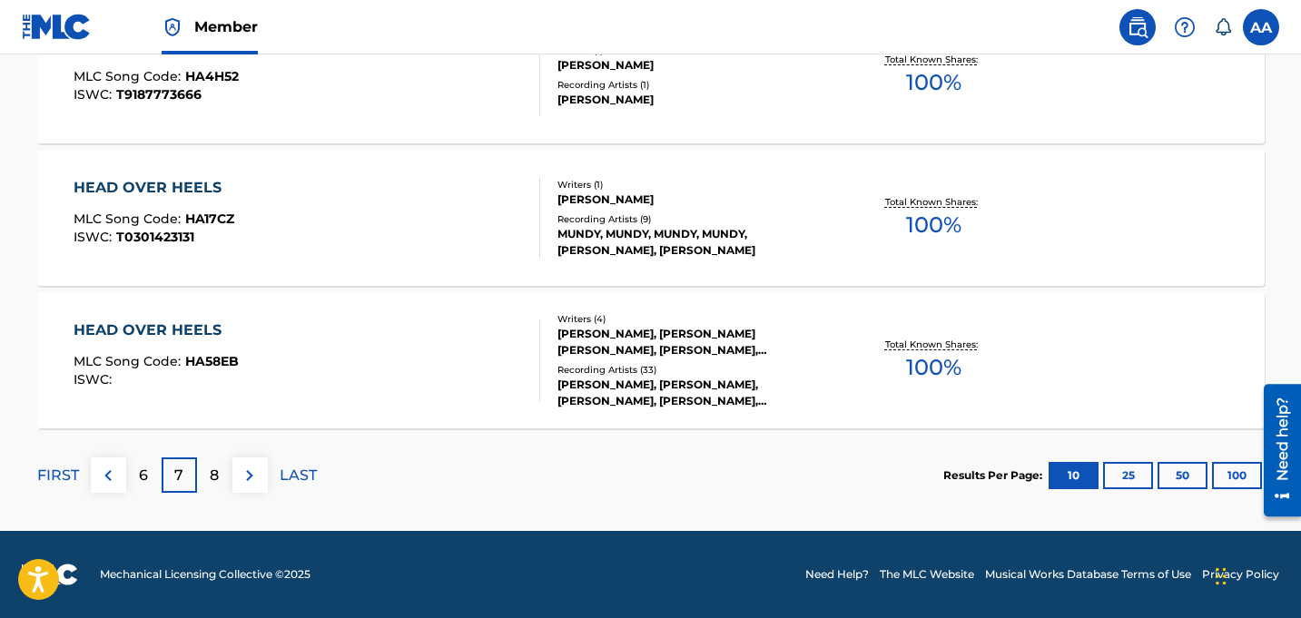
click at [218, 471] on p "8" at bounding box center [214, 476] width 9 height 22
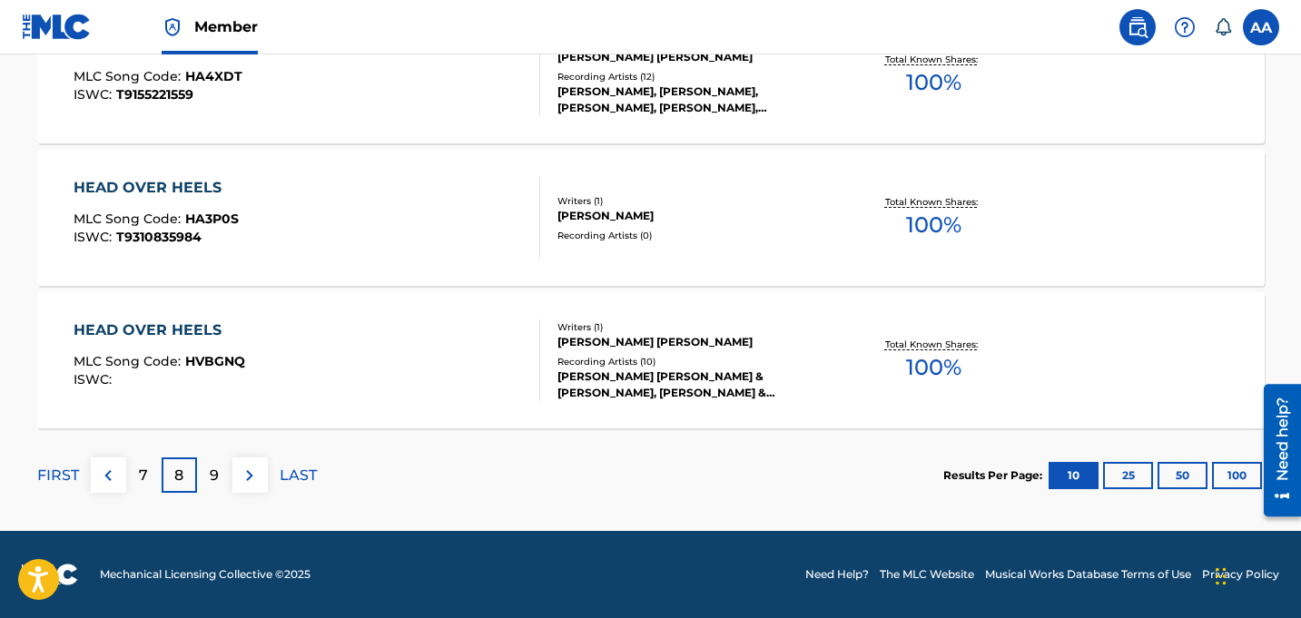
click at [221, 461] on div "9" at bounding box center [214, 474] width 35 height 35
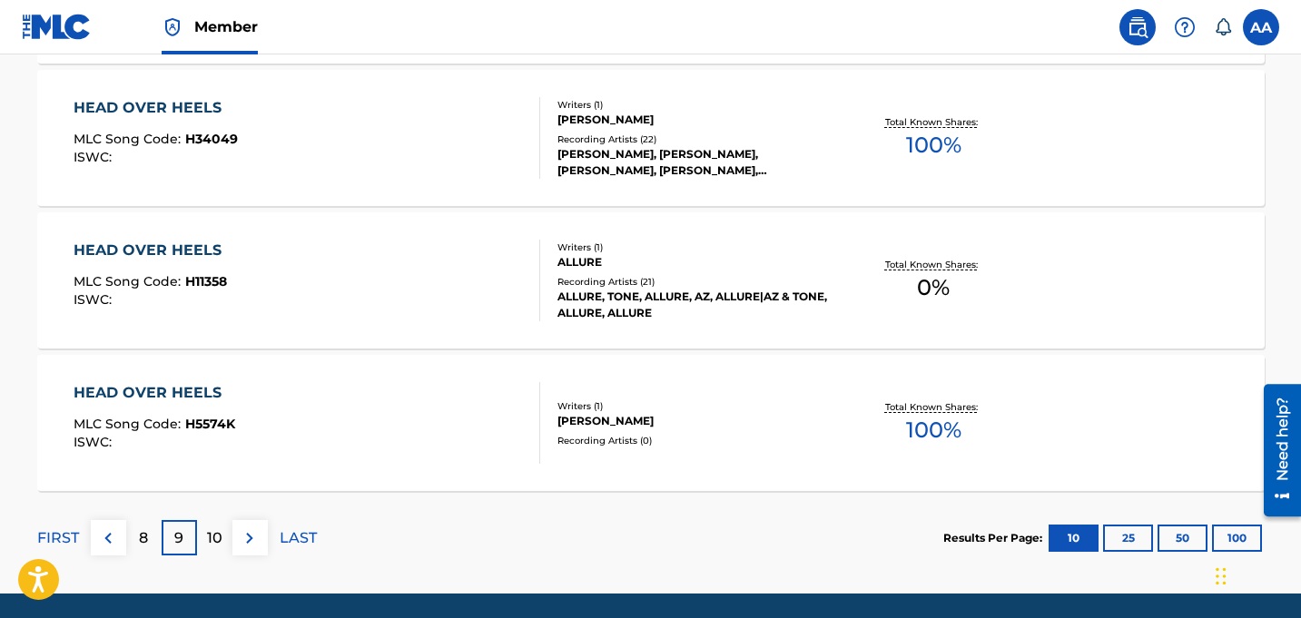
scroll to position [1542, 0]
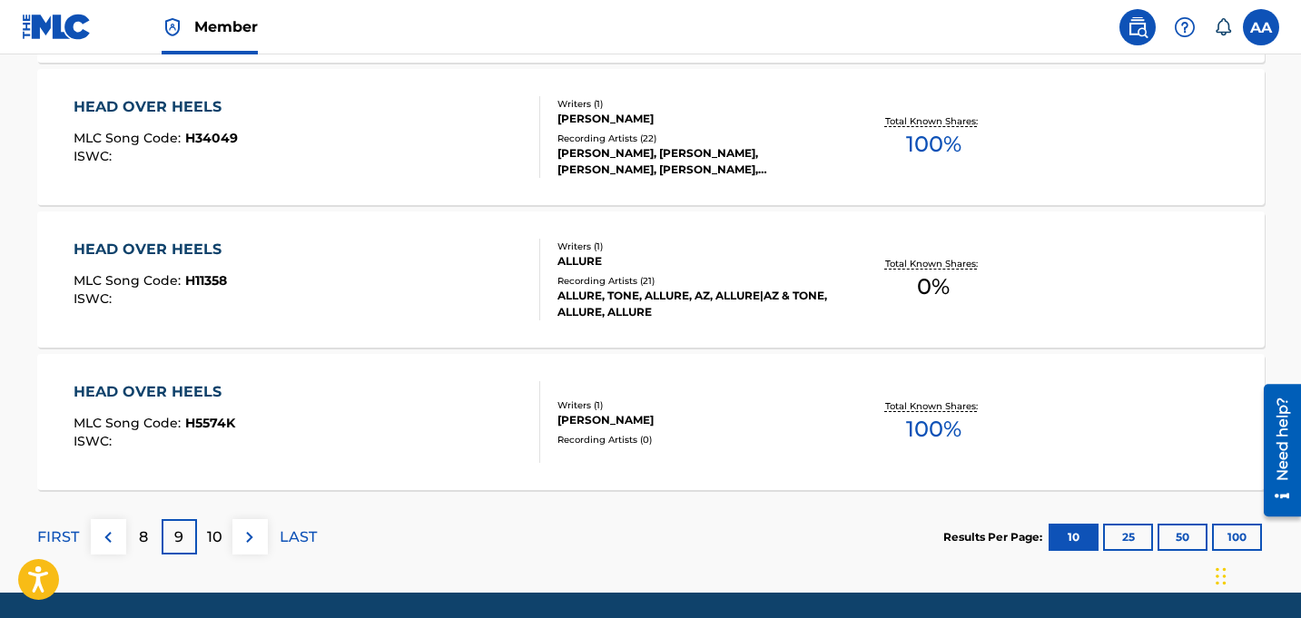
click at [206, 543] on div "10" at bounding box center [214, 536] width 35 height 35
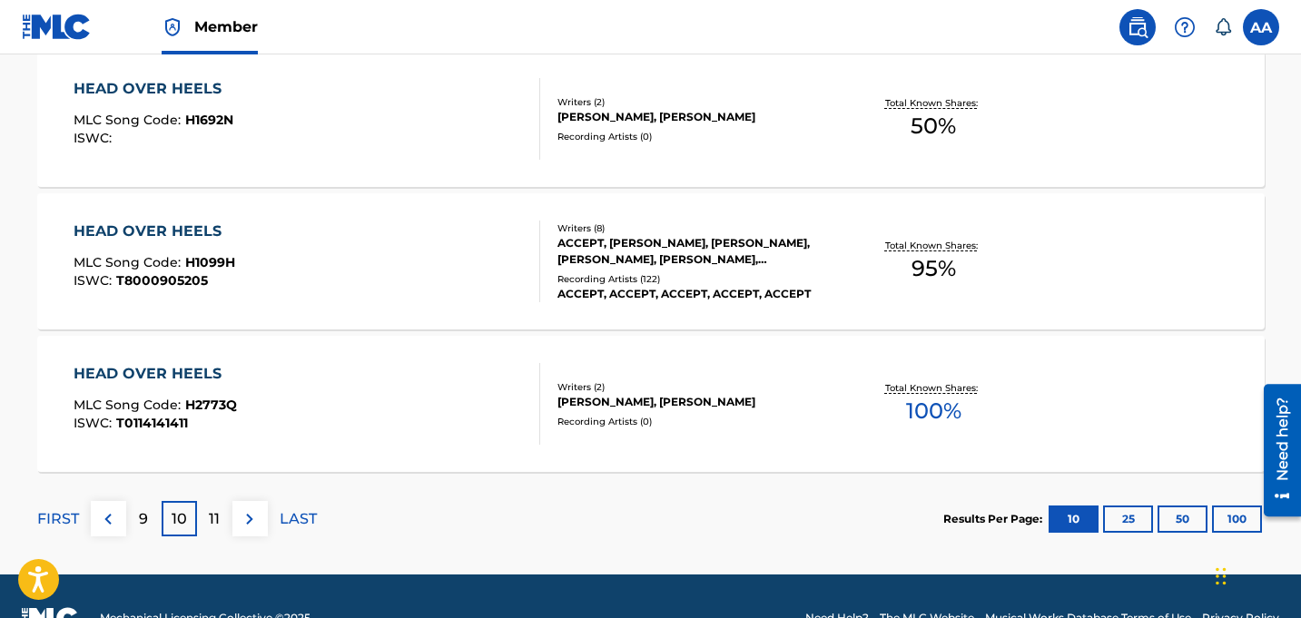
click at [215, 522] on p "11" at bounding box center [214, 519] width 11 height 22
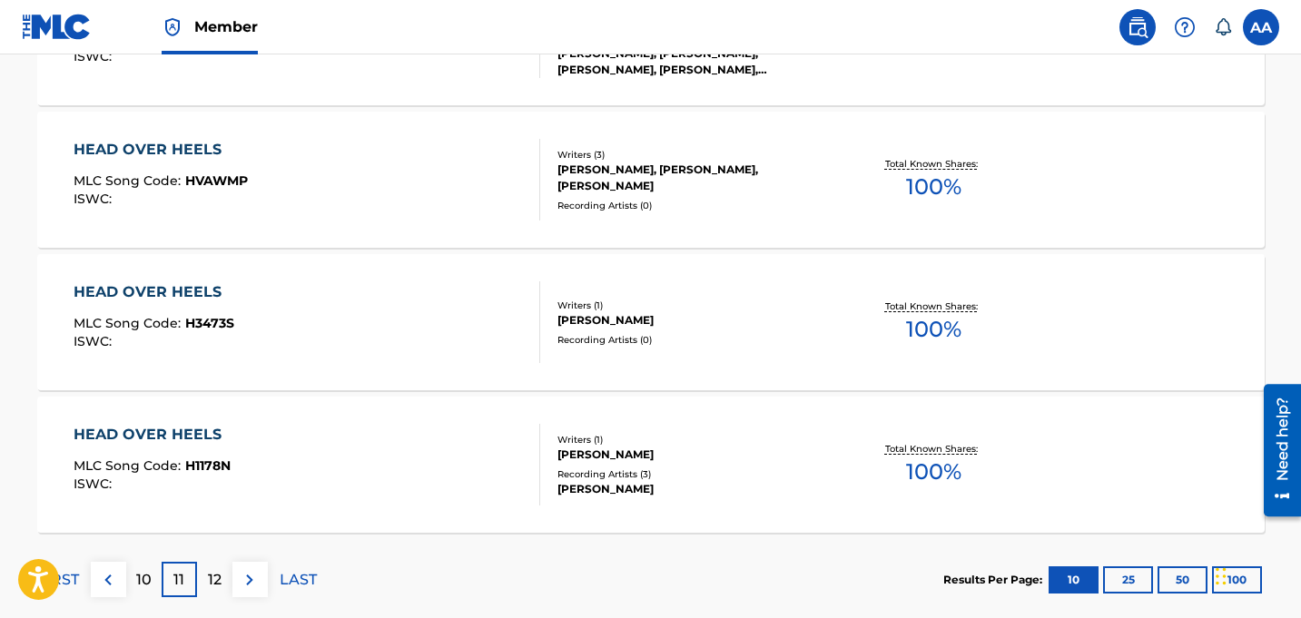
scroll to position [1514, 0]
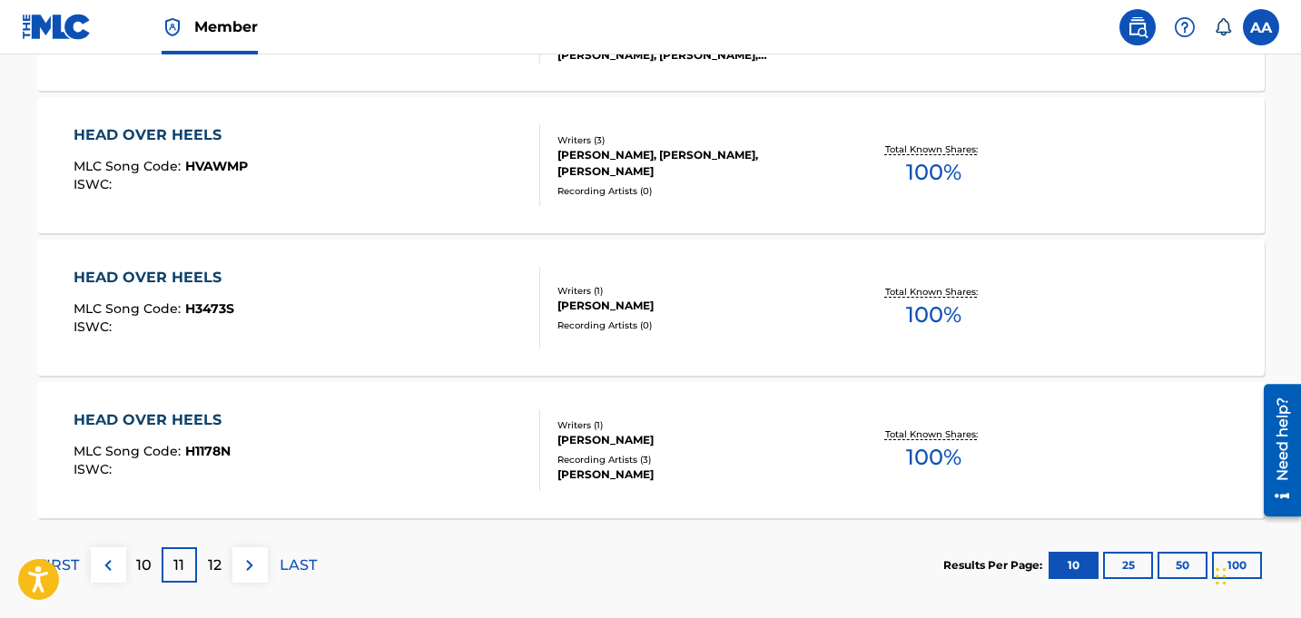
click at [204, 565] on div "12" at bounding box center [214, 564] width 35 height 35
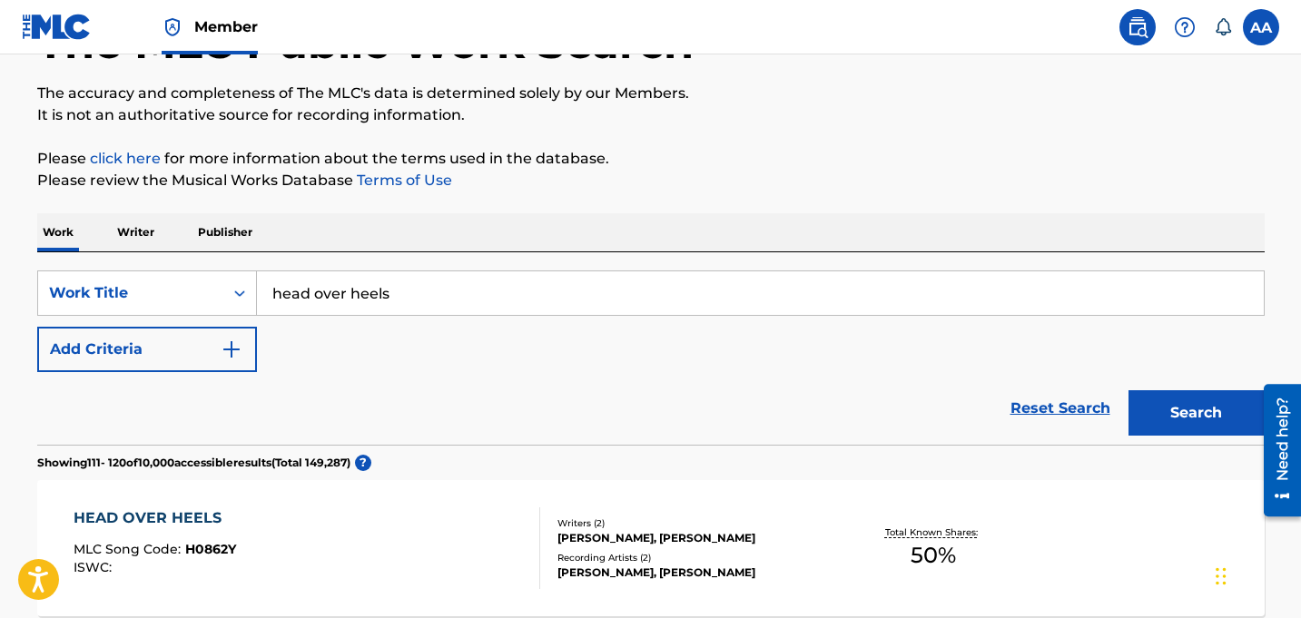
scroll to position [127, 0]
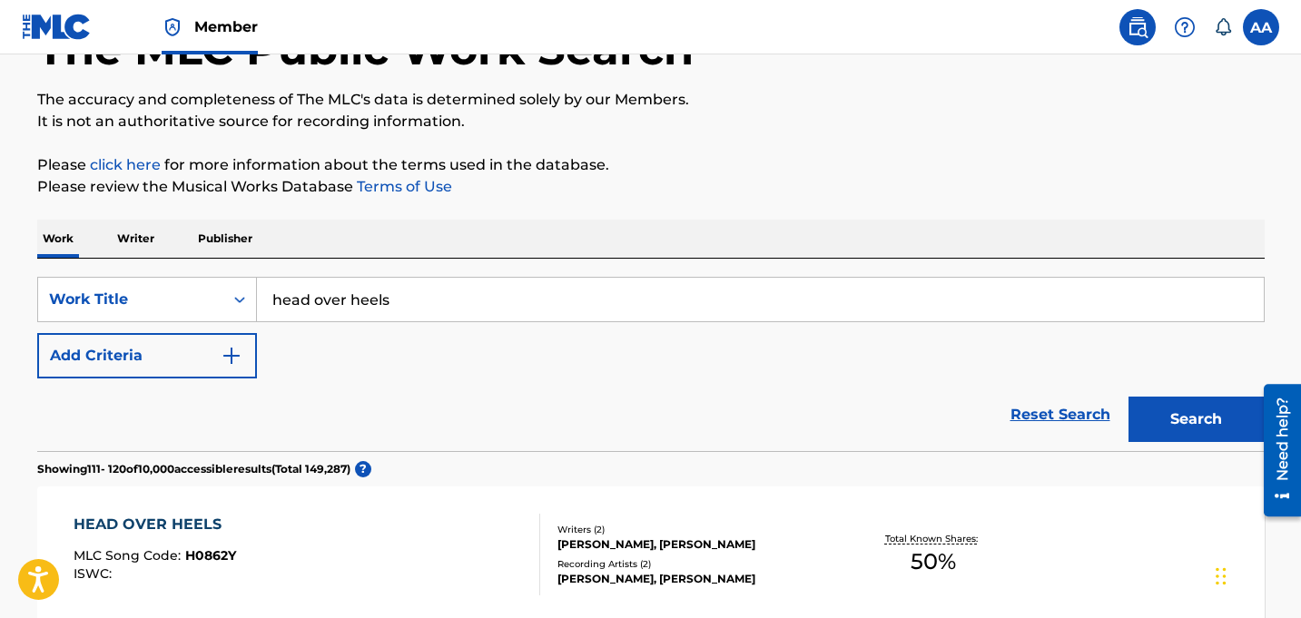
click at [113, 163] on link "click here" at bounding box center [125, 164] width 71 height 17
click at [1275, 38] on div "AA AA Alexander Alexis lexfromatlanta@gmail.com Notification Preferences Profil…" at bounding box center [1193, 27] width 171 height 36
click at [1265, 32] on label at bounding box center [1260, 27] width 36 height 36
click at [1261, 27] on input "AA Alexander Alexis lexfromatlanta@gmail.com Notification Preferences Profile L…" at bounding box center [1261, 27] width 0 height 0
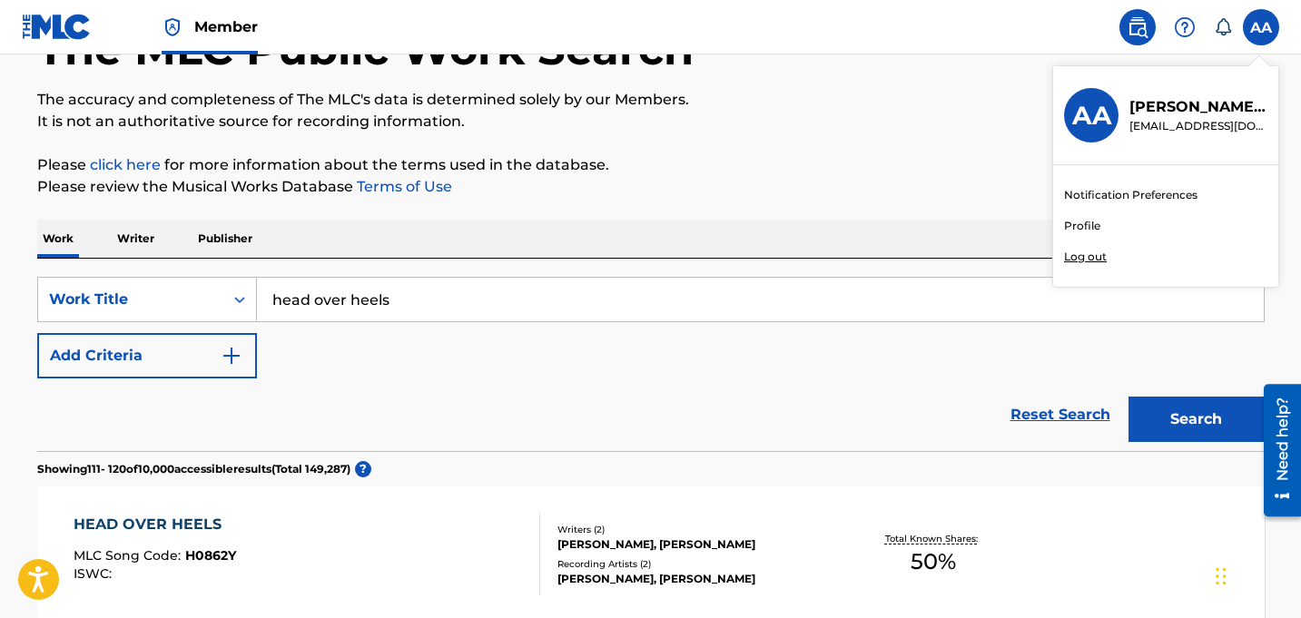
click at [1126, 113] on div "Alexander Alexis lexfromatlanta@gmail.com" at bounding box center [1192, 115] width 149 height 38
click at [1261, 27] on input "AA Alexander Alexis lexfromatlanta@gmail.com Notification Preferences Profile L…" at bounding box center [1261, 27] width 0 height 0
click at [1094, 115] on h3 "AA" at bounding box center [1091, 116] width 39 height 32
click at [1261, 27] on input "AA Alexander Alexis lexfromatlanta@gmail.com Notification Preferences Profile L…" at bounding box center [1261, 27] width 0 height 0
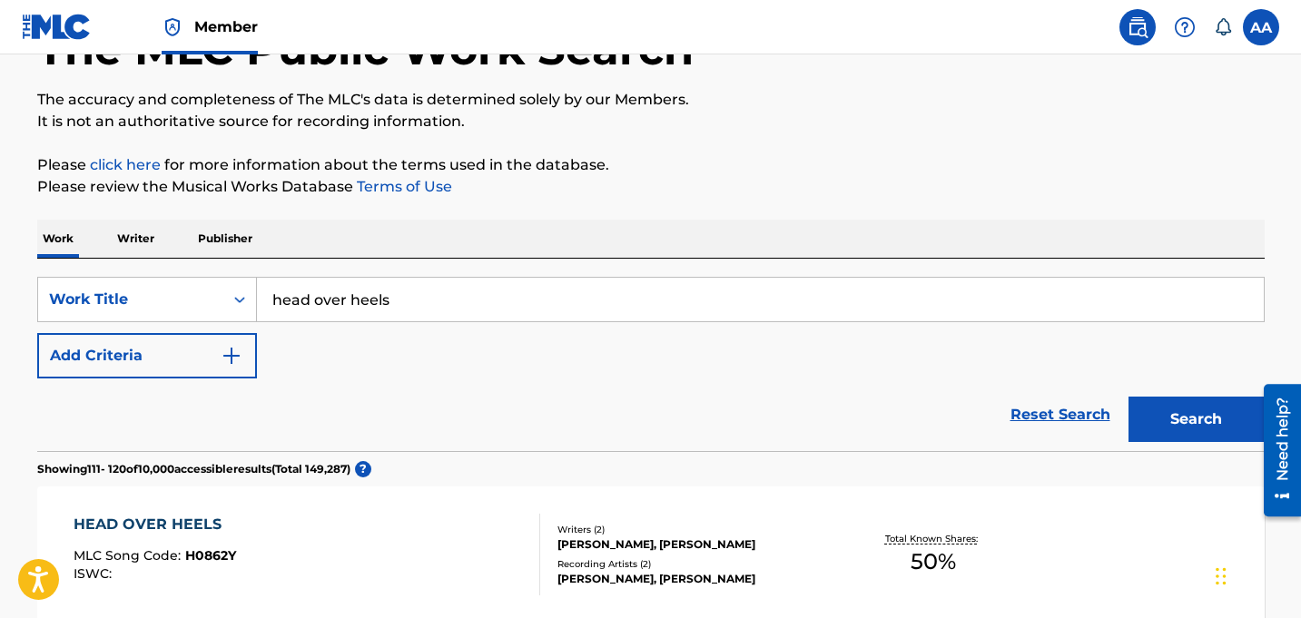
click at [1039, 41] on nav "Member AA AA Alexander Alexis lexfromatlanta@gmail.com Notification Preferences…" at bounding box center [650, 27] width 1301 height 54
click at [22, 28] on img at bounding box center [57, 27] width 70 height 26
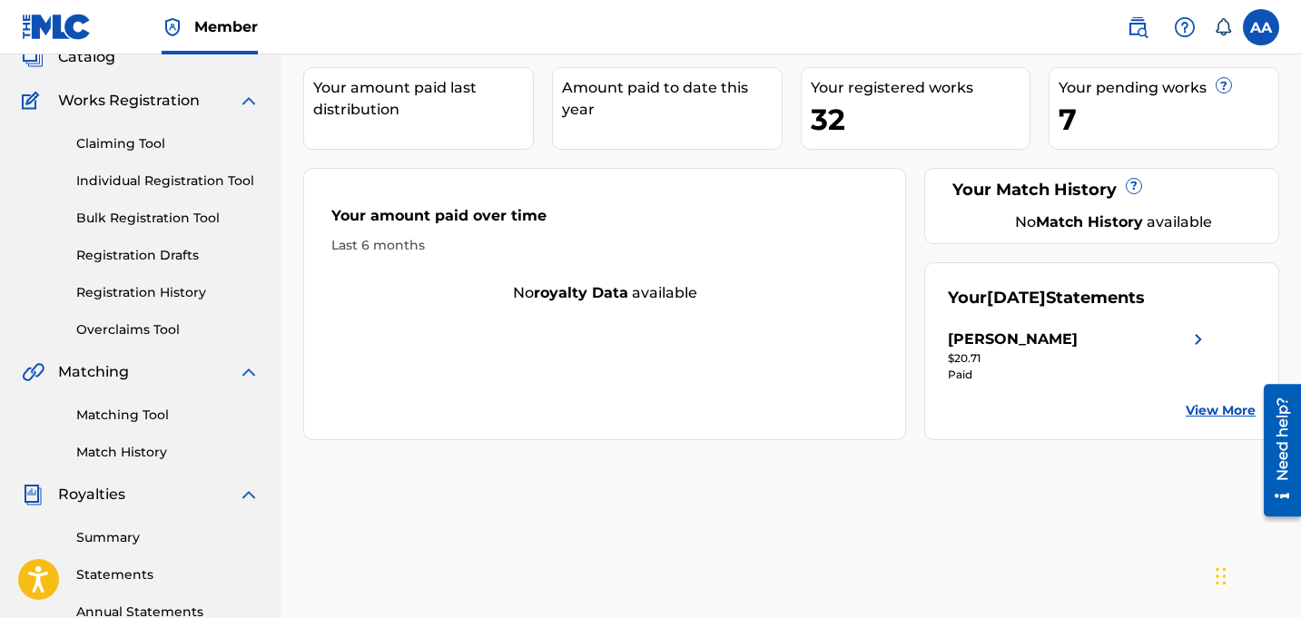
scroll to position [124, 0]
click at [127, 325] on link "Overclaims Tool" at bounding box center [167, 328] width 183 height 19
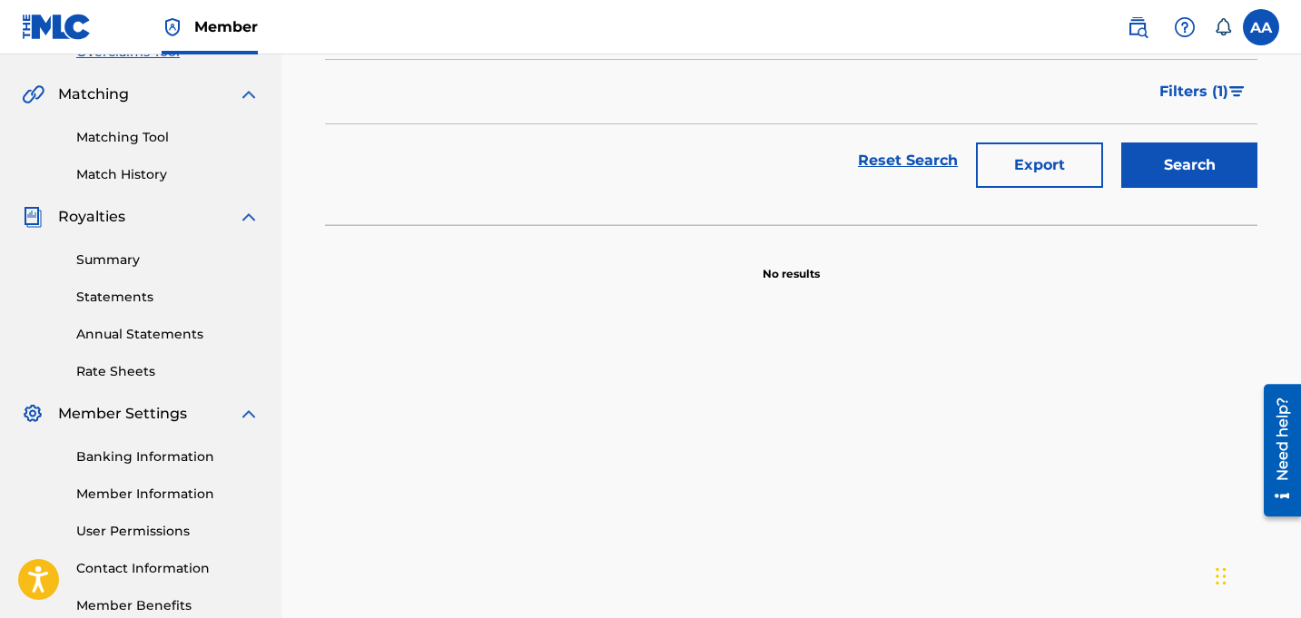
scroll to position [507, 0]
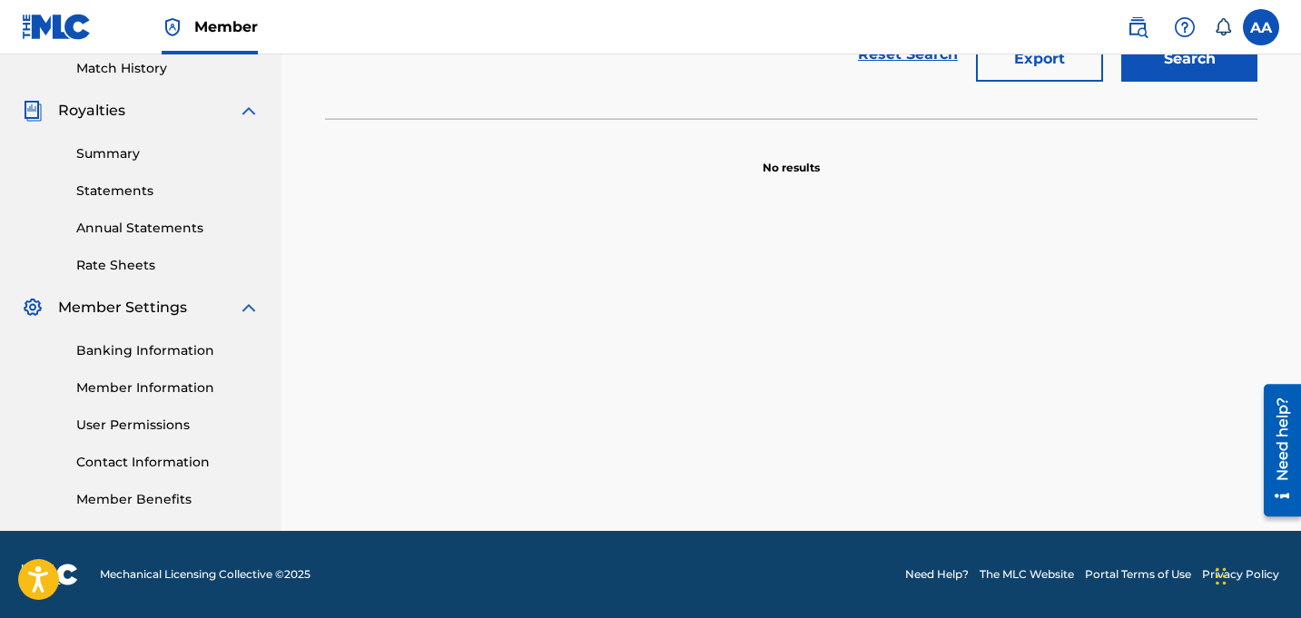
click at [129, 493] on link "Member Benefits" at bounding box center [167, 499] width 183 height 19
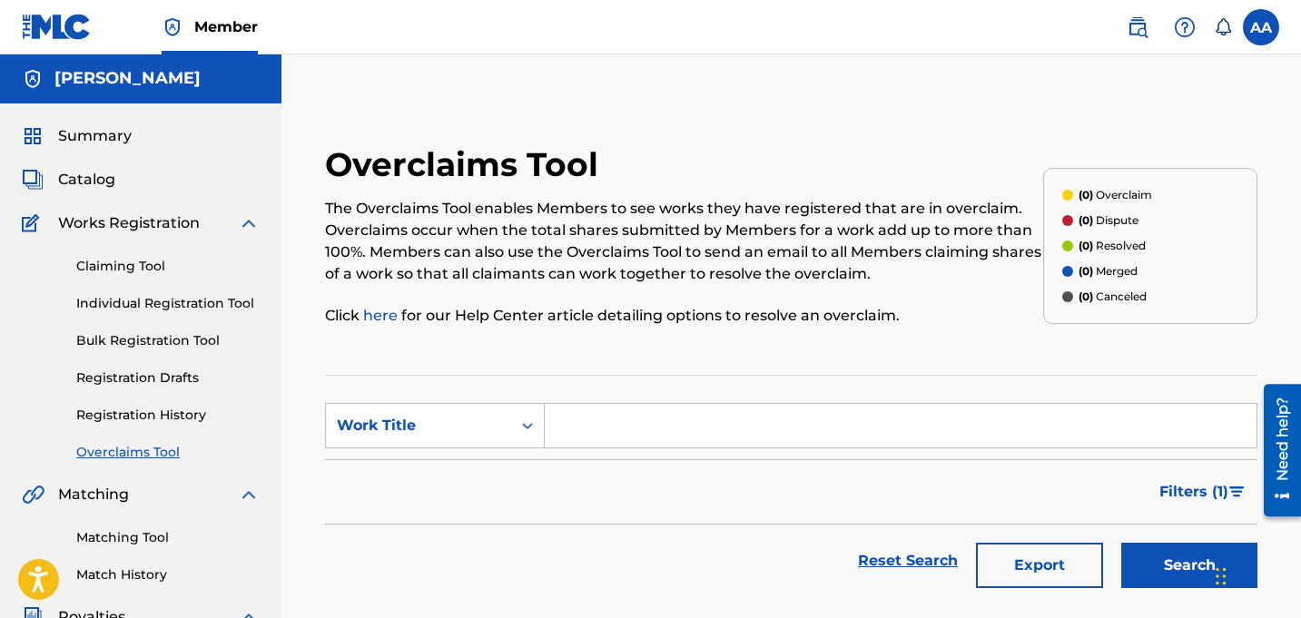
scroll to position [0, 0]
click at [70, 183] on span "Catalog" at bounding box center [86, 181] width 57 height 22
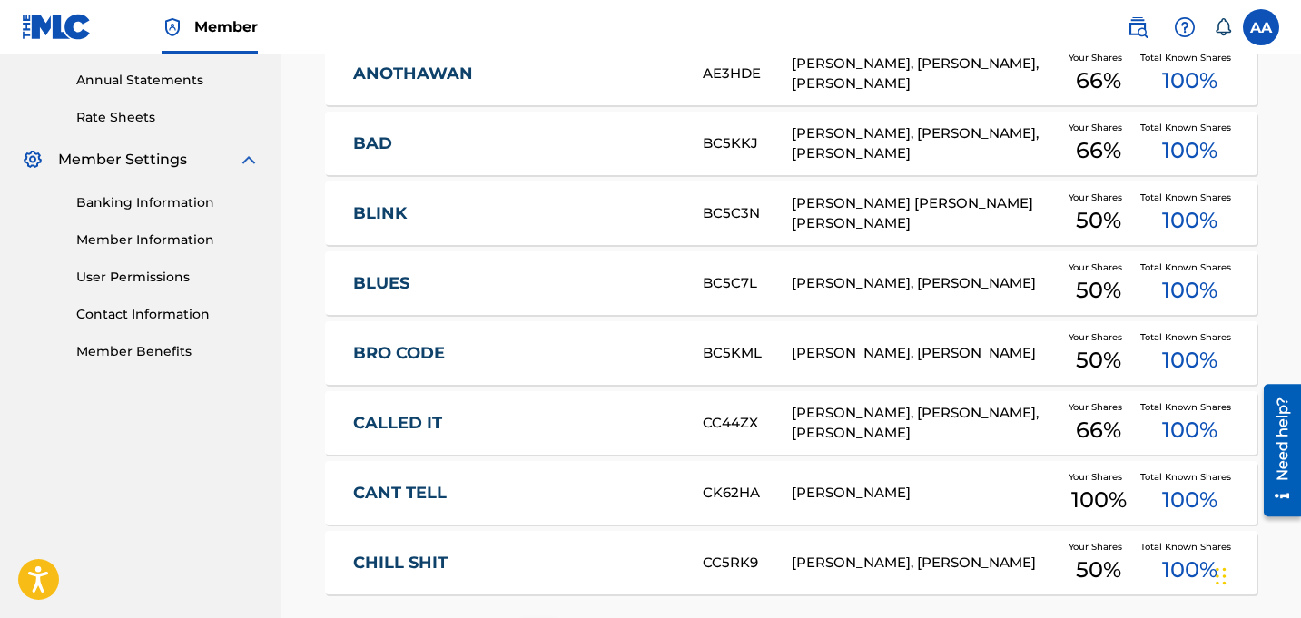
scroll to position [812, 0]
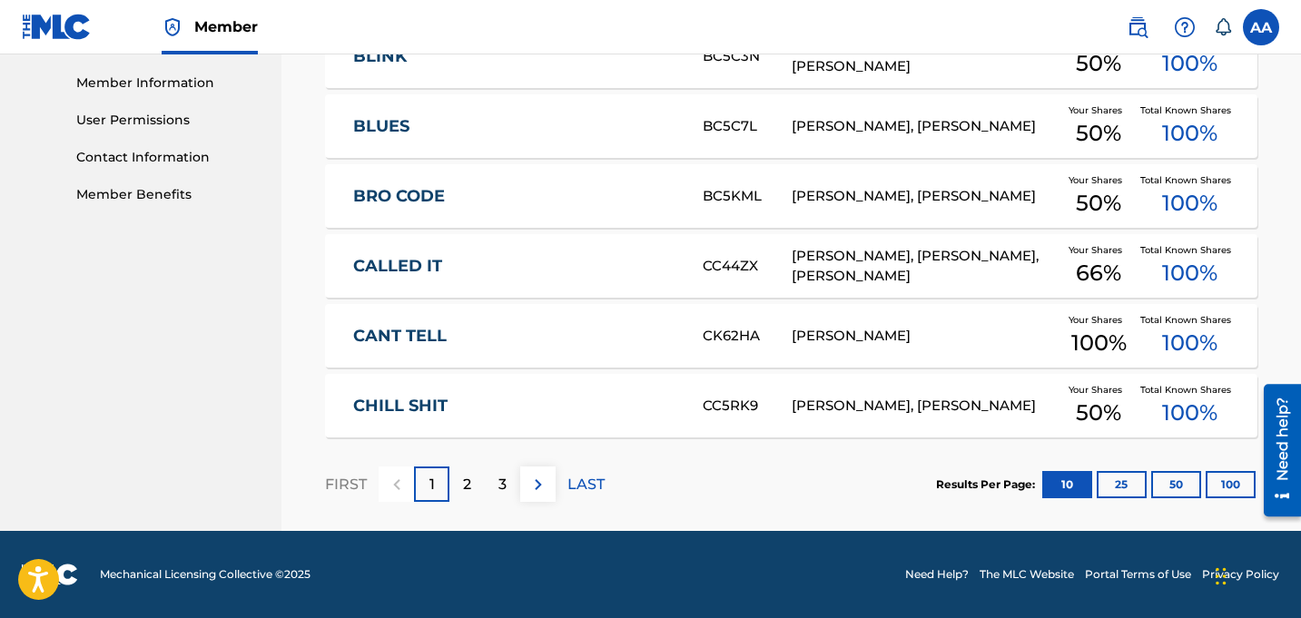
click at [1122, 491] on button "25" at bounding box center [1121, 484] width 50 height 27
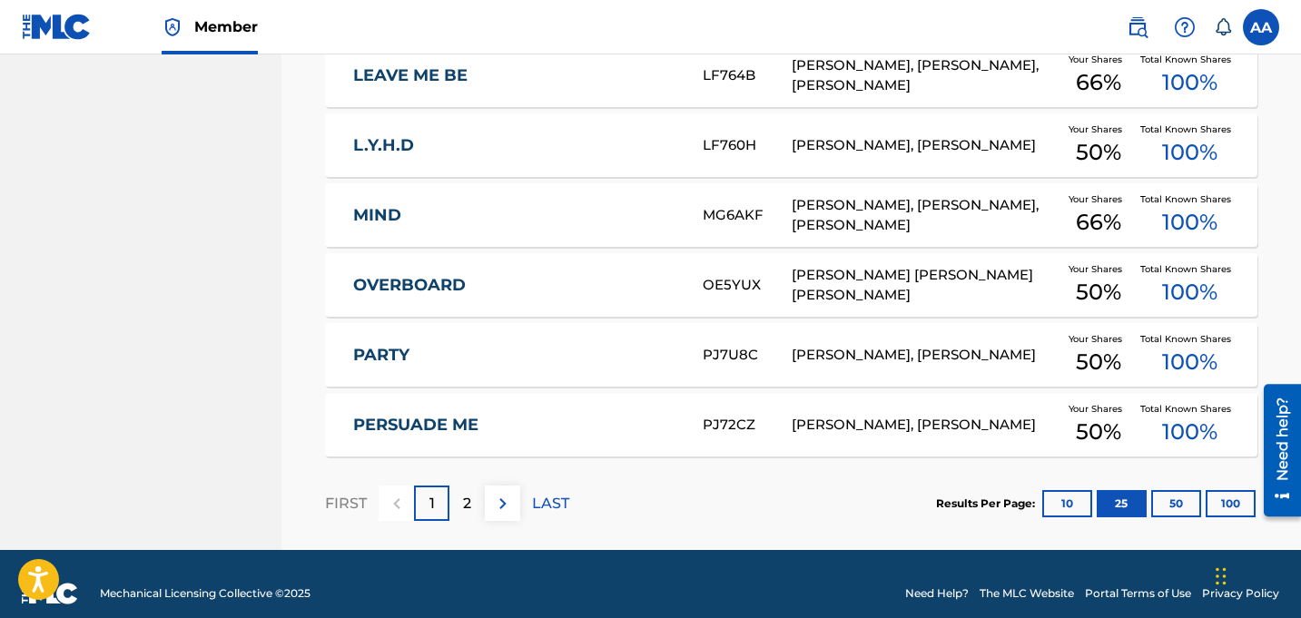
scroll to position [1861, 0]
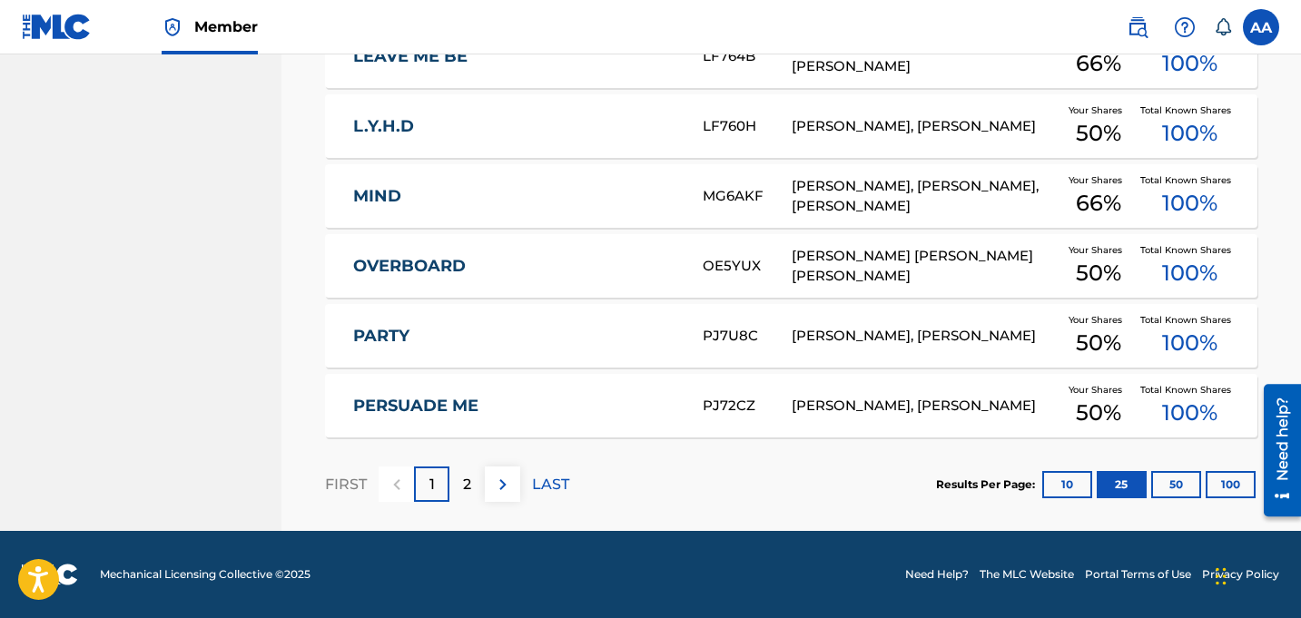
click at [1213, 481] on button "100" at bounding box center [1230, 484] width 50 height 27
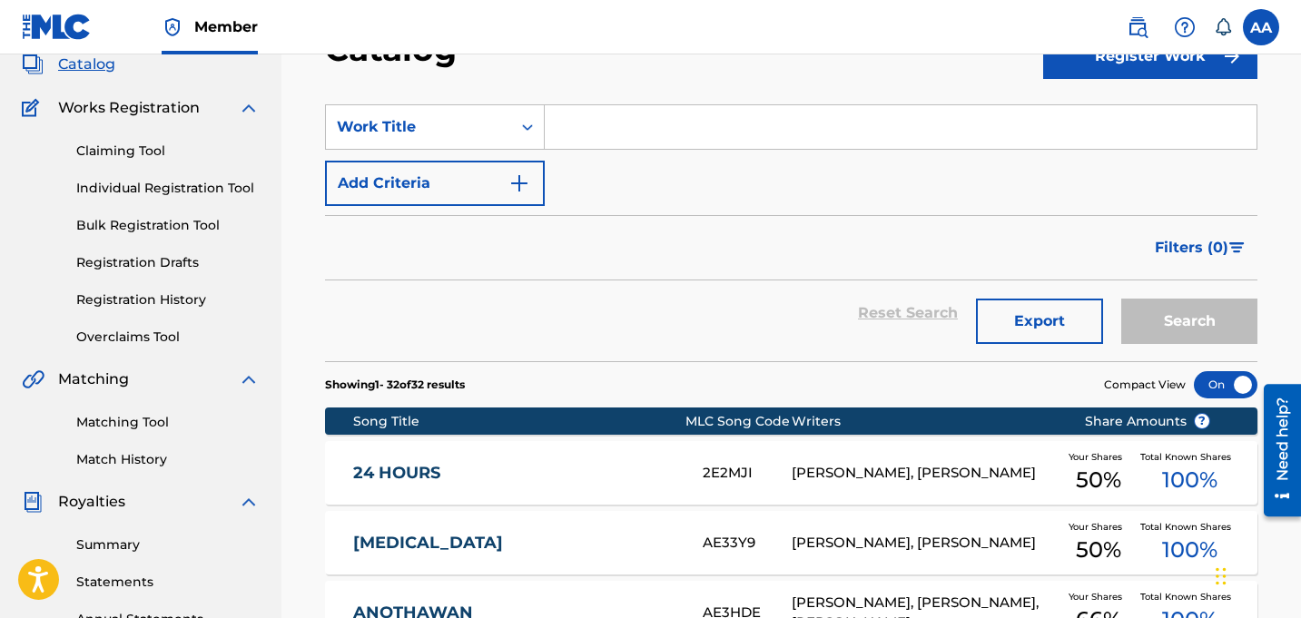
scroll to position [114, 0]
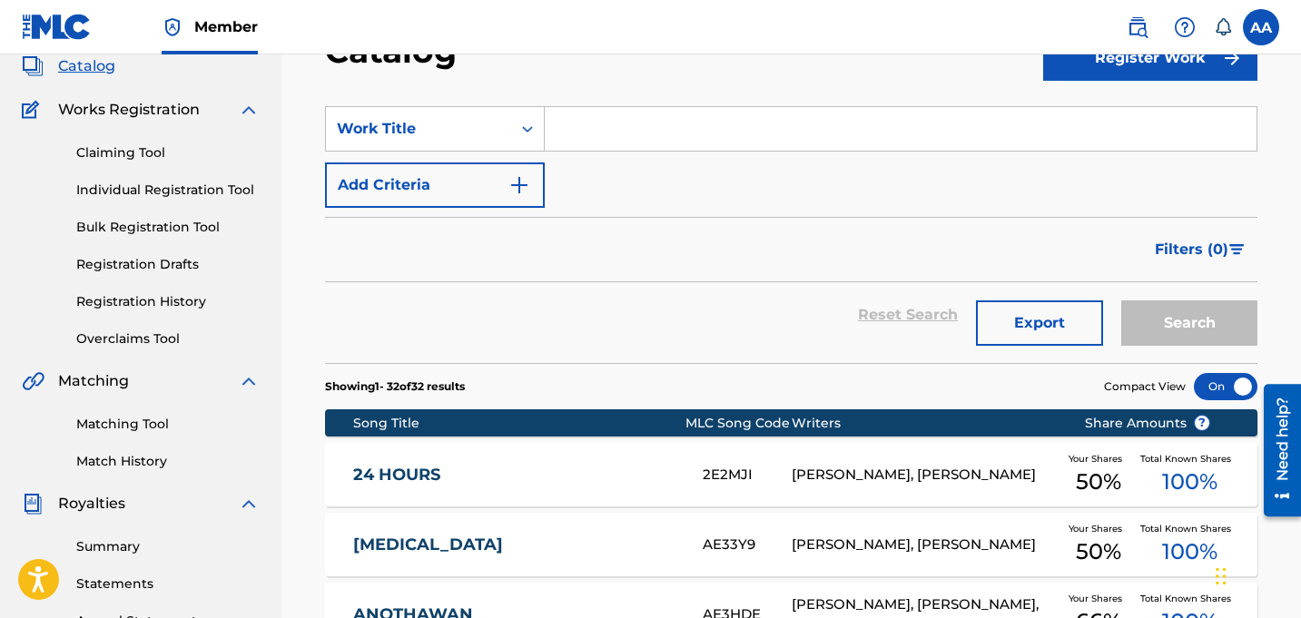
click at [461, 210] on form "SearchWithCriteriadaaa3dc2-fd65-4192-bb69-0d1f425e8e1f Work Title Add Criteria …" at bounding box center [791, 234] width 932 height 257
click at [468, 200] on button "Add Criteria" at bounding box center [435, 184] width 220 height 45
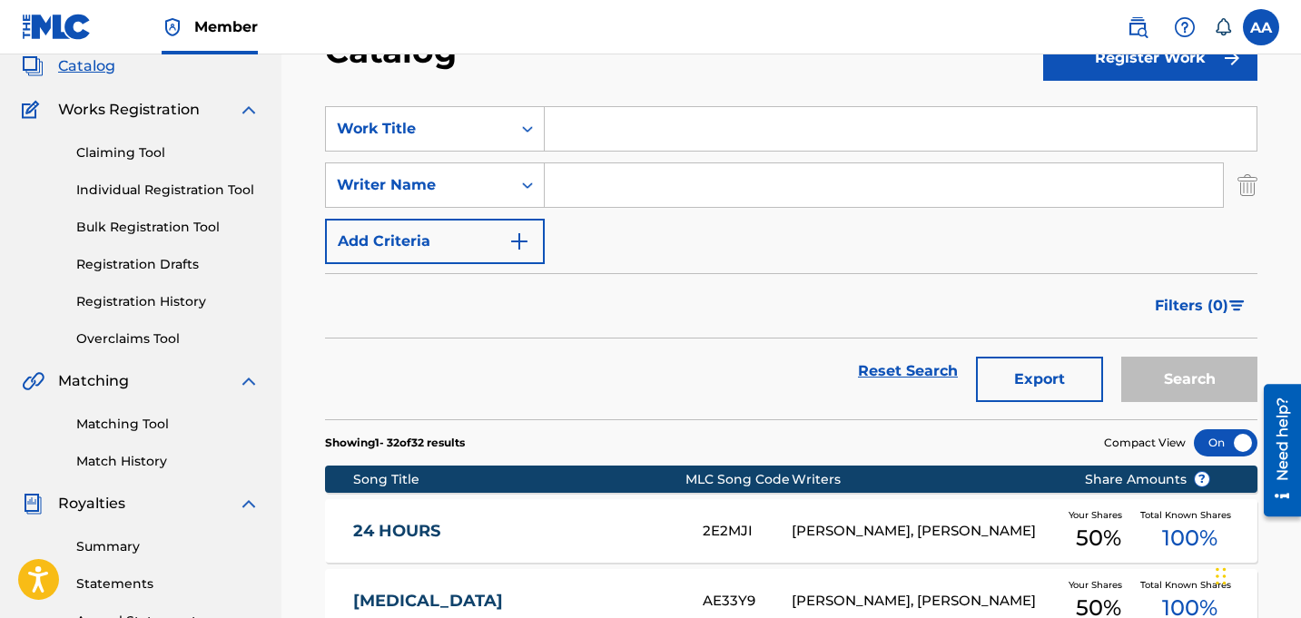
click at [476, 258] on button "Add Criteria" at bounding box center [435, 241] width 220 height 45
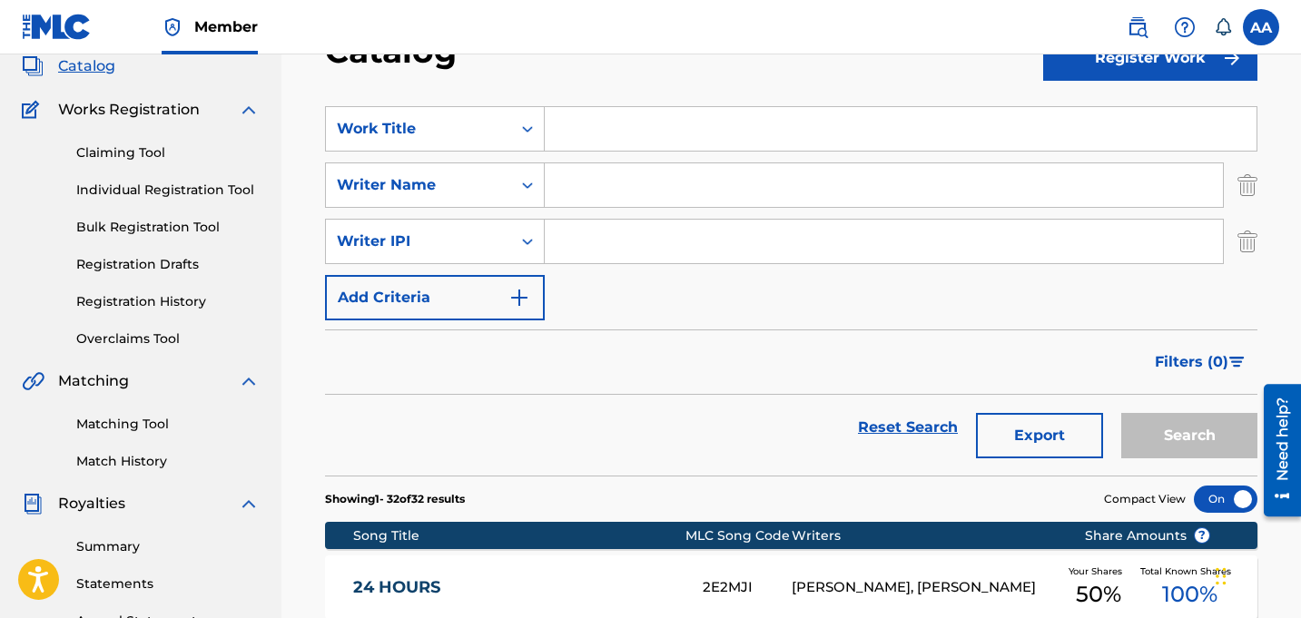
click at [481, 292] on button "Add Criteria" at bounding box center [435, 297] width 220 height 45
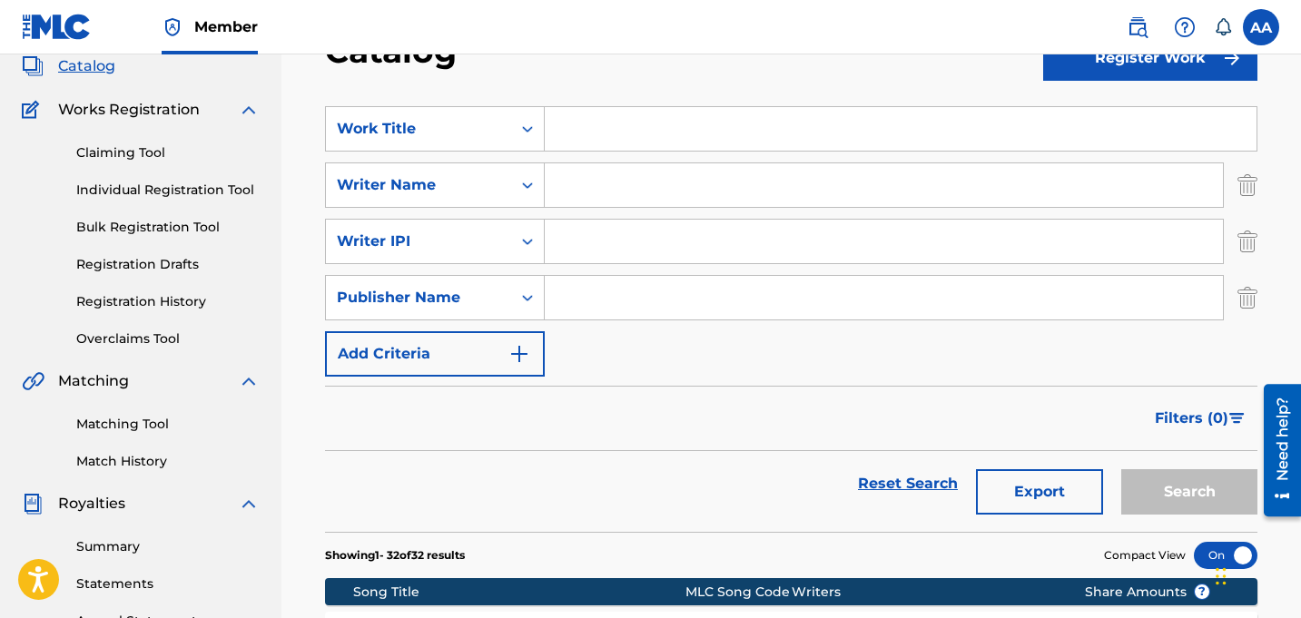
click at [482, 358] on button "Add Criteria" at bounding box center [435, 353] width 220 height 45
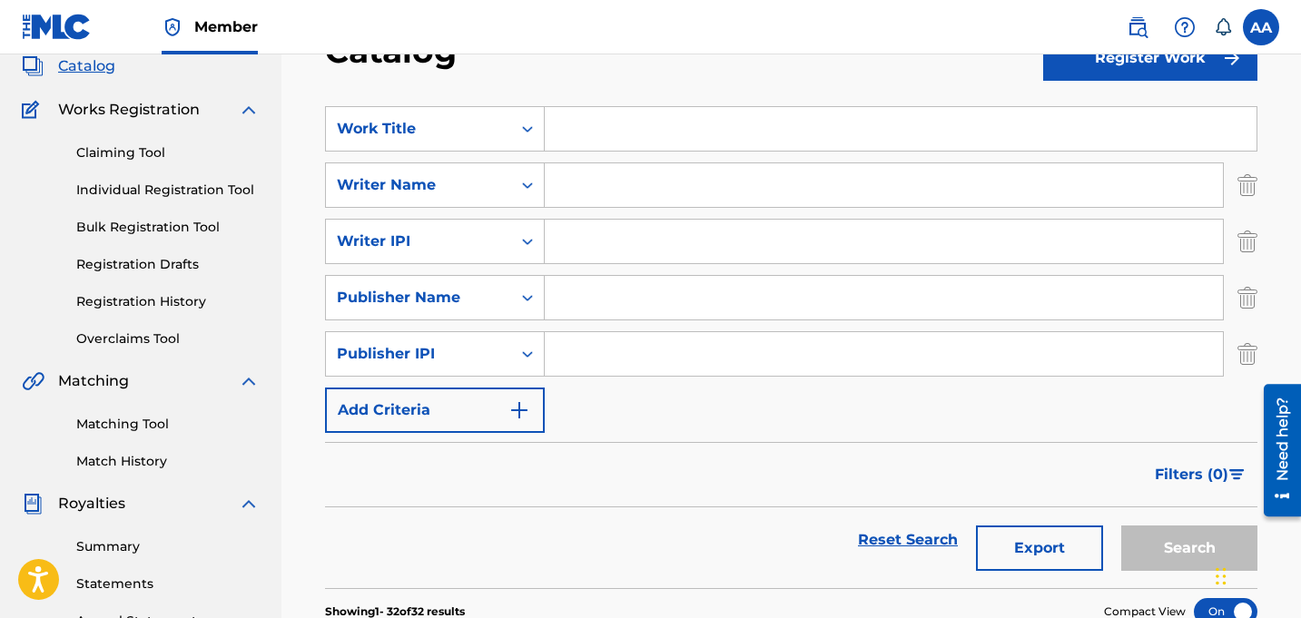
click at [485, 401] on button "Add Criteria" at bounding box center [435, 410] width 220 height 45
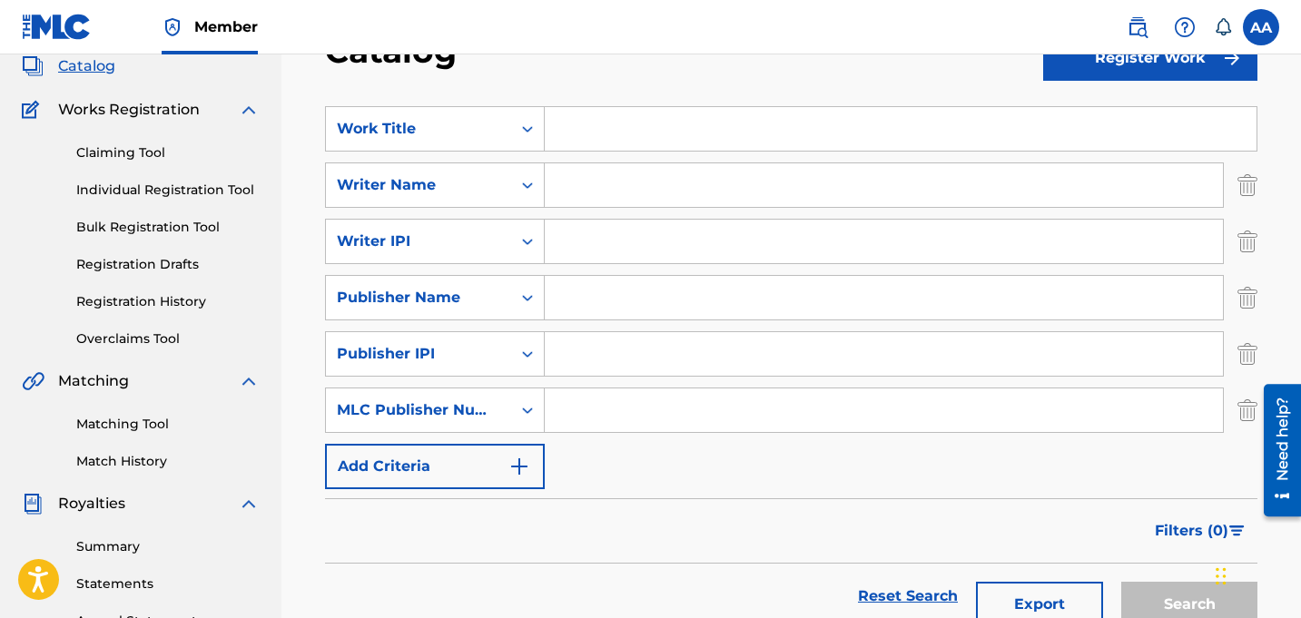
click at [485, 474] on button "Add Criteria" at bounding box center [435, 466] width 220 height 45
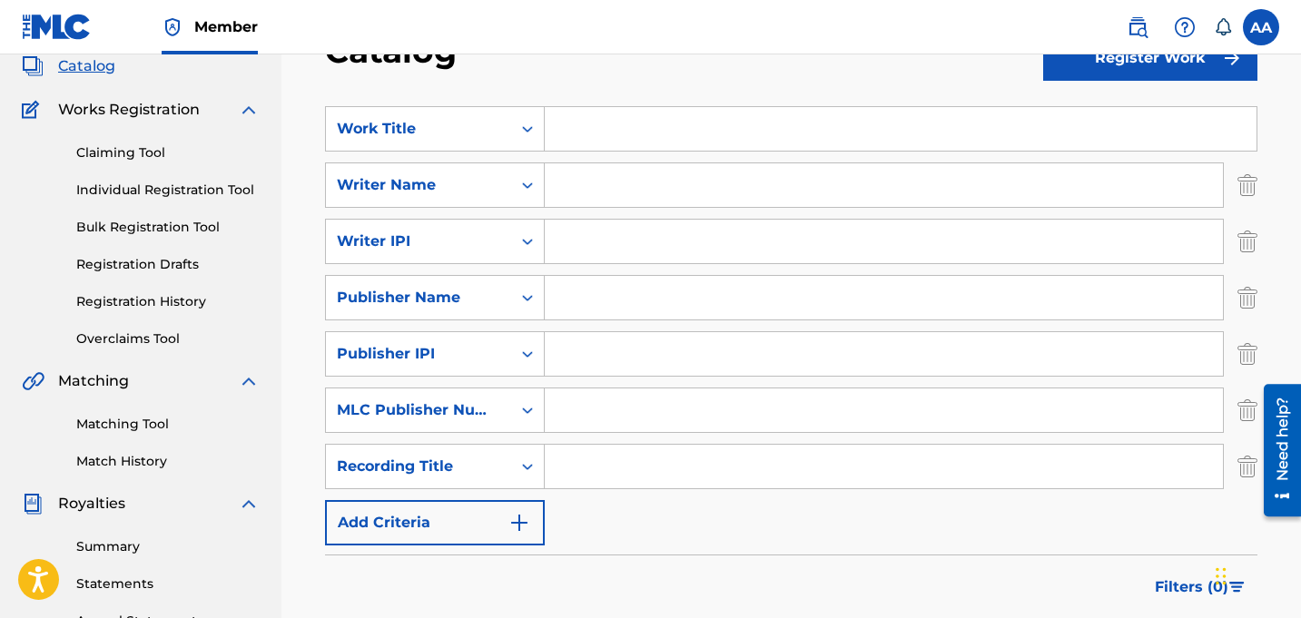
click at [485, 512] on button "Add Criteria" at bounding box center [435, 522] width 220 height 45
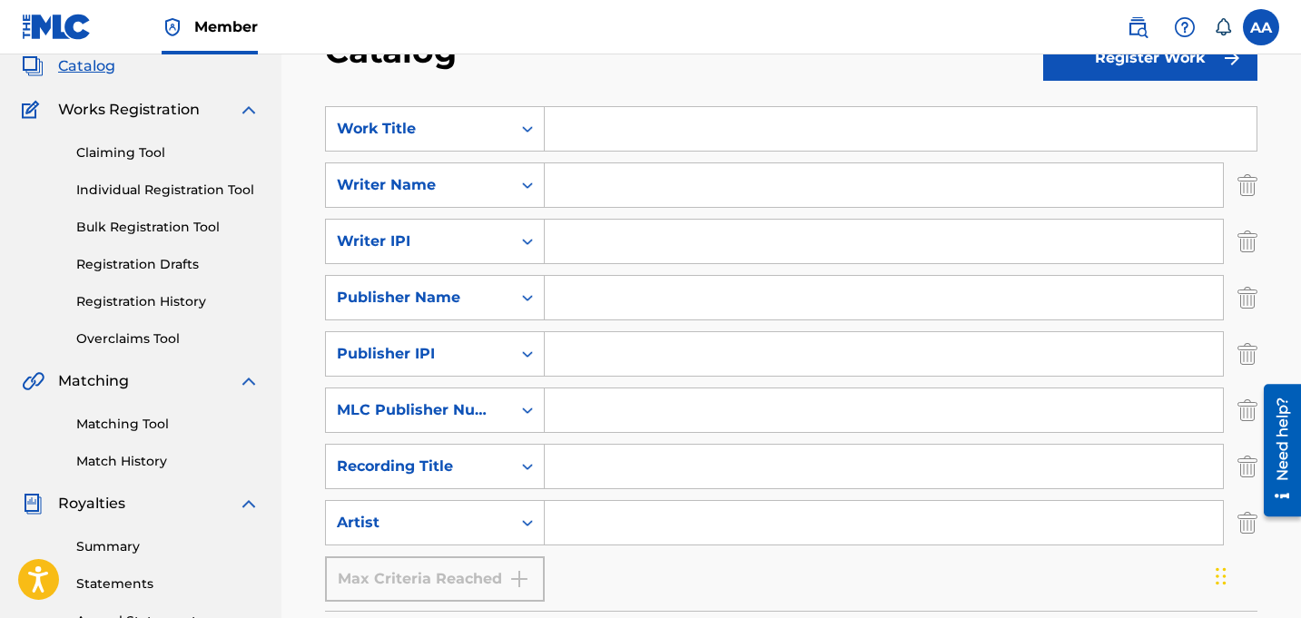
click at [574, 533] on input "Search Form" at bounding box center [884, 523] width 678 height 44
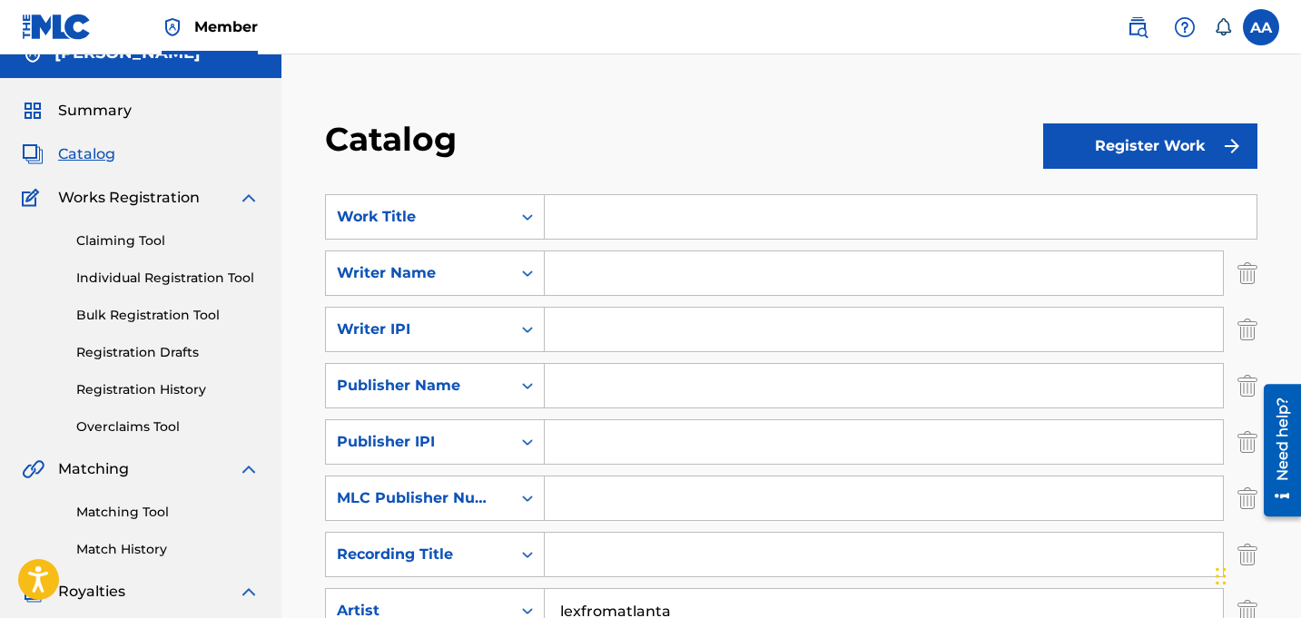
scroll to position [0, 0]
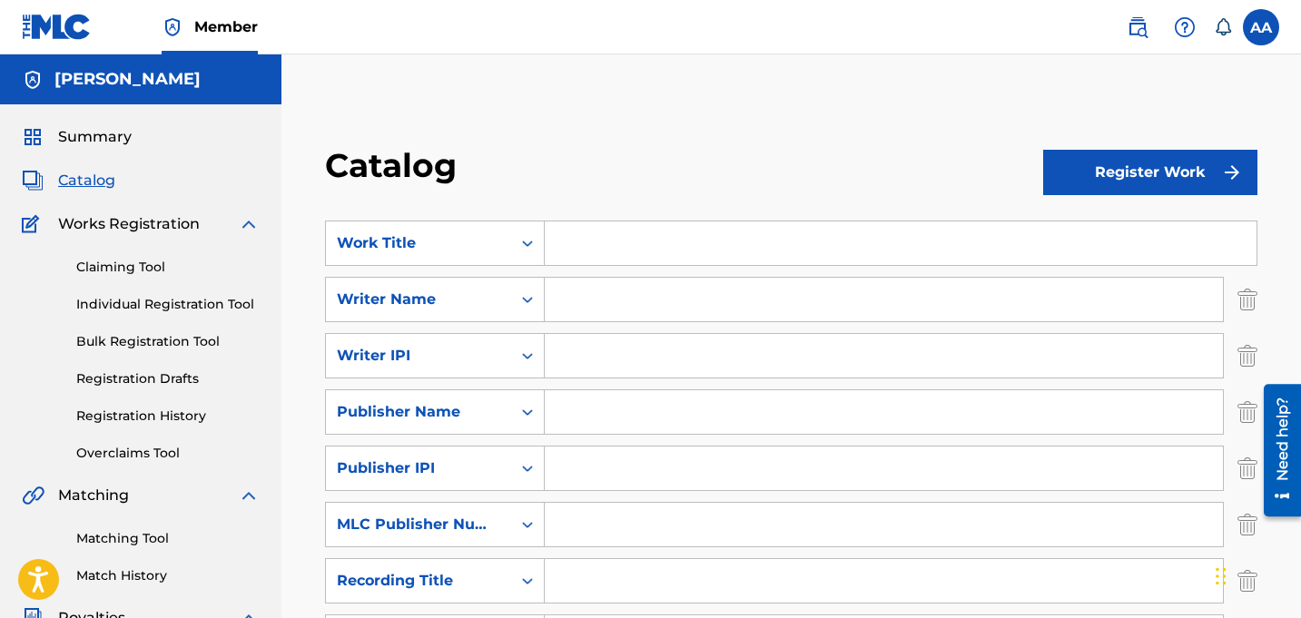
type input "lexfromatlanta"
click at [1133, 184] on button "Register Work" at bounding box center [1150, 172] width 214 height 45
click at [1014, 169] on div "Catalog" at bounding box center [684, 172] width 718 height 54
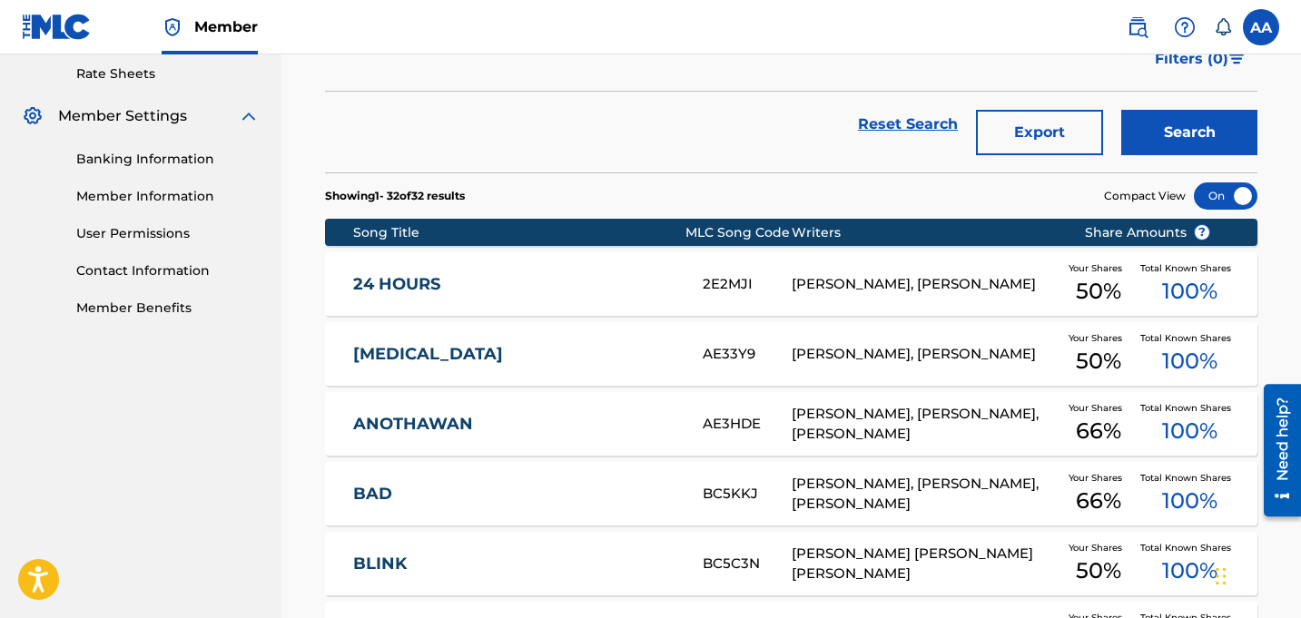
click at [1183, 133] on button "Search" at bounding box center [1189, 132] width 136 height 45
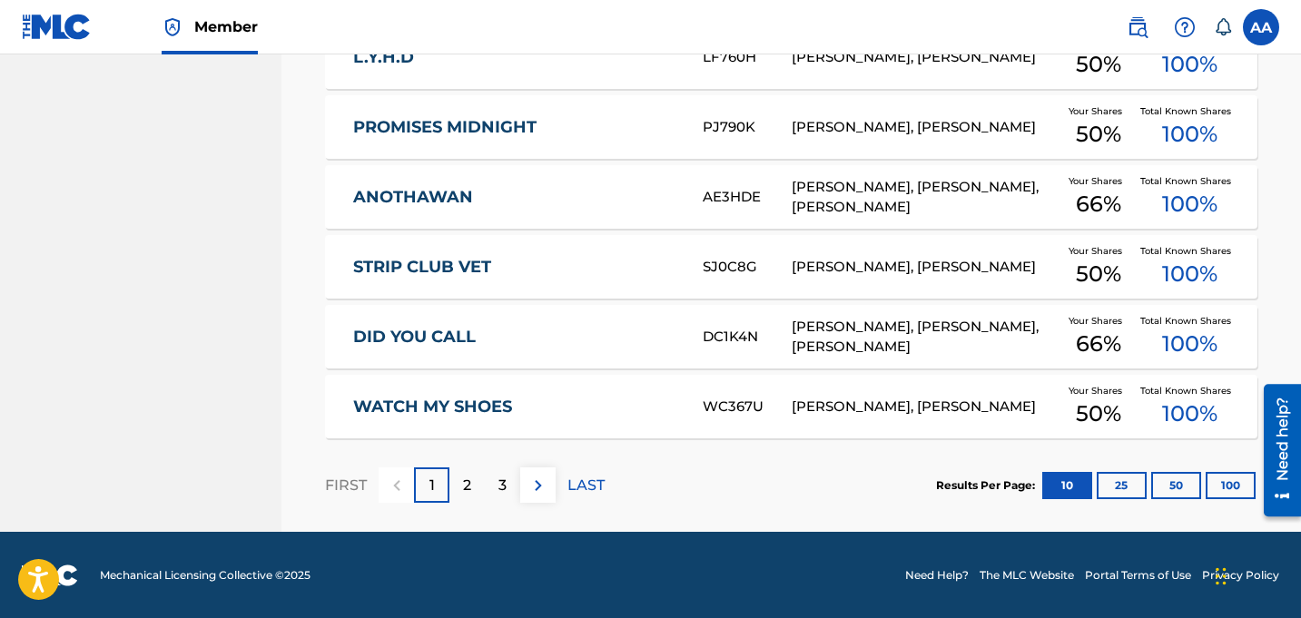
scroll to position [1206, 0]
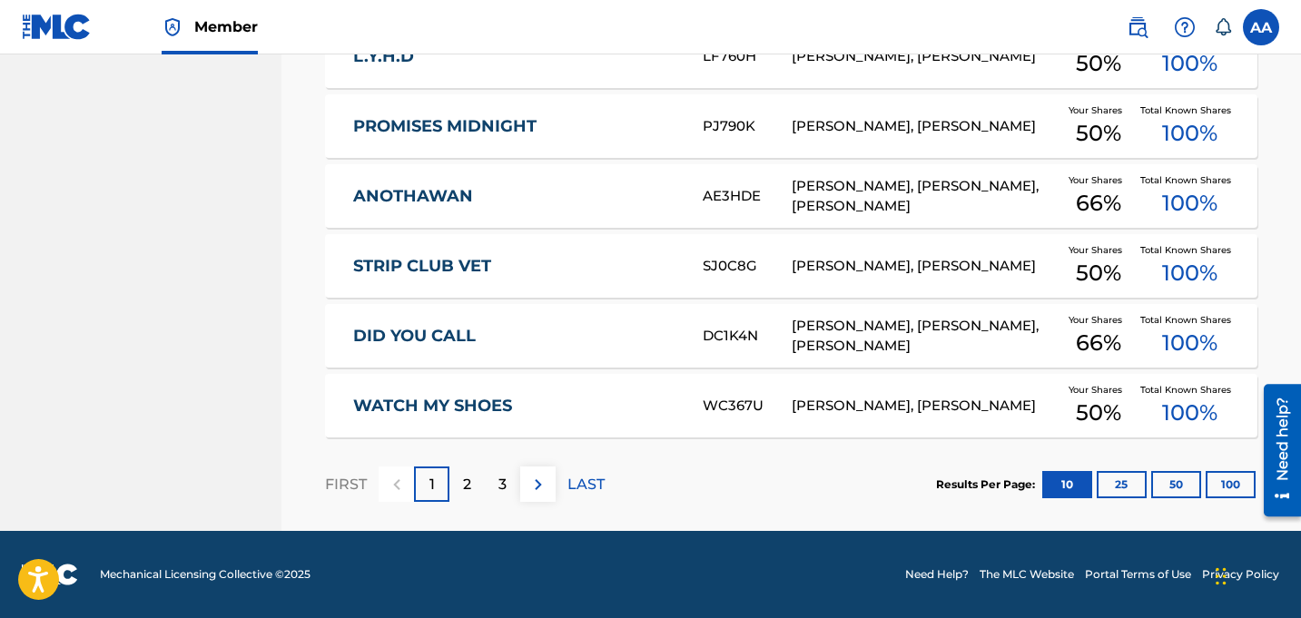
click at [1229, 481] on button "100" at bounding box center [1230, 484] width 50 height 27
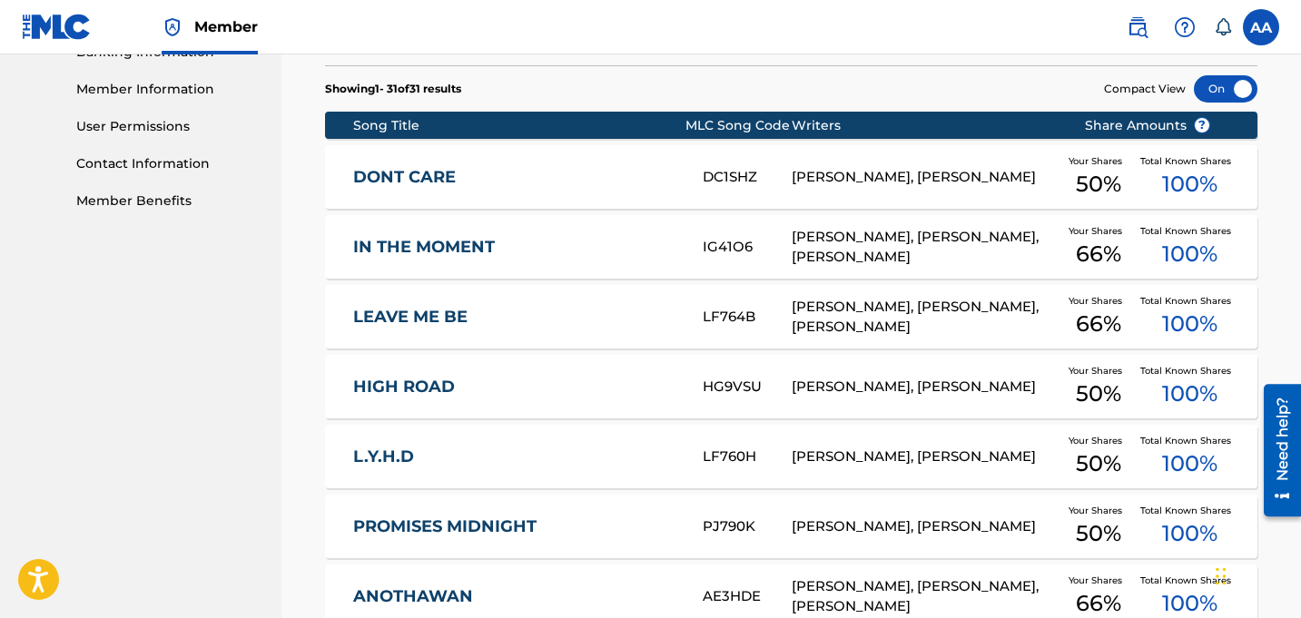
scroll to position [804, 0]
